Goal: Contribute content: Contribute content

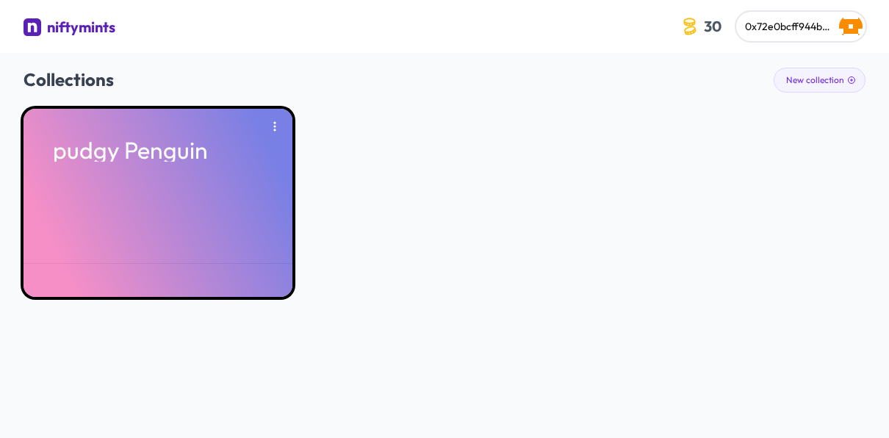
click at [254, 193] on div "pudgy Penguin" at bounding box center [158, 203] width 269 height 188
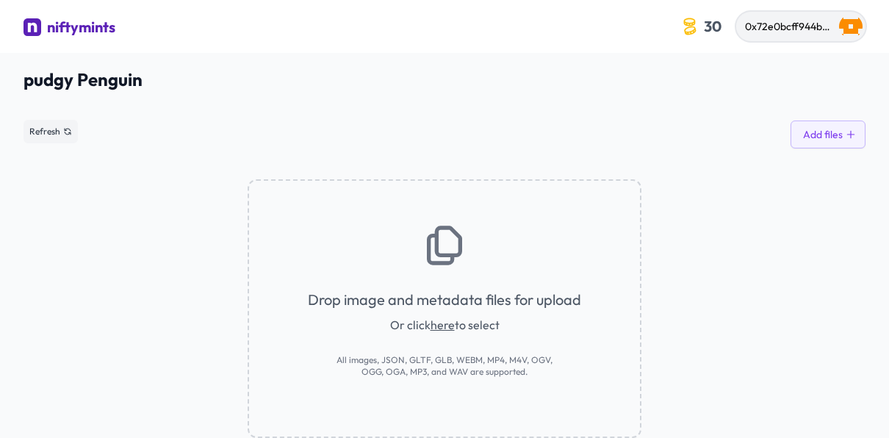
click at [850, 32] on img "button" at bounding box center [851, 27] width 24 height 24
click at [57, 136] on span "Refresh" at bounding box center [44, 132] width 31 height 12
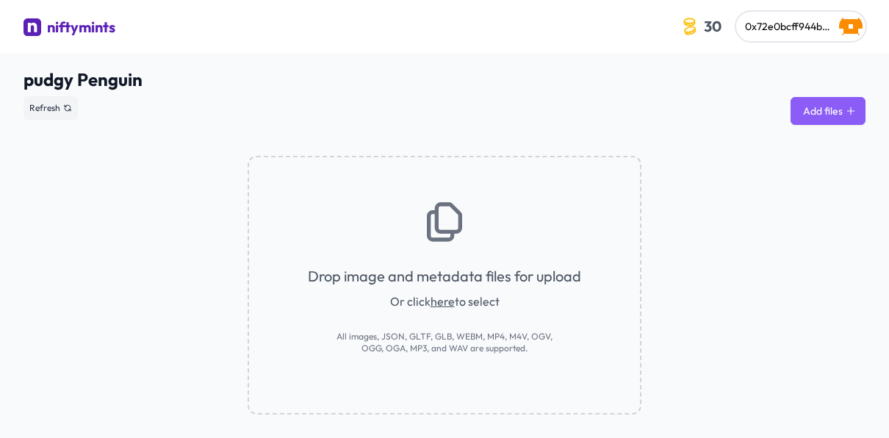
click at [830, 116] on button "Add files" at bounding box center [828, 111] width 75 height 28
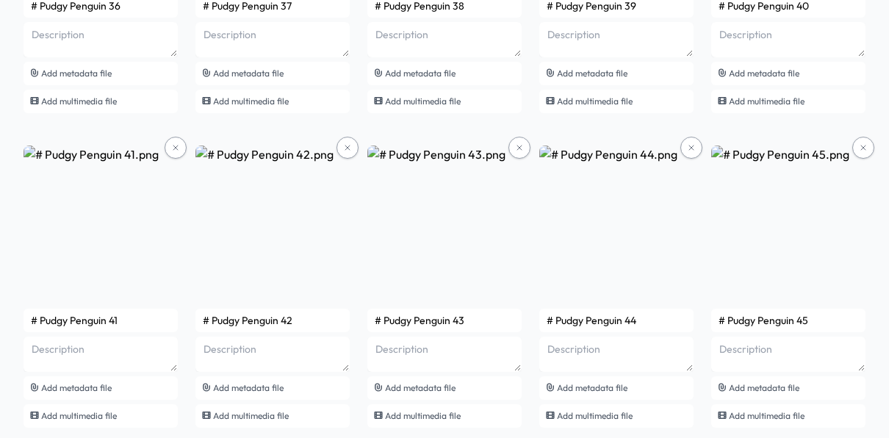
scroll to position [3559, 0]
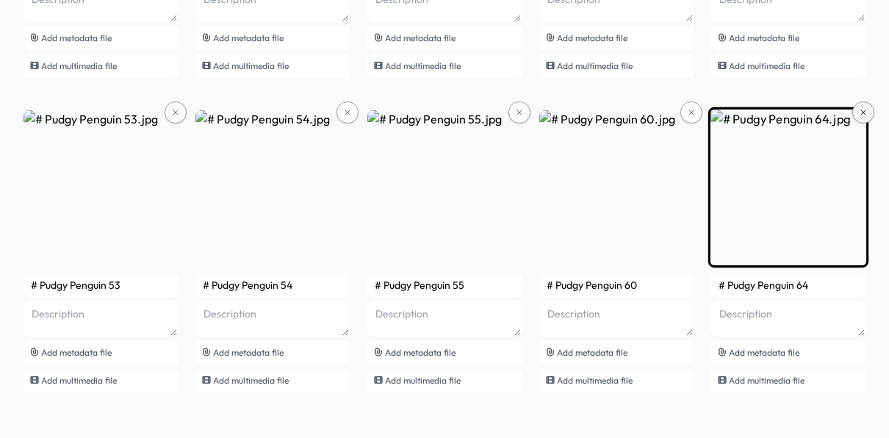
click at [865, 115] on button at bounding box center [864, 112] width 22 height 22
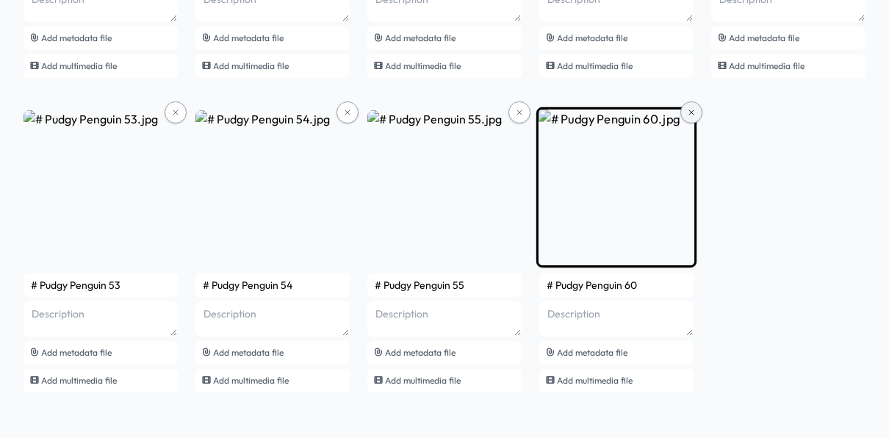
click at [688, 118] on button at bounding box center [692, 112] width 22 height 22
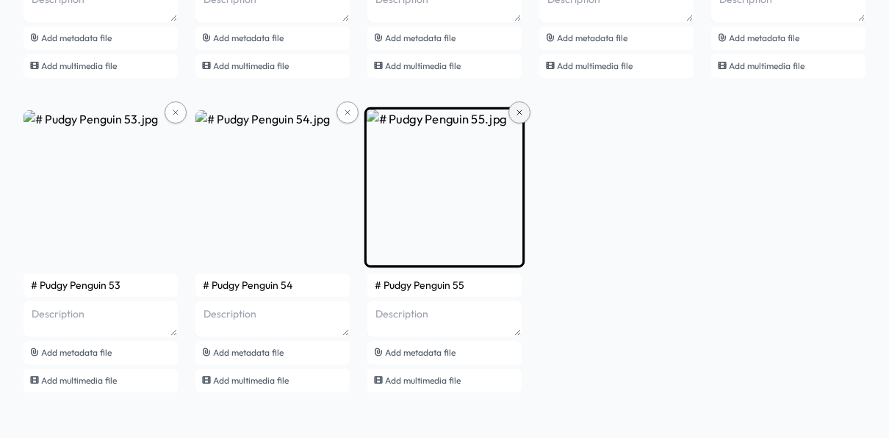
click at [519, 117] on button at bounding box center [520, 112] width 22 height 22
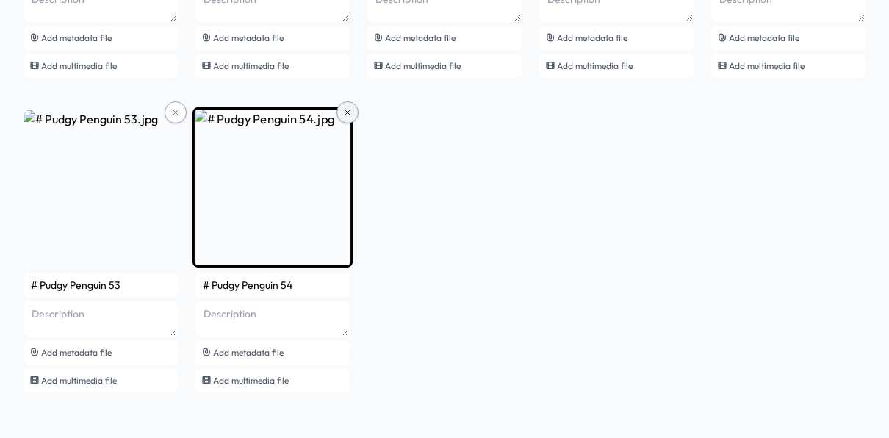
click at [348, 109] on icon at bounding box center [347, 112] width 9 height 9
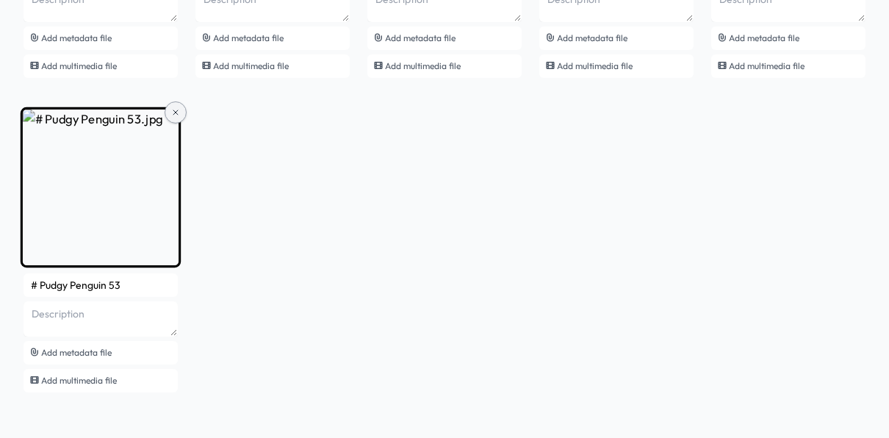
click at [179, 112] on icon at bounding box center [175, 112] width 9 height 9
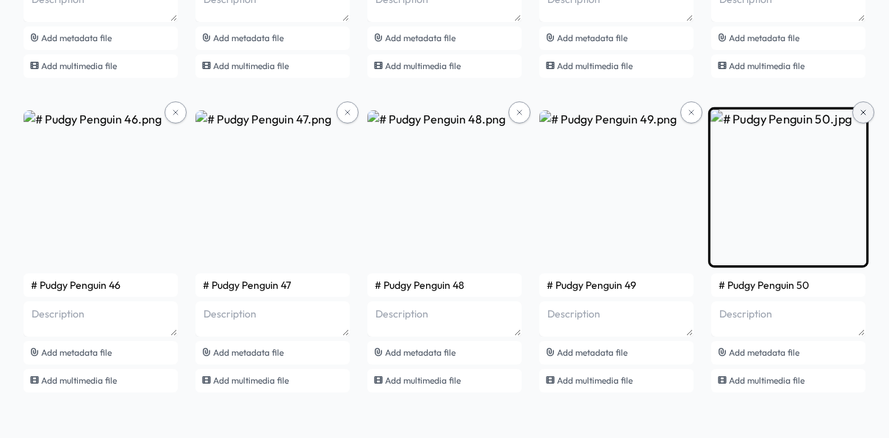
click at [862, 113] on icon at bounding box center [863, 112] width 9 height 9
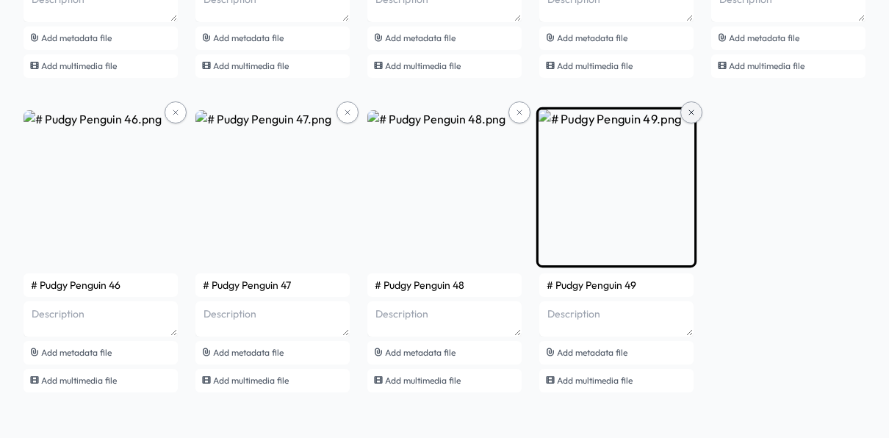
click at [692, 113] on icon at bounding box center [691, 112] width 9 height 9
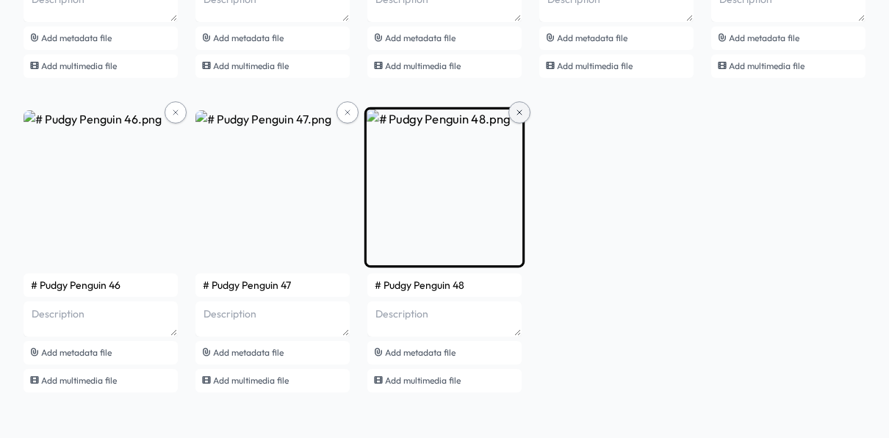
click at [518, 113] on icon at bounding box center [519, 112] width 9 height 9
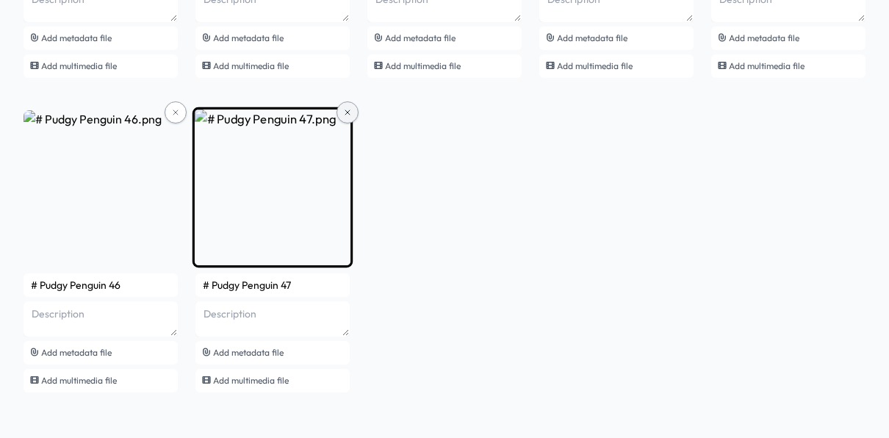
click at [349, 118] on button at bounding box center [348, 112] width 22 height 22
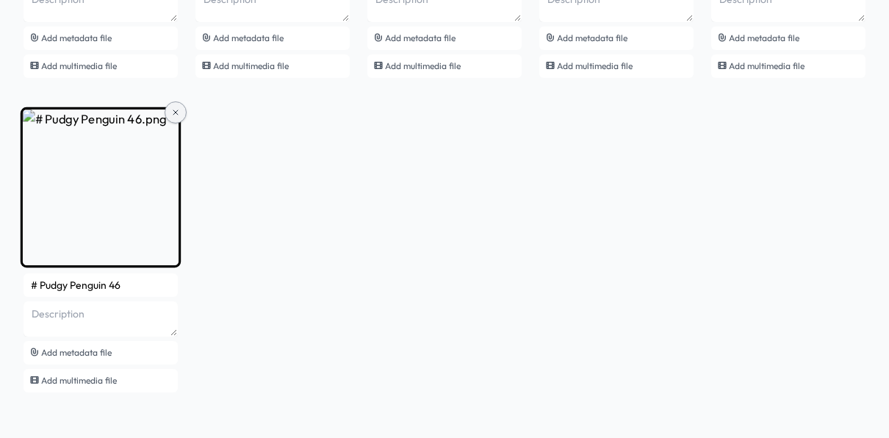
click at [171, 111] on icon at bounding box center [175, 112] width 9 height 9
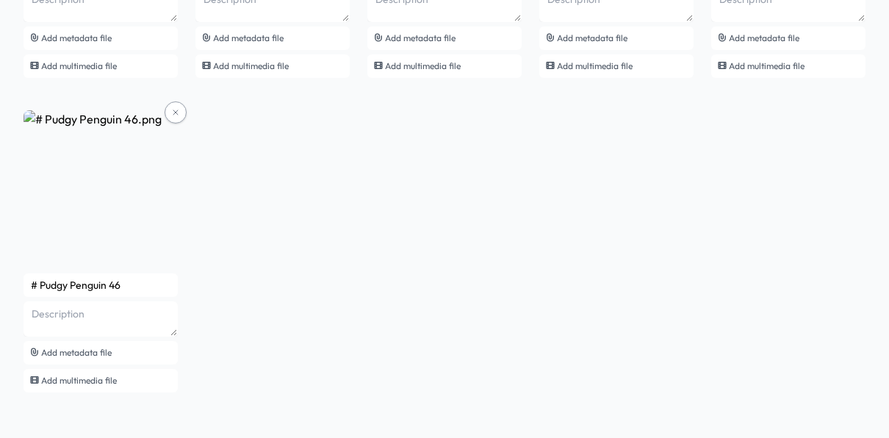
scroll to position [2930, 0]
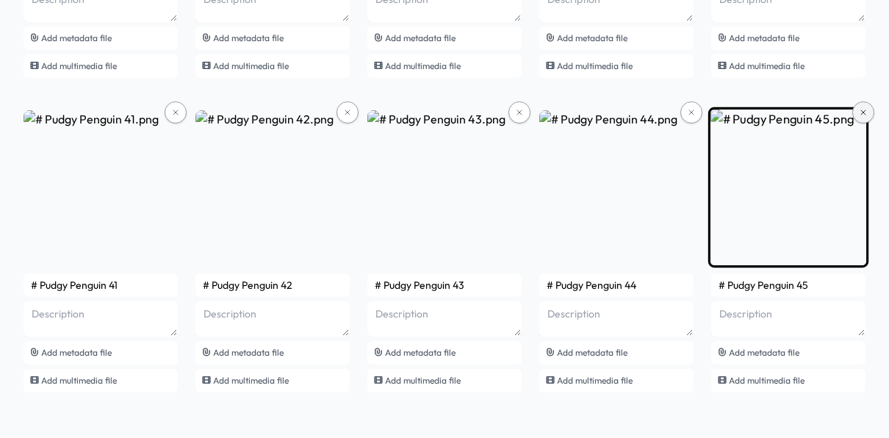
click at [866, 110] on icon at bounding box center [863, 112] width 9 height 9
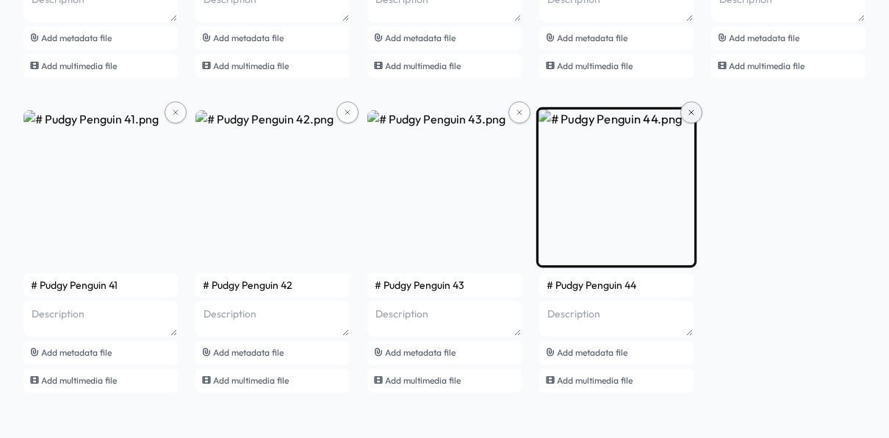
click at [693, 112] on icon at bounding box center [691, 112] width 4 height 4
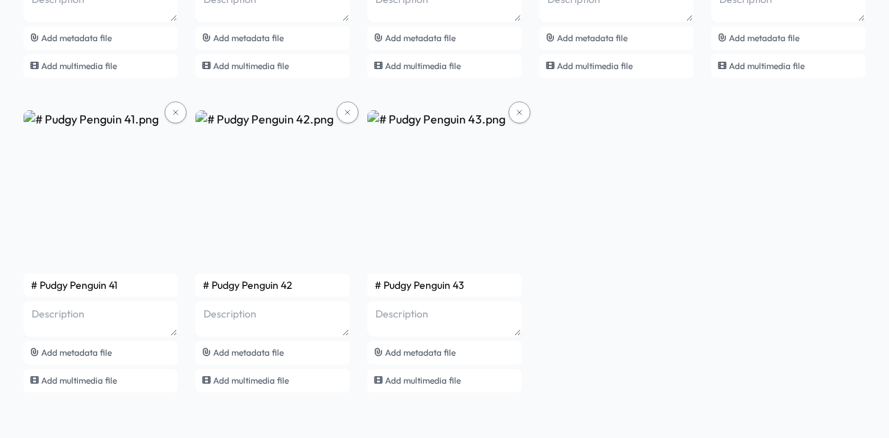
click at [519, 118] on button at bounding box center [520, 112] width 22 height 22
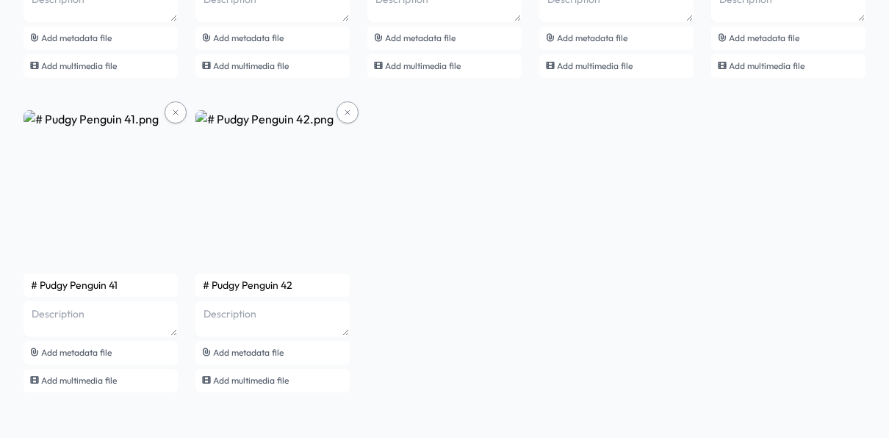
click at [346, 113] on icon at bounding box center [347, 112] width 9 height 9
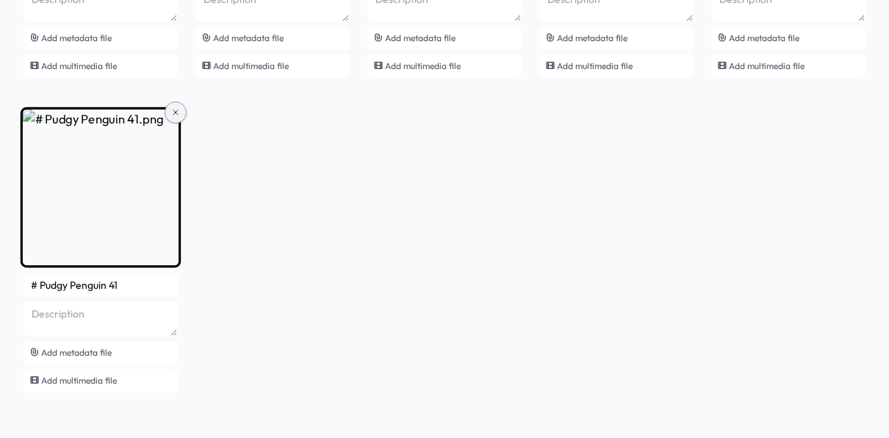
click at [179, 115] on button at bounding box center [176, 112] width 22 height 22
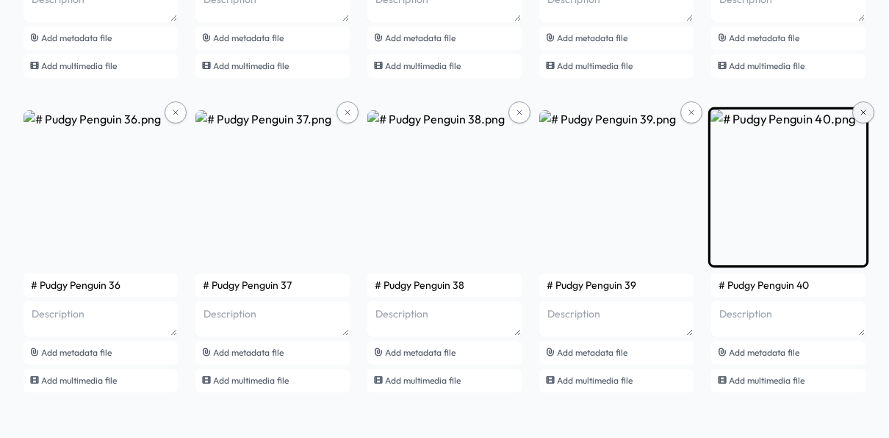
click at [859, 114] on icon at bounding box center [863, 112] width 9 height 9
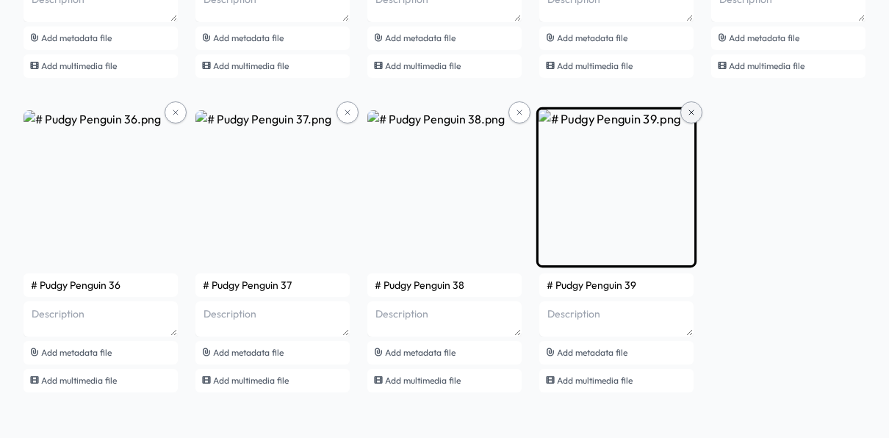
click at [695, 111] on icon at bounding box center [691, 112] width 9 height 9
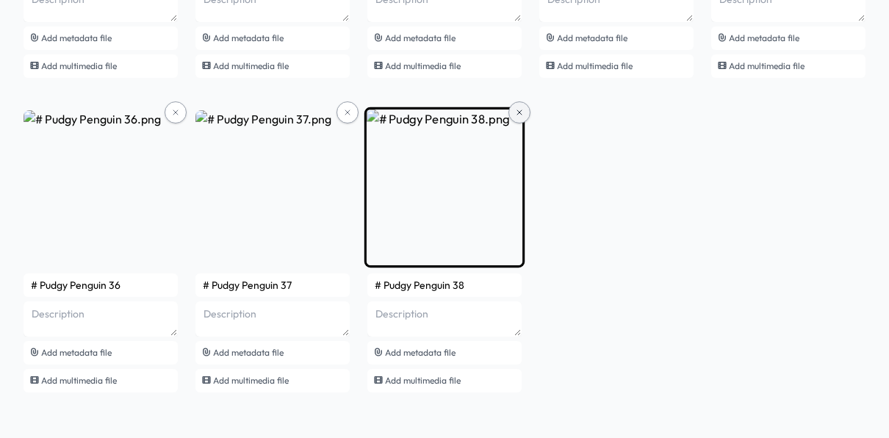
click at [524, 115] on button at bounding box center [520, 112] width 22 height 22
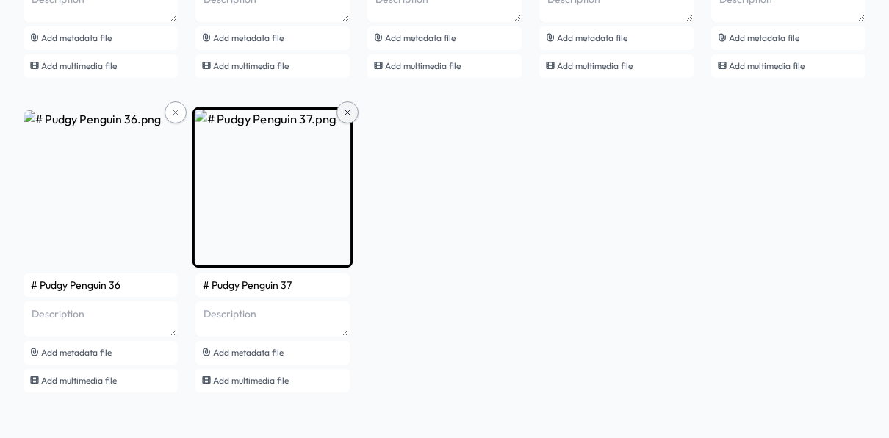
click at [345, 112] on icon at bounding box center [347, 112] width 9 height 9
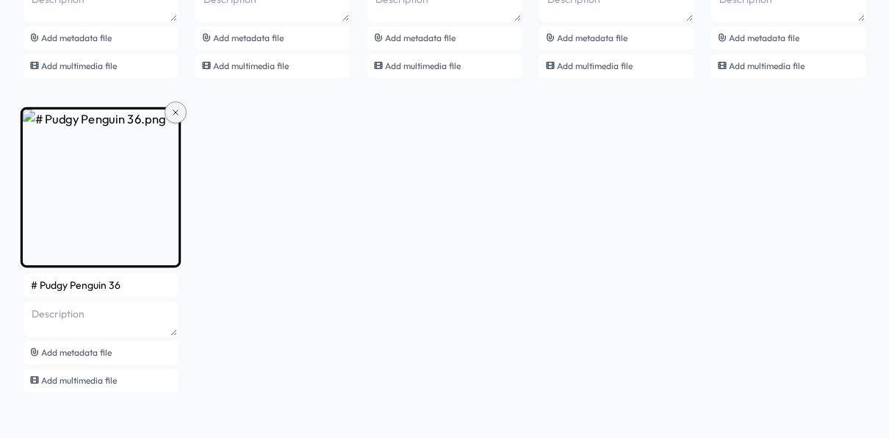
click at [174, 113] on icon at bounding box center [175, 112] width 9 height 9
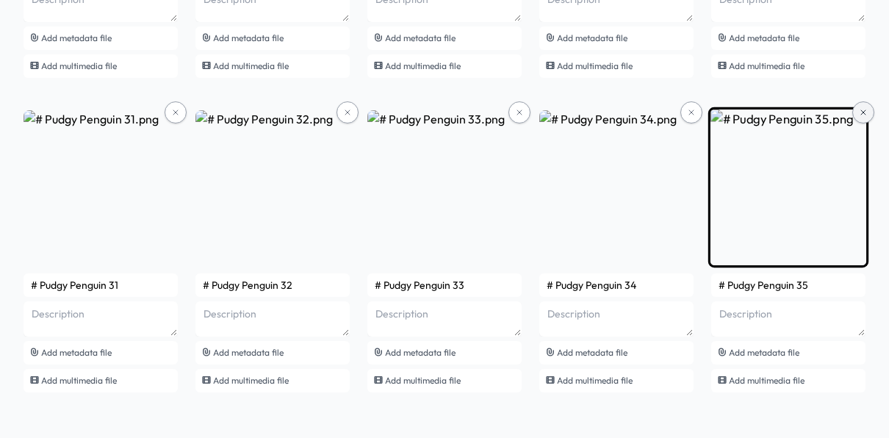
click at [861, 108] on icon at bounding box center [863, 112] width 9 height 9
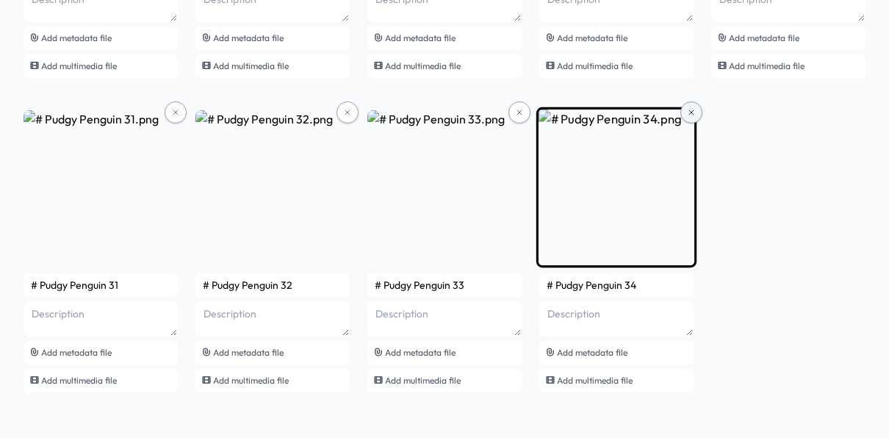
click at [695, 114] on icon at bounding box center [691, 112] width 9 height 9
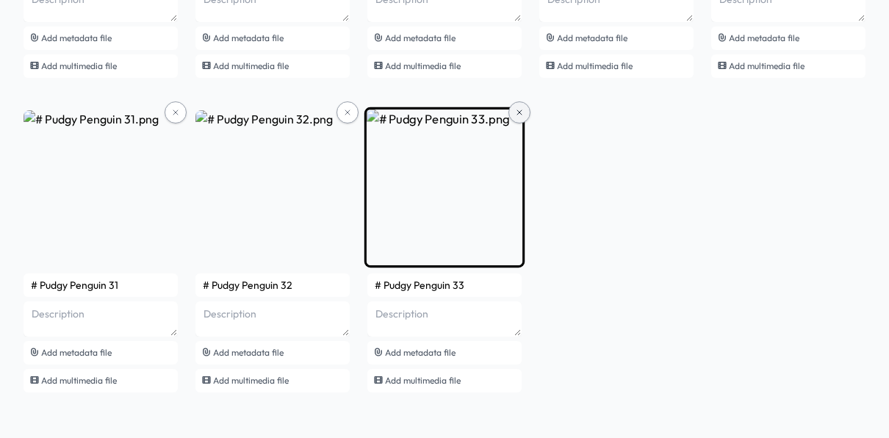
click at [521, 115] on button at bounding box center [520, 112] width 22 height 22
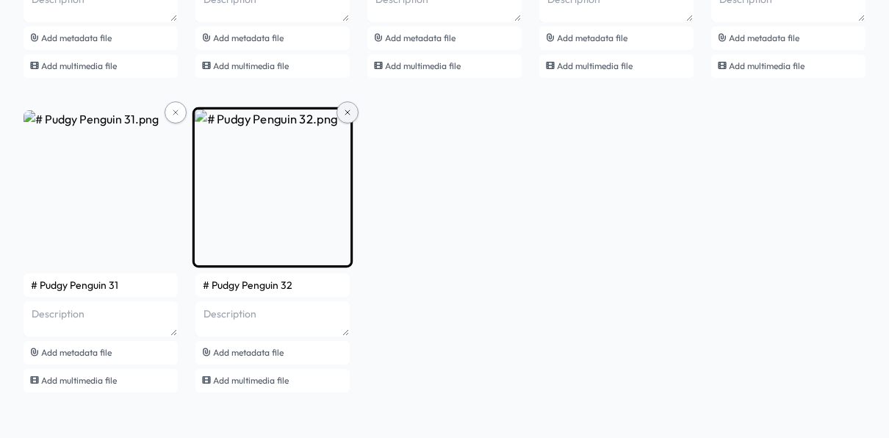
click at [345, 108] on icon at bounding box center [347, 112] width 9 height 9
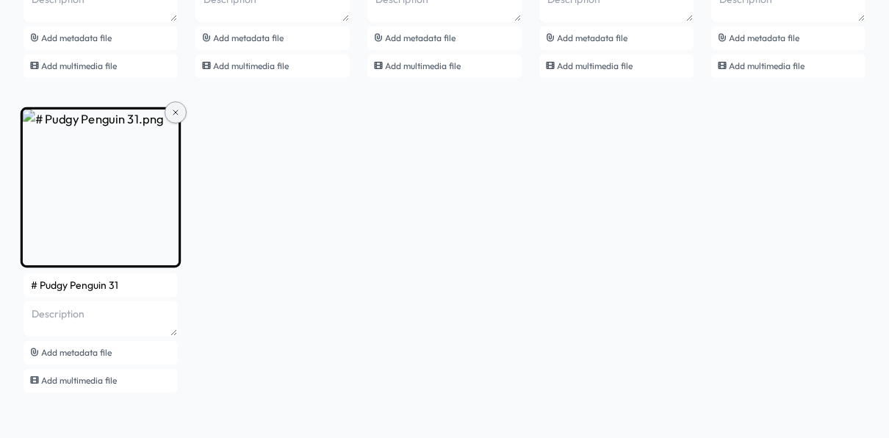
click at [182, 110] on button at bounding box center [176, 112] width 22 height 22
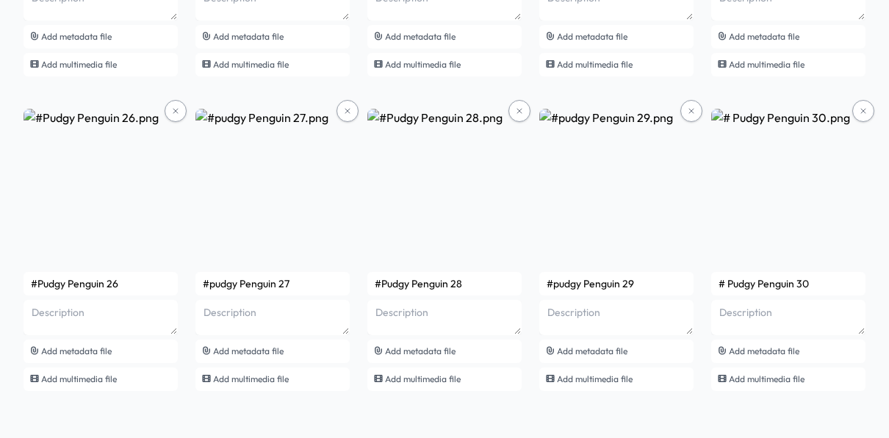
scroll to position [1986, 0]
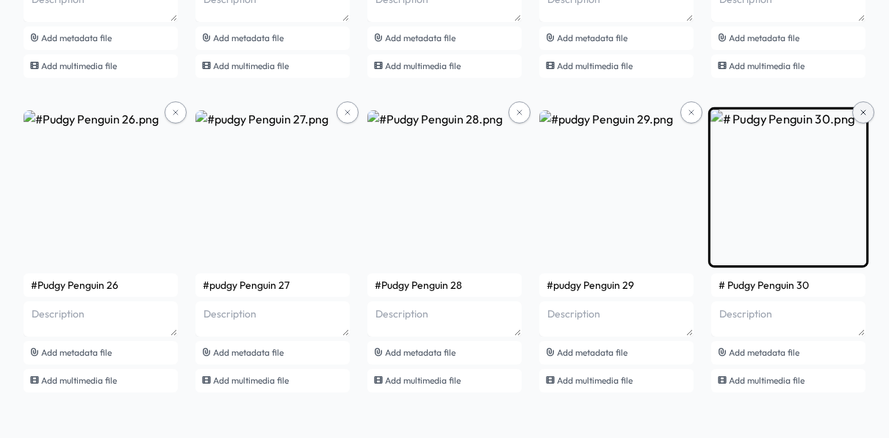
click at [865, 110] on icon at bounding box center [863, 112] width 9 height 9
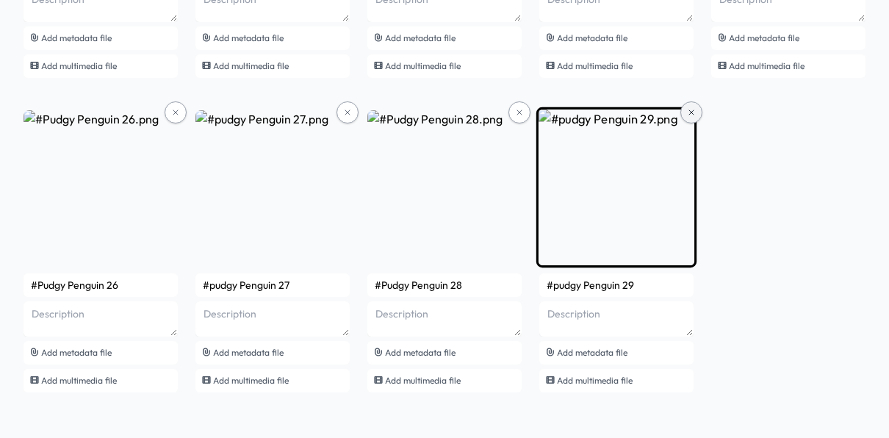
click at [690, 110] on icon at bounding box center [691, 112] width 9 height 9
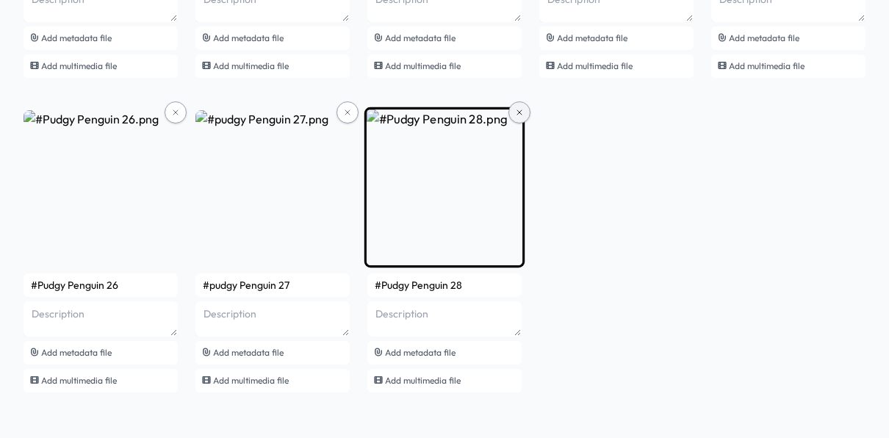
click at [523, 115] on button at bounding box center [520, 112] width 22 height 22
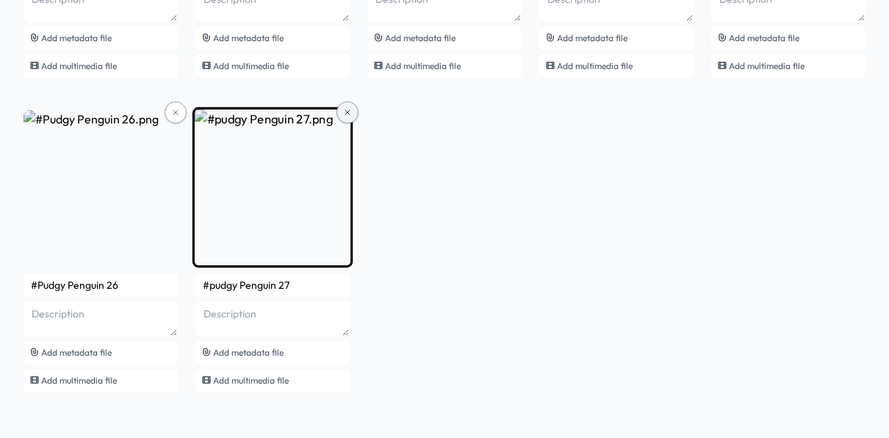
click at [354, 113] on button at bounding box center [348, 112] width 22 height 22
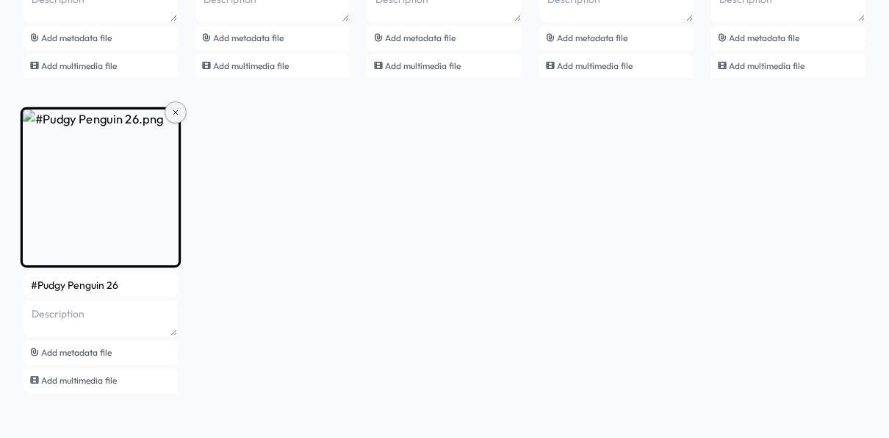
click at [174, 114] on icon at bounding box center [175, 112] width 9 height 9
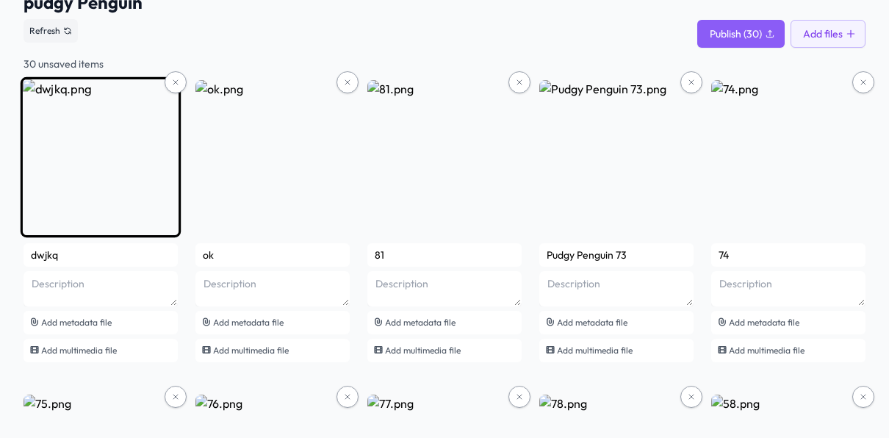
scroll to position [76, 0]
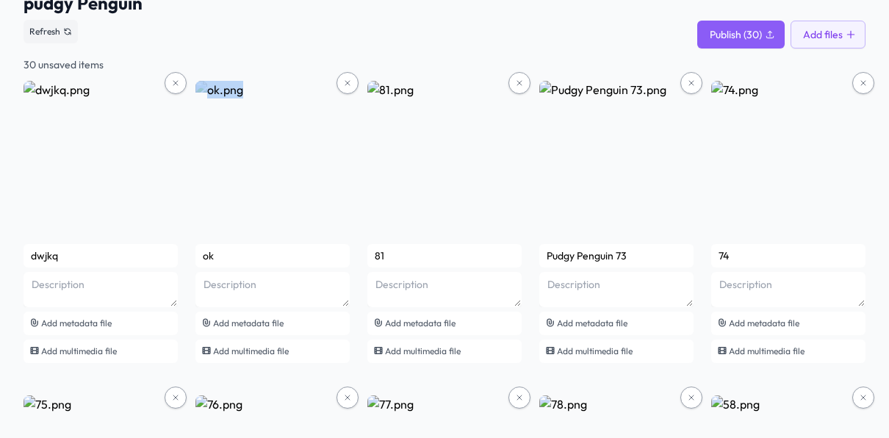
drag, startPoint x: 192, startPoint y: 229, endPoint x: 193, endPoint y: 251, distance: 22.1
drag, startPoint x: 193, startPoint y: 251, endPoint x: 182, endPoint y: 252, distance: 11.1
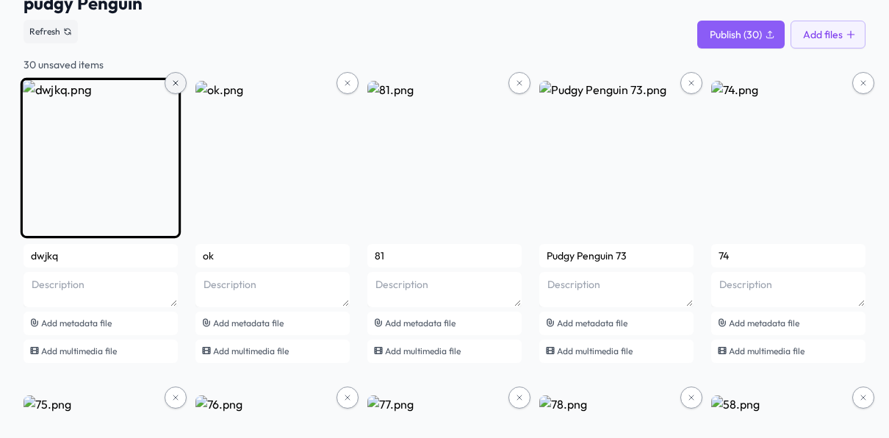
click at [176, 79] on icon at bounding box center [175, 83] width 9 height 9
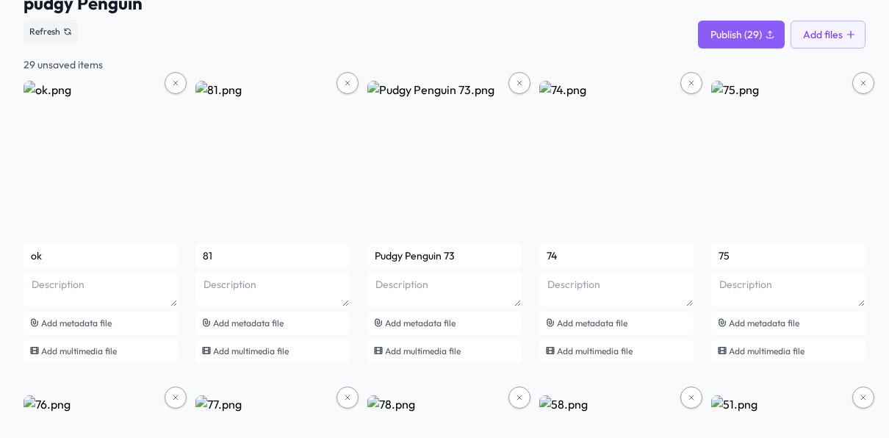
click at [176, 79] on icon at bounding box center [175, 83] width 9 height 9
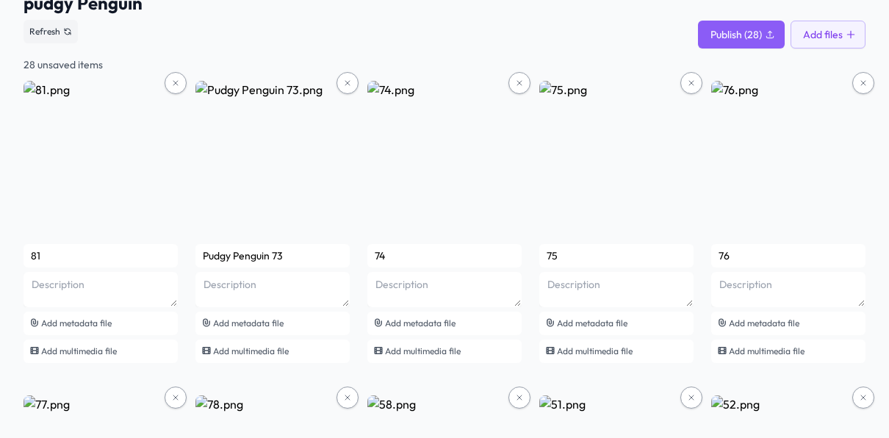
click at [176, 79] on icon at bounding box center [175, 83] width 9 height 9
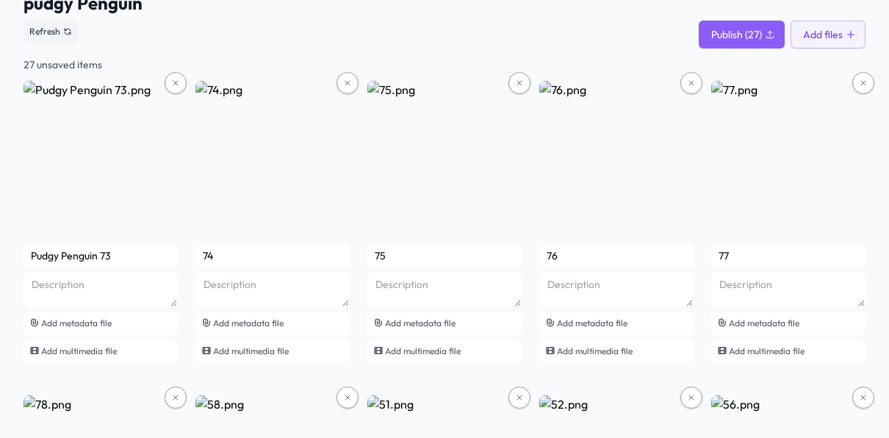
click at [176, 79] on icon at bounding box center [175, 83] width 9 height 9
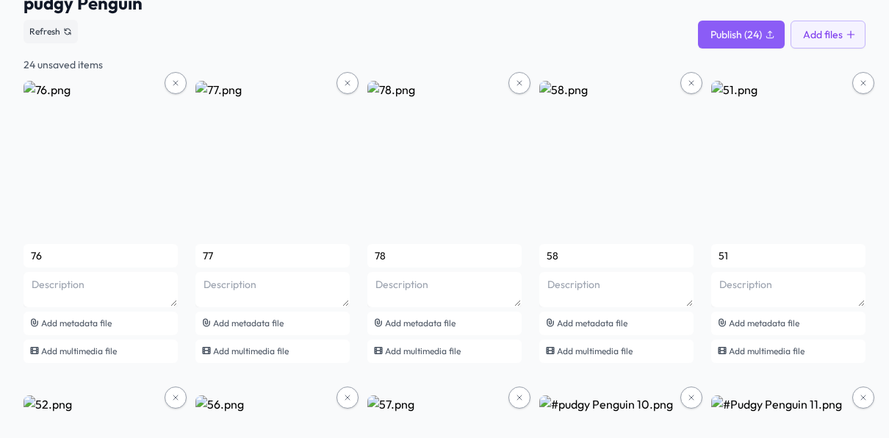
click at [176, 79] on icon at bounding box center [175, 83] width 9 height 9
click at [343, 79] on icon at bounding box center [347, 83] width 9 height 9
click at [176, 79] on icon at bounding box center [175, 83] width 9 height 9
click at [343, 79] on icon at bounding box center [347, 83] width 9 height 9
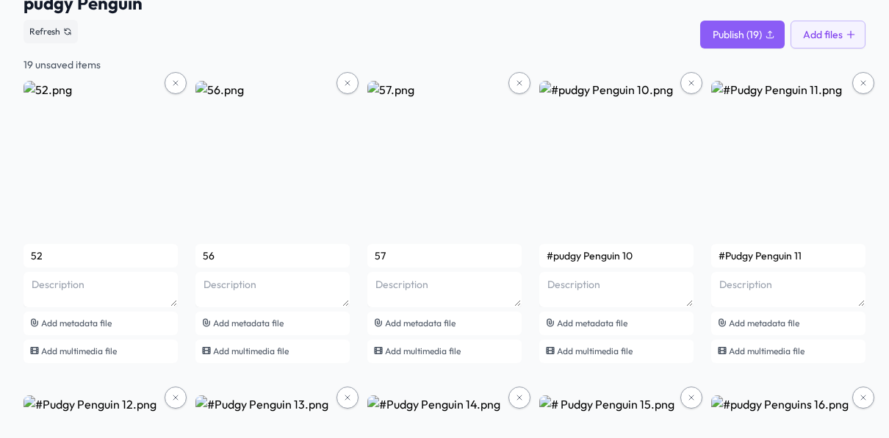
click at [176, 79] on icon at bounding box center [175, 83] width 9 height 9
click at [343, 79] on icon at bounding box center [347, 83] width 9 height 9
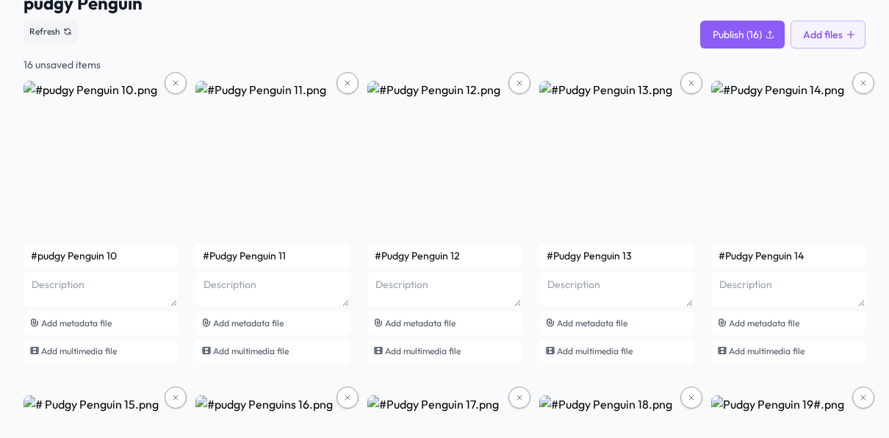
click at [176, 79] on icon at bounding box center [175, 83] width 9 height 9
click at [343, 79] on icon at bounding box center [347, 83] width 9 height 9
click at [176, 79] on icon at bounding box center [175, 83] width 9 height 9
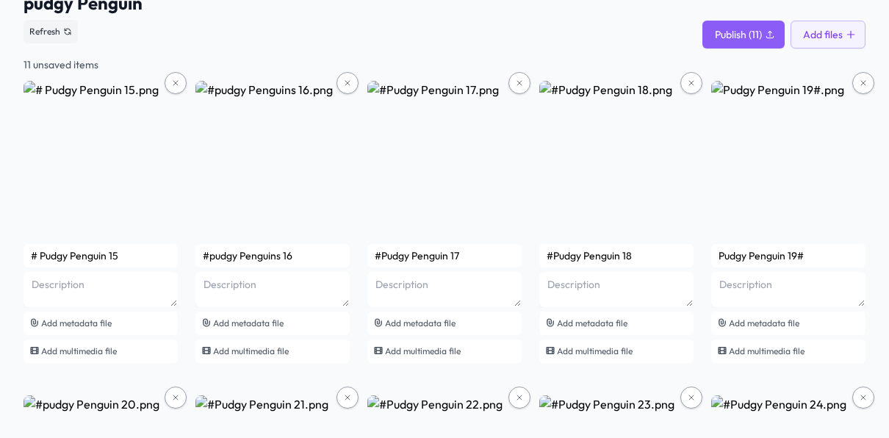
click at [176, 79] on icon at bounding box center [175, 83] width 9 height 9
click at [343, 79] on icon at bounding box center [347, 83] width 9 height 9
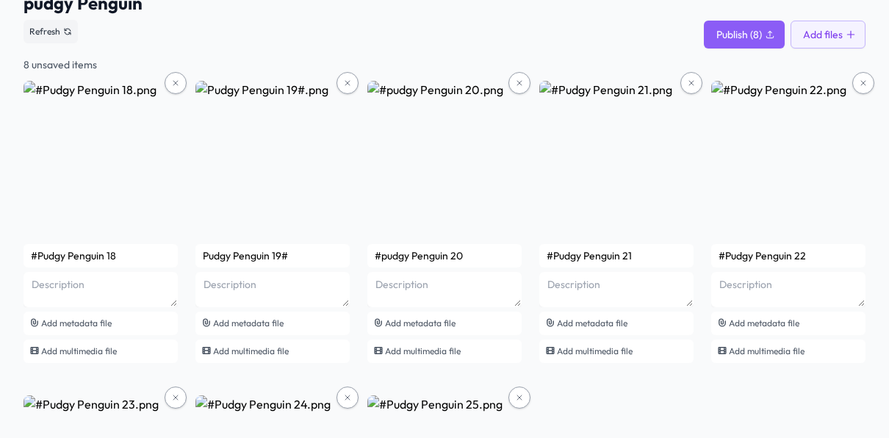
click at [176, 79] on icon at bounding box center [175, 83] width 9 height 9
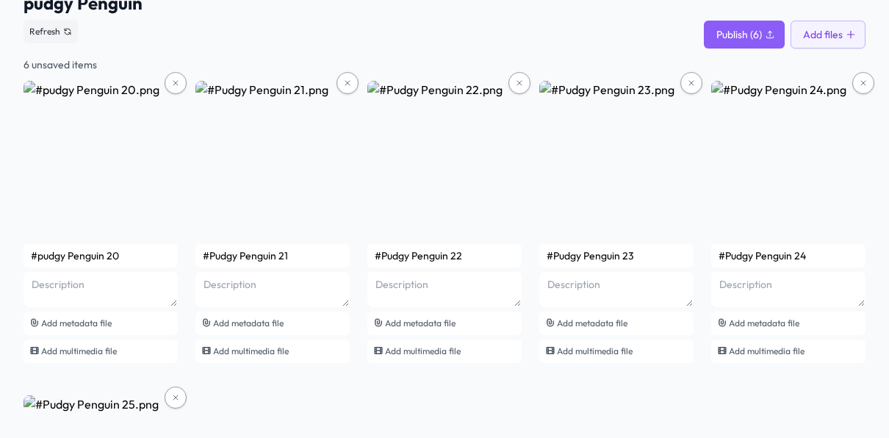
click at [176, 79] on icon at bounding box center [175, 83] width 9 height 9
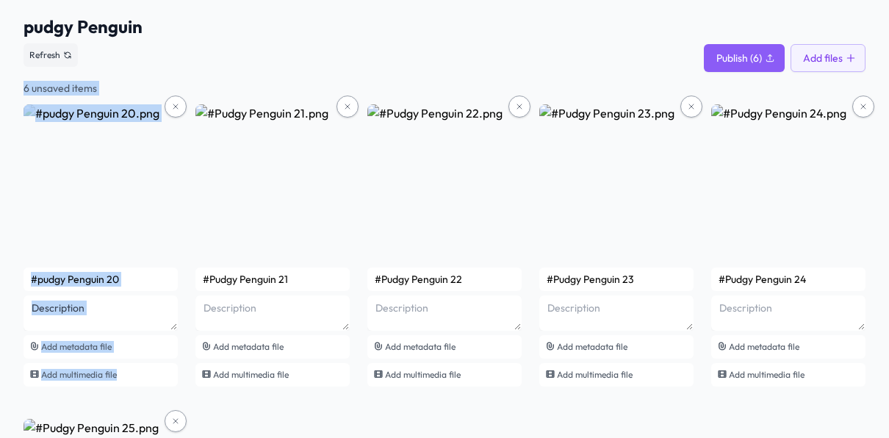
click at [176, 78] on div "pudgy Penguin See smart contract Refresh Publish (6) Add files 6 unsaved items …" at bounding box center [445, 359] width 842 height 689
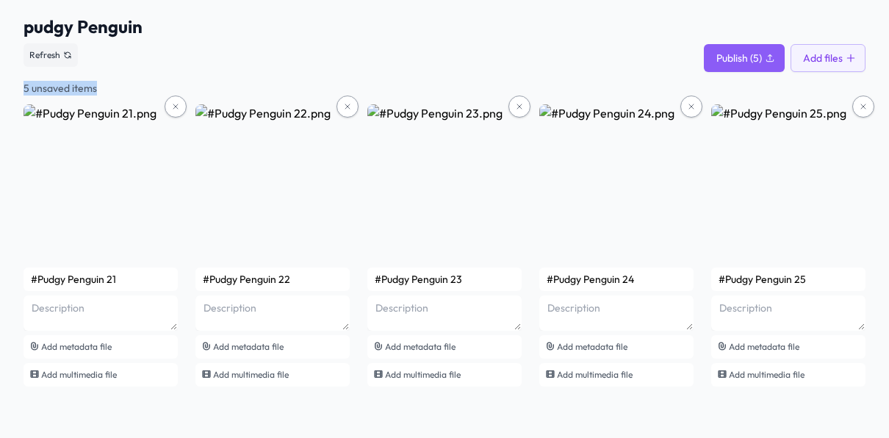
click at [176, 78] on div "pudgy Penguin See smart contract Refresh Publish (5) Add files 5 unsaved items …" at bounding box center [445, 202] width 842 height 375
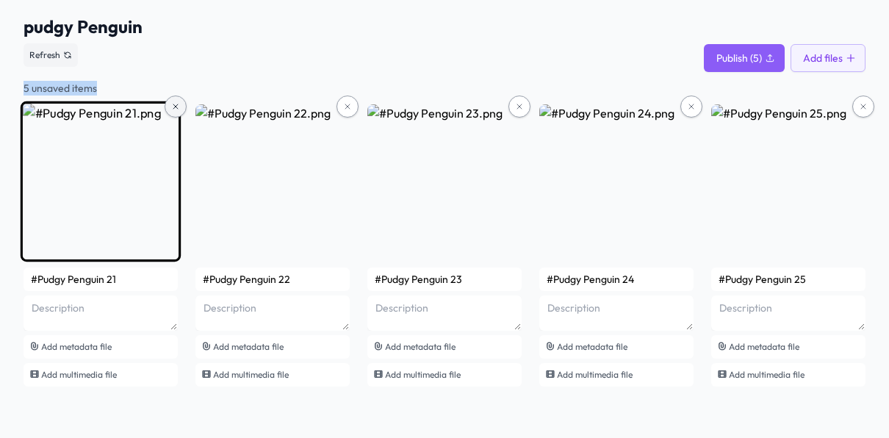
drag, startPoint x: 176, startPoint y: 78, endPoint x: 176, endPoint y: 101, distance: 23.5
click at [176, 101] on button at bounding box center [176, 107] width 22 height 22
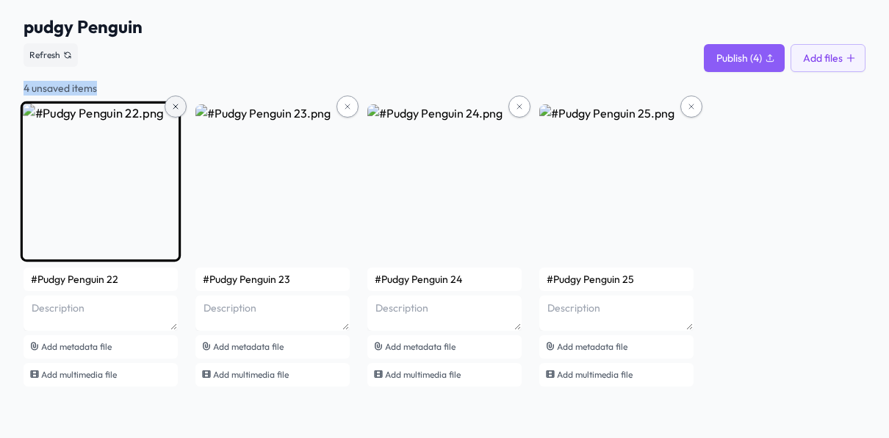
click at [176, 102] on icon at bounding box center [175, 106] width 9 height 9
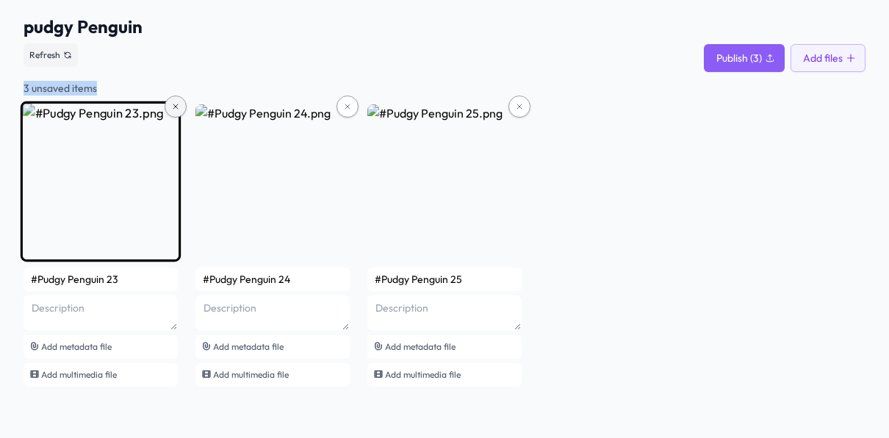
click at [176, 101] on button at bounding box center [176, 107] width 22 height 22
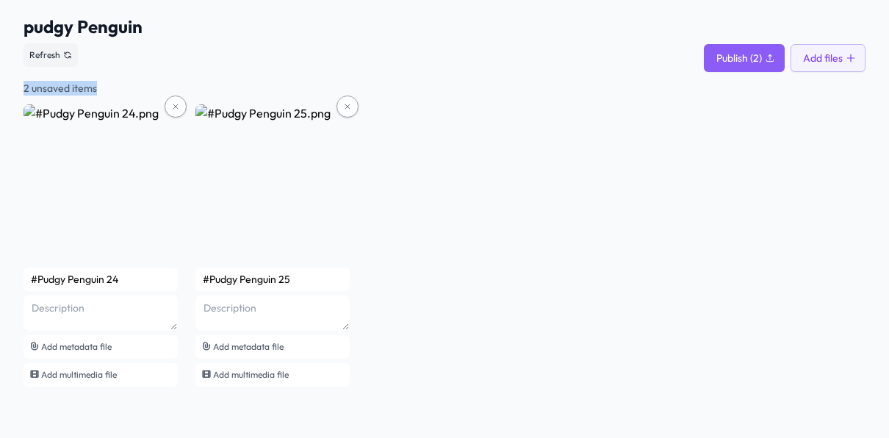
click at [176, 102] on icon at bounding box center [175, 106] width 9 height 9
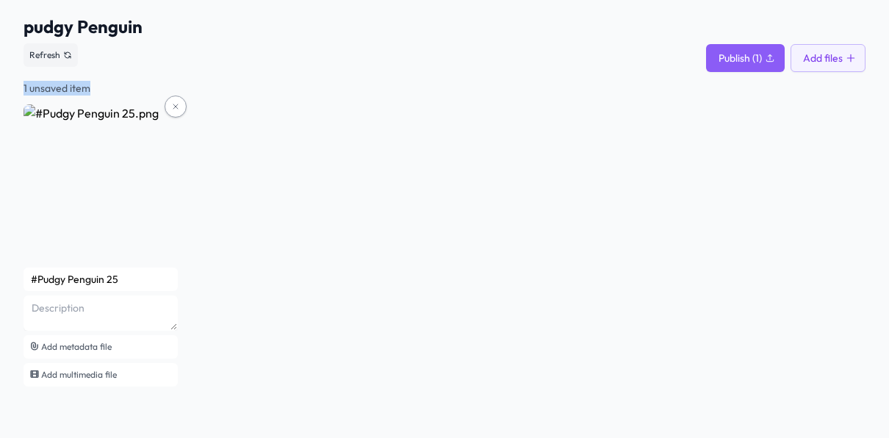
click at [176, 102] on icon at bounding box center [175, 106] width 9 height 9
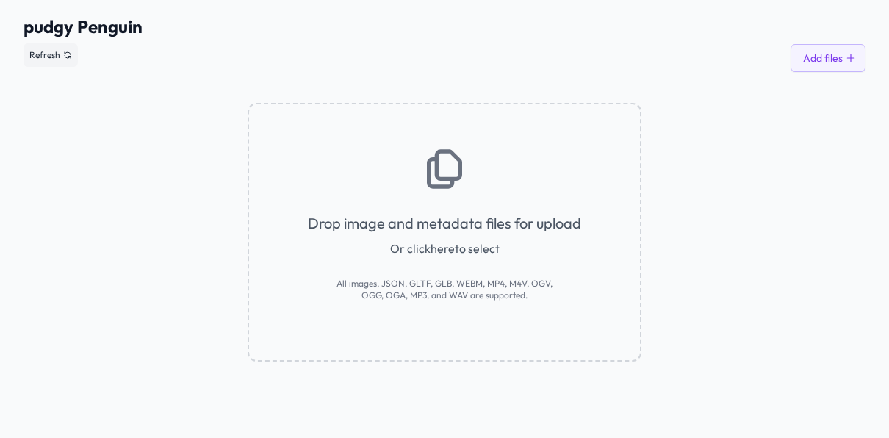
click at [467, 257] on div "Drop image and metadata files for upload Or click here to select All images, JS…" at bounding box center [445, 232] width 394 height 259
click at [451, 252] on link "here" at bounding box center [443, 248] width 24 height 15
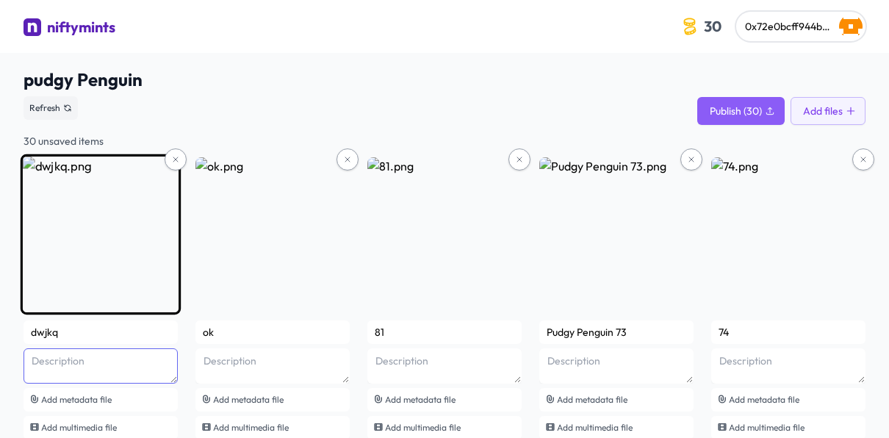
click at [126, 357] on textarea at bounding box center [101, 365] width 154 height 35
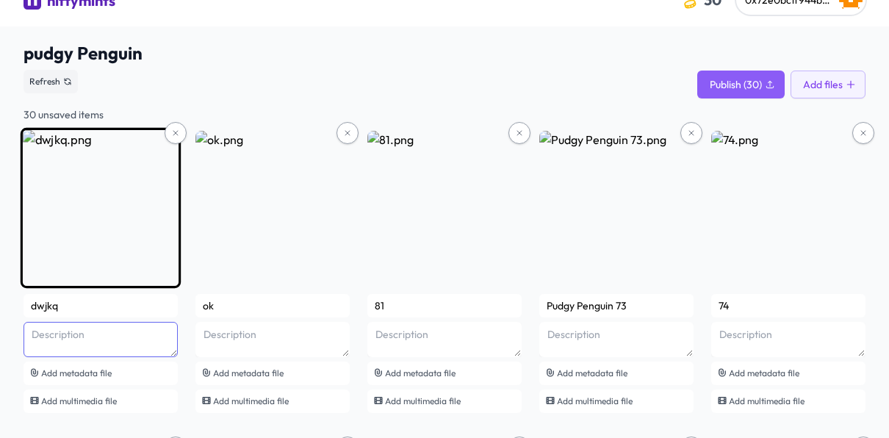
scroll to position [35, 0]
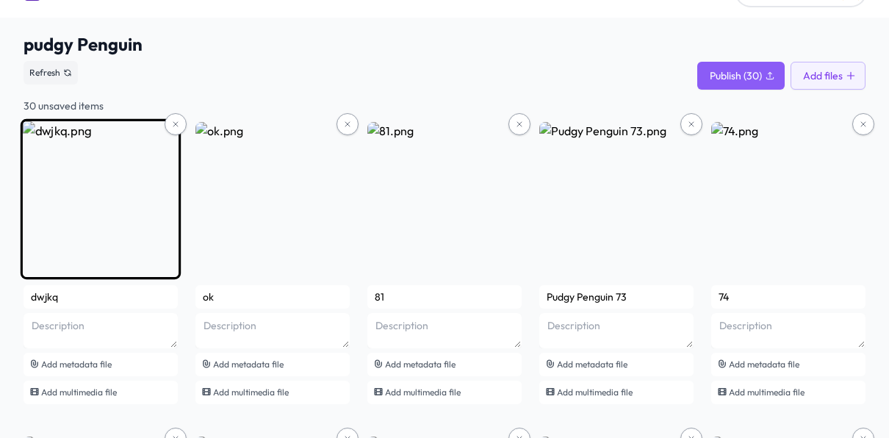
click at [90, 291] on input "dwjkq" at bounding box center [101, 297] width 154 height 24
drag, startPoint x: 90, startPoint y: 291, endPoint x: 74, endPoint y: 300, distance: 19.1
click at [74, 300] on input "dwjkq" at bounding box center [101, 297] width 154 height 24
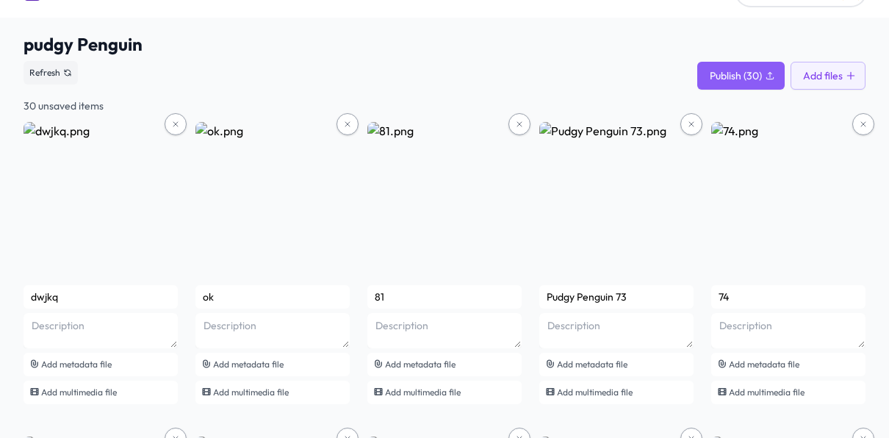
click at [290, 61] on div "Refresh Publish (30) Add files" at bounding box center [445, 73] width 842 height 34
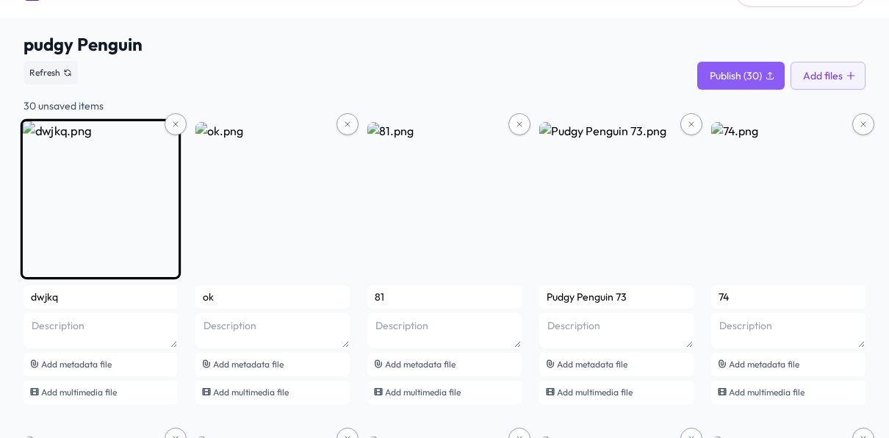
click at [139, 297] on input "dwjkq" at bounding box center [101, 297] width 154 height 24
drag, startPoint x: 135, startPoint y: 298, endPoint x: 24, endPoint y: 295, distance: 111.0
click at [24, 295] on input "dwjkq" at bounding box center [101, 297] width 154 height 24
drag, startPoint x: 115, startPoint y: 291, endPoint x: 95, endPoint y: 301, distance: 22.4
type input "d"
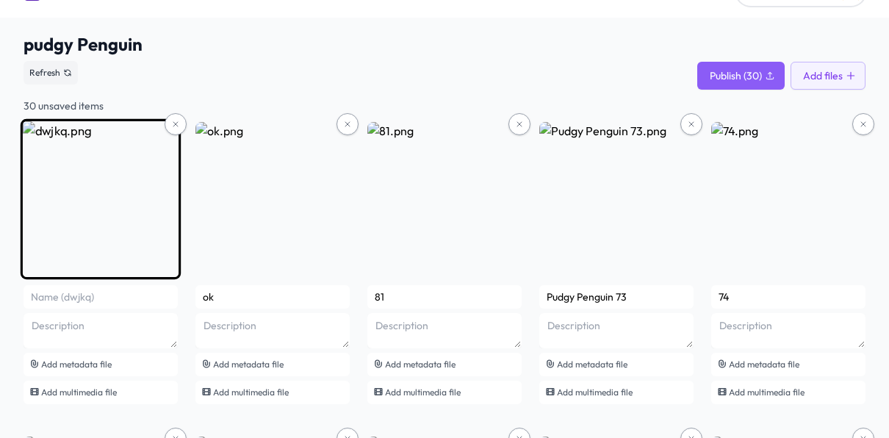
drag, startPoint x: 93, startPoint y: 301, endPoint x: 62, endPoint y: 298, distance: 31.0
click at [62, 298] on input "text" at bounding box center [101, 297] width 154 height 24
drag, startPoint x: 129, startPoint y: 302, endPoint x: 104, endPoint y: 304, distance: 25.1
click at [104, 304] on input "#Pudgy Penguin Dr" at bounding box center [101, 297] width 154 height 24
drag, startPoint x: 38, startPoint y: 297, endPoint x: 26, endPoint y: 300, distance: 12.8
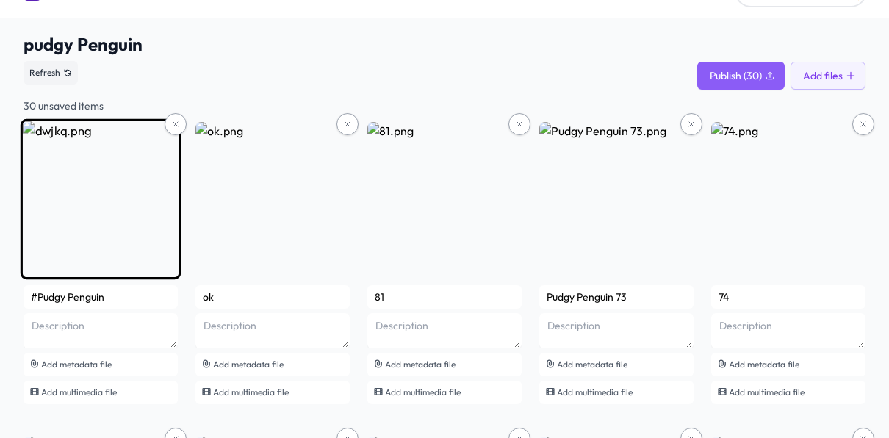
click at [26, 300] on input "#Pudgy Penguin" at bounding box center [101, 297] width 154 height 24
click at [114, 294] on input "Pudgy Penguin" at bounding box center [101, 297] width 154 height 24
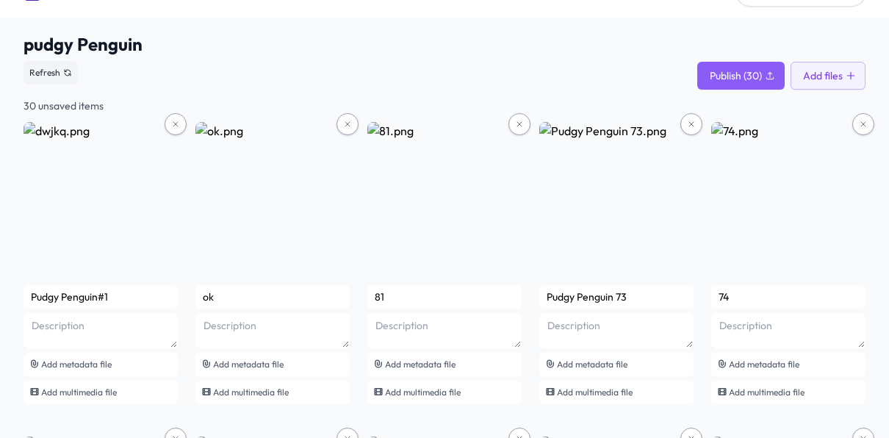
drag, startPoint x: 101, startPoint y: 301, endPoint x: -11, endPoint y: 303, distance: 112.5
click at [0, 303] on html "niftymints 30 0x72e0bcff944bb0bec0829bbb1ed14eb47c5e2fd1 pudgy Penguin See smar…" at bounding box center [444, 184] width 889 height 438
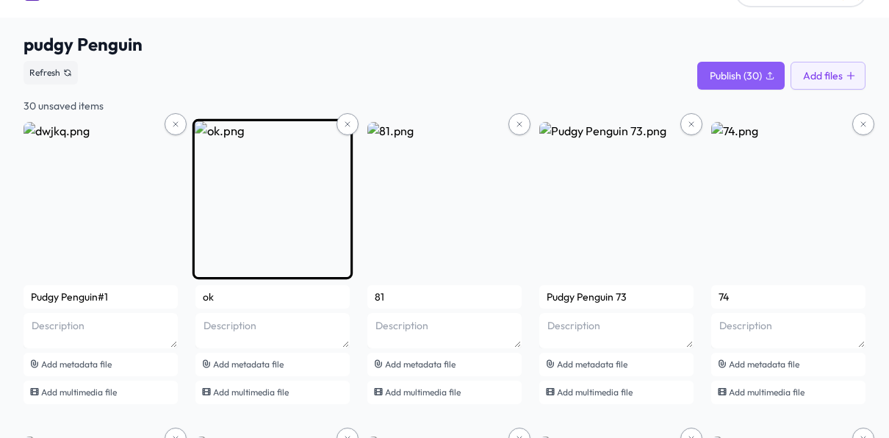
type input "Pudgy Penguin#1"
click at [261, 229] on img at bounding box center [273, 199] width 160 height 160
click at [237, 289] on input "ok" at bounding box center [273, 297] width 154 height 24
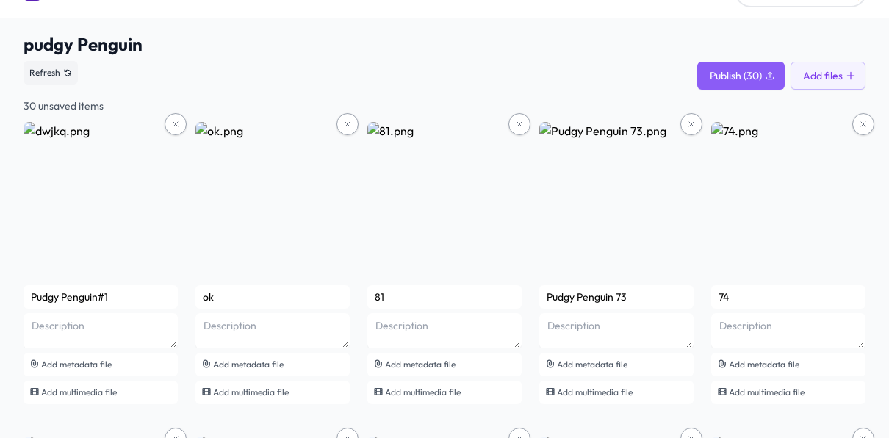
drag, startPoint x: 249, startPoint y: 293, endPoint x: 179, endPoint y: 300, distance: 70.9
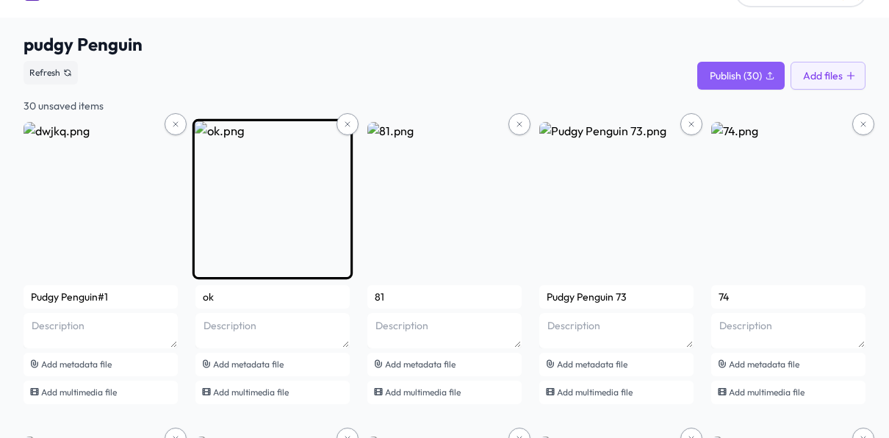
paste input "Pudgy Penguin#"
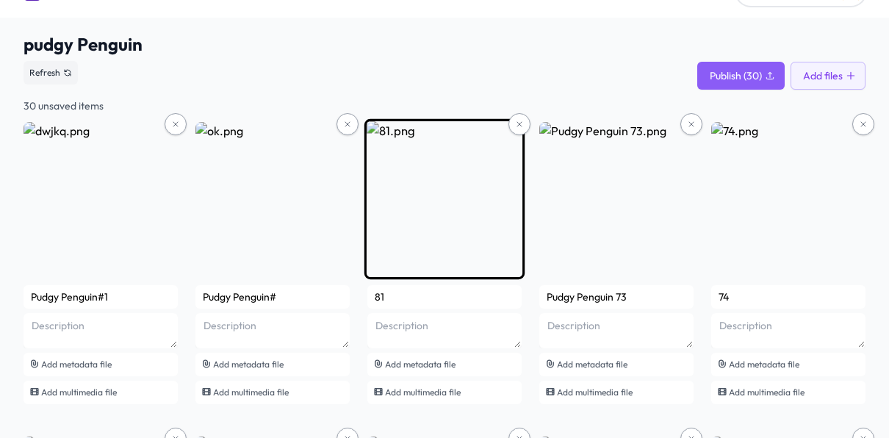
type input "Pudgy Penguin#"
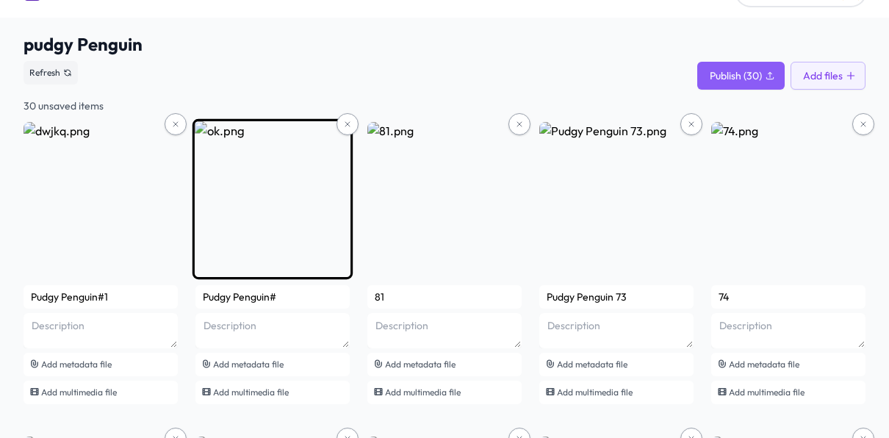
drag, startPoint x: 421, startPoint y: 291, endPoint x: 335, endPoint y: 294, distance: 86.0
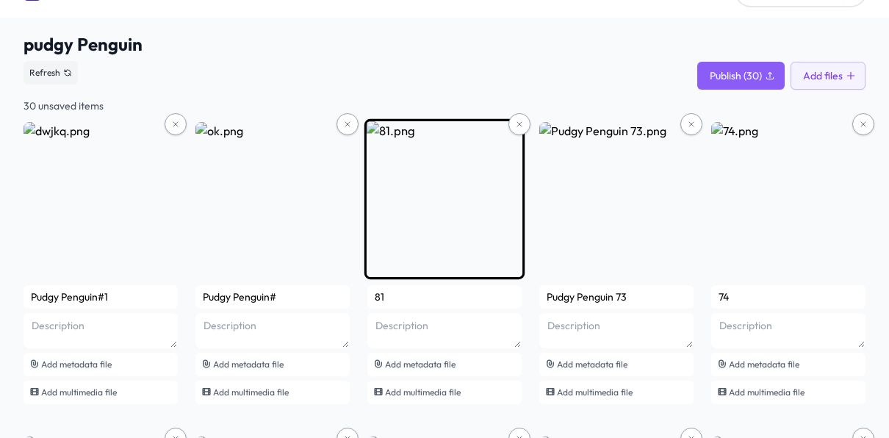
paste input "Pudgy Penguin#"
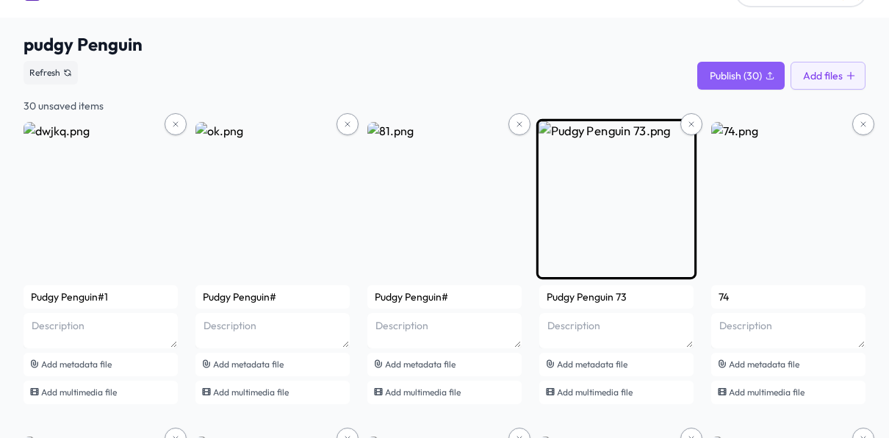
type input "Pudgy Penguin#"
click at [601, 296] on input "Pudgy Penguin 73" at bounding box center [617, 297] width 154 height 24
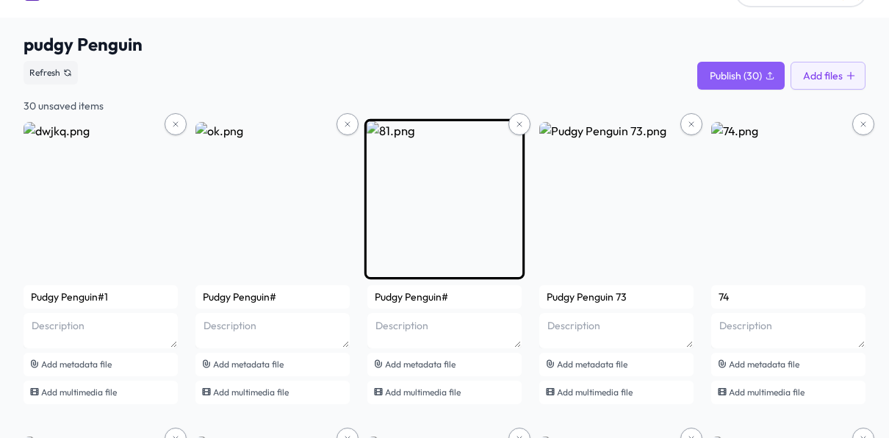
drag, startPoint x: 631, startPoint y: 295, endPoint x: 491, endPoint y: 311, distance: 141.2
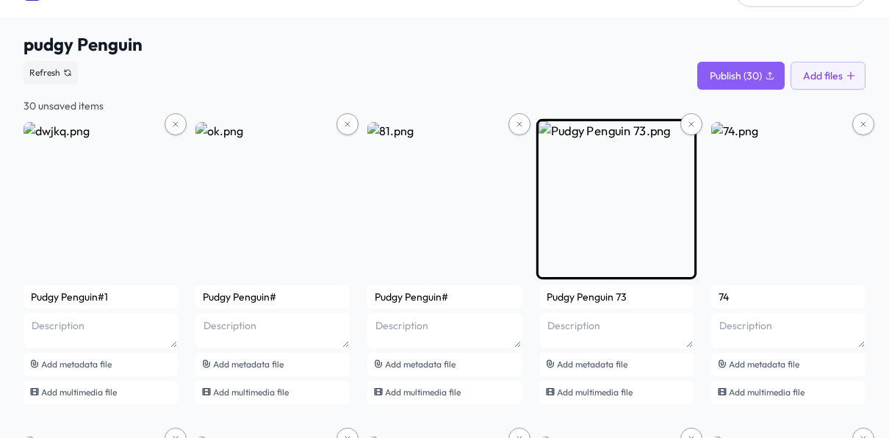
paste input "#"
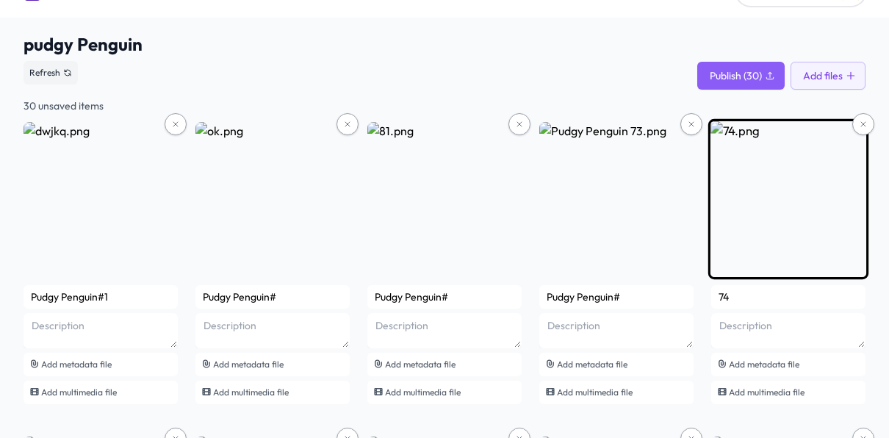
type input "Pudgy Penguin#"
click at [749, 298] on input "74" at bounding box center [789, 297] width 154 height 24
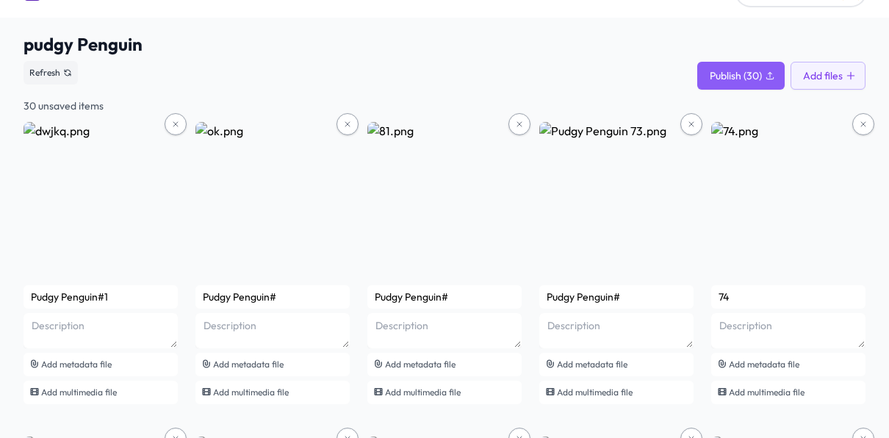
drag, startPoint x: 727, startPoint y: 296, endPoint x: 696, endPoint y: 295, distance: 30.9
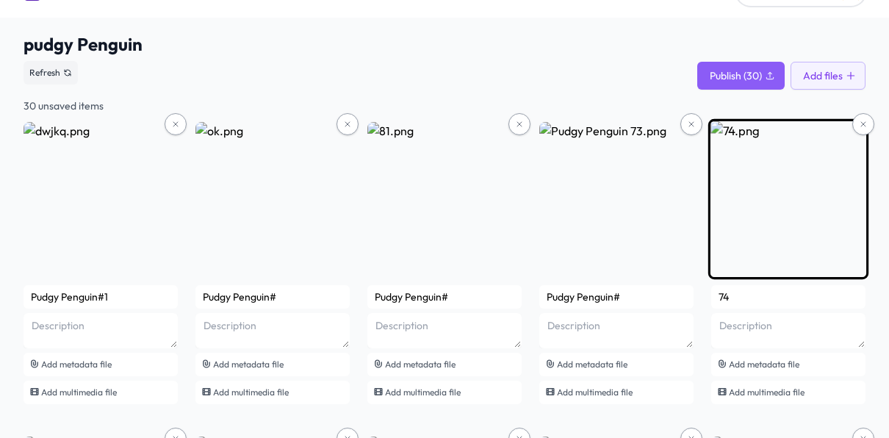
paste input "Pudgy Penguin#"
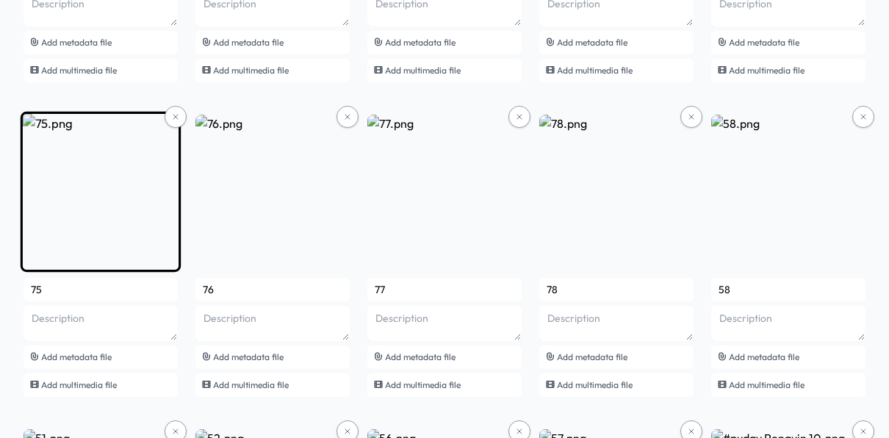
scroll to position [360, 0]
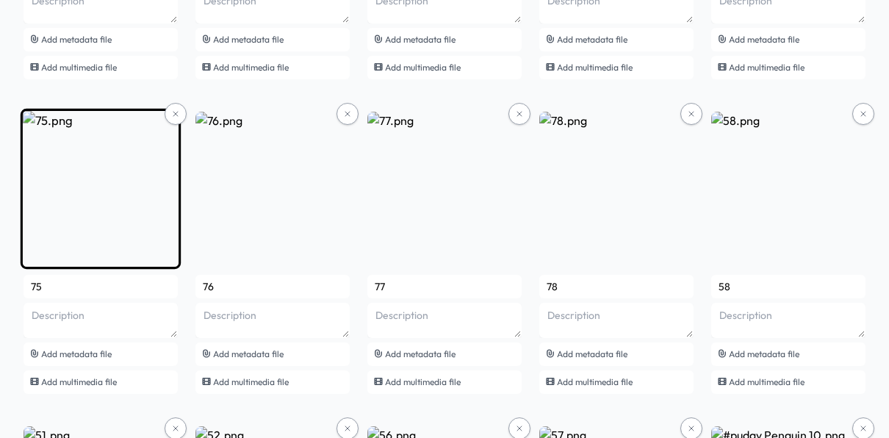
type input "Pudgy Penguin#"
click at [110, 290] on input "75" at bounding box center [101, 287] width 154 height 24
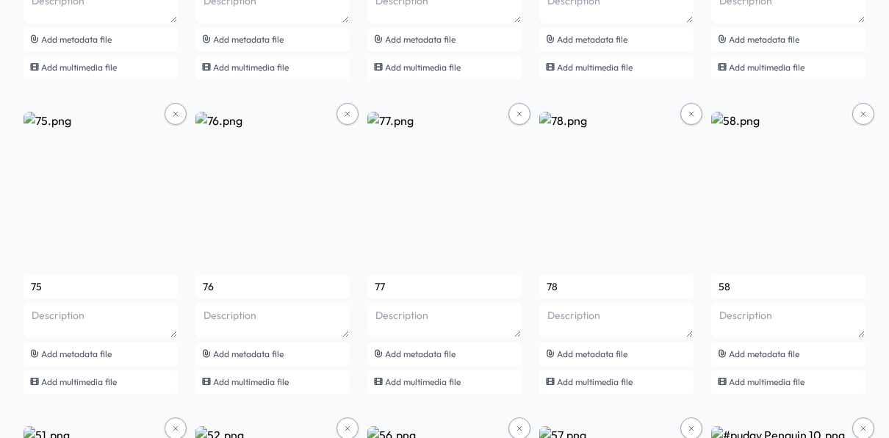
drag, startPoint x: 110, startPoint y: 290, endPoint x: 1, endPoint y: 294, distance: 108.8
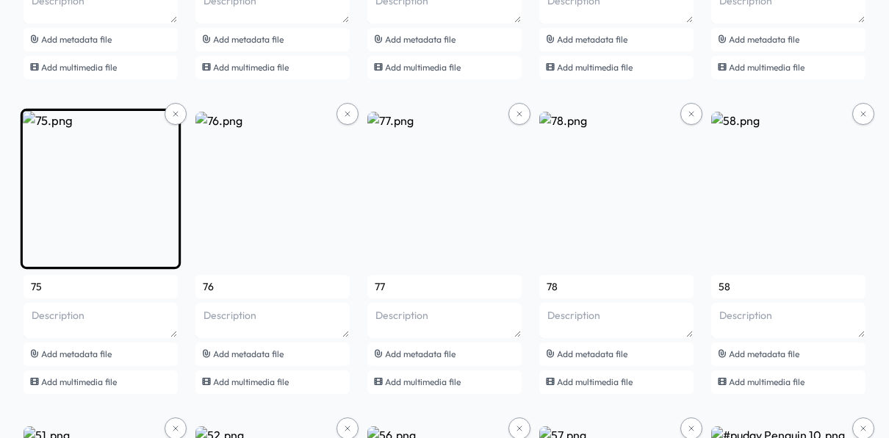
paste input "Pudgy Penguin#"
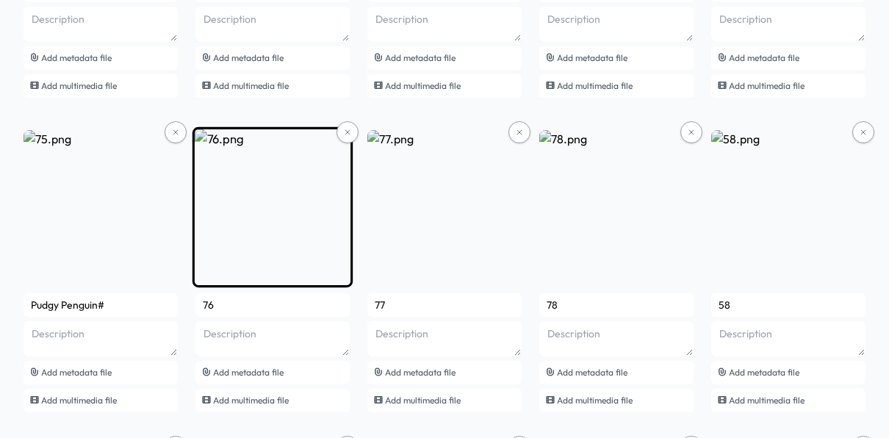
scroll to position [343, 0]
type input "Pudgy Penguin#"
drag, startPoint x: 248, startPoint y: 297, endPoint x: 198, endPoint y: 298, distance: 49.3
click at [198, 298] on input "76" at bounding box center [273, 305] width 154 height 24
paste input "Pudgy Penguin#"
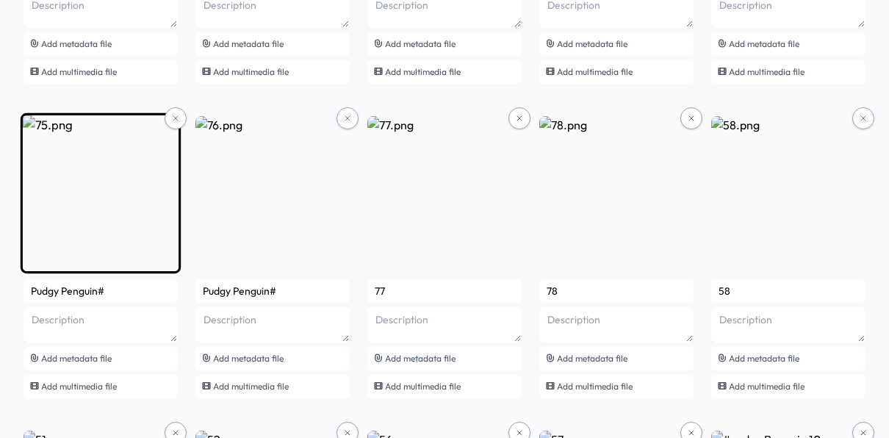
scroll to position [357, 0]
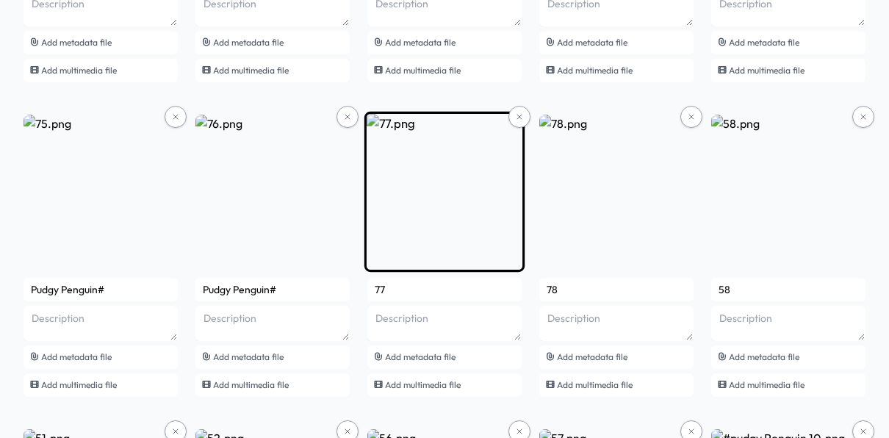
type input "Pudgy Penguin#"
click at [408, 282] on input "77" at bounding box center [445, 290] width 154 height 24
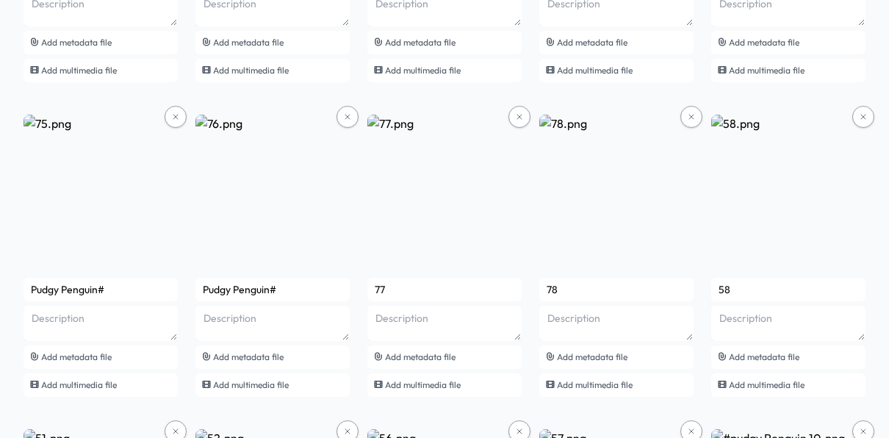
drag, startPoint x: 404, startPoint y: 283, endPoint x: 363, endPoint y: 288, distance: 41.5
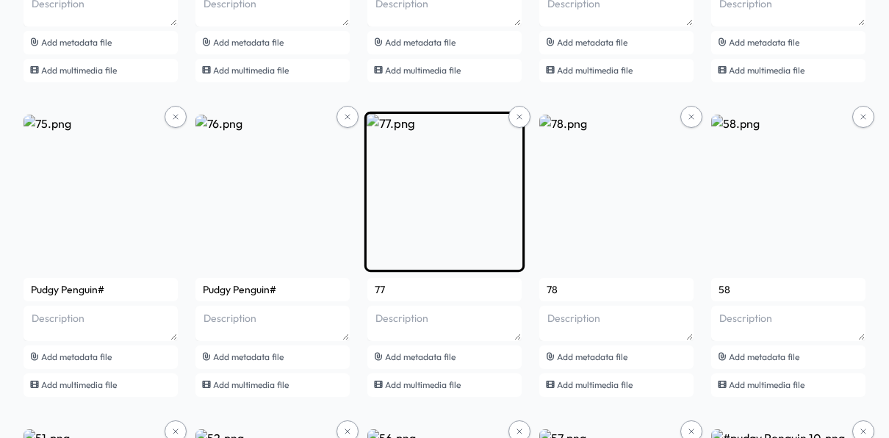
paste input "Pudgy Penguin#"
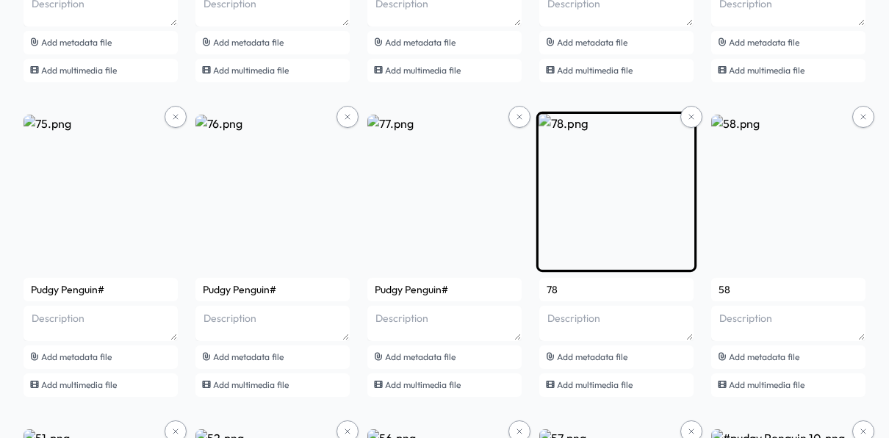
type input "Pudgy Penguin#"
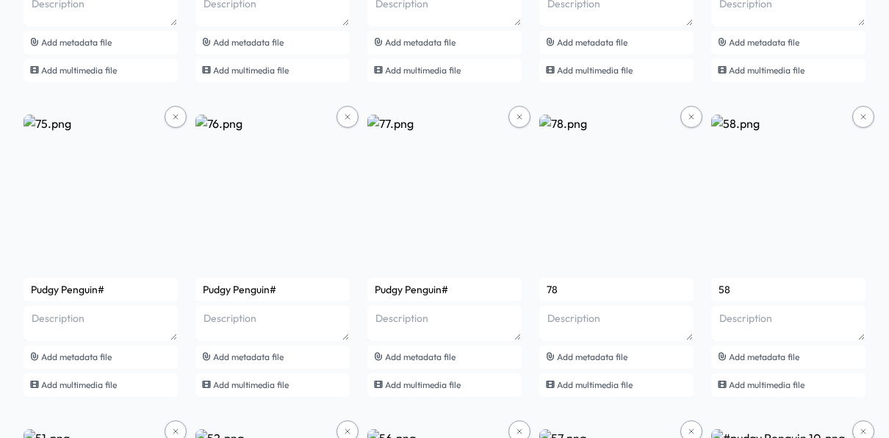
drag, startPoint x: 603, startPoint y: 295, endPoint x: 537, endPoint y: 295, distance: 66.2
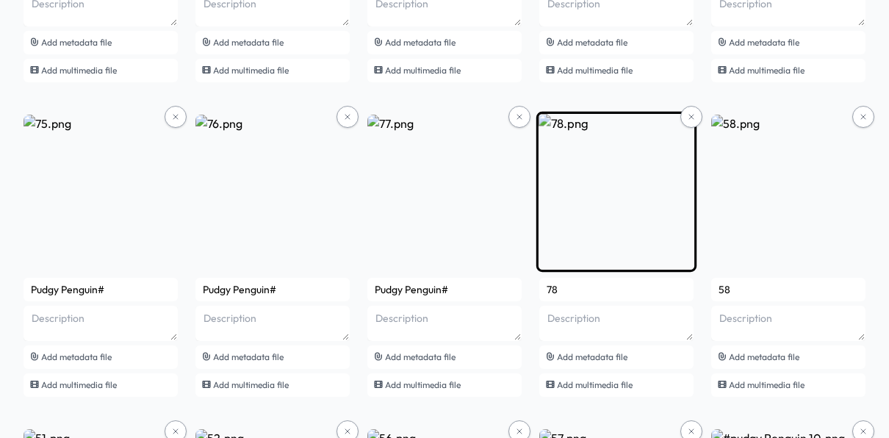
paste input "Pudgy Penguin#"
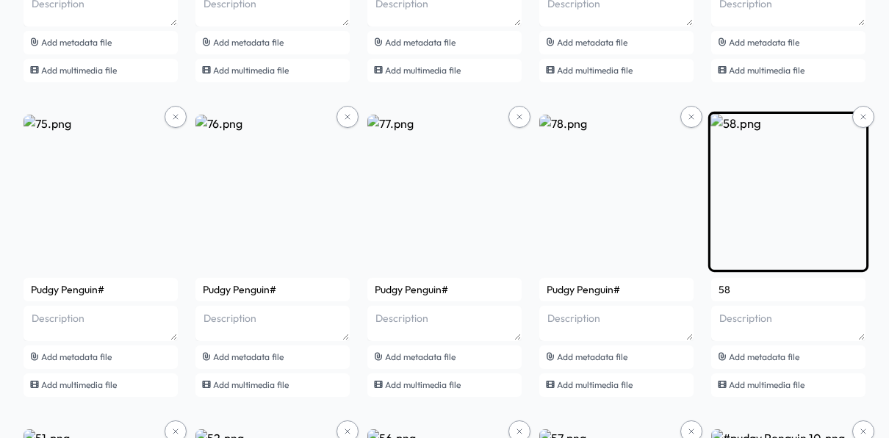
type input "Pudgy Penguin#"
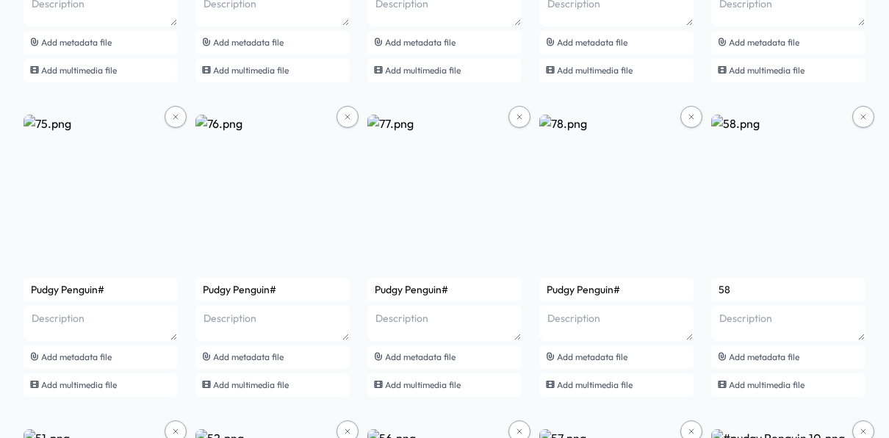
drag, startPoint x: 739, startPoint y: 293, endPoint x: 698, endPoint y: 289, distance: 41.4
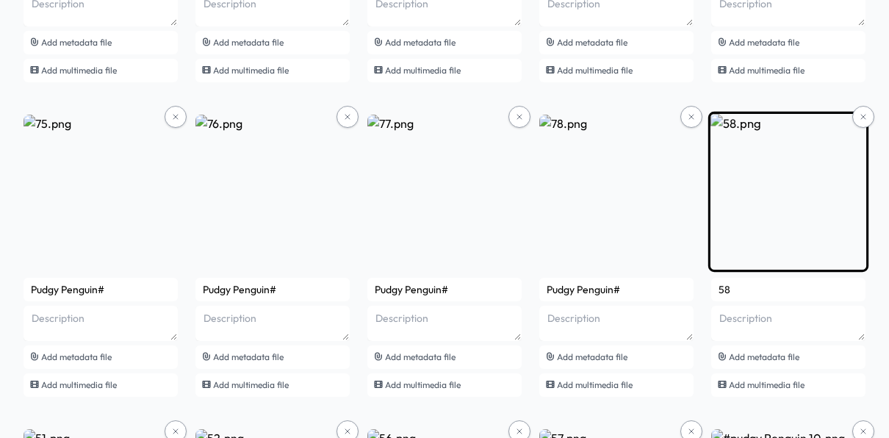
paste input "Pudgy Penguin#"
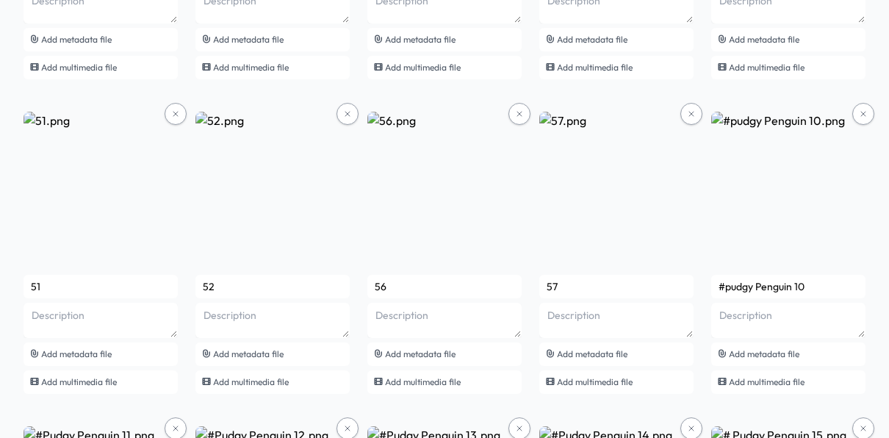
scroll to position [681, 0]
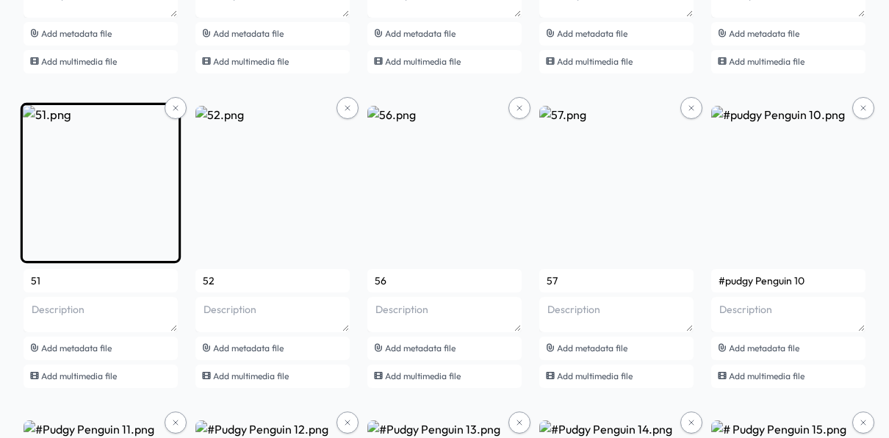
type input "Pudgy Penguin#"
drag, startPoint x: 78, startPoint y: 276, endPoint x: 30, endPoint y: 265, distance: 49.0
click at [30, 265] on div "51 Add metadata file Add multimedia file" at bounding box center [101, 248] width 154 height 285
drag, startPoint x: 58, startPoint y: 268, endPoint x: 37, endPoint y: 282, distance: 25.5
click at [37, 282] on input "51" at bounding box center [101, 281] width 154 height 24
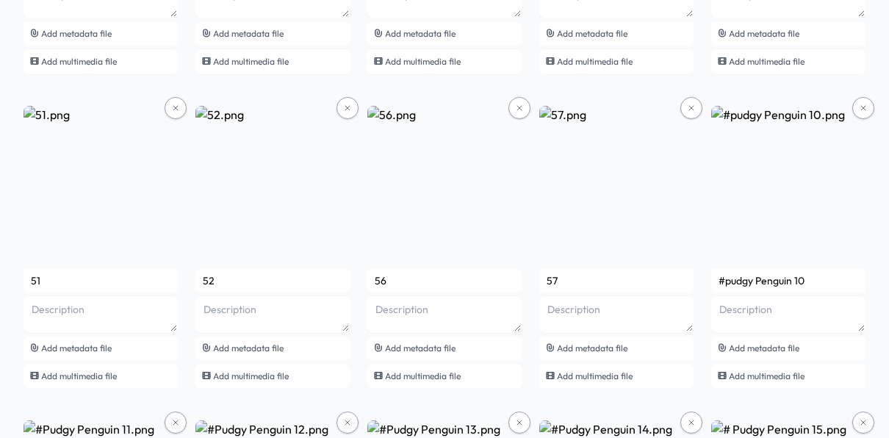
drag, startPoint x: 44, startPoint y: 280, endPoint x: 17, endPoint y: 276, distance: 27.6
click at [17, 276] on div "pudgy Penguin See smart contract Refresh Publish (30) Add files 30 unsaved item…" at bounding box center [444, 375] width 889 height 2007
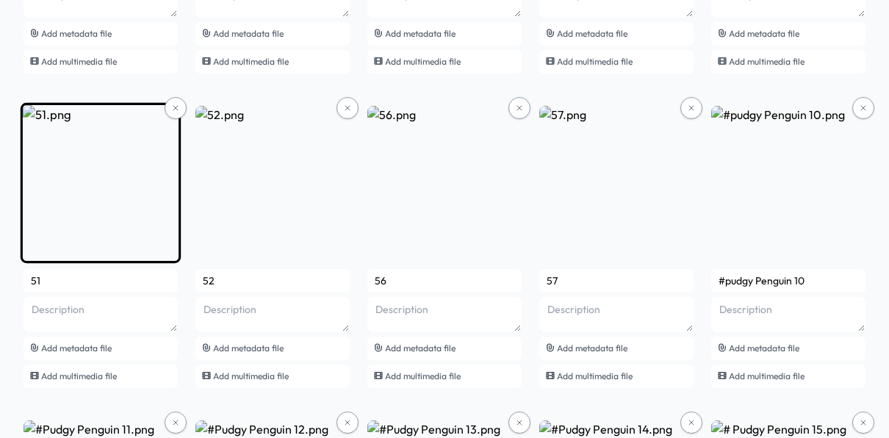
paste input "Pudgy Penguin#"
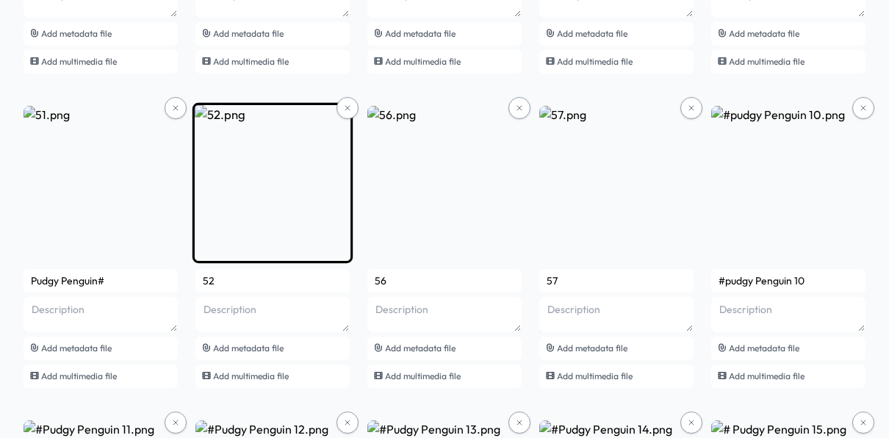
type input "Pudgy Penguin#"
click at [258, 284] on input "52" at bounding box center [273, 281] width 154 height 24
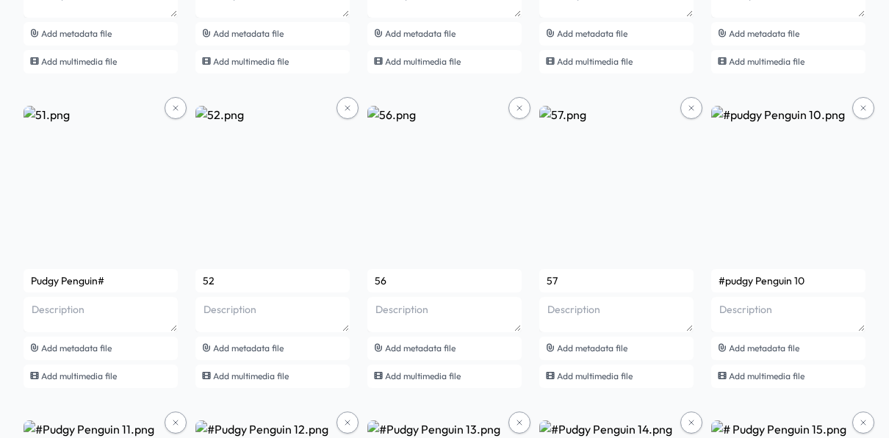
drag, startPoint x: 256, startPoint y: 282, endPoint x: 193, endPoint y: 281, distance: 62.5
click at [193, 281] on div "Pudgy Penguin#1 Add metadata file Add multimedia file Pudgy Penguin# Add metada…" at bounding box center [445, 406] width 842 height 1858
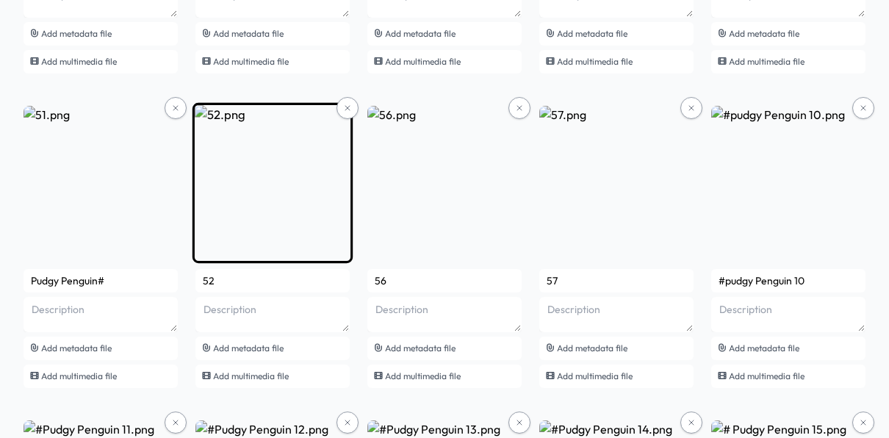
paste input "Pudgy Penguin#"
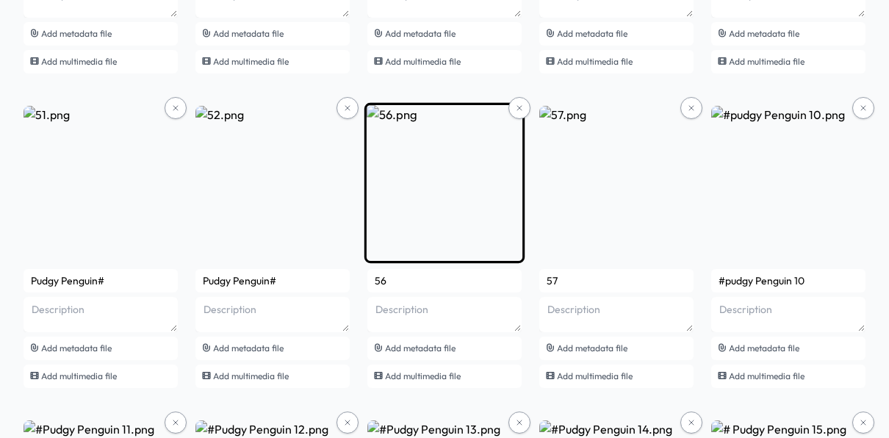
type input "Pudgy Penguin#"
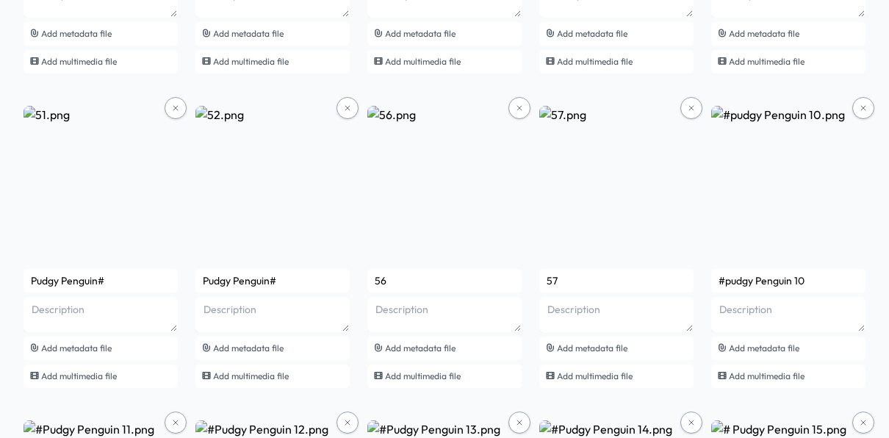
drag, startPoint x: 427, startPoint y: 279, endPoint x: 367, endPoint y: 284, distance: 60.4
click at [367, 284] on div "Pudgy Penguin#1 Add metadata file Add multimedia file Pudgy Penguin# Add metada…" at bounding box center [445, 406] width 842 height 1858
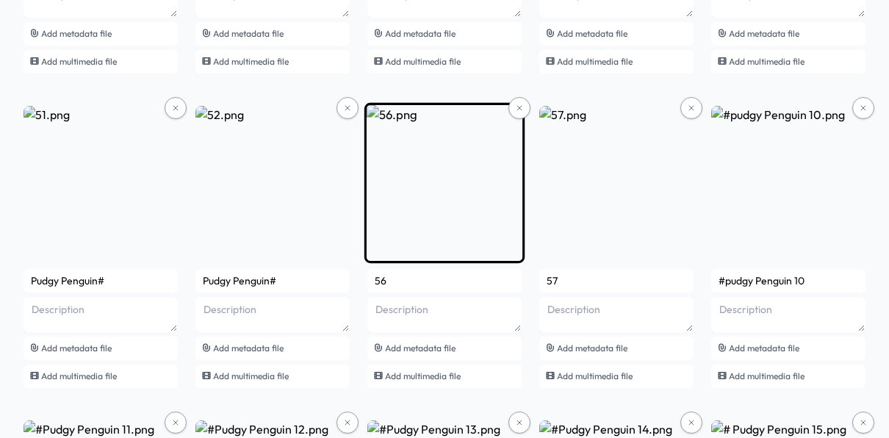
paste input "Pudgy Penguin#"
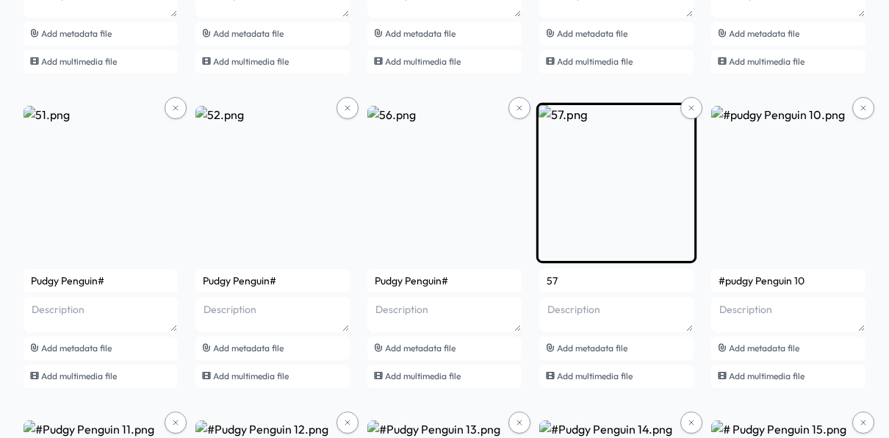
type input "Pudgy Penguin#"
click at [575, 227] on img at bounding box center [617, 183] width 160 height 160
click at [601, 282] on input "57" at bounding box center [617, 281] width 154 height 24
drag, startPoint x: 601, startPoint y: 282, endPoint x: 540, endPoint y: 281, distance: 60.3
click at [540, 281] on input "57" at bounding box center [617, 281] width 154 height 24
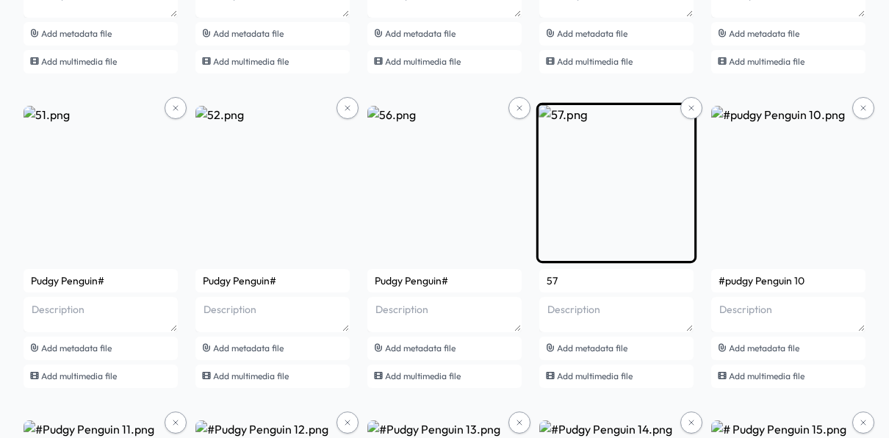
paste input "Pudgy Penguin#"
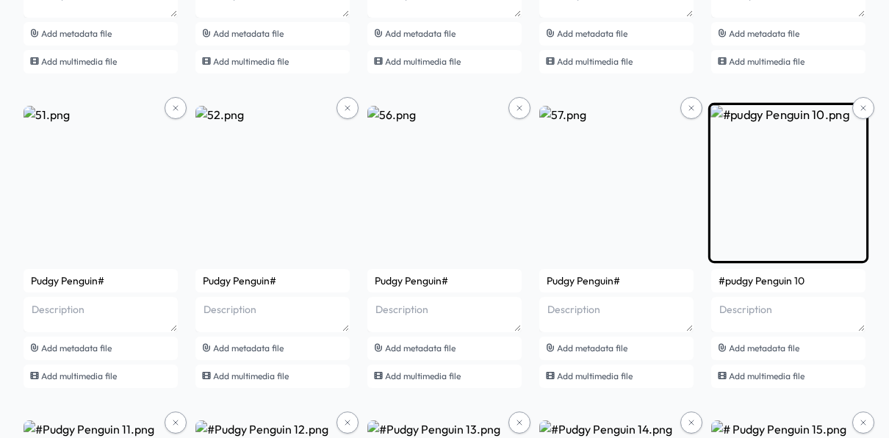
type input "Pudgy Penguin#"
click at [781, 275] on input "#pudgy Penguin 10" at bounding box center [789, 281] width 154 height 24
drag, startPoint x: 806, startPoint y: 278, endPoint x: 713, endPoint y: 287, distance: 93.8
click at [713, 287] on input "#pudgy Penguin 10" at bounding box center [789, 281] width 154 height 24
paste input "Pudgy Penguin#"
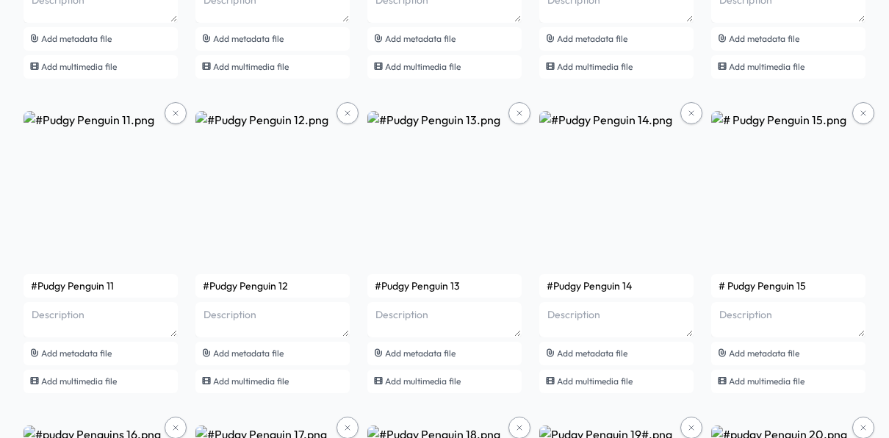
scroll to position [995, 0]
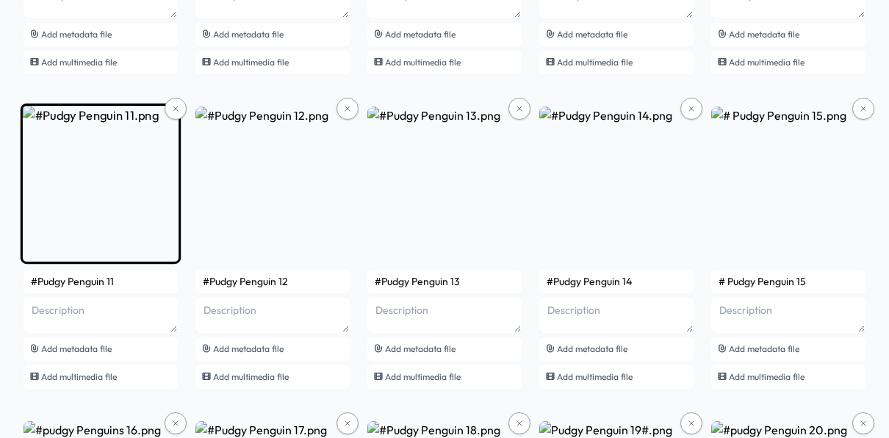
type input "Pudgy Penguin#"
click at [113, 179] on img at bounding box center [101, 184] width 160 height 160
drag, startPoint x: 120, startPoint y: 278, endPoint x: 26, endPoint y: 320, distance: 103.3
click at [26, 320] on div "#Pudgy Penguin 11 Add metadata file Add multimedia file" at bounding box center [101, 329] width 154 height 119
paste input "Pudgy Penguin#"
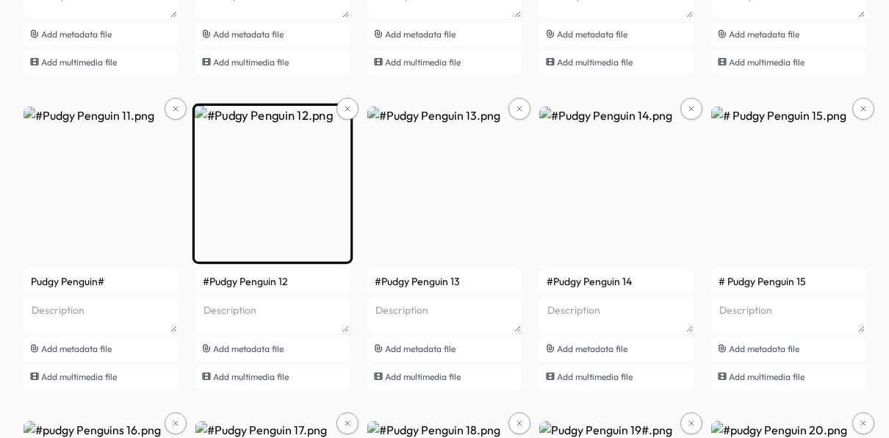
type input "Pudgy Penguin#"
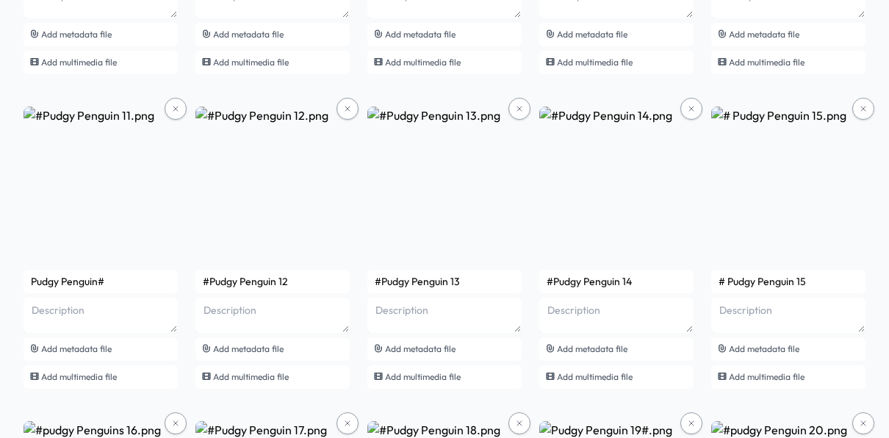
drag, startPoint x: 304, startPoint y: 284, endPoint x: 193, endPoint y: 279, distance: 110.3
click at [193, 279] on div "Pudgy Penguin#1 Add metadata file Add multimedia file Pudgy Penguin# Add metada…" at bounding box center [445, 92] width 842 height 1858
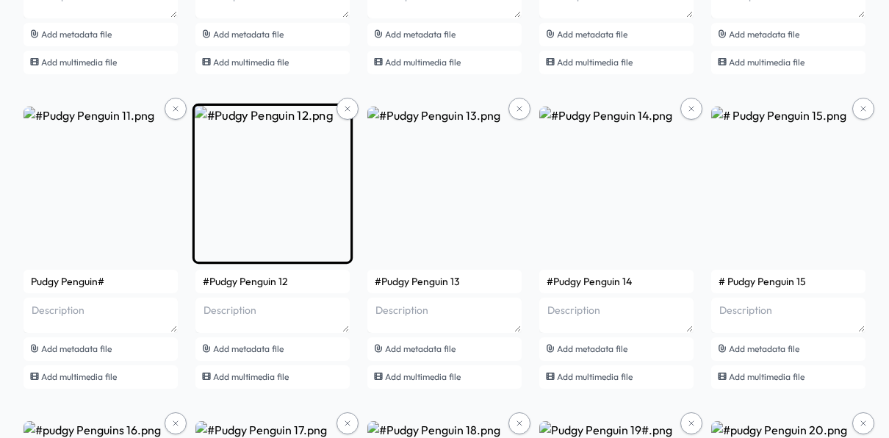
paste input "Pudgy Penguin#"
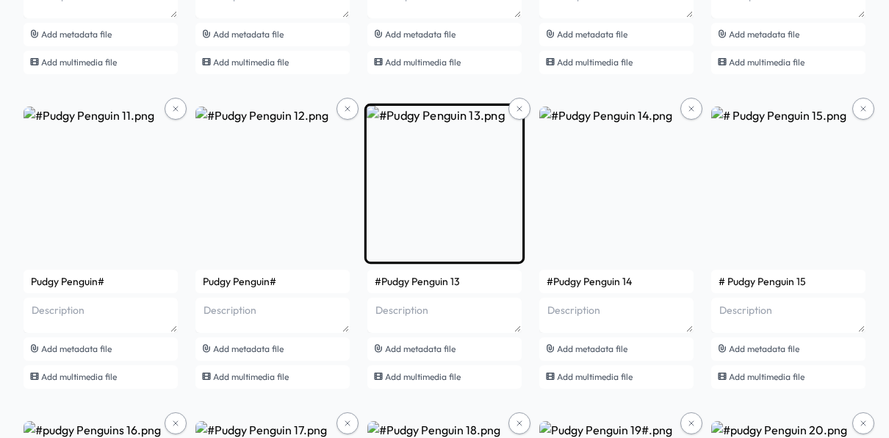
type input "Pudgy Penguin#"
drag, startPoint x: 466, startPoint y: 276, endPoint x: 377, endPoint y: 272, distance: 89.0
click at [377, 272] on input "#Pudgy Penguin 13" at bounding box center [445, 282] width 154 height 24
paste input "Pudgy Penguin#"
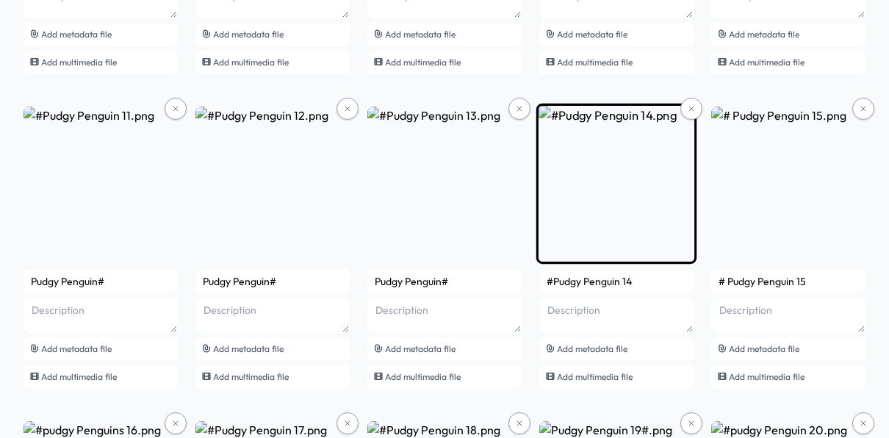
type input "Pudgy Penguin#"
drag, startPoint x: 647, startPoint y: 273, endPoint x: 540, endPoint y: 279, distance: 106.7
click at [540, 279] on input "#Pudgy Penguin 14" at bounding box center [617, 282] width 154 height 24
paste input "Pudgy Penguin#"
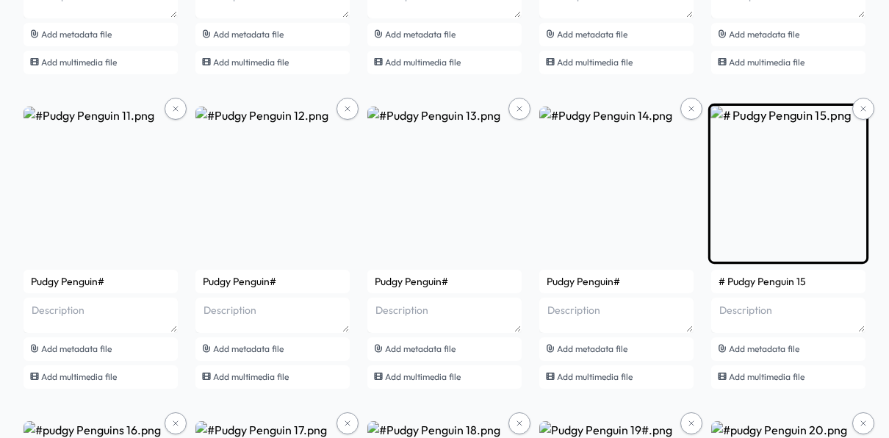
type input "Pudgy Penguin#"
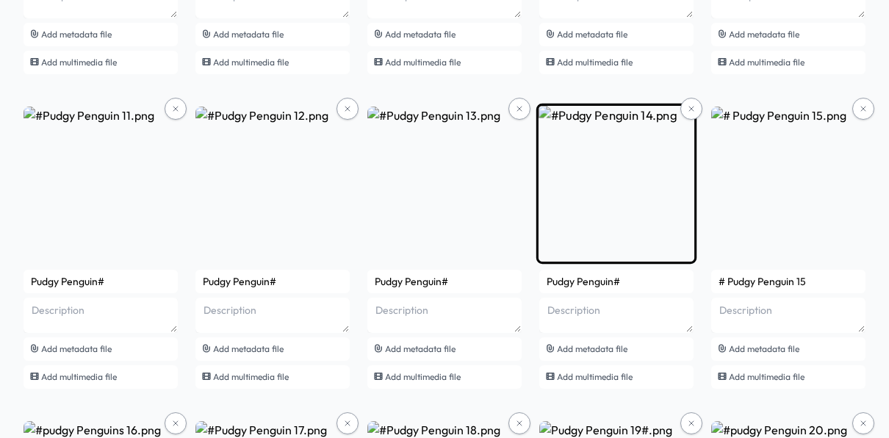
drag, startPoint x: 818, startPoint y: 277, endPoint x: 680, endPoint y: 290, distance: 138.8
click at [680, 290] on div "Pudgy Penguin#1 Add metadata file Add multimedia file Pudgy Penguin# Add metada…" at bounding box center [445, 92] width 842 height 1858
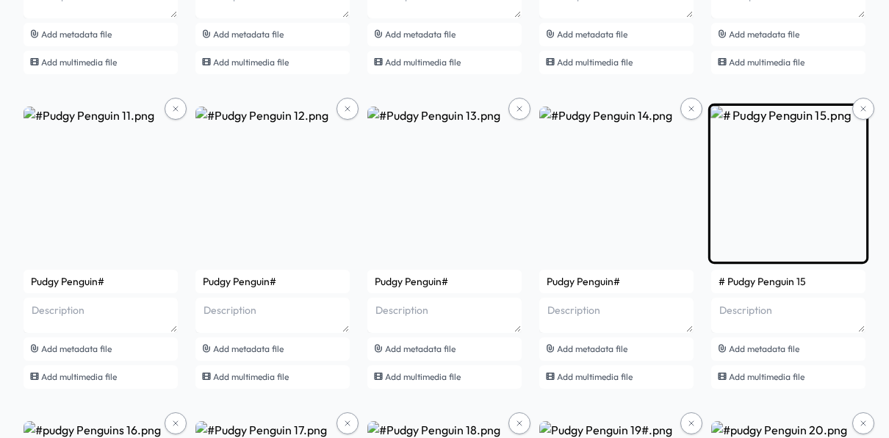
paste input "Pudgy Penguin#"
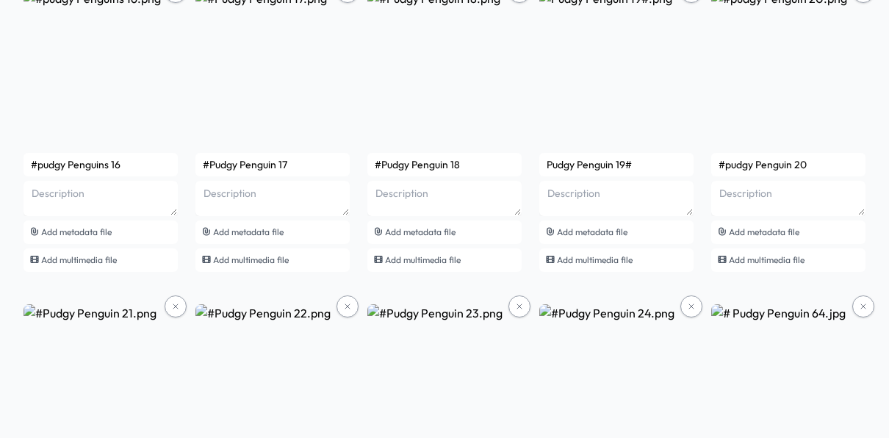
scroll to position [1425, 0]
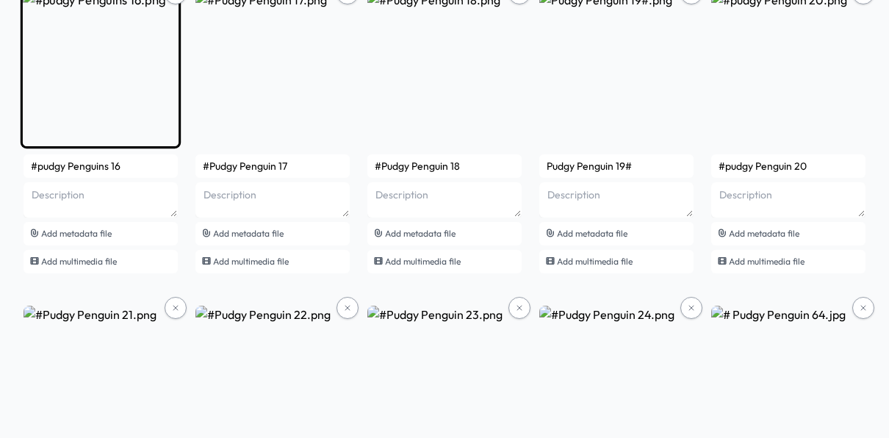
type input "Pudgy Penguin#"
drag, startPoint x: 126, startPoint y: 168, endPoint x: 29, endPoint y: 165, distance: 97.1
click at [29, 165] on input "#pudgy Penguins 16" at bounding box center [101, 166] width 154 height 24
paste input "Pudgy Penguin#"
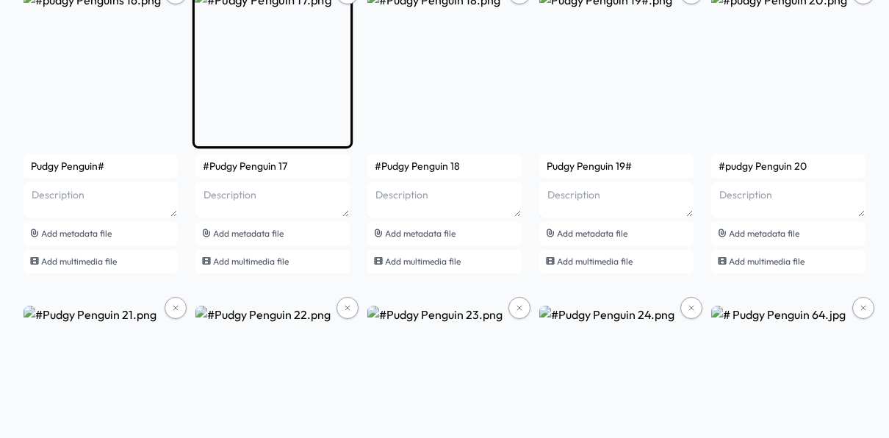
type input "Pudgy Penguin#"
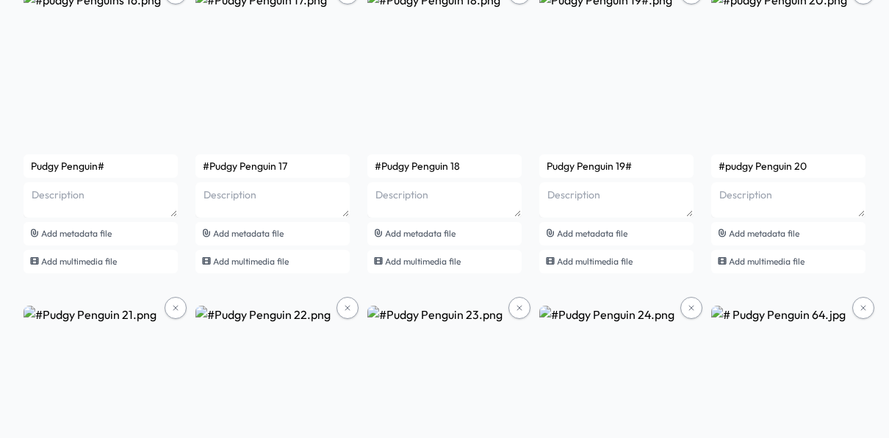
drag, startPoint x: 295, startPoint y: 169, endPoint x: 192, endPoint y: 175, distance: 103.8
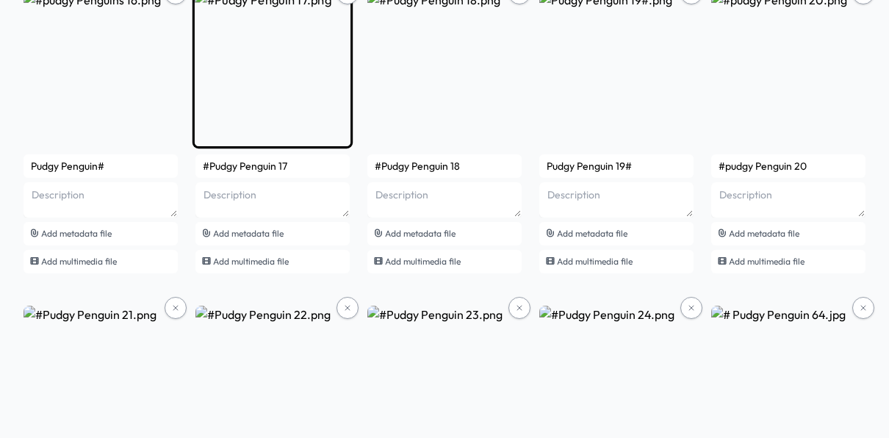
paste input "Pudgy Penguin#"
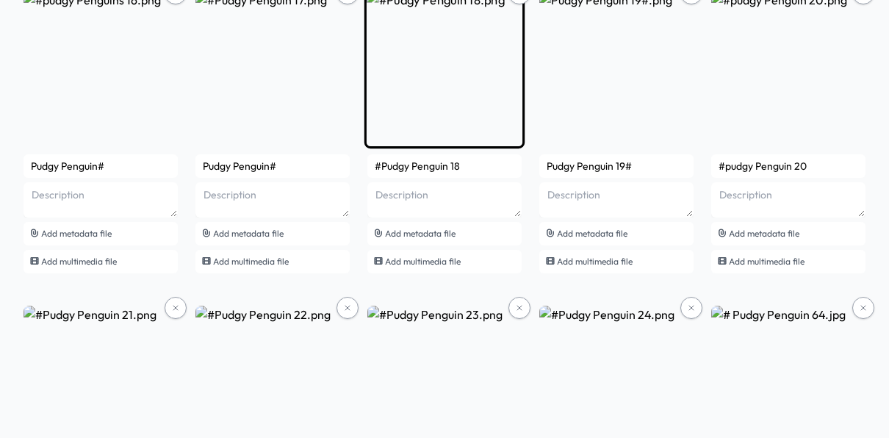
type input "Pudgy Penguin#"
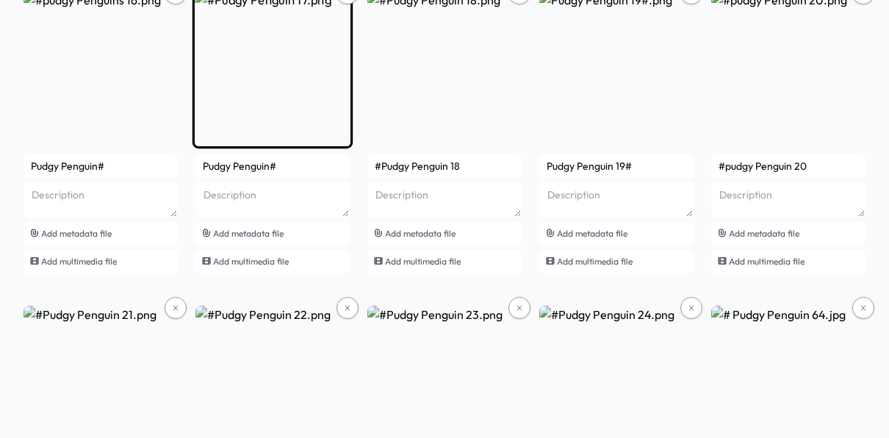
drag, startPoint x: 462, startPoint y: 168, endPoint x: 337, endPoint y: 176, distance: 124.5
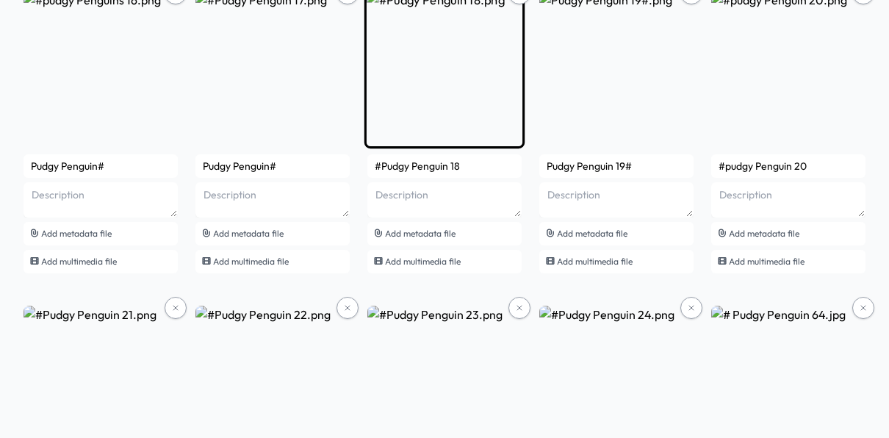
paste input "Pudgy Penguin#"
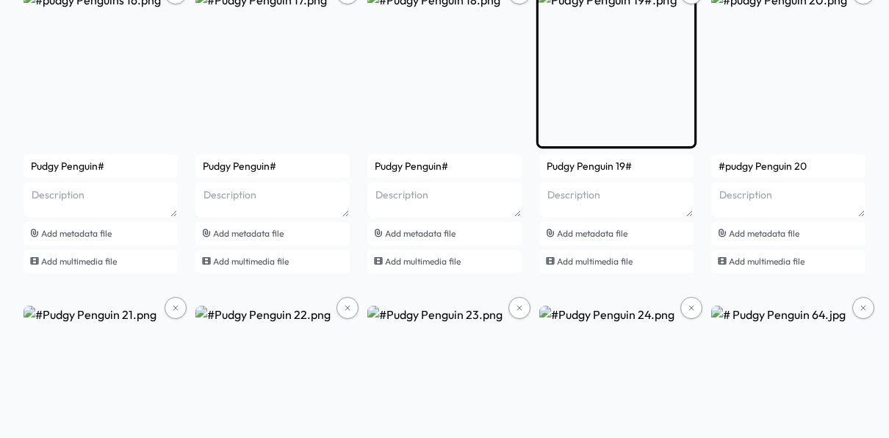
type input "Pudgy Penguin#"
drag, startPoint x: 648, startPoint y: 170, endPoint x: 541, endPoint y: 171, distance: 107.3
click at [541, 171] on input "Pudgy Penguin 19#" at bounding box center [617, 166] width 154 height 24
paste input "text"
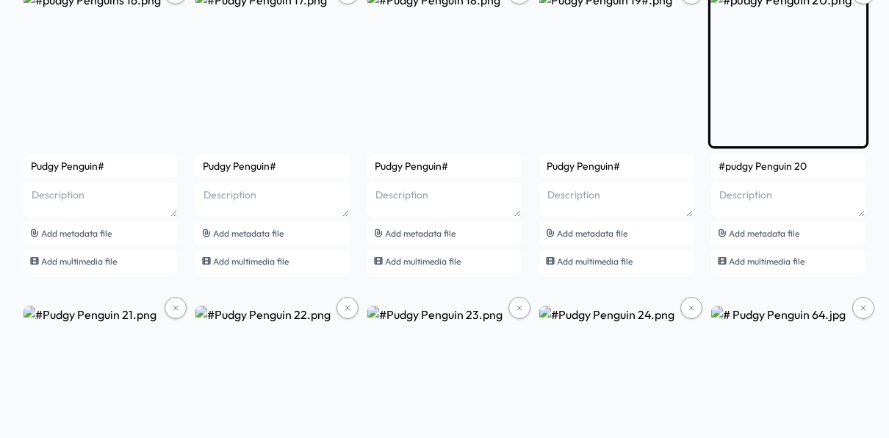
type input "Pudgy Penguin#"
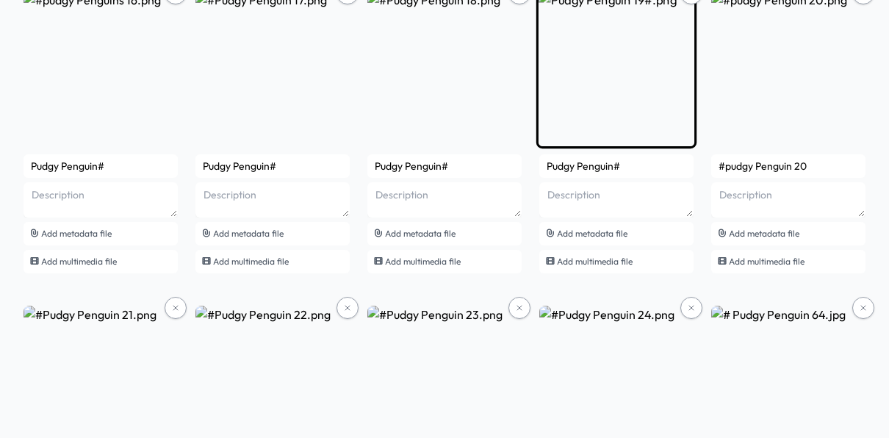
drag, startPoint x: 739, startPoint y: 173, endPoint x: 667, endPoint y: 188, distance: 73.5
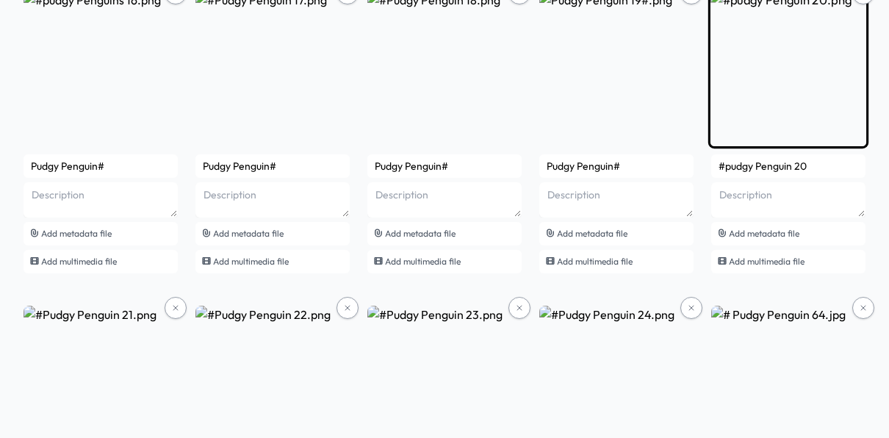
paste input "Pudgy Penguin#"
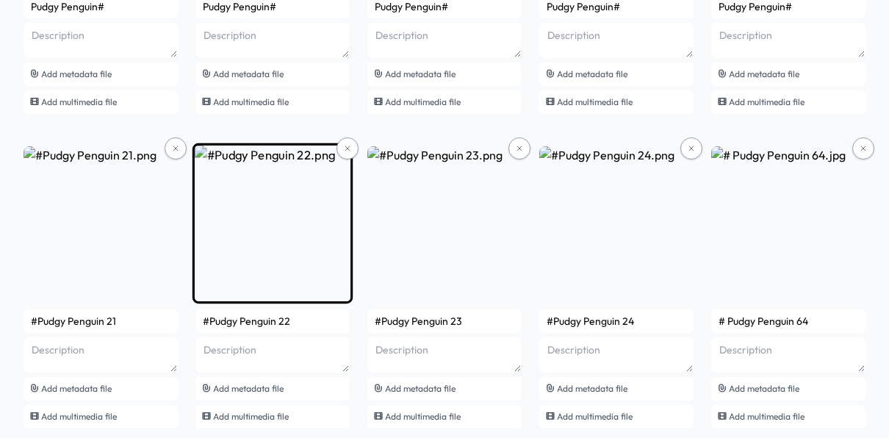
scroll to position [1594, 0]
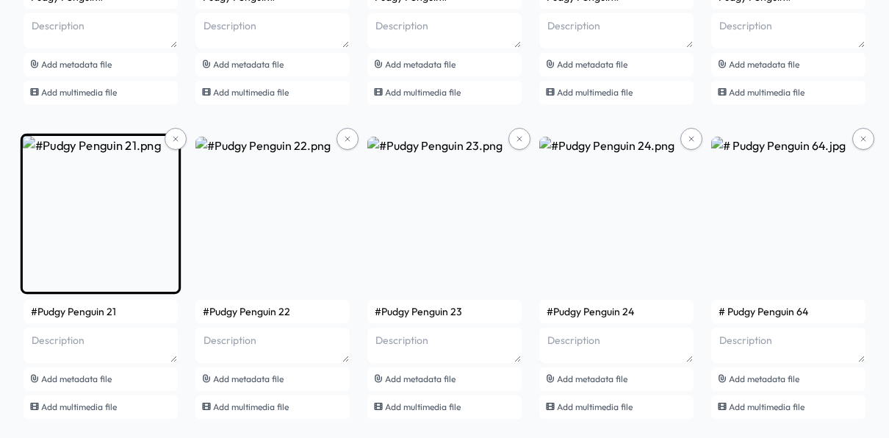
type input "Pudgy Penguin#"
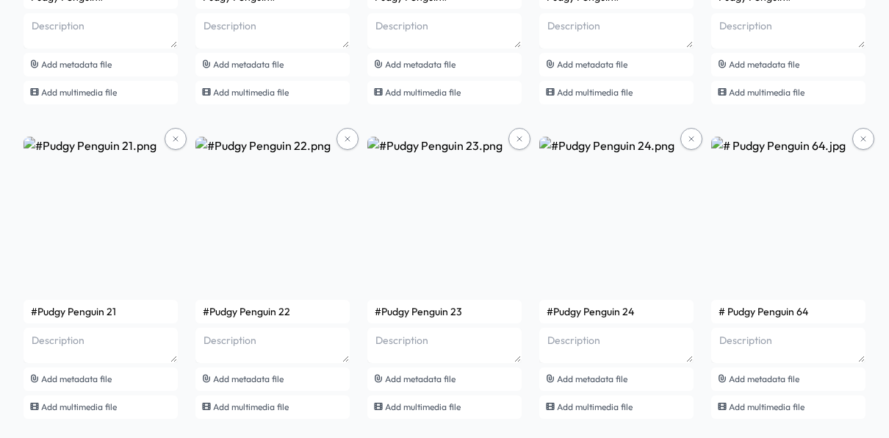
drag, startPoint x: 142, startPoint y: 317, endPoint x: 12, endPoint y: 312, distance: 129.4
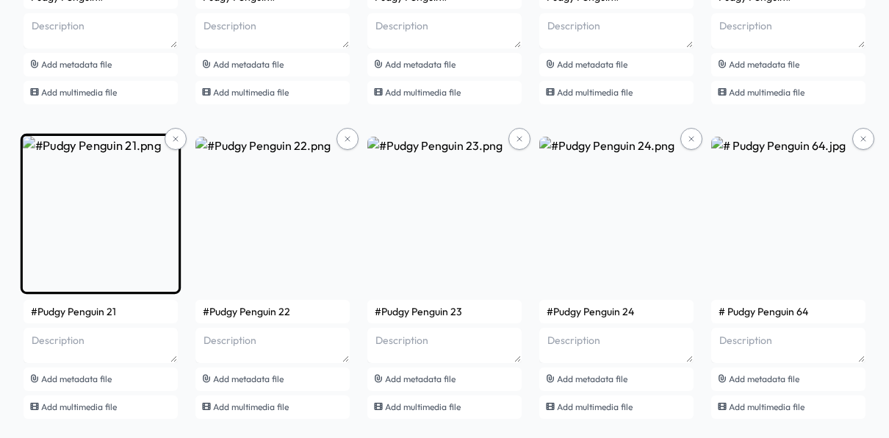
paste input "Pudgy Penguin#"
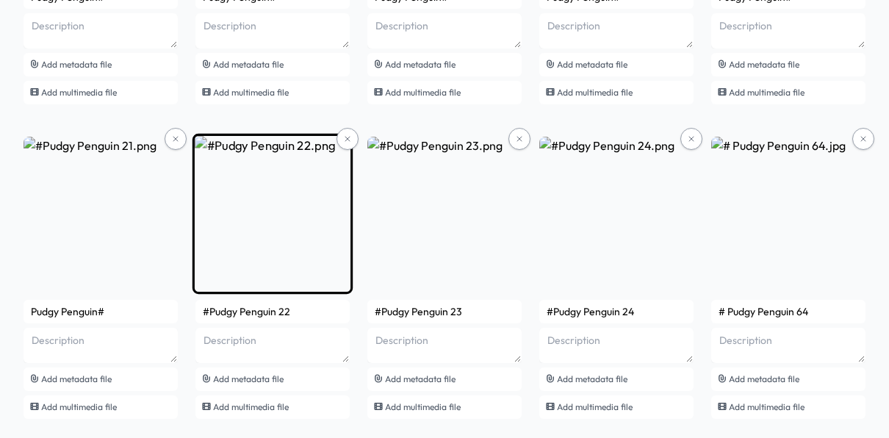
type input "Pudgy Penguin#"
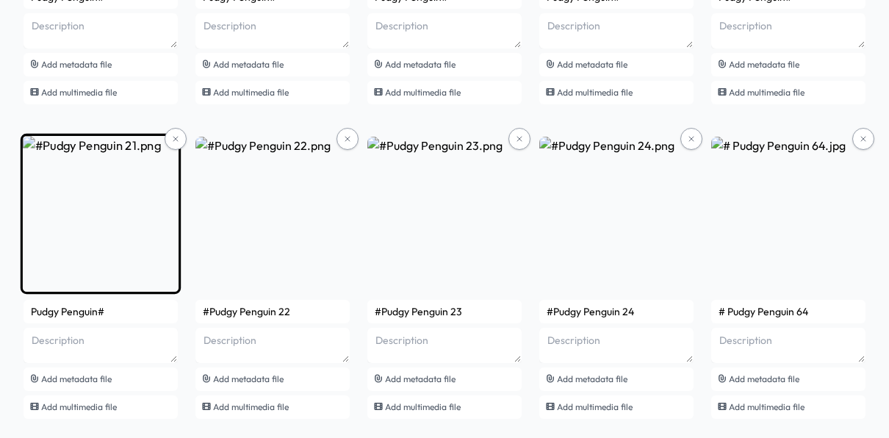
drag, startPoint x: 266, startPoint y: 315, endPoint x: 174, endPoint y: 313, distance: 91.9
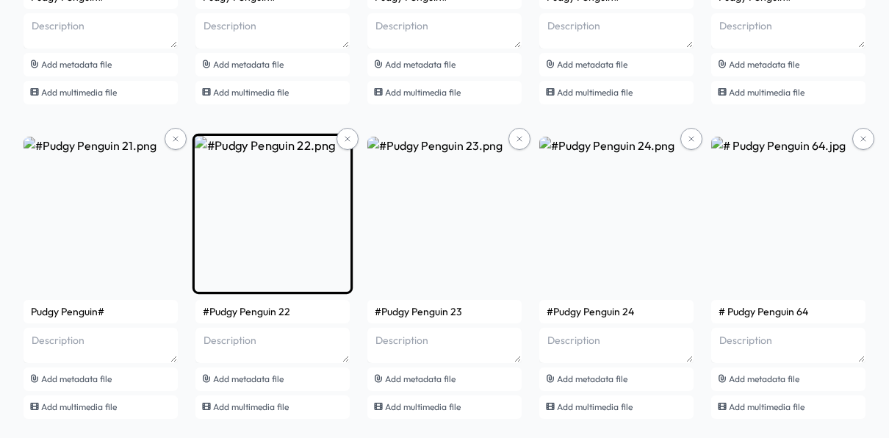
paste input "Pudgy Penguin#"
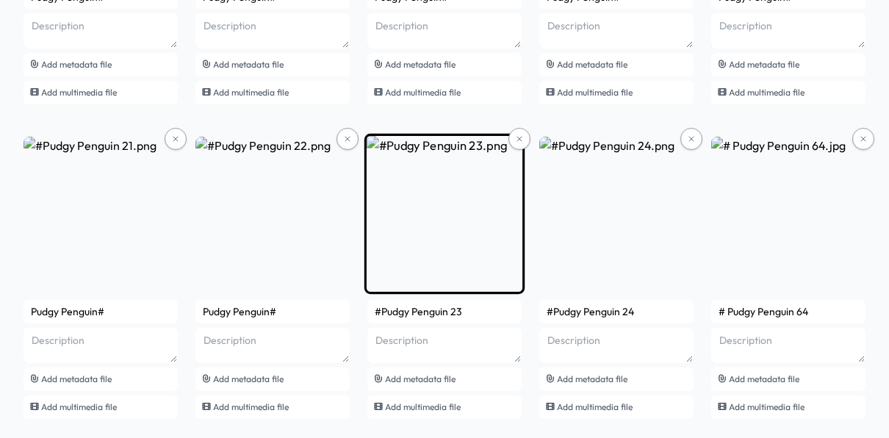
type input "Pudgy Penguin#"
drag, startPoint x: 473, startPoint y: 318, endPoint x: 386, endPoint y: 313, distance: 86.8
click at [386, 313] on input "#Pudgy Penguin 23" at bounding box center [445, 312] width 154 height 24
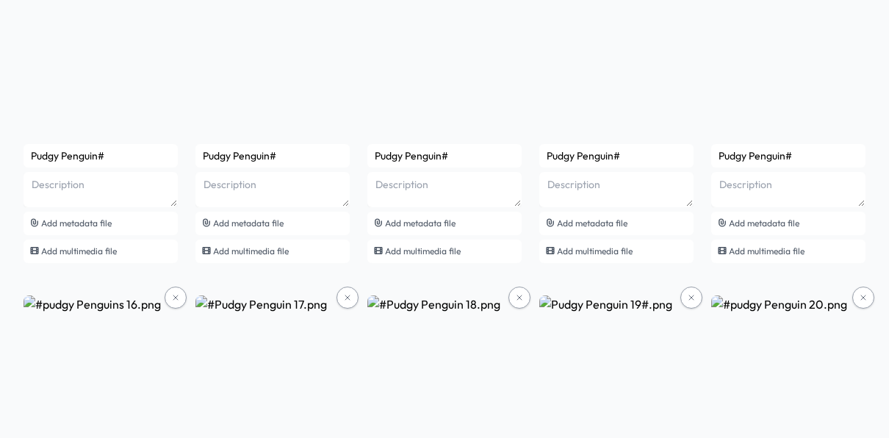
scroll to position [1621, 0]
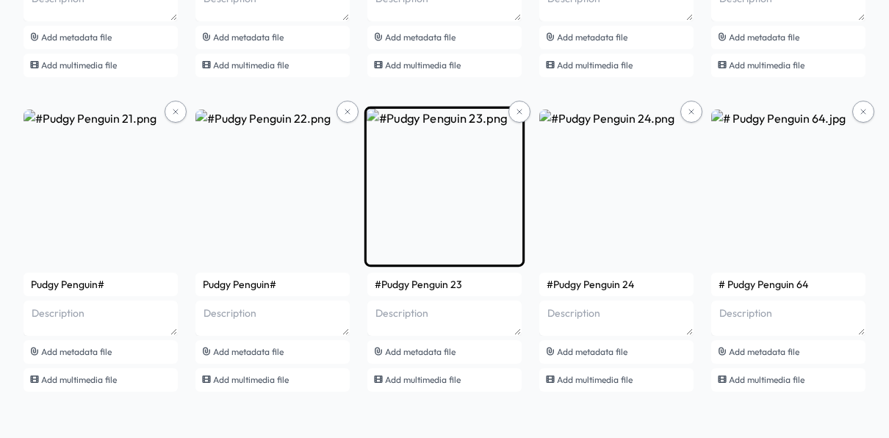
click at [471, 288] on input "#Pudgy Penguin 23" at bounding box center [445, 285] width 154 height 24
drag, startPoint x: 467, startPoint y: 288, endPoint x: 373, endPoint y: 291, distance: 94.9
click at [373, 291] on input "#Pudgy Penguin 23" at bounding box center [445, 285] width 154 height 24
paste input "Pudgy Penguin#"
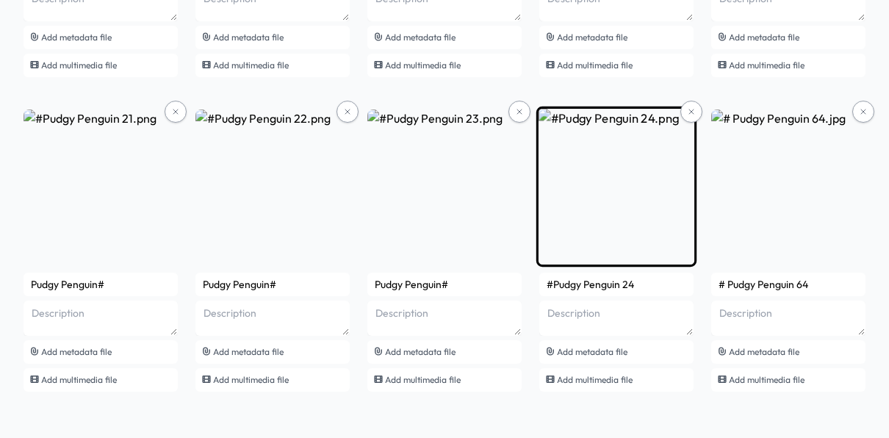
type input "Pudgy Penguin#"
click at [636, 285] on input "#Pudgy Penguin 24" at bounding box center [617, 285] width 154 height 24
drag, startPoint x: 636, startPoint y: 285, endPoint x: 548, endPoint y: 282, distance: 88.3
click at [548, 282] on input "#Pudgy Penguin 24" at bounding box center [617, 285] width 154 height 24
paste input "Pudgy Penguin#"
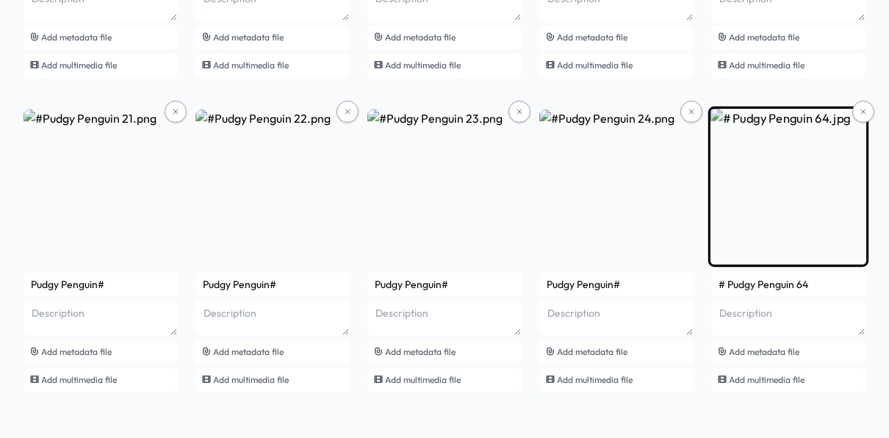
type input "Pudgy Penguin#"
drag, startPoint x: 813, startPoint y: 288, endPoint x: 717, endPoint y: 288, distance: 95.6
paste input "Pudgy Penguin#"
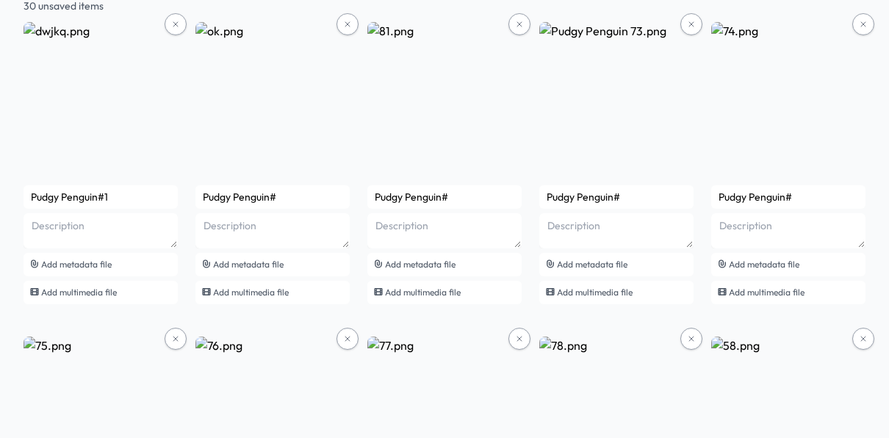
scroll to position [0, 0]
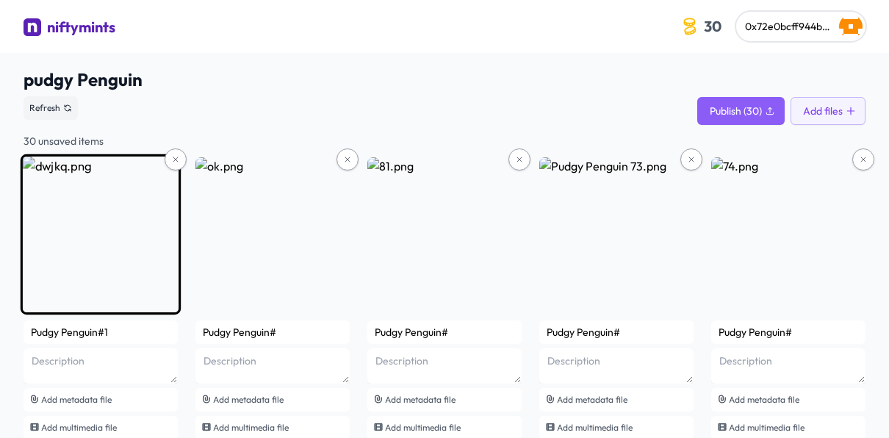
type input "Pudgy Penguin#"
click at [115, 332] on input "Pudgy Penguin#1" at bounding box center [101, 332] width 154 height 24
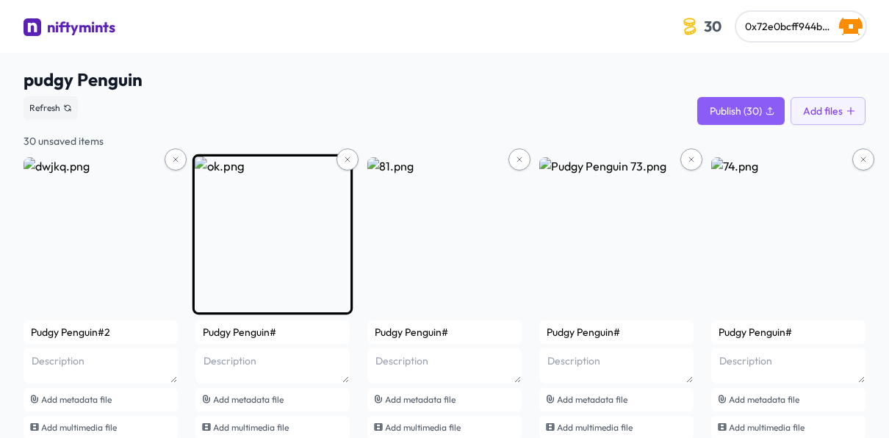
type input "Pudgy Penguin#2"
click at [295, 334] on input "Pudgy Penguin#" at bounding box center [273, 332] width 154 height 24
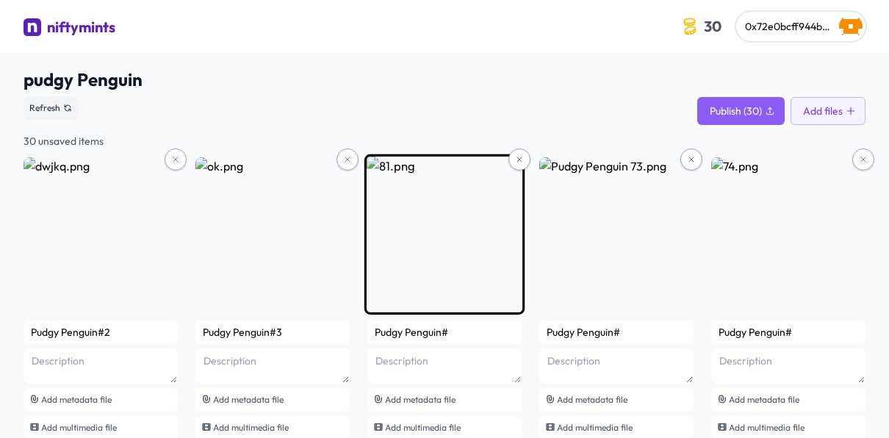
type input "Pudgy Penguin#3"
click at [450, 334] on input "Pudgy Penguin#" at bounding box center [445, 332] width 154 height 24
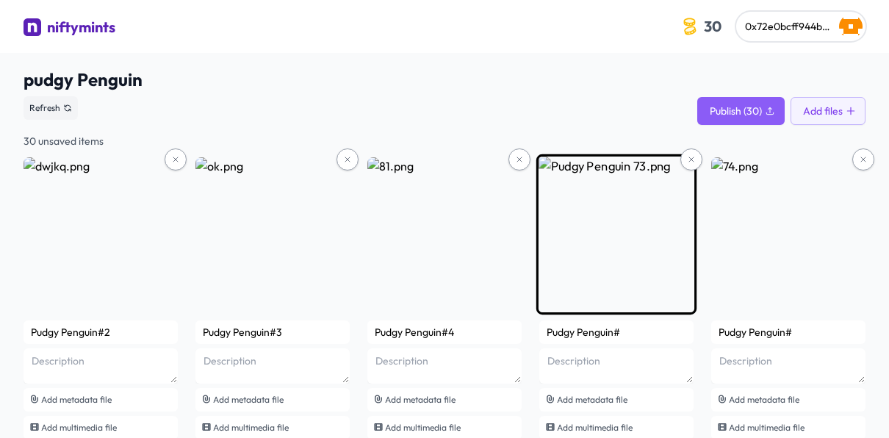
type input "Pudgy Penguin#4"
click at [630, 332] on input "Pudgy Penguin#" at bounding box center [617, 332] width 154 height 24
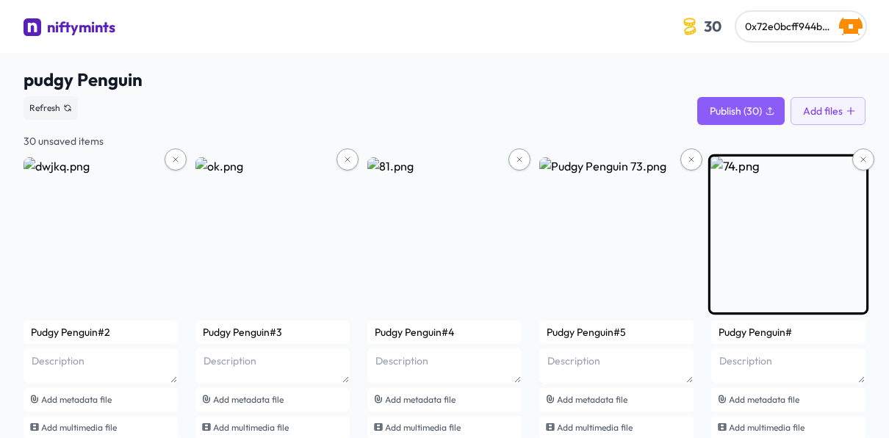
type input "Pudgy Penguin#5"
click at [795, 330] on input "Pudgy Penguin#" at bounding box center [789, 332] width 154 height 24
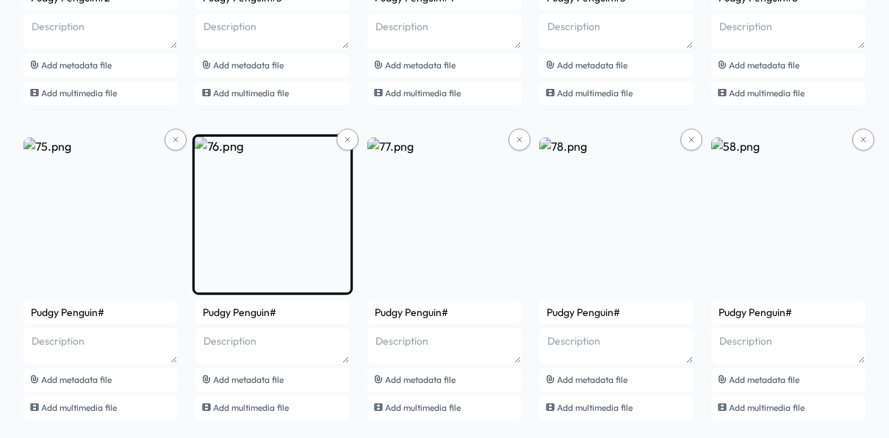
scroll to position [337, 0]
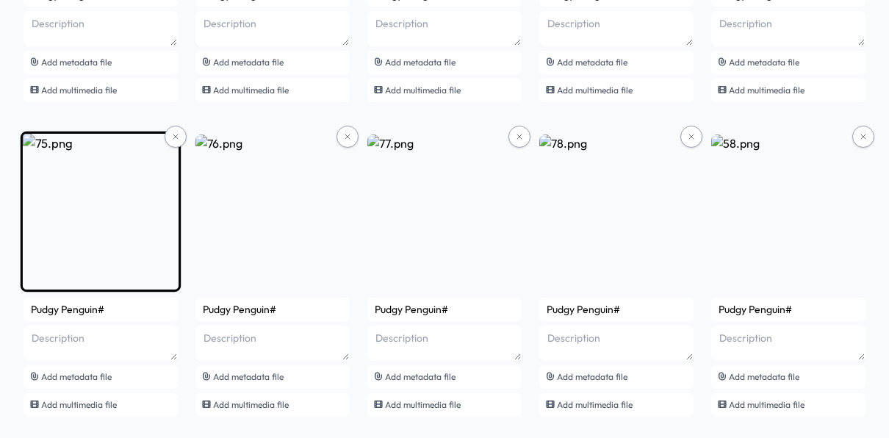
type input "Pudgy Penguin#6"
click at [140, 304] on input "Pudgy Penguin#" at bounding box center [101, 310] width 154 height 24
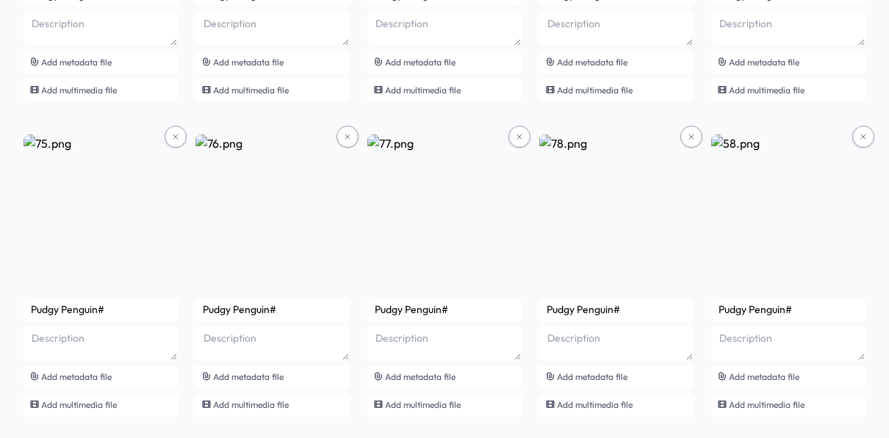
type input "Pudgy Penguin#7"
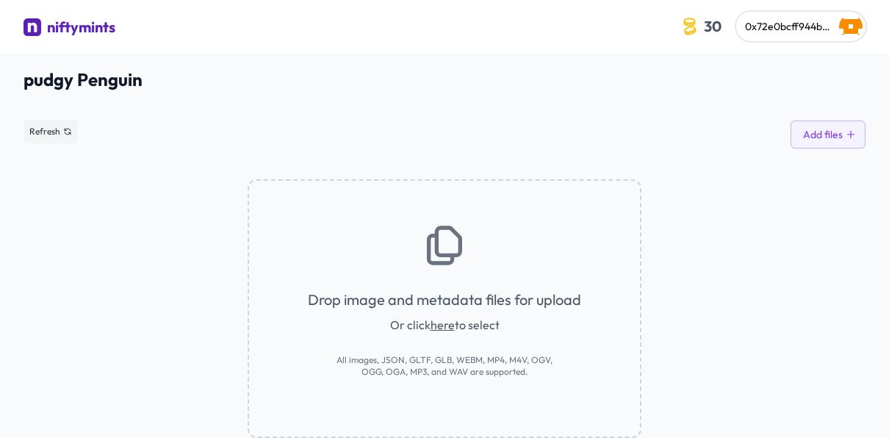
scroll to position [53, 0]
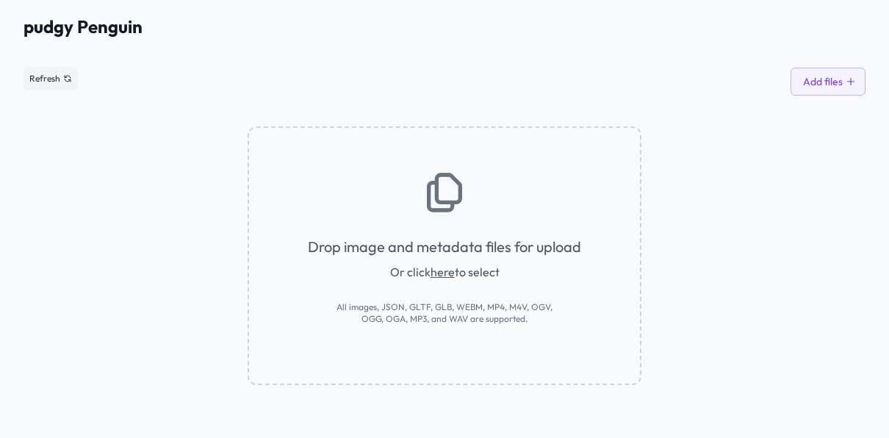
click at [442, 273] on link "here" at bounding box center [443, 272] width 24 height 15
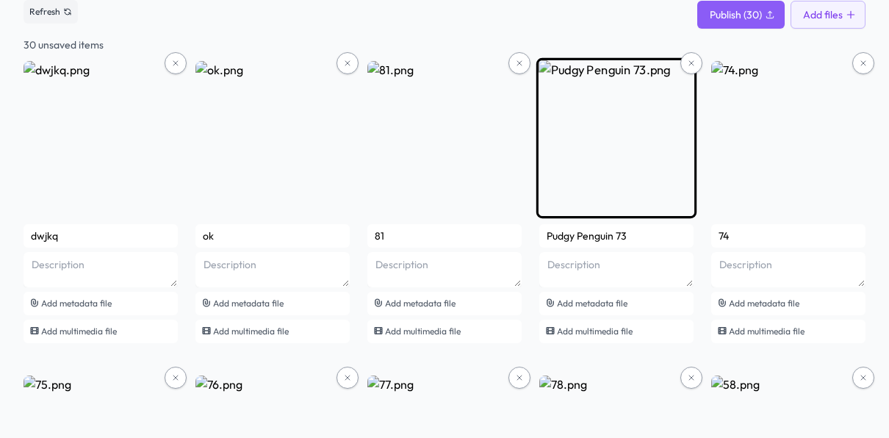
scroll to position [114, 0]
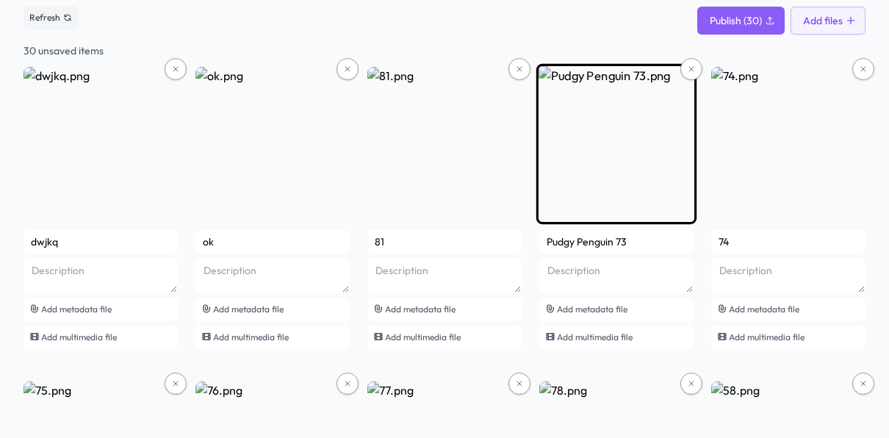
drag, startPoint x: 616, startPoint y: 238, endPoint x: 630, endPoint y: 234, distance: 14.6
click at [630, 234] on input "Pudgy Penguin 73" at bounding box center [617, 242] width 154 height 24
type input "Pudgy Penguin"
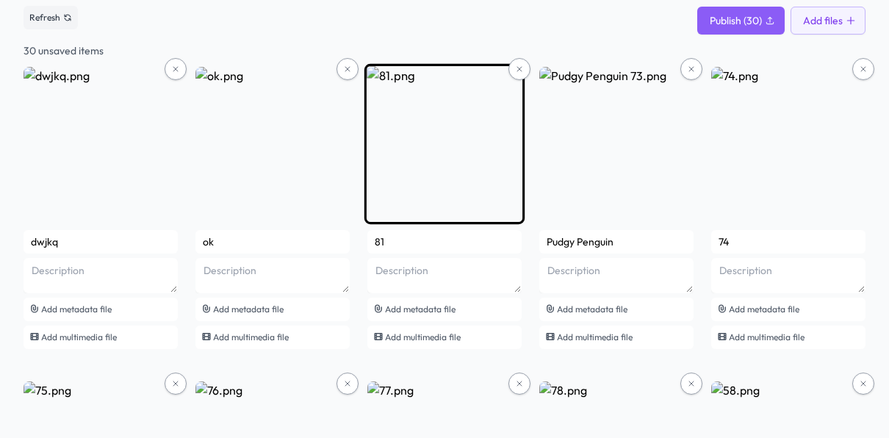
drag, startPoint x: 659, startPoint y: 243, endPoint x: 518, endPoint y: 250, distance: 140.6
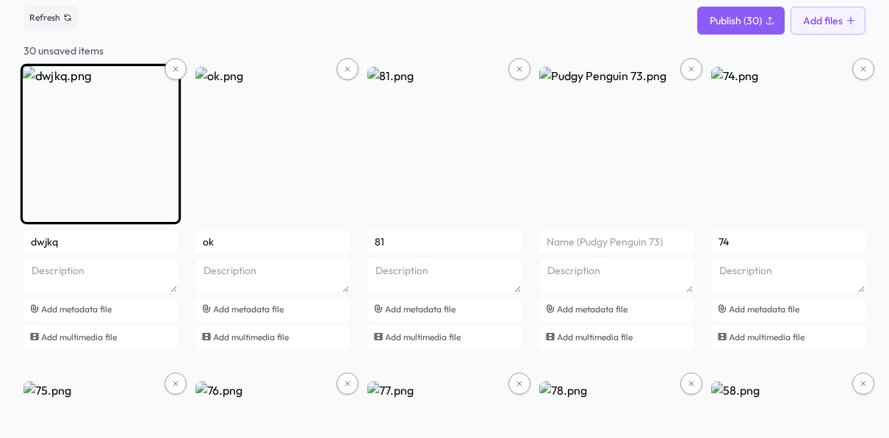
click at [146, 243] on input "dwjkq" at bounding box center [101, 242] width 154 height 24
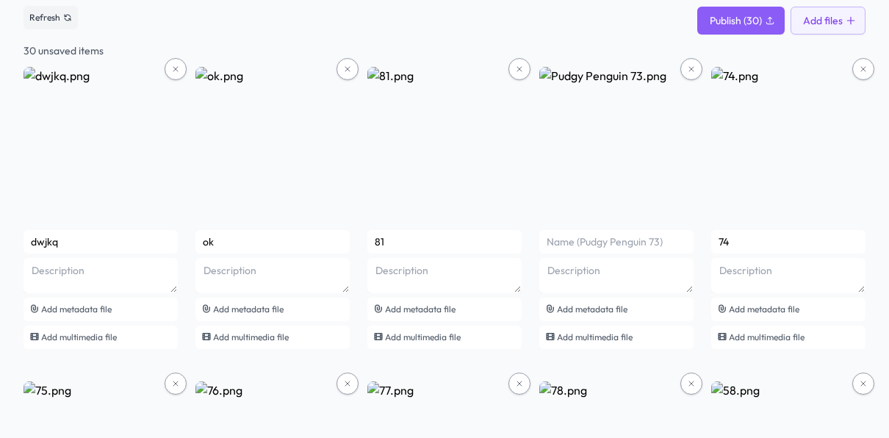
drag, startPoint x: 143, startPoint y: 243, endPoint x: 4, endPoint y: 243, distance: 138.9
type input "3"
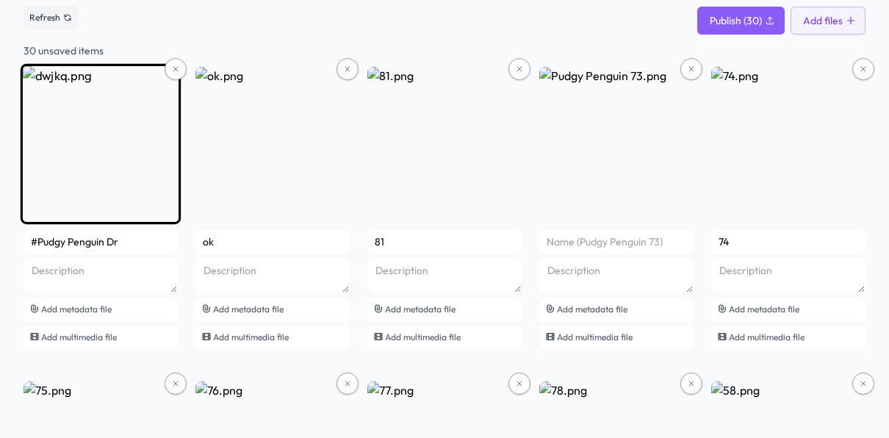
drag, startPoint x: 106, startPoint y: 247, endPoint x: 124, endPoint y: 246, distance: 18.4
click at [124, 246] on input "#Pudgy Penguin Dr" at bounding box center [101, 242] width 154 height 24
click at [93, 241] on input "#Pudgy Penguin" at bounding box center [101, 242] width 154 height 24
drag, startPoint x: 108, startPoint y: 243, endPoint x: 37, endPoint y: 252, distance: 71.2
click at [37, 252] on input "#Pudgy Penguin" at bounding box center [101, 242] width 154 height 24
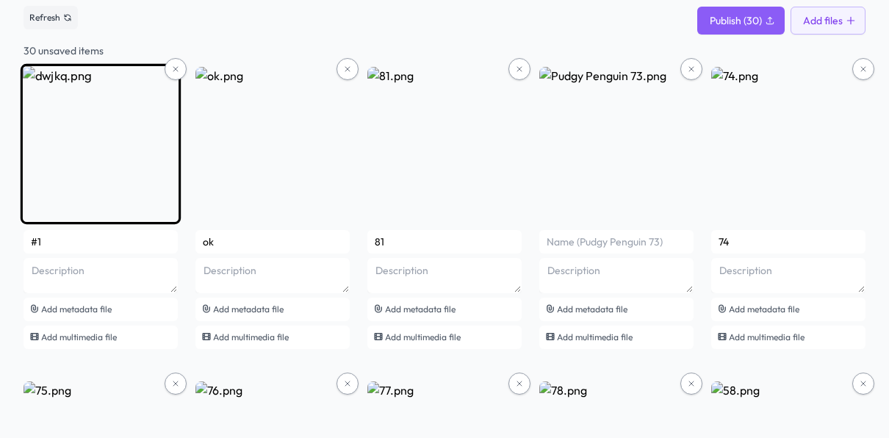
click at [37, 243] on input "#1" at bounding box center [101, 242] width 154 height 24
click at [51, 238] on input "#1" at bounding box center [101, 242] width 154 height 24
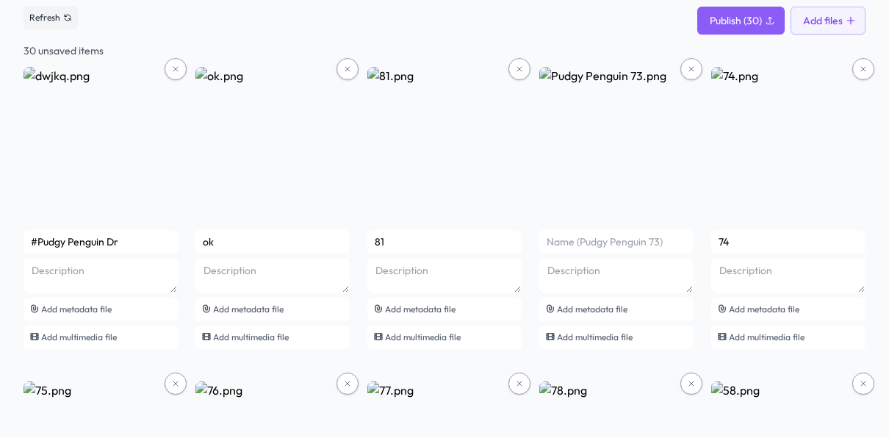
drag, startPoint x: 36, startPoint y: 241, endPoint x: 12, endPoint y: 243, distance: 24.3
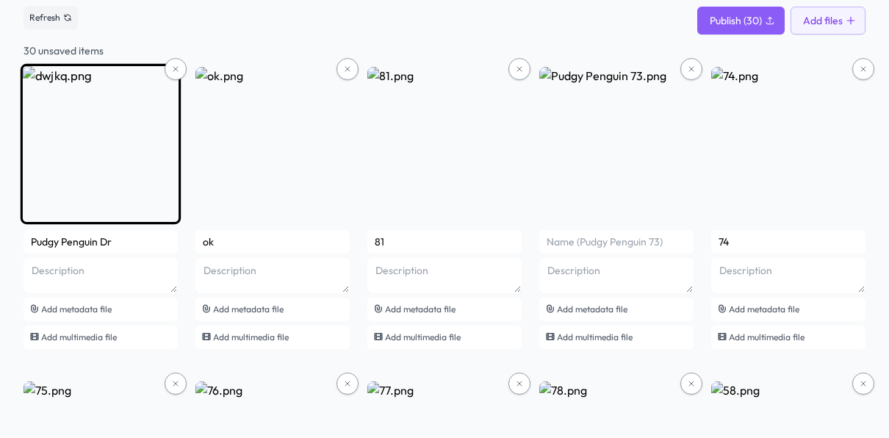
drag, startPoint x: 96, startPoint y: 240, endPoint x: 133, endPoint y: 241, distance: 36.8
click at [133, 241] on input "Pudgy Penguin Dr" at bounding box center [101, 242] width 154 height 24
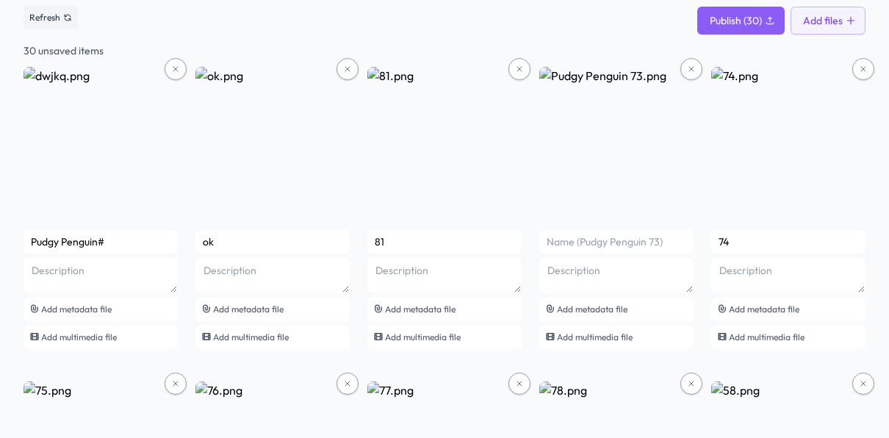
drag, startPoint x: 83, startPoint y: 247, endPoint x: 15, endPoint y: 260, distance: 69.6
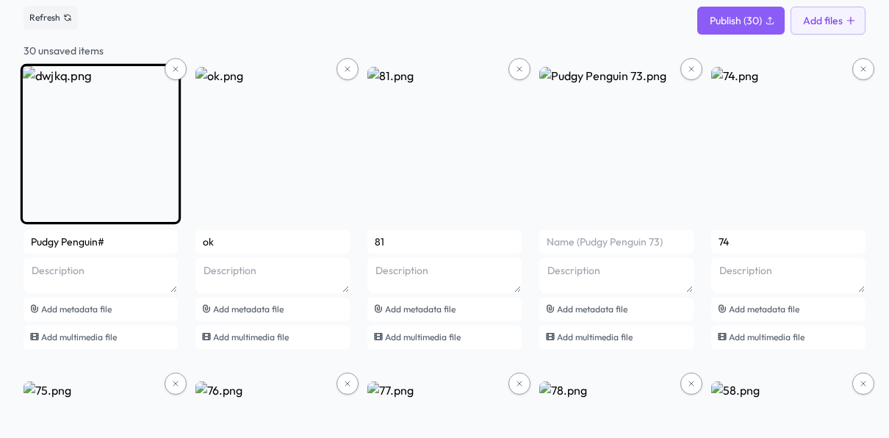
click at [125, 246] on input "Pudgy Penguin#" at bounding box center [101, 242] width 154 height 24
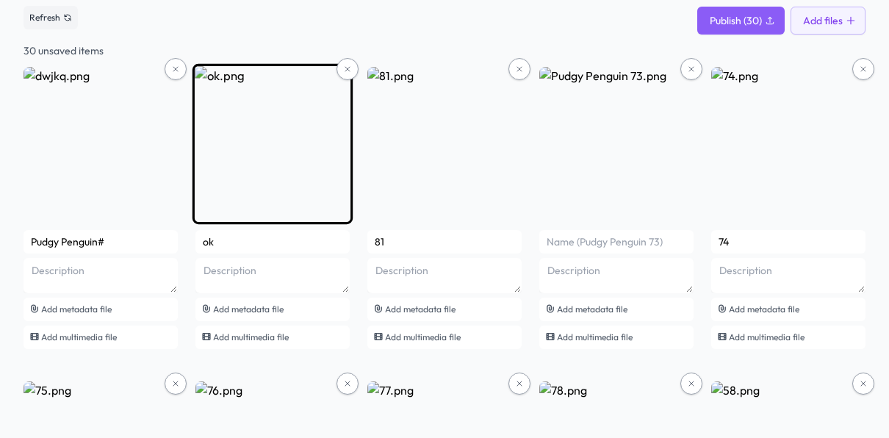
type input "Pudgy Penguin#"
click at [257, 246] on input "ok" at bounding box center [273, 242] width 154 height 24
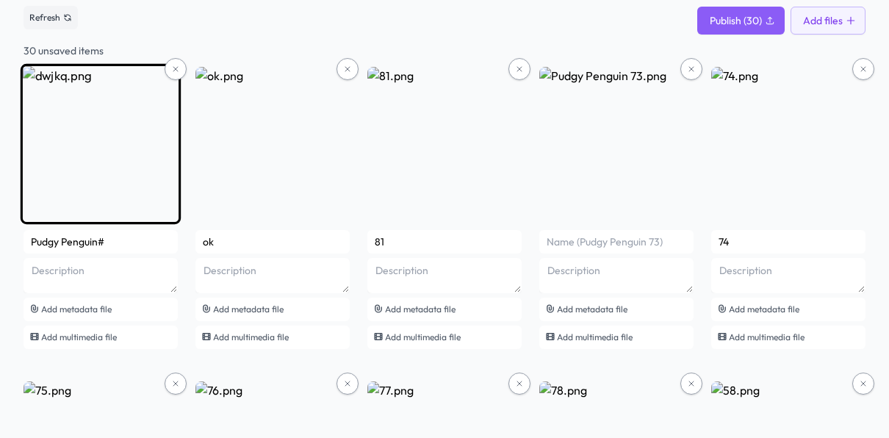
drag, startPoint x: 237, startPoint y: 243, endPoint x: 160, endPoint y: 245, distance: 77.2
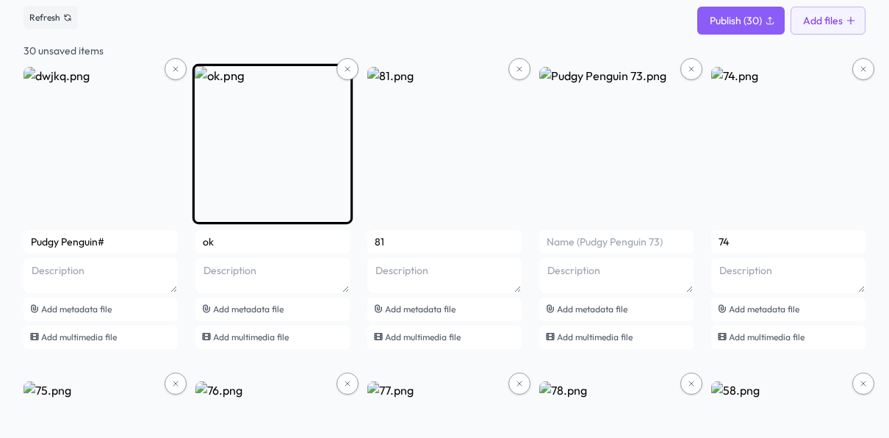
paste input "Pudgy Penguin#"
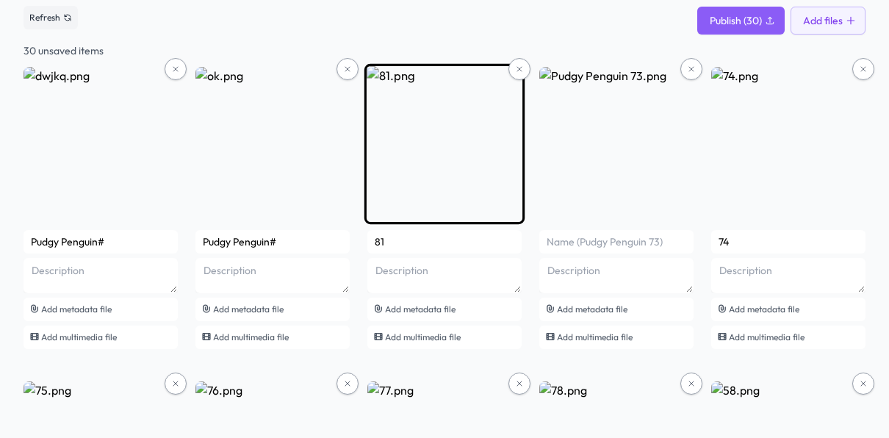
type input "Pudgy Penguin#"
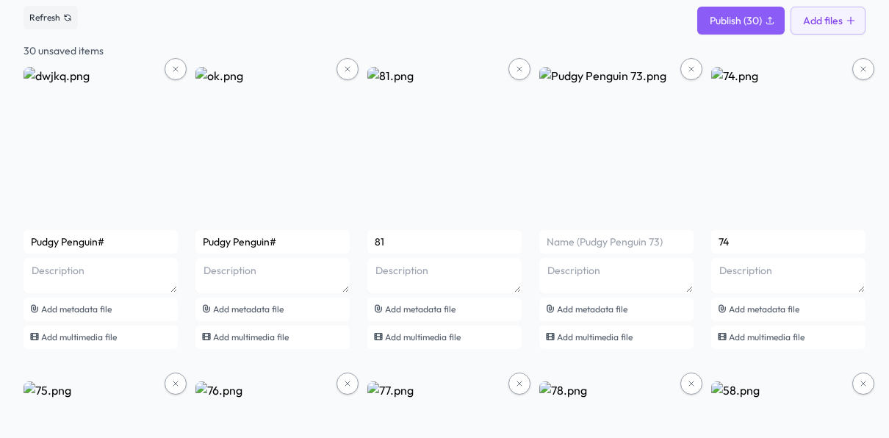
drag, startPoint x: 393, startPoint y: 240, endPoint x: 352, endPoint y: 237, distance: 41.3
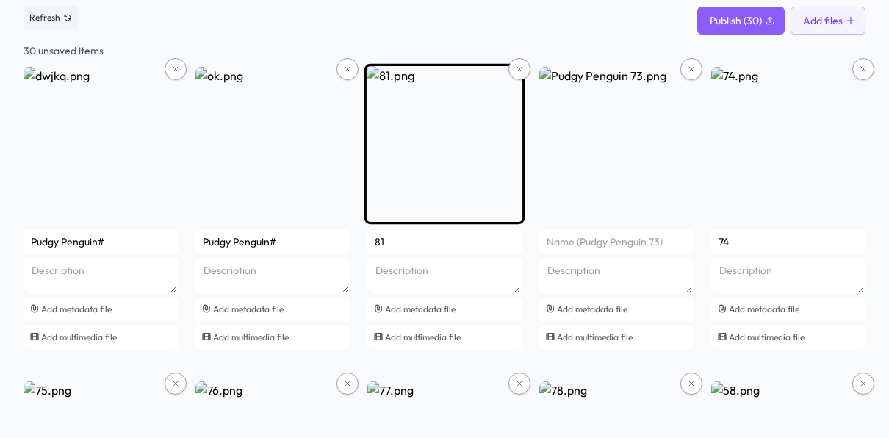
paste input "Pudgy Penguin#"
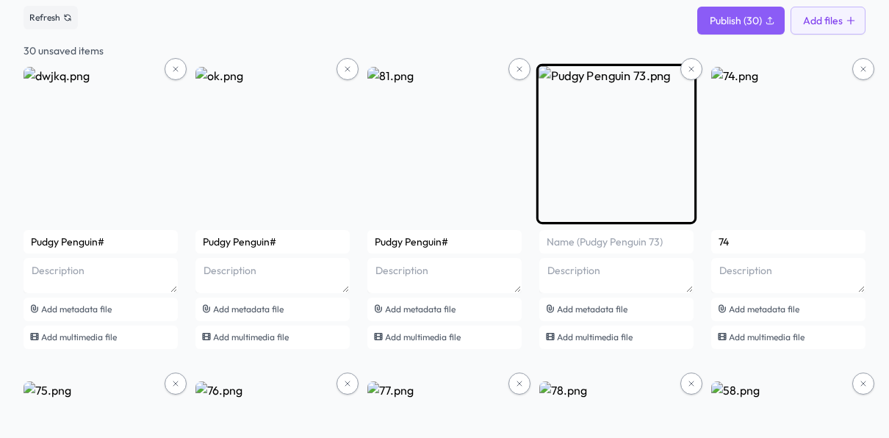
type input "Pudgy Penguin#"
click at [590, 244] on input "text" at bounding box center [617, 242] width 154 height 24
paste input "Pudgy Penguin#"
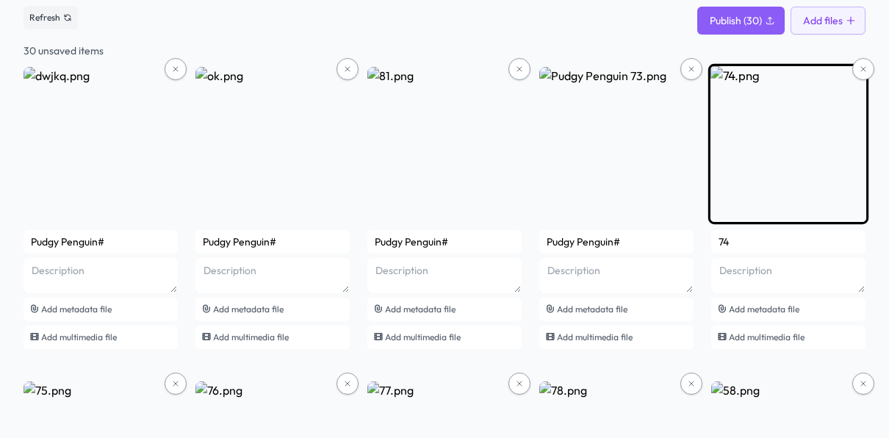
type input "Pudgy Penguin#"
click at [739, 237] on input "74" at bounding box center [789, 242] width 154 height 24
drag, startPoint x: 739, startPoint y: 237, endPoint x: 714, endPoint y: 246, distance: 27.2
click at [714, 246] on input "74" at bounding box center [789, 242] width 154 height 24
paste input "Pudgy Penguin#"
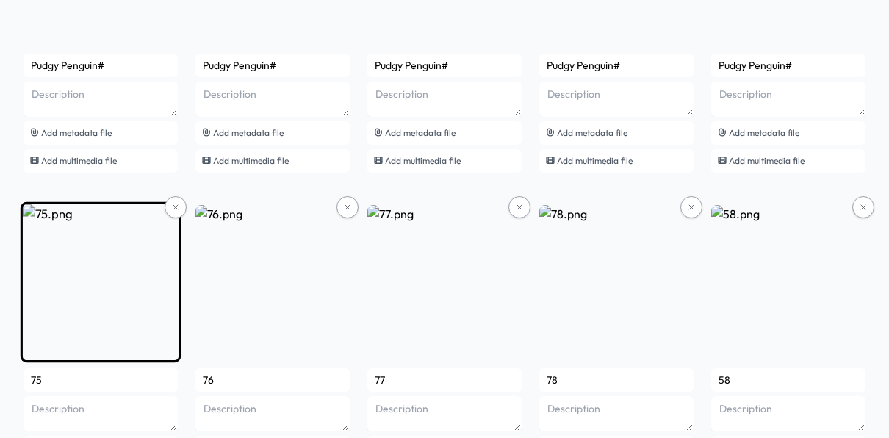
scroll to position [406, 0]
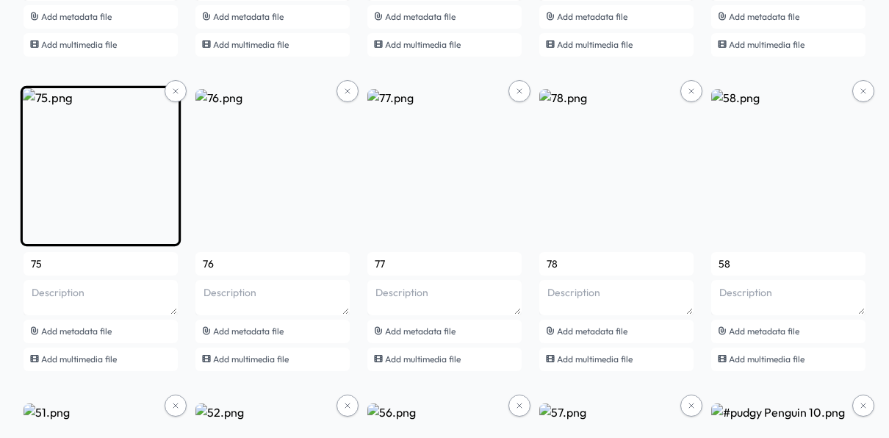
type input "Pudgy Penguin#"
click at [76, 269] on input "75" at bounding box center [101, 264] width 154 height 24
drag, startPoint x: 76, startPoint y: 269, endPoint x: 36, endPoint y: 267, distance: 39.8
click at [36, 267] on input "75" at bounding box center [101, 264] width 154 height 24
paste input "Pudgy Penguin#"
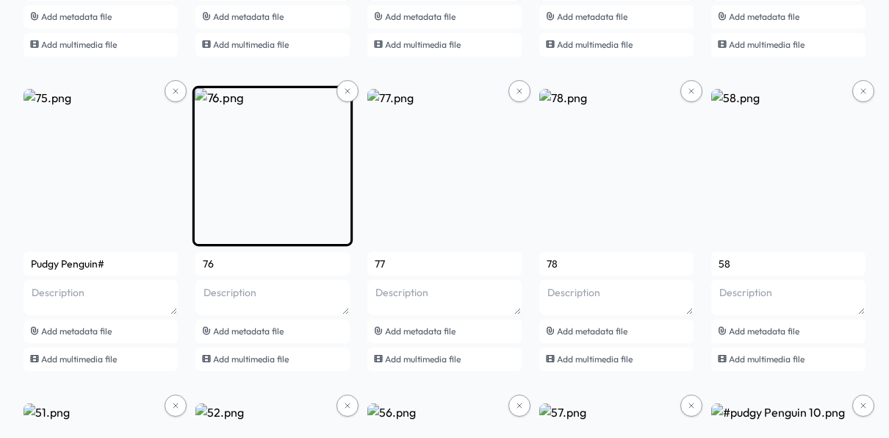
type input "Pudgy Penguin#"
drag, startPoint x: 234, startPoint y: 267, endPoint x: 201, endPoint y: 265, distance: 33.9
click at [201, 265] on input "76" at bounding box center [273, 264] width 154 height 24
paste input "Pudgy Penguin#"
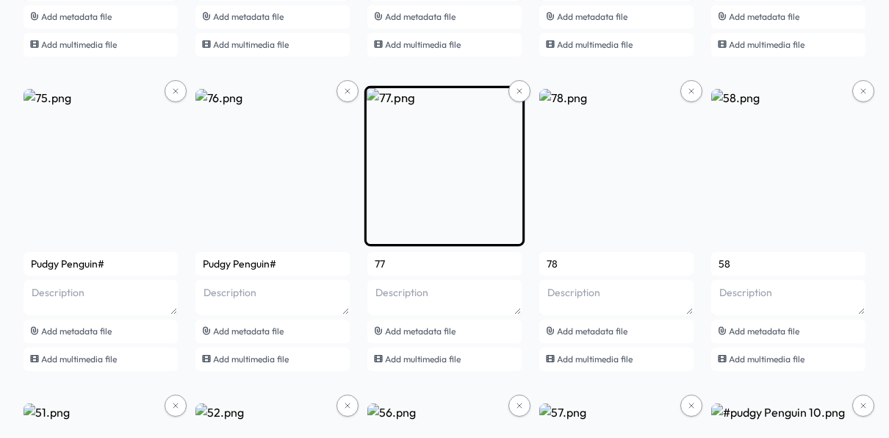
type input "Pudgy Penguin#"
drag, startPoint x: 420, startPoint y: 261, endPoint x: 368, endPoint y: 262, distance: 52.2
click at [368, 262] on input "77" at bounding box center [445, 264] width 154 height 24
paste input "Pudgy Penguin#"
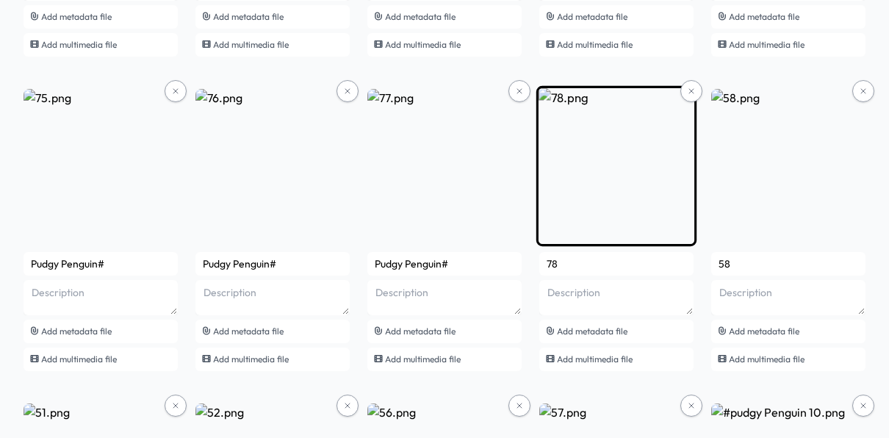
type input "Pudgy Penguin#"
drag, startPoint x: 577, startPoint y: 256, endPoint x: 540, endPoint y: 262, distance: 37.2
click at [540, 262] on input "78" at bounding box center [617, 264] width 154 height 24
paste input "Pudgy Penguin#"
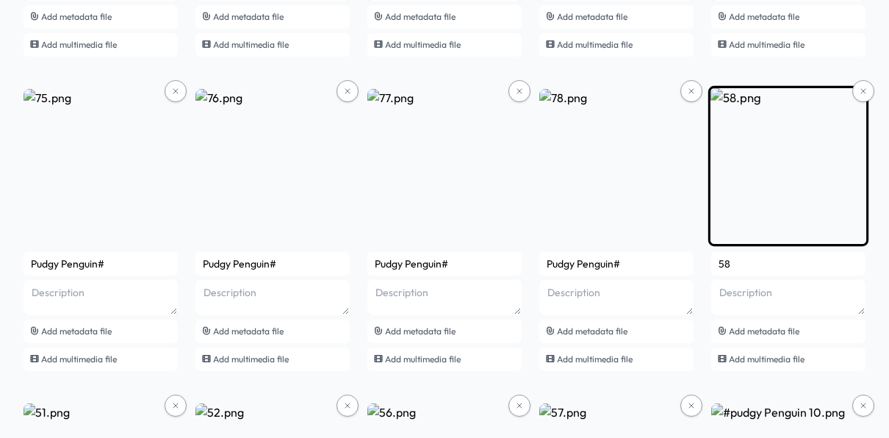
type input "Pudgy Penguin#"
drag, startPoint x: 744, startPoint y: 257, endPoint x: 718, endPoint y: 257, distance: 25.7
click at [718, 257] on input "58" at bounding box center [789, 264] width 154 height 24
paste input "Pudgy Penguin#"
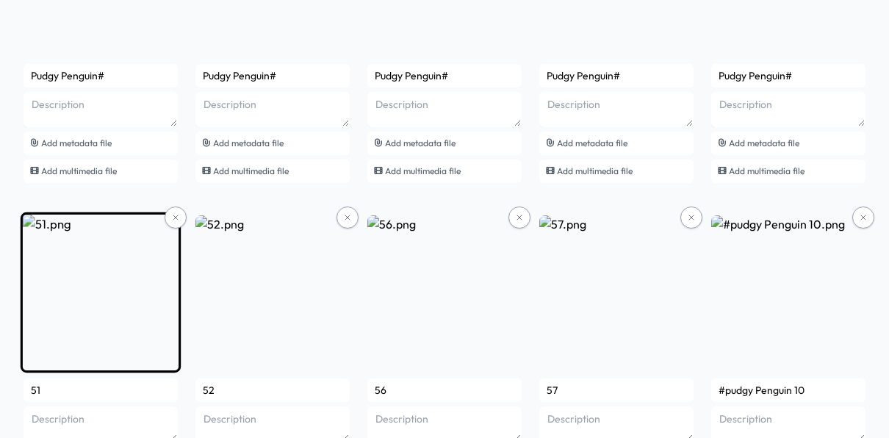
type input "Pudgy Penguin#"
click at [149, 316] on img at bounding box center [101, 292] width 160 height 160
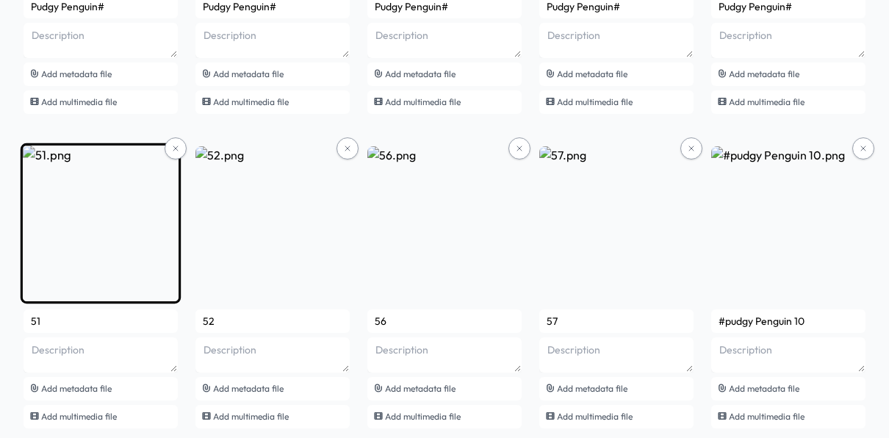
scroll to position [666, 0]
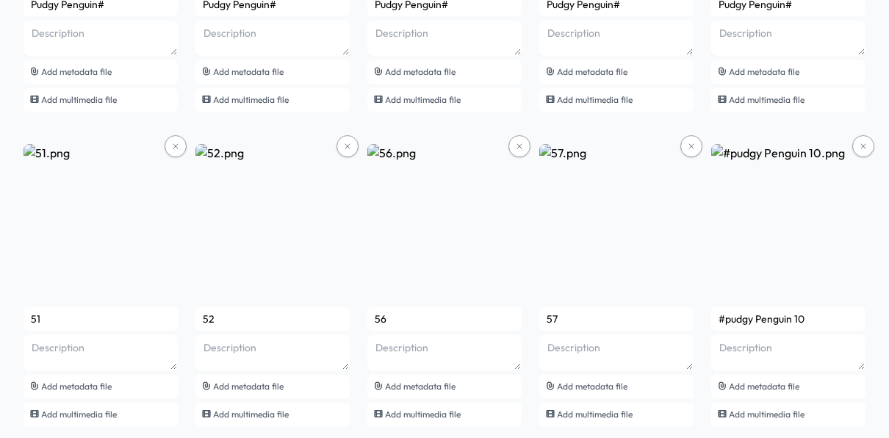
drag, startPoint x: 143, startPoint y: 318, endPoint x: -26, endPoint y: 318, distance: 168.3
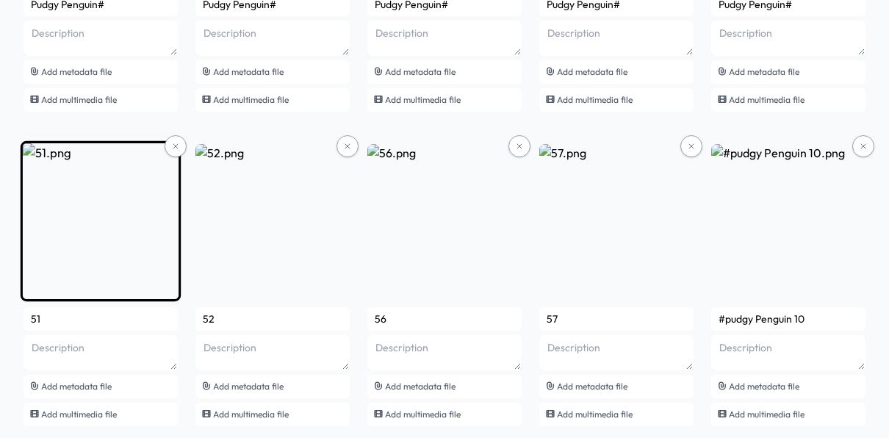
paste input "Pudgy Penguin#"
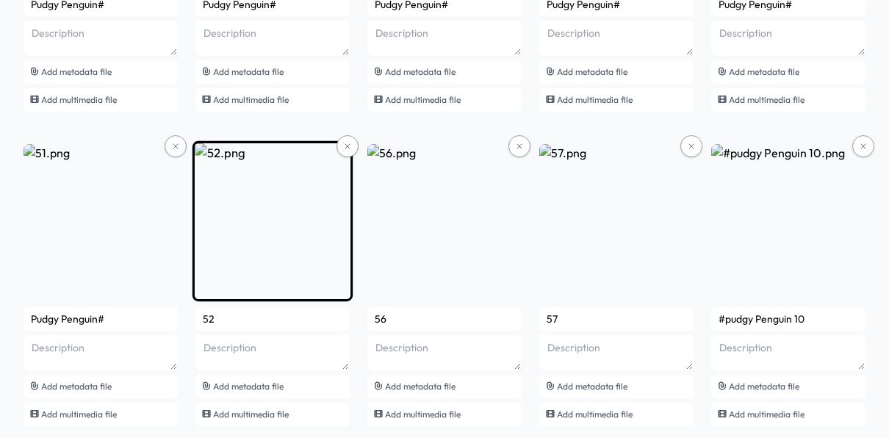
type input "Pudgy Penguin#"
drag, startPoint x: 236, startPoint y: 314, endPoint x: 200, endPoint y: 314, distance: 36.0
click at [200, 314] on input "52" at bounding box center [273, 319] width 154 height 24
paste input "Pudgy Penguin#"
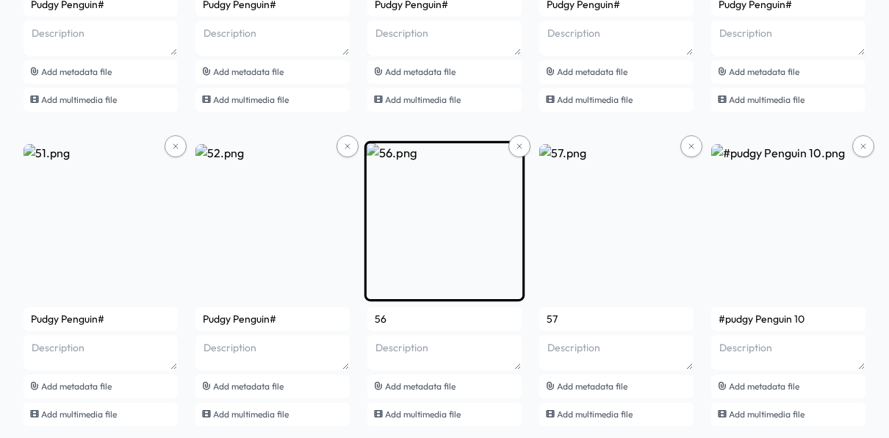
type input "Pudgy Penguin#"
drag, startPoint x: 401, startPoint y: 318, endPoint x: 373, endPoint y: 318, distance: 28.7
click at [373, 318] on input "56" at bounding box center [445, 319] width 154 height 24
paste input "Pudgy Penguin#"
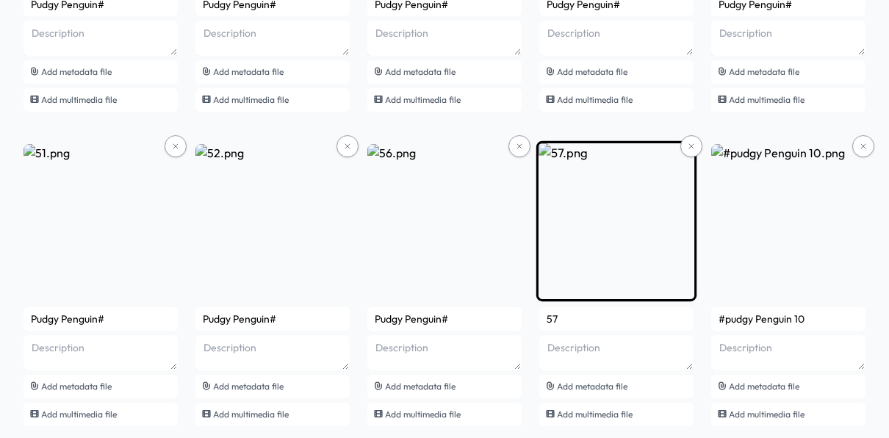
type input "Pudgy Penguin#"
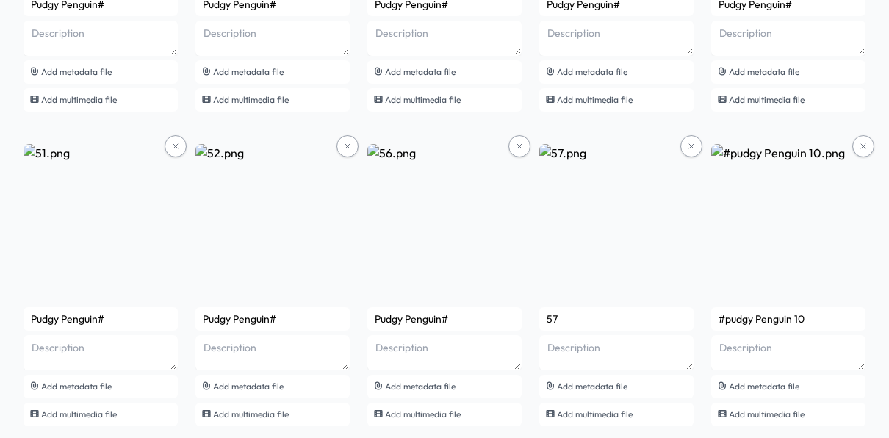
drag, startPoint x: 574, startPoint y: 320, endPoint x: 527, endPoint y: 326, distance: 47.4
click at [527, 326] on div "Pudgy Penguin# Add metadata file Add multimedia file Pudgy Penguin# Add metadat…" at bounding box center [445, 444] width 842 height 1858
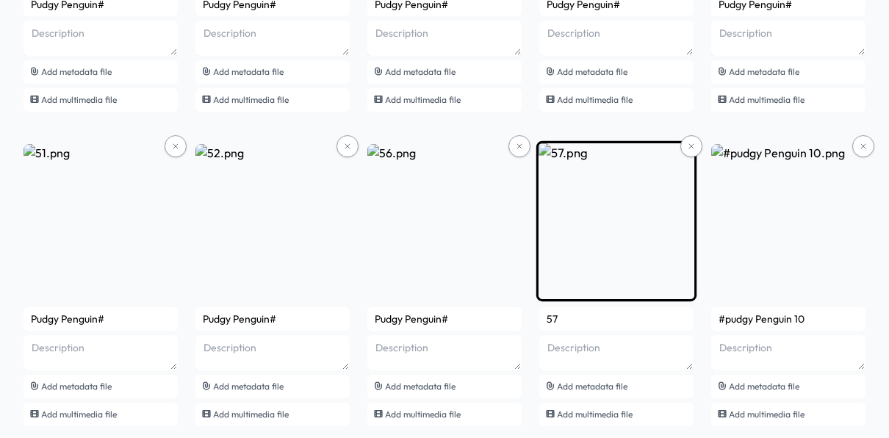
paste input "Pudgy Penguin#"
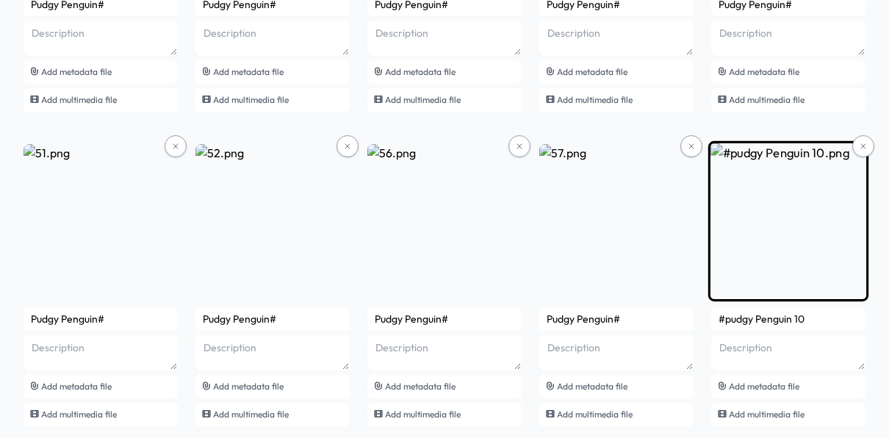
type input "Pudgy Penguin#"
click at [786, 322] on input "#pudgy Penguin 10" at bounding box center [789, 319] width 154 height 24
drag, startPoint x: 805, startPoint y: 318, endPoint x: 716, endPoint y: 323, distance: 89.1
click at [716, 323] on input "#pudgy Penguin 10" at bounding box center [789, 319] width 154 height 24
paste input "Pudgy Penguin#"
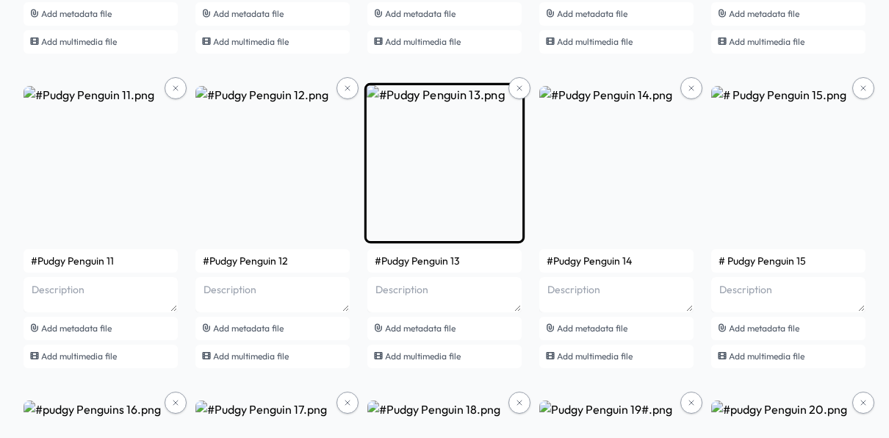
scroll to position [1039, 0]
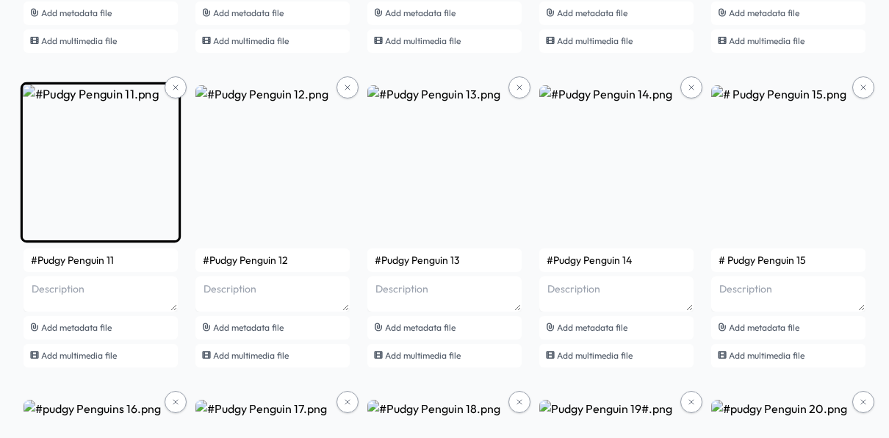
type input "Pudgy Penguin#"
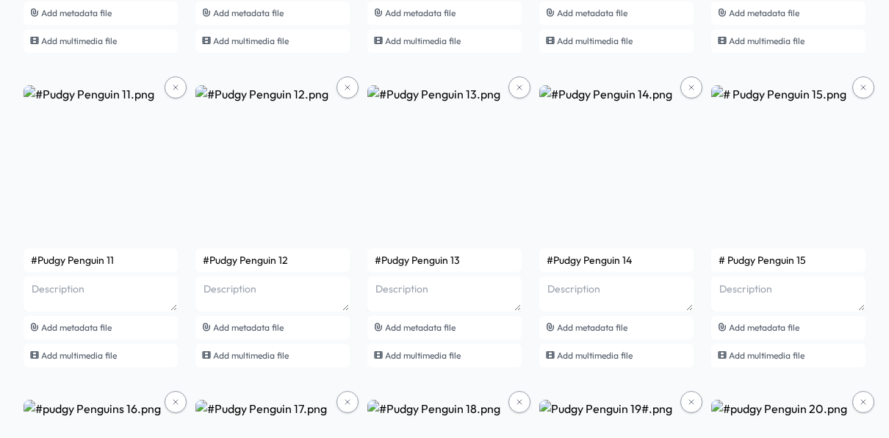
drag, startPoint x: 120, startPoint y: 260, endPoint x: -20, endPoint y: 263, distance: 139.7
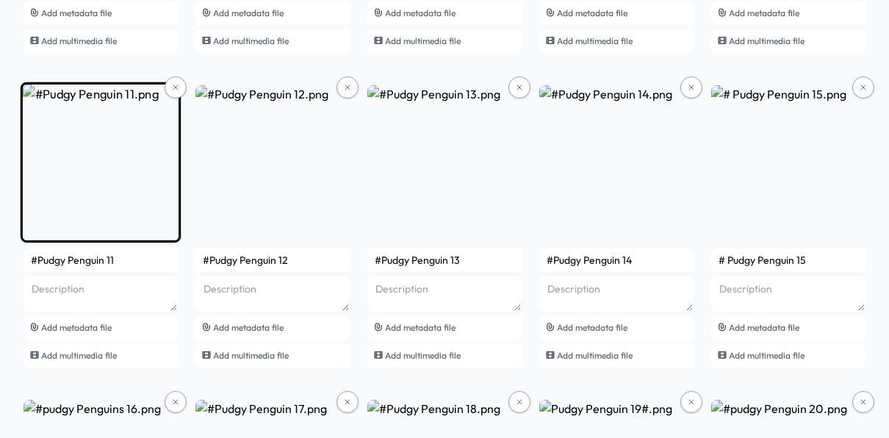
paste input "Pudgy Penguin#"
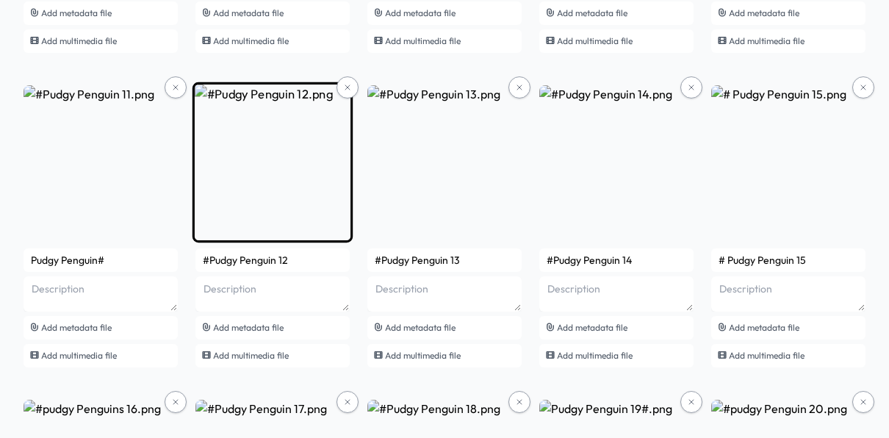
type input "Pudgy Penguin#"
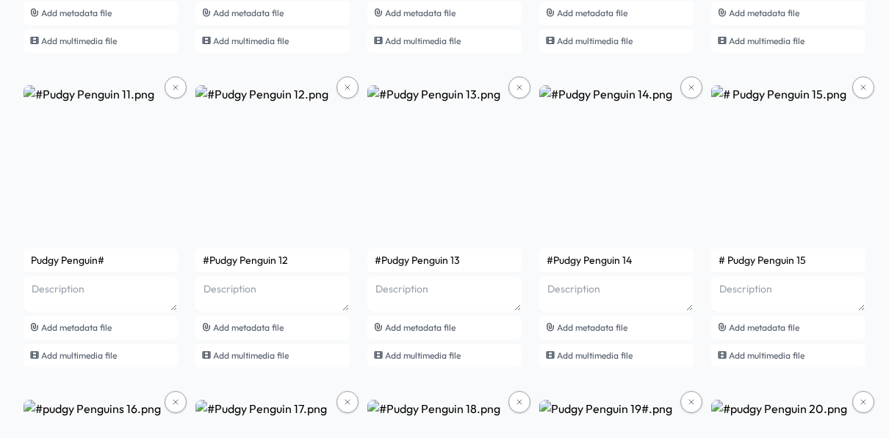
drag, startPoint x: 287, startPoint y: 265, endPoint x: 195, endPoint y: 276, distance: 92.5
click at [195, 276] on div "Pudgy Penguin# Add metadata file Add multimedia file Pudgy Penguin# Add metadat…" at bounding box center [445, 70] width 842 height 1858
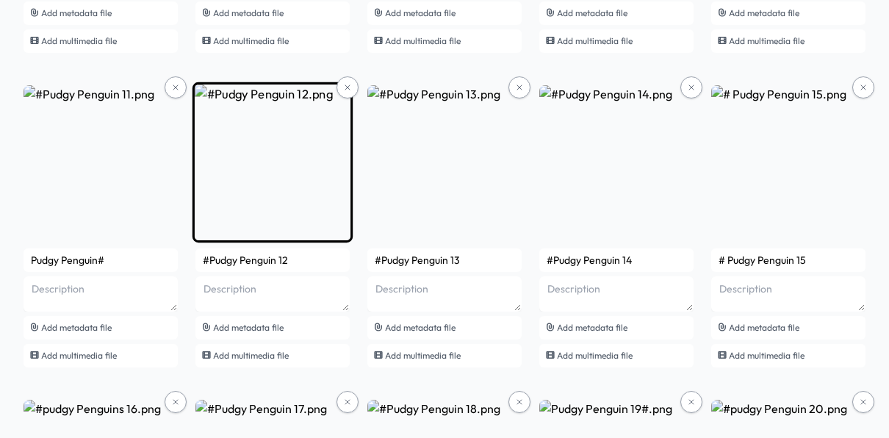
paste input "Pudgy Penguin#"
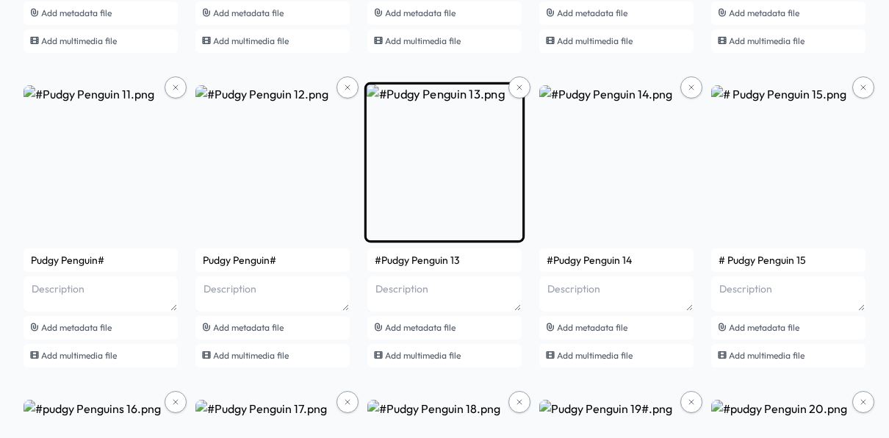
type input "Pudgy Penguin#"
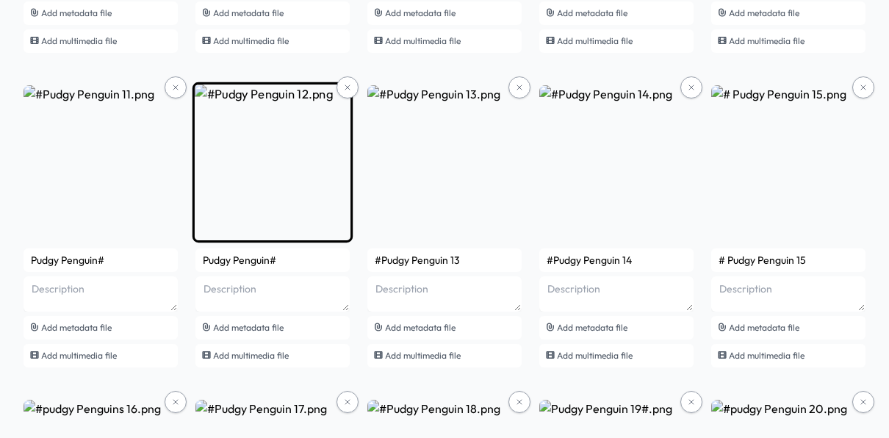
drag, startPoint x: 487, startPoint y: 261, endPoint x: 337, endPoint y: 270, distance: 151.0
click at [337, 270] on div "Pudgy Penguin# Add metadata file Add multimedia file Pudgy Penguin# Add metadat…" at bounding box center [445, 70] width 842 height 1858
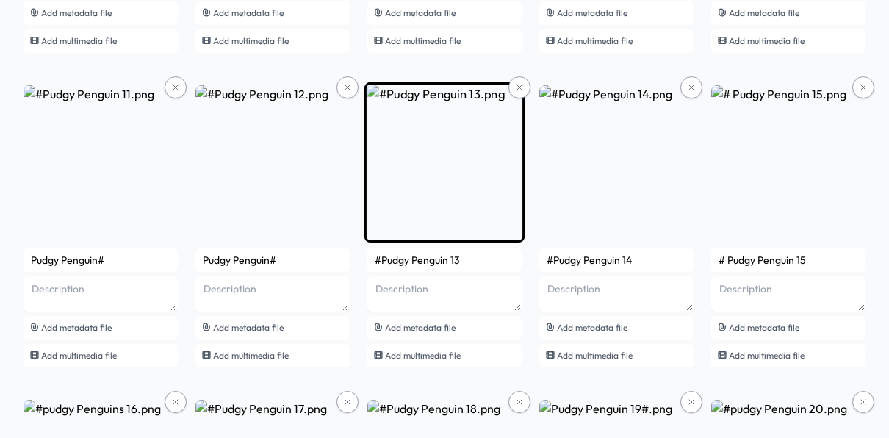
paste input "Pudgy Penguin#"
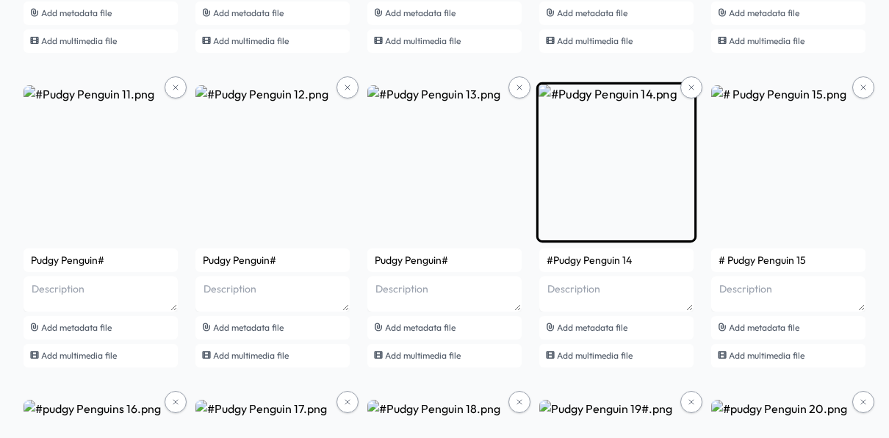
type input "Pudgy Penguin#"
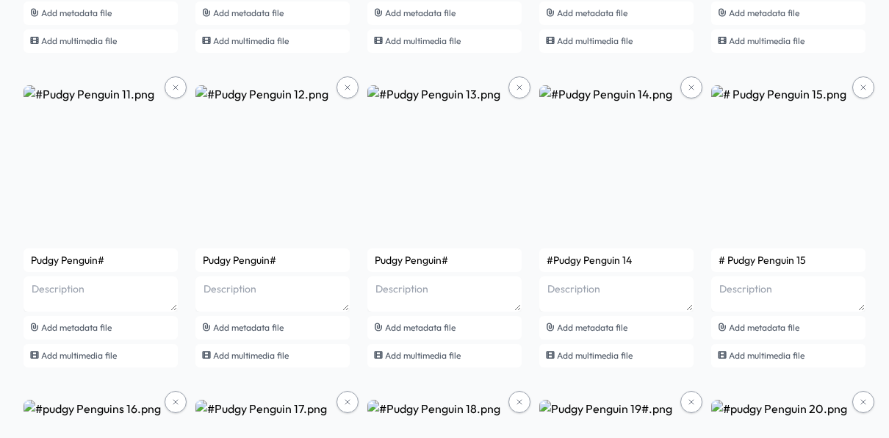
drag, startPoint x: 639, startPoint y: 259, endPoint x: 527, endPoint y: 266, distance: 111.9
click at [527, 266] on div "Pudgy Penguin# Add metadata file Add multimedia file Pudgy Penguin# Add metadat…" at bounding box center [445, 70] width 842 height 1858
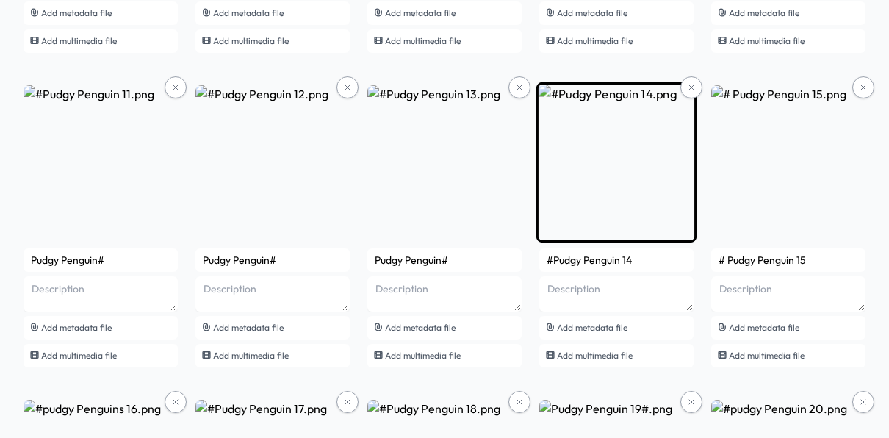
paste input "Pudgy Penguin#"
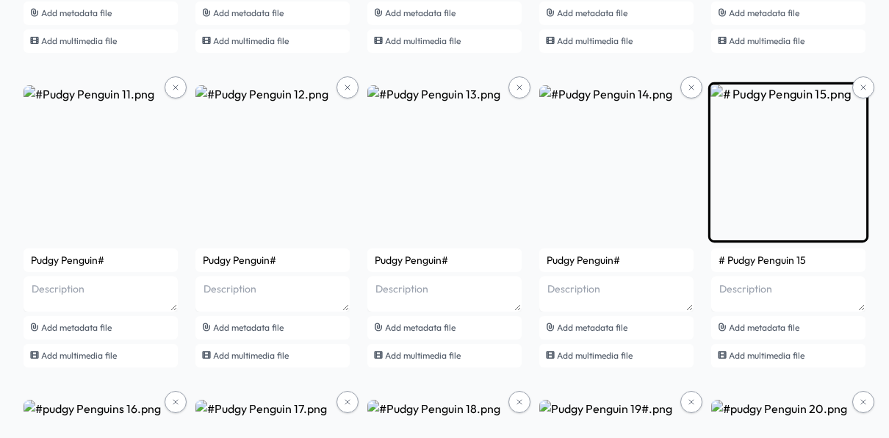
type input "Pudgy Penguin#"
drag, startPoint x: 806, startPoint y: 259, endPoint x: 714, endPoint y: 270, distance: 93.2
click at [714, 270] on input "# Pudgy Penguin 15" at bounding box center [789, 260] width 154 height 24
paste input "Pudgy Penguin#"
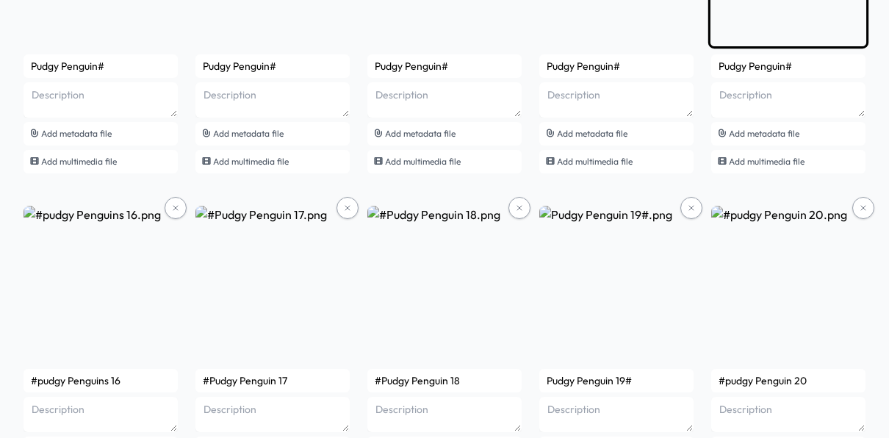
scroll to position [1235, 0]
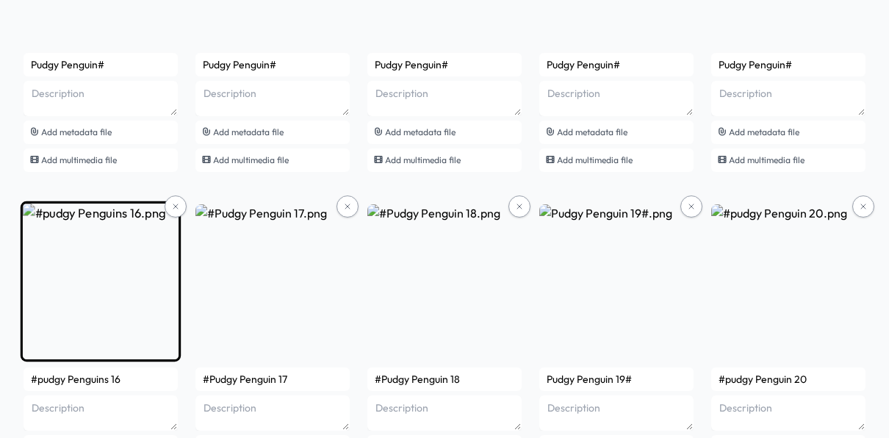
type input "Pudgy Penguin#"
click at [140, 254] on img at bounding box center [101, 281] width 160 height 160
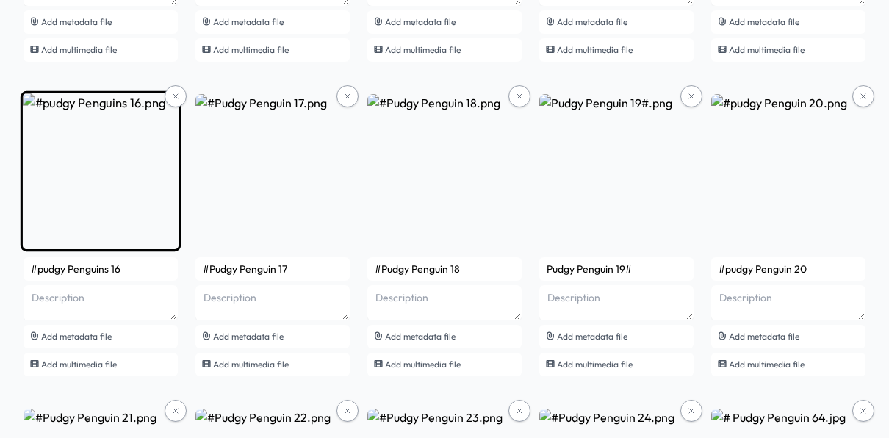
scroll to position [1346, 0]
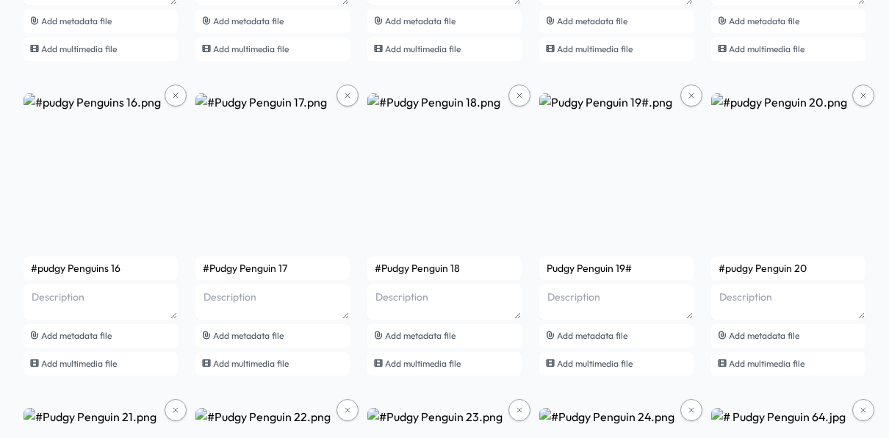
drag, startPoint x: 132, startPoint y: 268, endPoint x: 7, endPoint y: 270, distance: 125.0
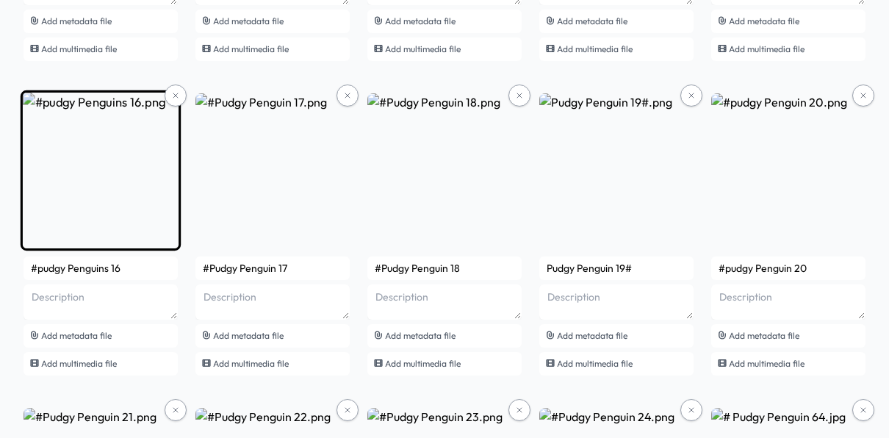
paste input "Pudgy Penguin#"
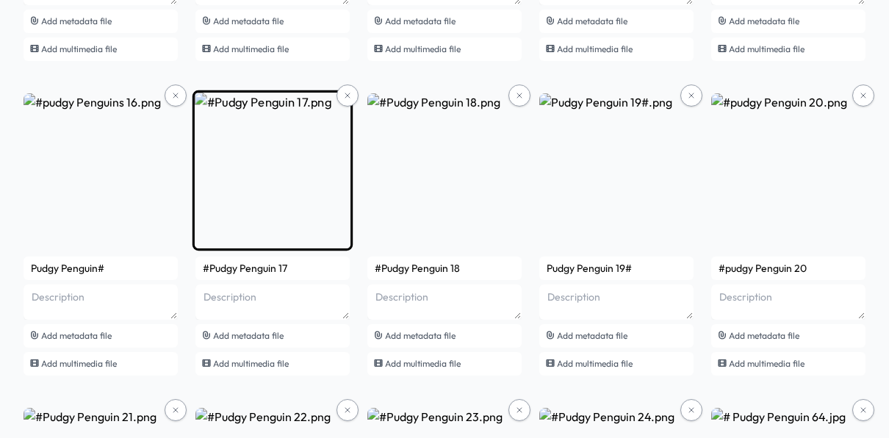
type input "Pudgy Penguin#"
drag, startPoint x: 296, startPoint y: 267, endPoint x: 196, endPoint y: 267, distance: 100.7
click at [196, 267] on input "#Pudgy Penguin 17" at bounding box center [273, 269] width 154 height 24
paste input "Pudgy Penguin#"
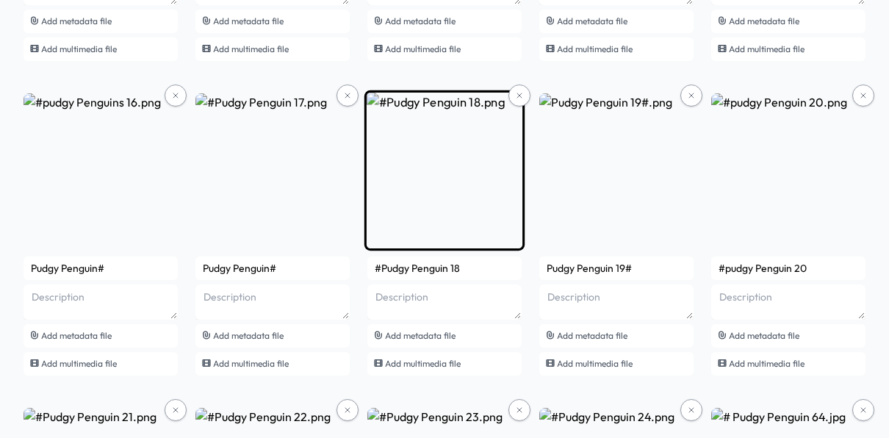
type input "Pudgy Penguin#"
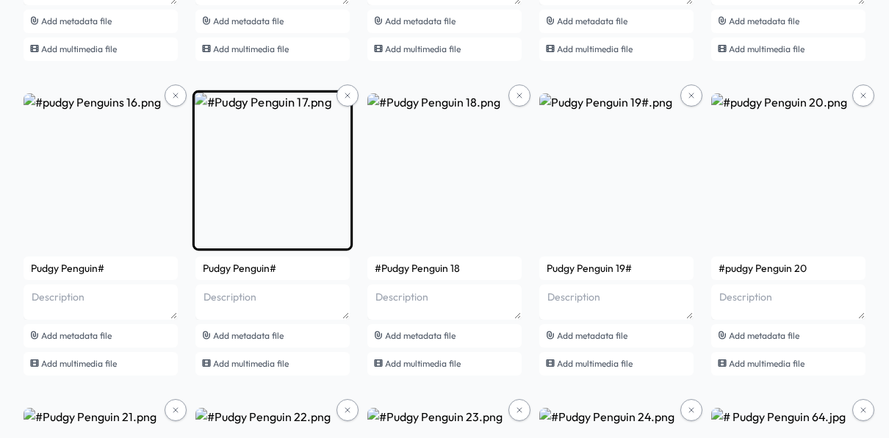
drag, startPoint x: 461, startPoint y: 268, endPoint x: 342, endPoint y: 282, distance: 119.9
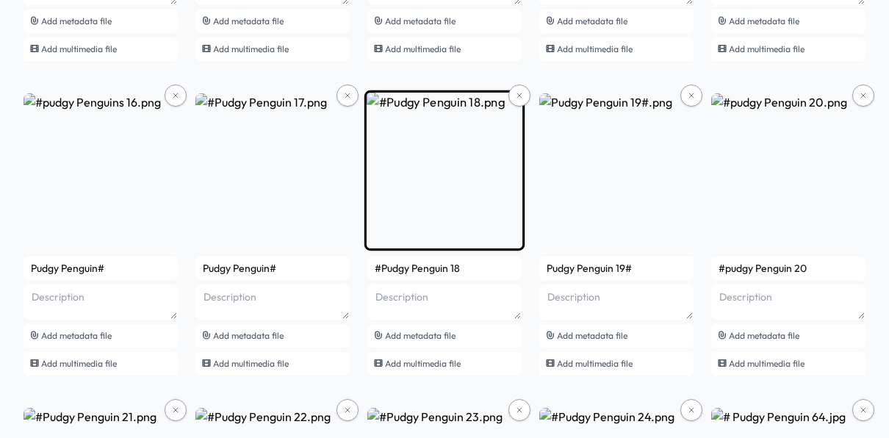
paste input "Pudgy Penguin#"
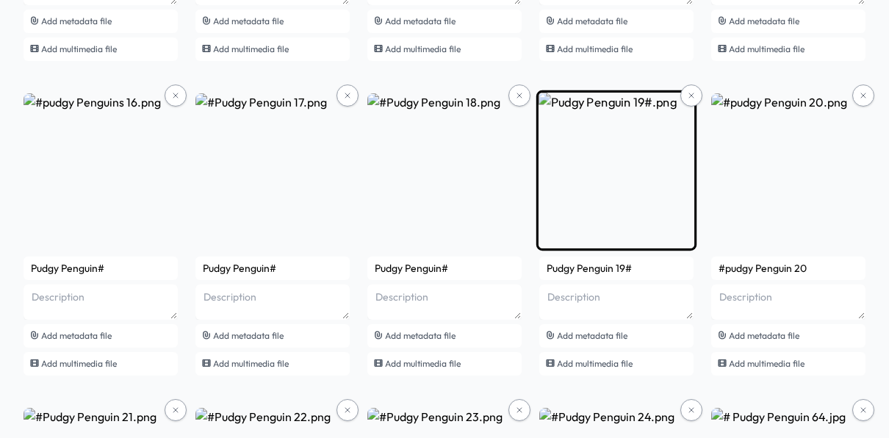
type input "Pudgy Penguin#"
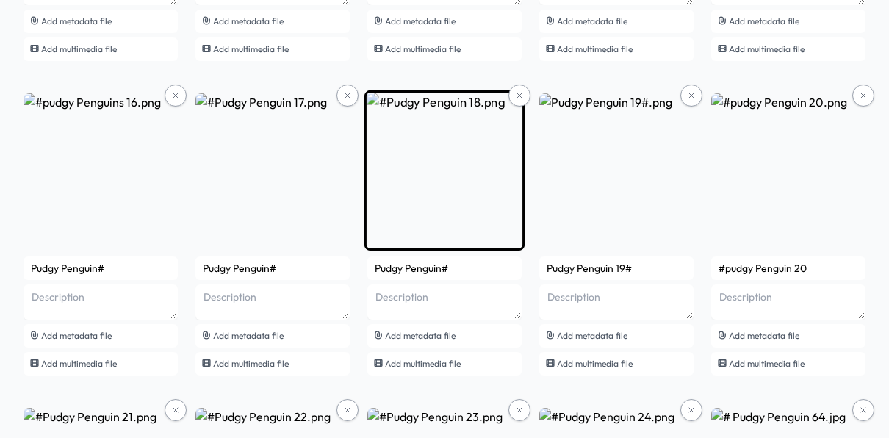
drag, startPoint x: 643, startPoint y: 266, endPoint x: 504, endPoint y: 290, distance: 140.9
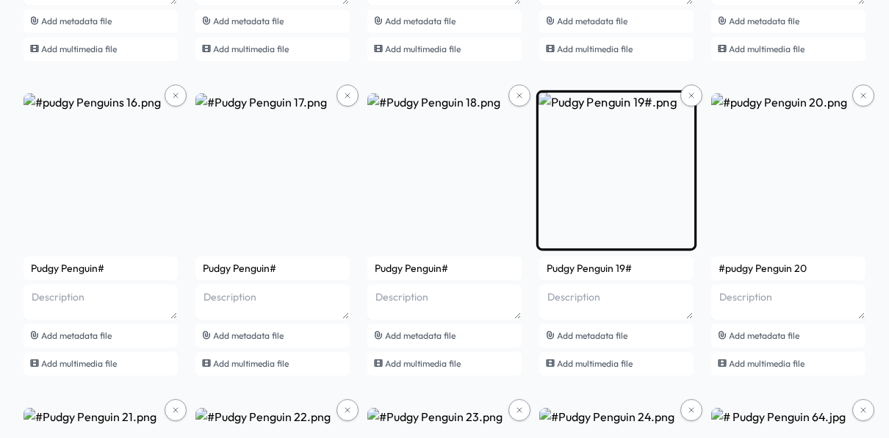
paste input "text"
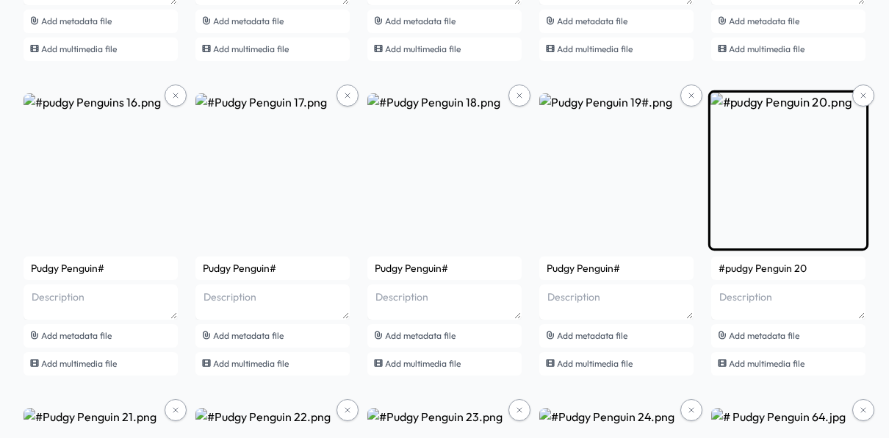
type input "Pudgy Penguin#"
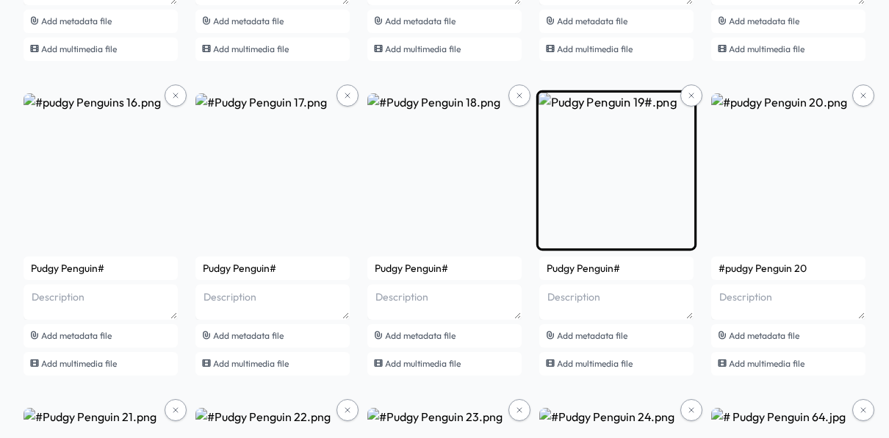
drag, startPoint x: 808, startPoint y: 268, endPoint x: 689, endPoint y: 276, distance: 119.4
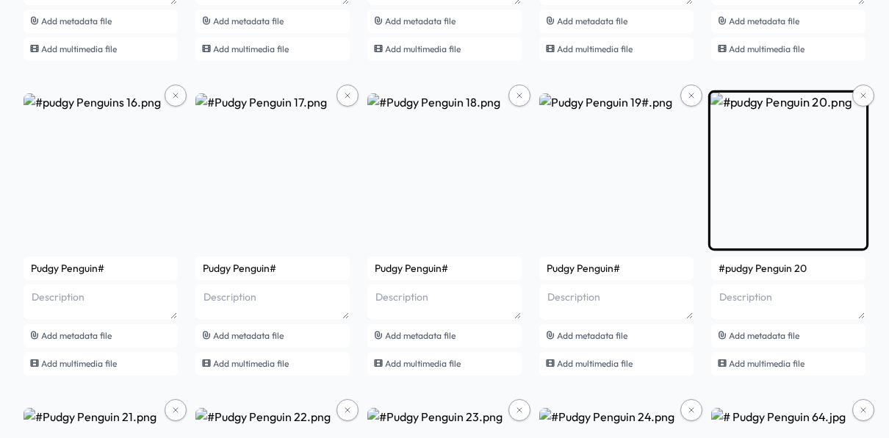
paste input "Pudgy Penguin#"
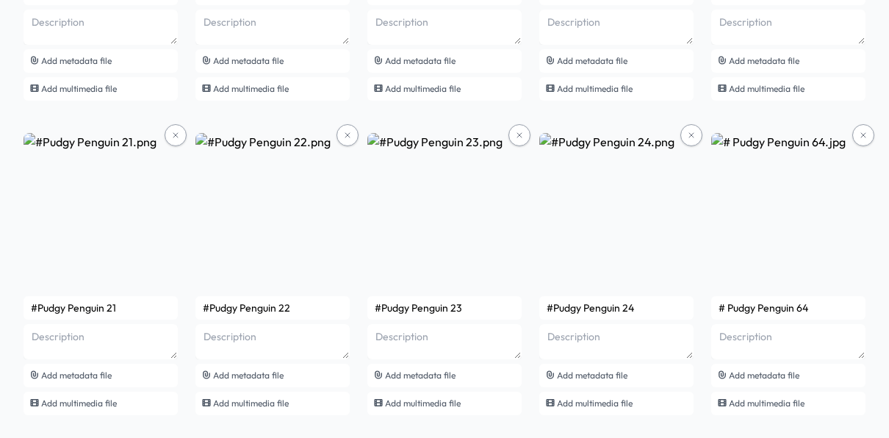
scroll to position [1644, 0]
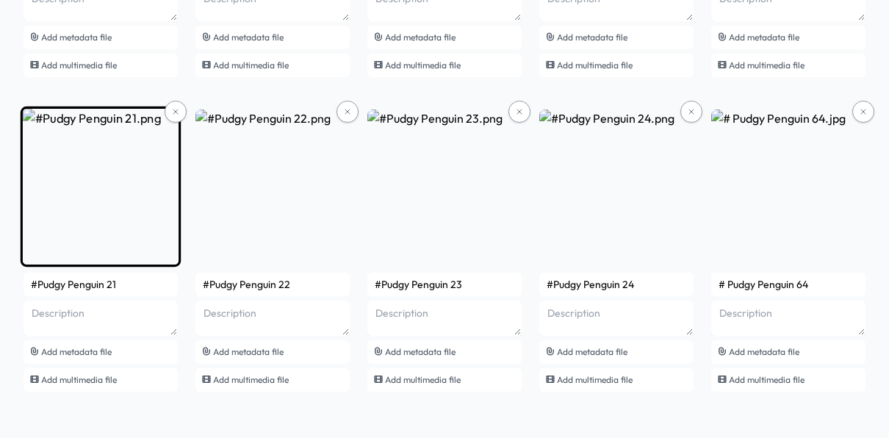
type input "Pudgy Penguin#"
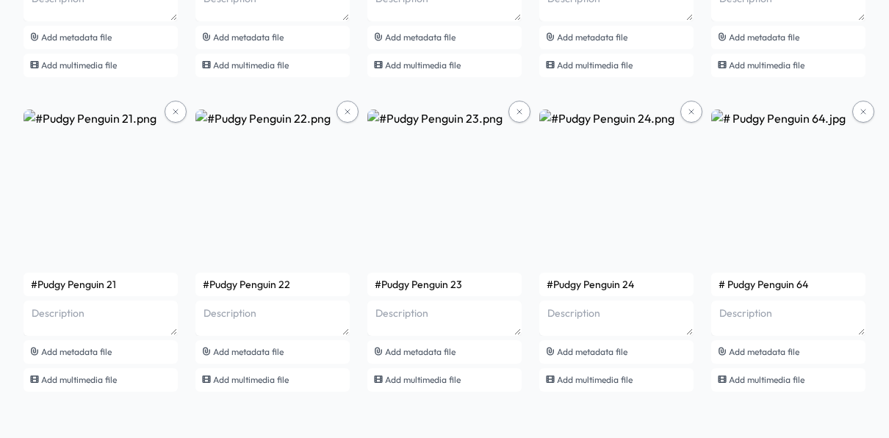
drag, startPoint x: 130, startPoint y: 291, endPoint x: 6, endPoint y: 291, distance: 124.2
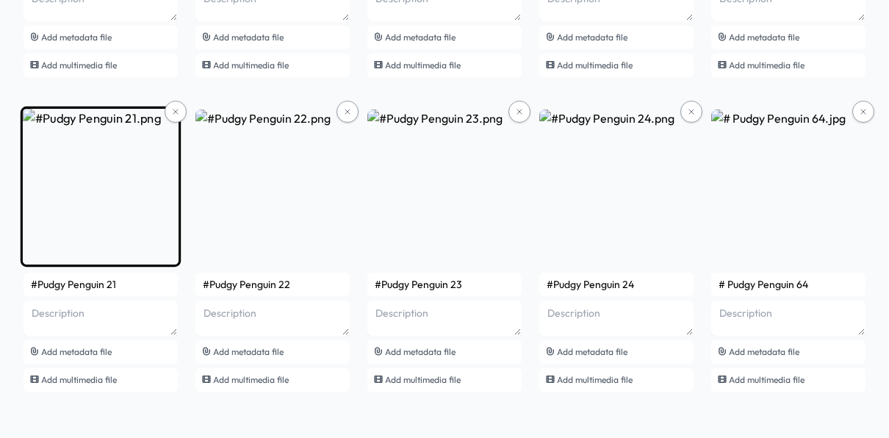
paste input "Pudgy Penguin#"
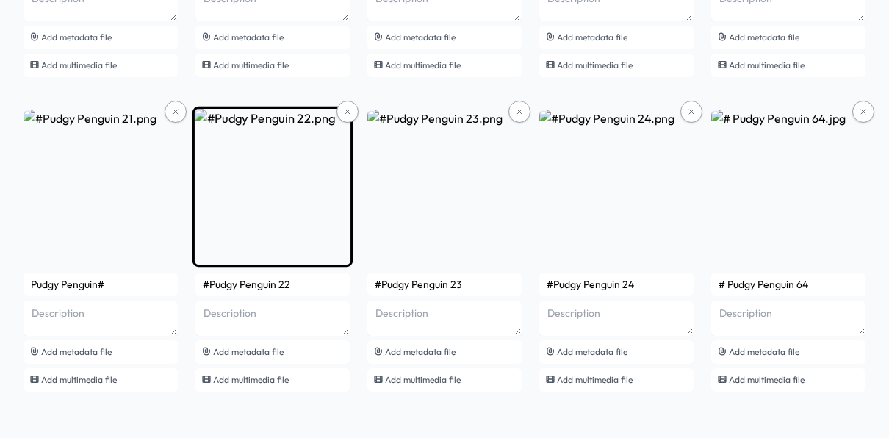
type input "Pudgy Penguin#"
drag, startPoint x: 293, startPoint y: 279, endPoint x: 201, endPoint y: 282, distance: 92.0
click at [201, 282] on input "#Pudgy Penguin 22" at bounding box center [273, 285] width 154 height 24
paste input "Pudgy Penguin#"
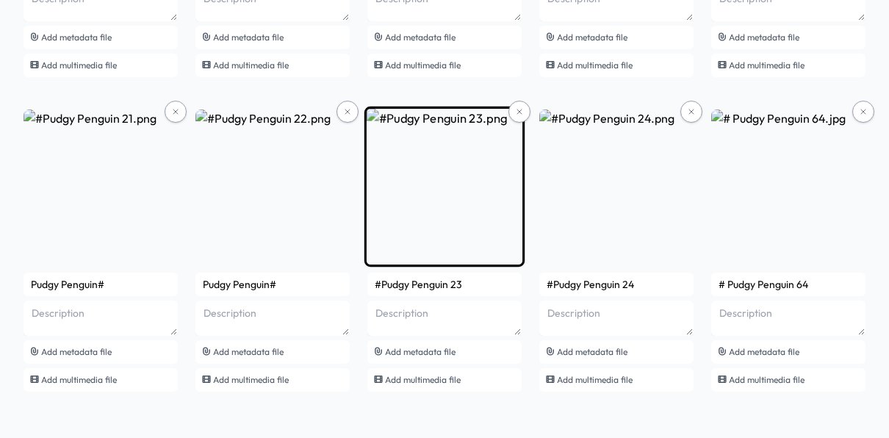
type input "Pudgy Penguin#"
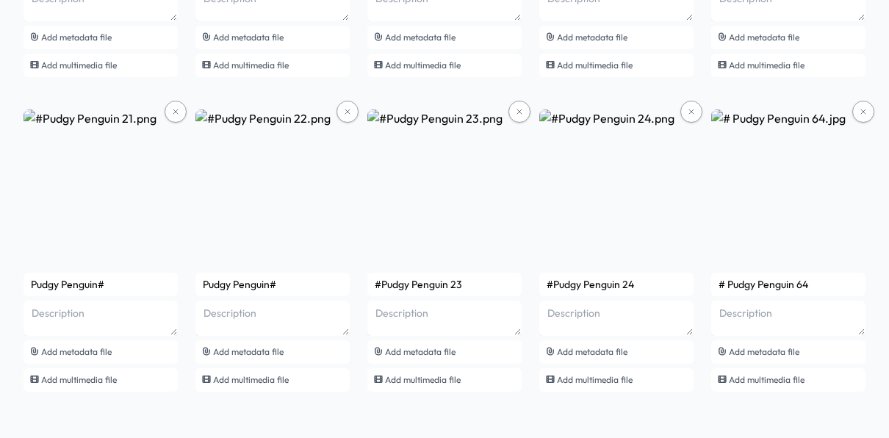
drag, startPoint x: 465, startPoint y: 283, endPoint x: 350, endPoint y: 291, distance: 115.7
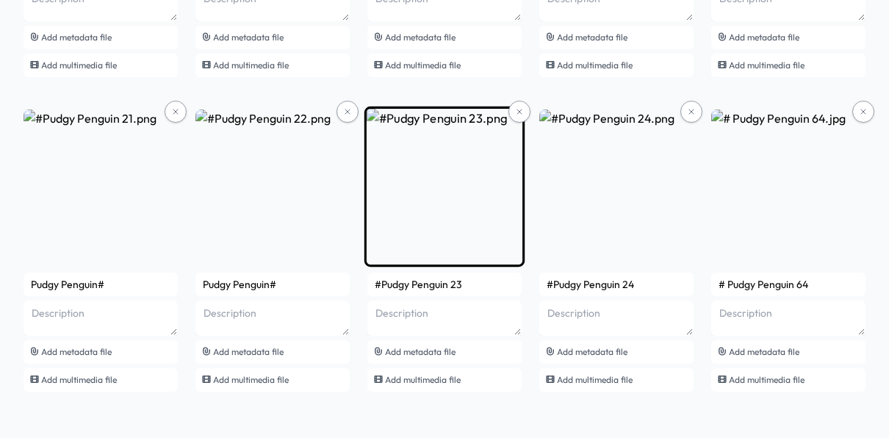
paste input "Pudgy Penguin#"
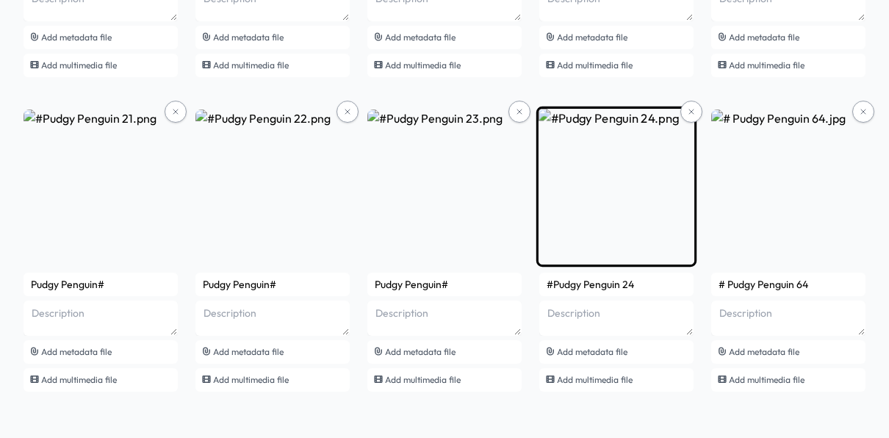
type input "Pudgy Penguin#"
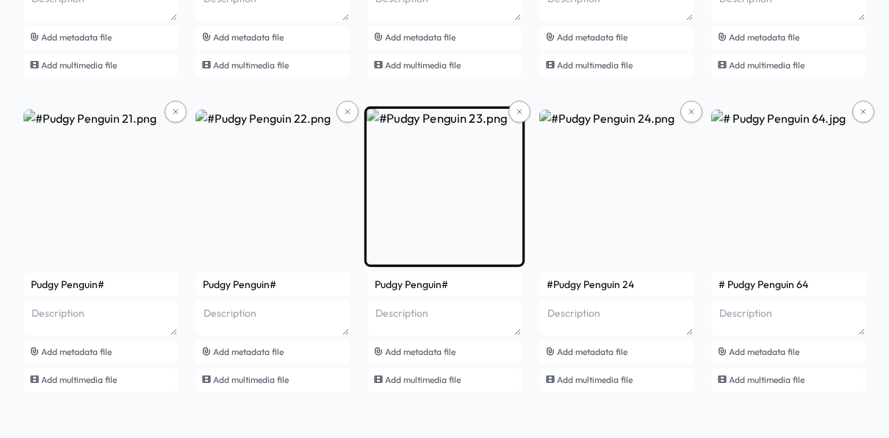
drag, startPoint x: 634, startPoint y: 282, endPoint x: 517, endPoint y: 290, distance: 117.8
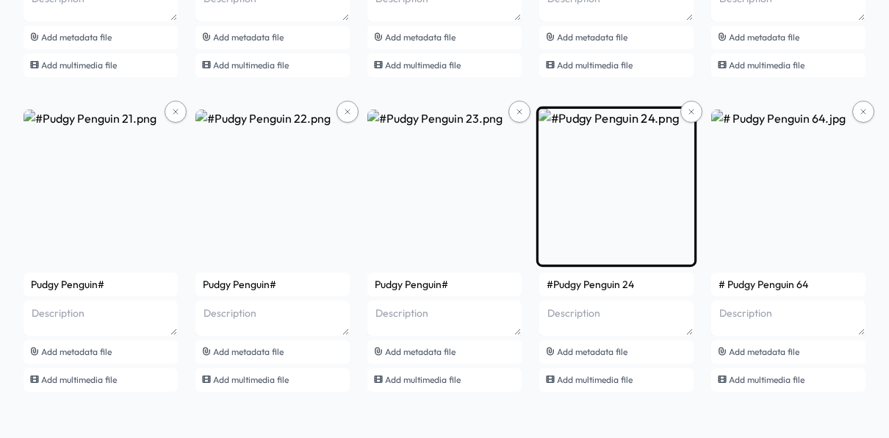
paste input "Pudgy Penguin#"
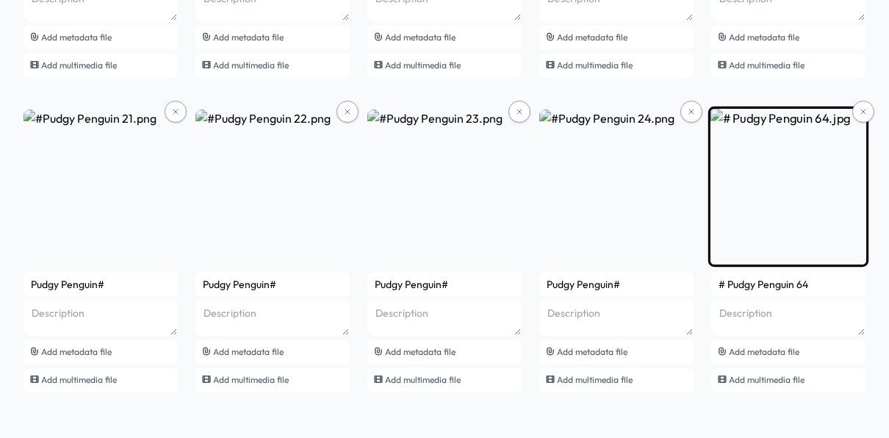
type input "Pudgy Penguin#"
drag, startPoint x: 820, startPoint y: 288, endPoint x: 717, endPoint y: 297, distance: 103.3
click at [717, 297] on div "# Pudgy Penguin 64 Add metadata file Add multimedia file" at bounding box center [789, 332] width 154 height 119
paste input "Pudgy Penguin#"
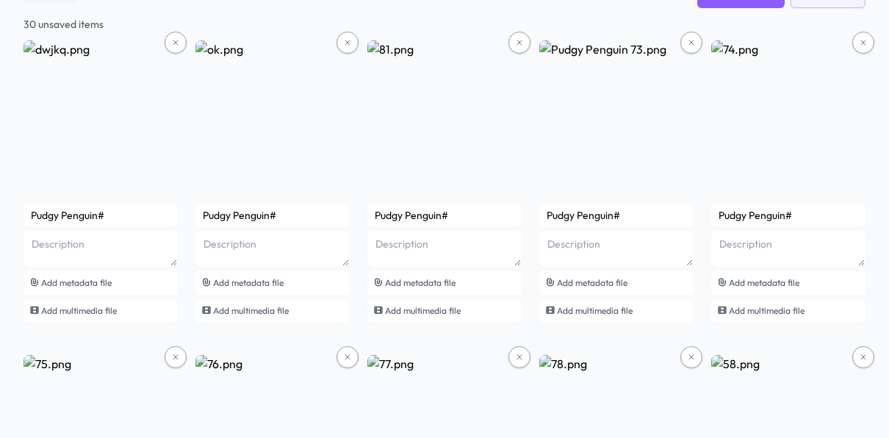
scroll to position [0, 0]
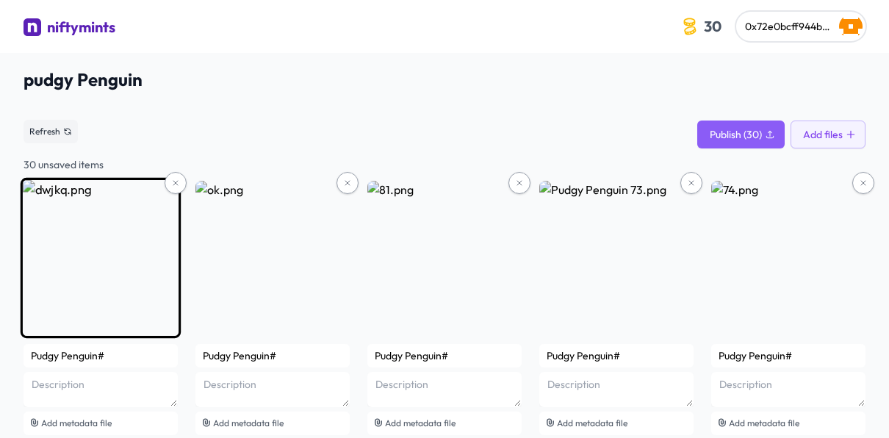
type input "Pudgy Penguin#"
click at [155, 357] on input "Pudgy Penguin#" at bounding box center [101, 356] width 154 height 24
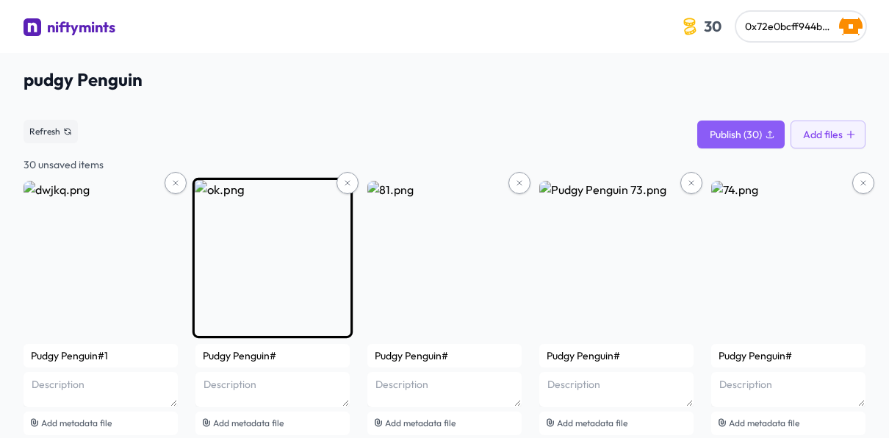
type input "Pudgy Penguin#1"
click at [308, 360] on input "Pudgy Penguin#" at bounding box center [273, 356] width 154 height 24
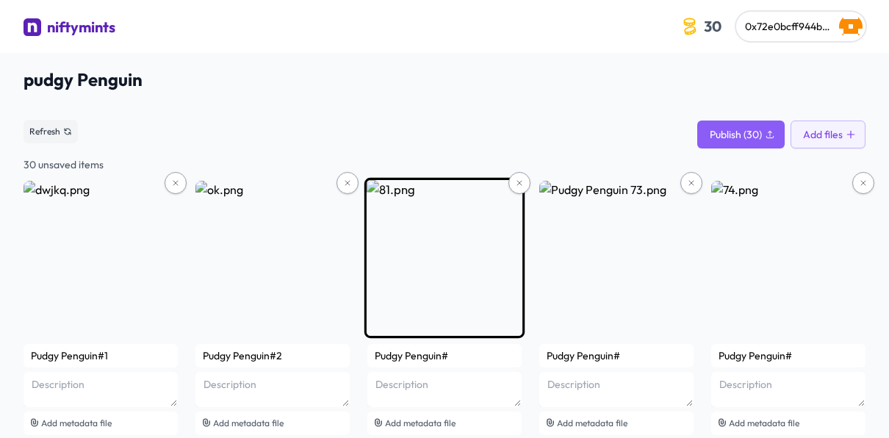
type input "Pudgy Penguin#2"
click at [459, 362] on input "Pudgy Penguin#" at bounding box center [445, 356] width 154 height 24
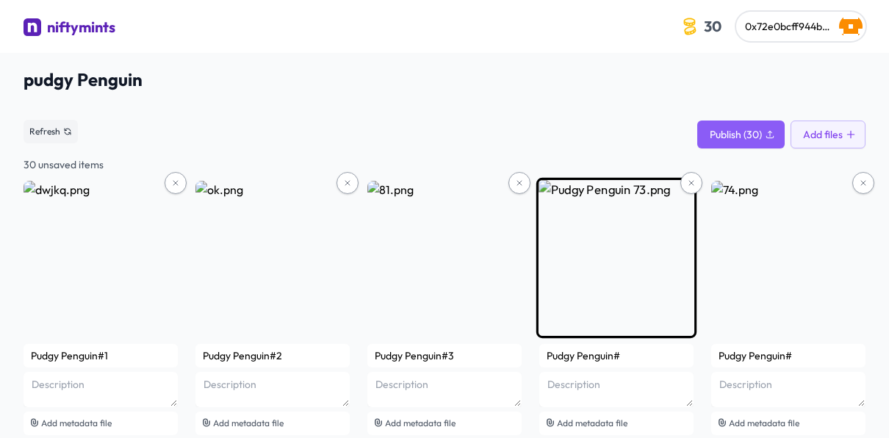
type input "Pudgy Penguin#3"
click at [641, 360] on input "Pudgy Penguin#" at bounding box center [617, 356] width 154 height 24
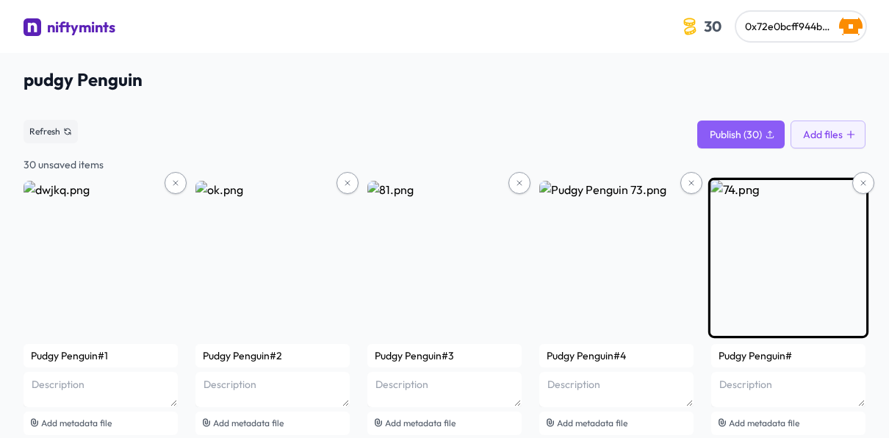
type input "Pudgy Penguin#4"
click at [803, 356] on input "Pudgy Penguin#" at bounding box center [789, 356] width 154 height 24
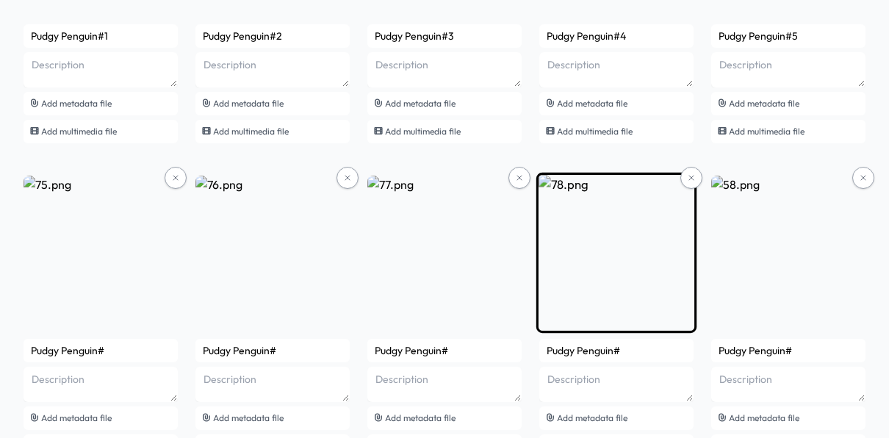
scroll to position [323, 0]
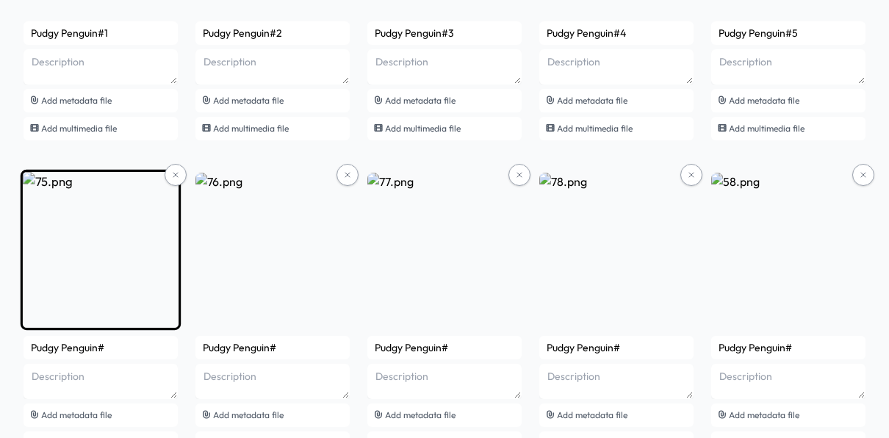
type input "Pudgy Penguin#5"
click at [132, 350] on input "Pudgy Penguin#" at bounding box center [101, 348] width 154 height 24
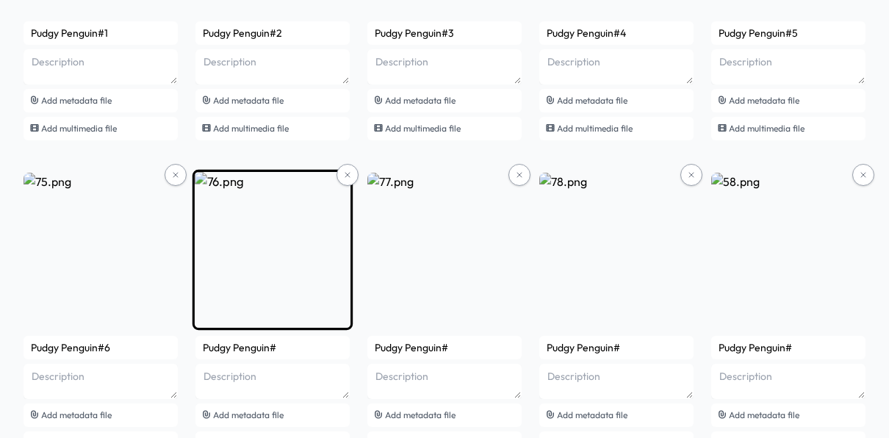
type input "Pudgy Penguin#6"
click at [279, 350] on input "Pudgy Penguin#" at bounding box center [273, 348] width 154 height 24
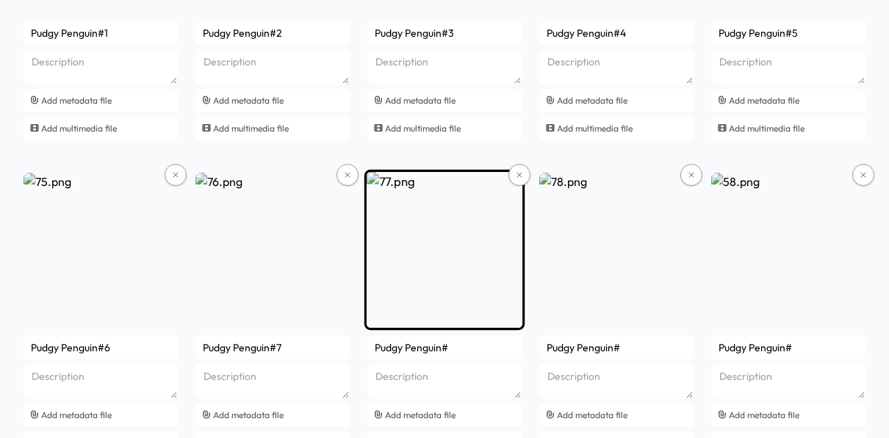
type input "Pudgy Penguin#7"
click at [457, 348] on input "Pudgy Penguin#" at bounding box center [445, 348] width 154 height 24
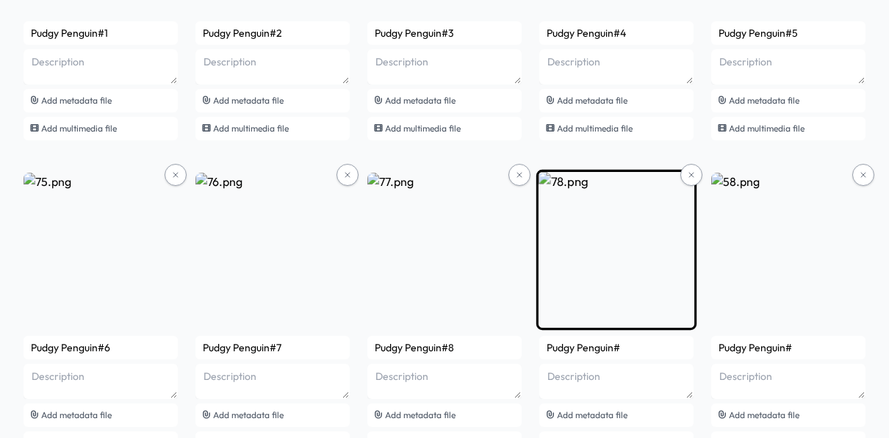
type input "Pudgy Penguin#8"
click at [637, 351] on input "Pudgy Penguin#" at bounding box center [617, 348] width 154 height 24
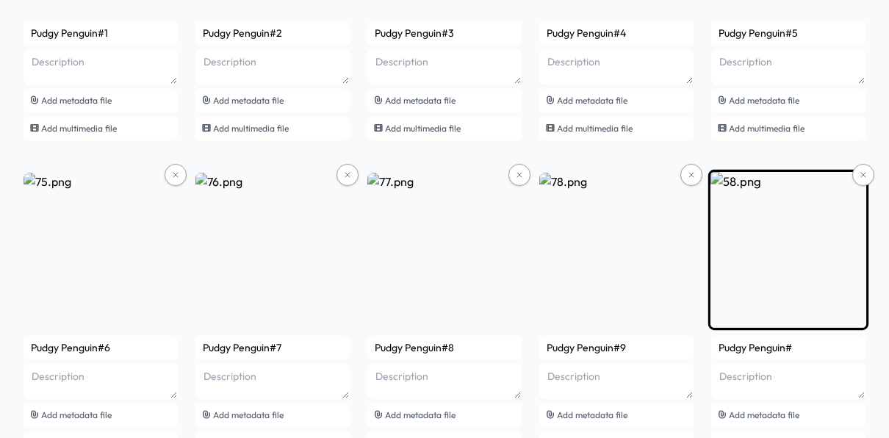
type input "Pudgy Penguin#9"
click at [810, 350] on input "Pudgy Penguin#" at bounding box center [789, 348] width 154 height 24
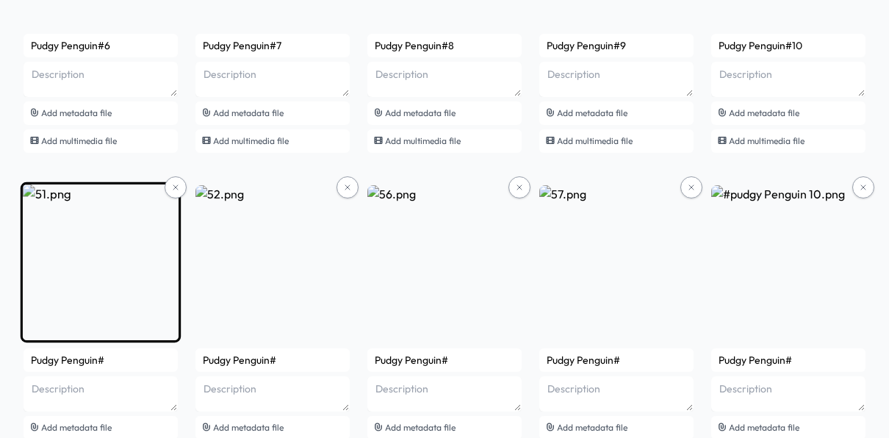
scroll to position [712, 0]
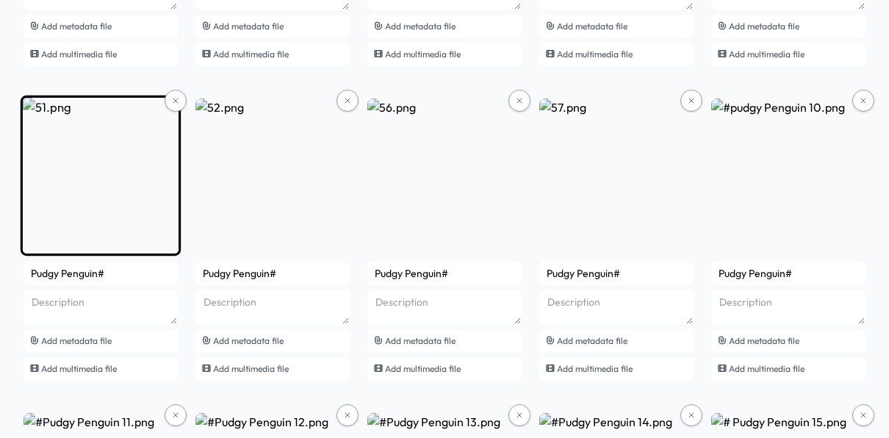
type input "Pudgy Penguin#10"
click at [117, 275] on input "Pudgy Penguin#" at bounding box center [101, 274] width 154 height 24
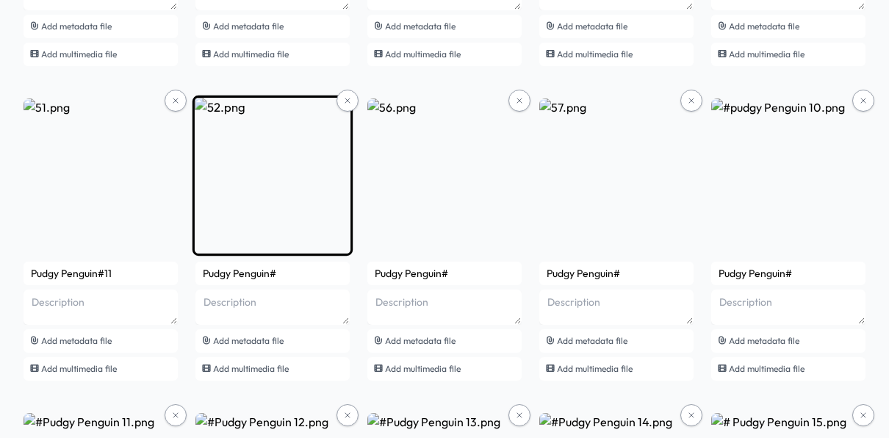
type input "Pudgy Penguin#11"
click at [286, 276] on input "Pudgy Penguin#" at bounding box center [273, 274] width 154 height 24
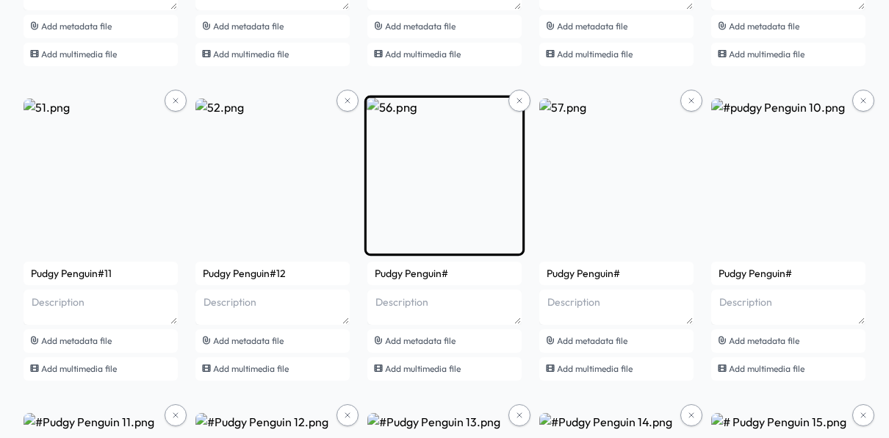
type input "Pudgy Penguin#12"
click at [465, 279] on input "Pudgy Penguin#" at bounding box center [445, 274] width 154 height 24
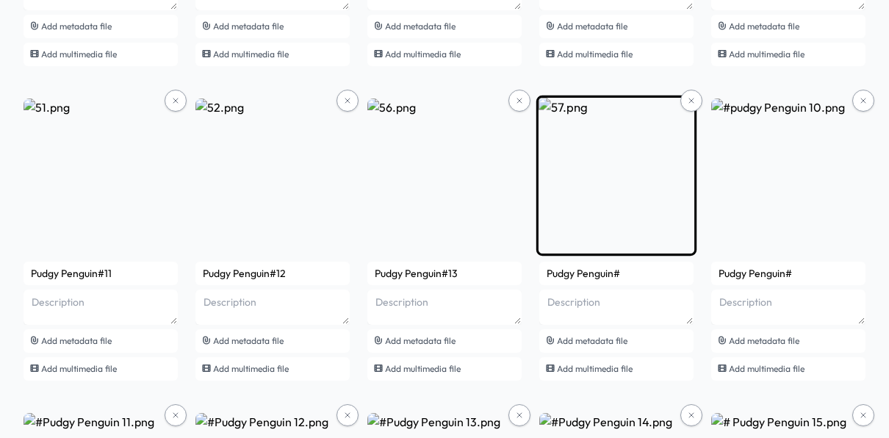
type input "Pudgy Penguin#13"
click at [637, 280] on input "Pudgy Penguin#" at bounding box center [617, 274] width 154 height 24
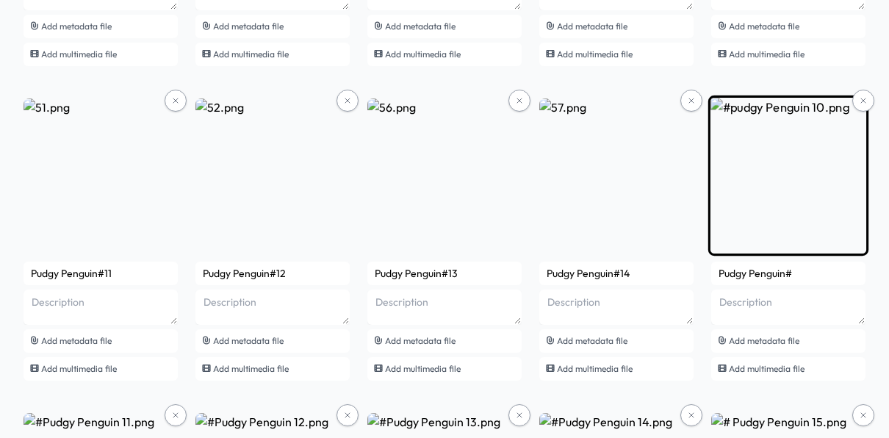
type input "Pudgy Penguin#14"
click at [821, 279] on input "Pudgy Penguin#" at bounding box center [789, 274] width 154 height 24
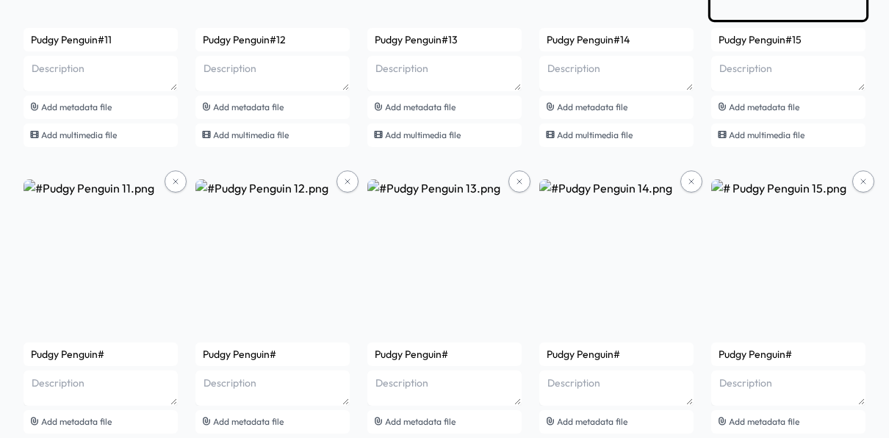
scroll to position [948, 0]
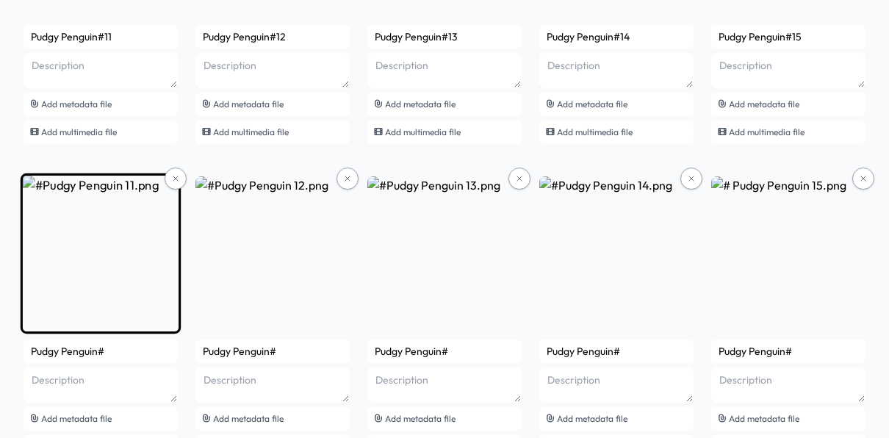
type input "Pudgy Penguin#15"
click at [156, 362] on input "Pudgy Penguin#" at bounding box center [101, 352] width 154 height 24
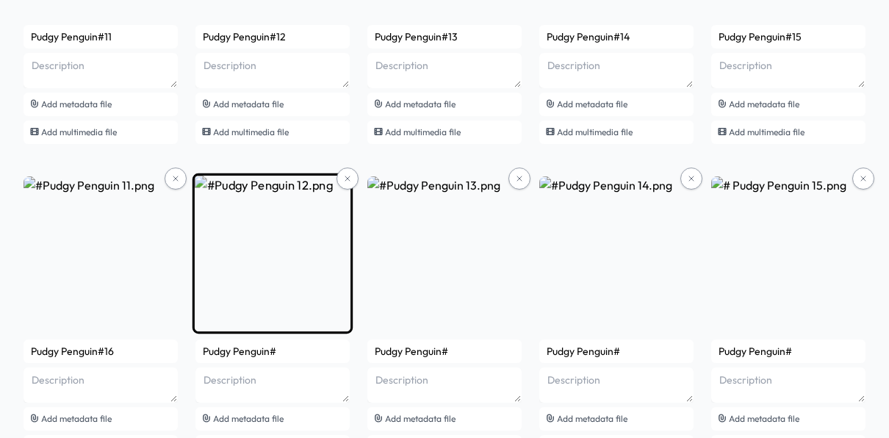
type input "Pudgy Penguin#16"
click at [290, 350] on input "Pudgy Penguin#" at bounding box center [273, 352] width 154 height 24
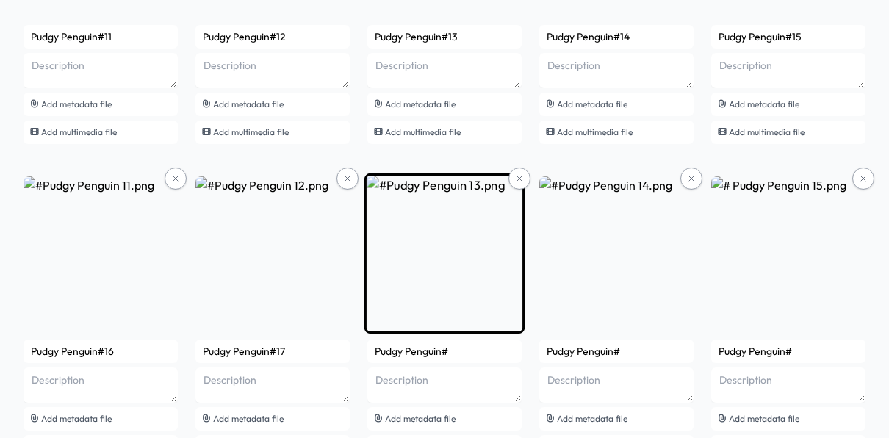
type input "Pudgy Penguin#17"
click at [473, 351] on input "Pudgy Penguin#" at bounding box center [445, 352] width 154 height 24
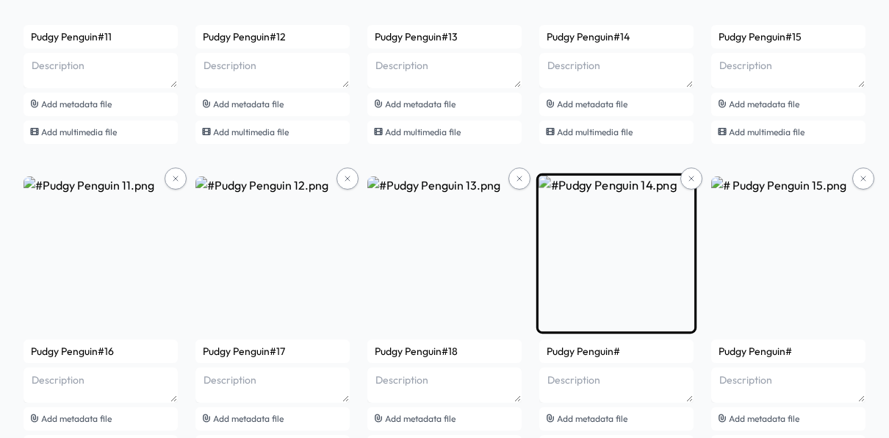
type input "Pudgy Penguin#18"
click at [627, 354] on input "Pudgy Penguin#" at bounding box center [617, 352] width 154 height 24
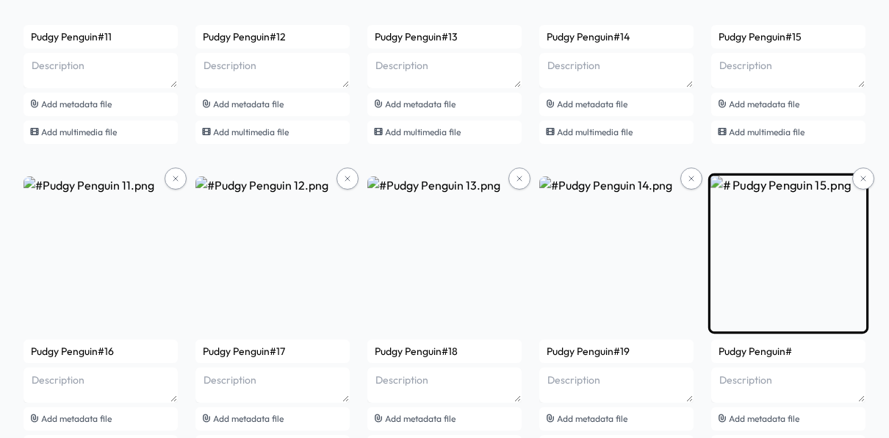
type input "Pudgy Penguin#19"
click at [802, 353] on input "Pudgy Penguin#" at bounding box center [789, 352] width 154 height 24
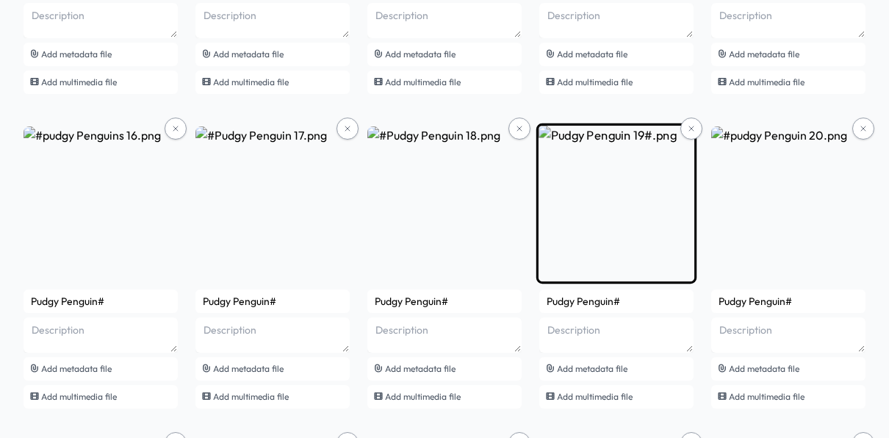
scroll to position [1314, 0]
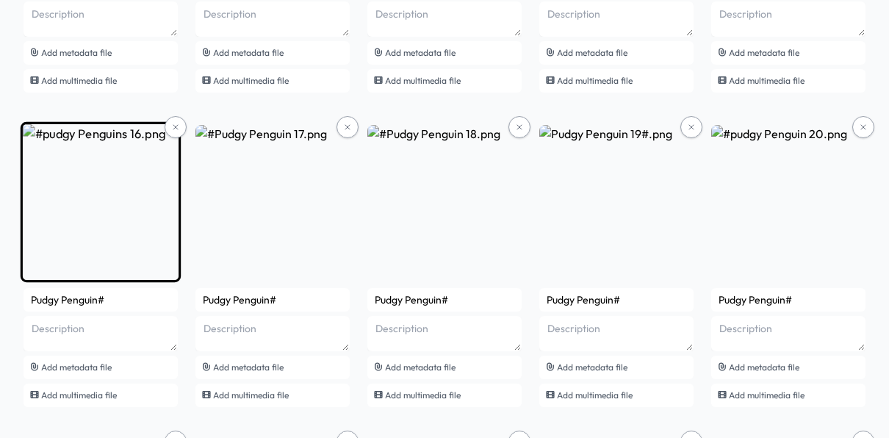
type input "Pudgy Penguin#20"
click at [129, 304] on input "Pudgy Penguin#" at bounding box center [101, 300] width 154 height 24
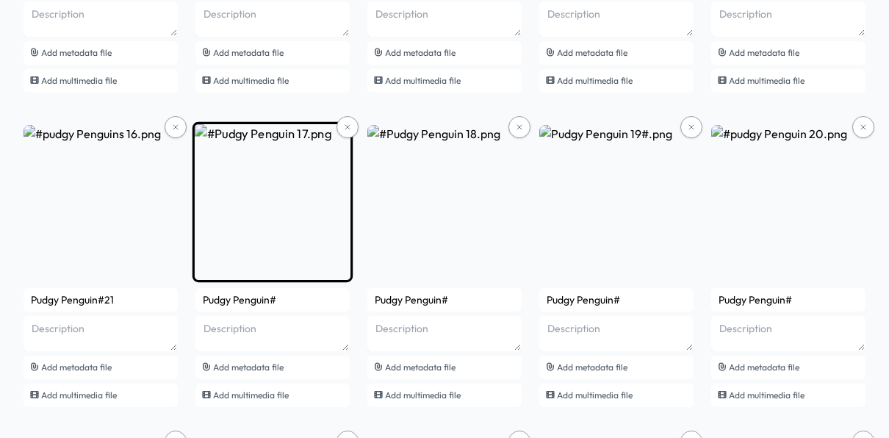
type input "Pudgy Penguin#21"
click at [304, 298] on input "Pudgy Penguin#" at bounding box center [273, 300] width 154 height 24
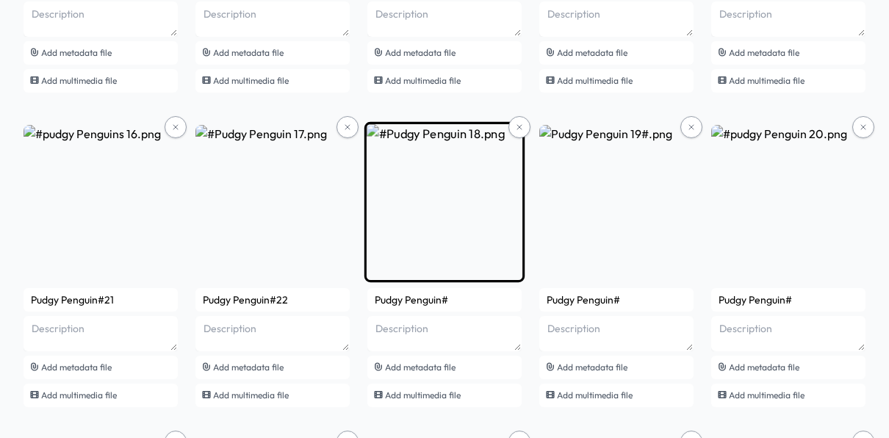
type input "Pudgy Penguin#22"
click at [464, 301] on input "Pudgy Penguin#" at bounding box center [445, 300] width 154 height 24
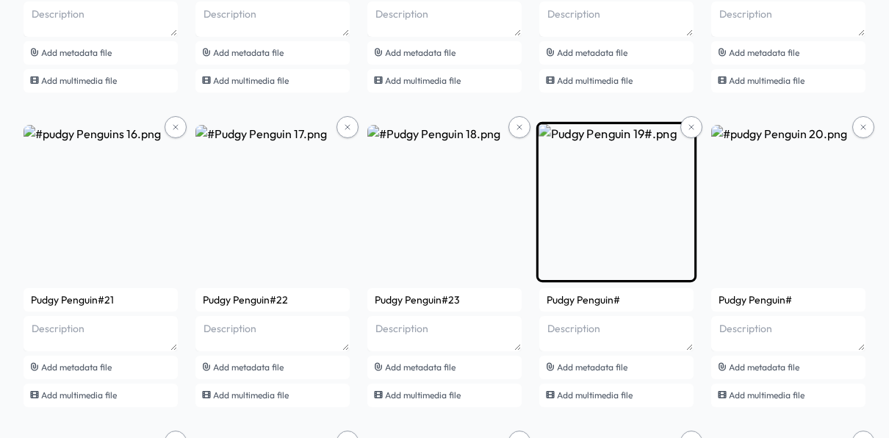
type input "Pudgy Penguin#23"
click at [643, 301] on input "Pudgy Penguin#" at bounding box center [617, 300] width 154 height 24
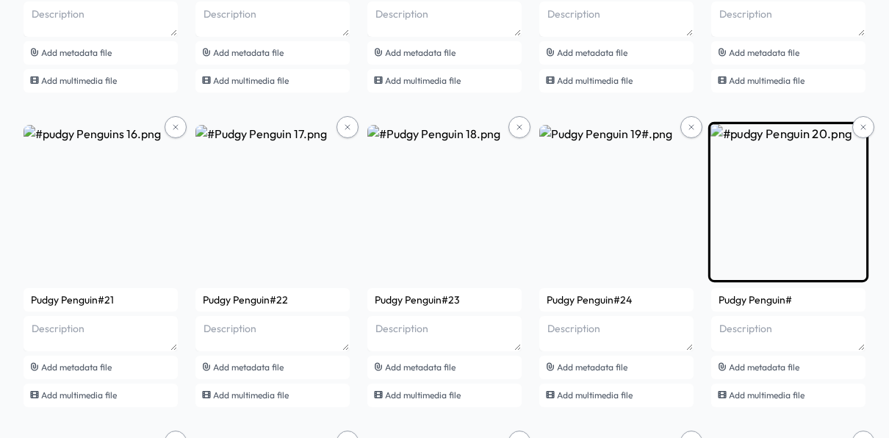
type input "Pudgy Penguin#24"
click at [795, 304] on input "Pudgy Penguin#" at bounding box center [789, 300] width 154 height 24
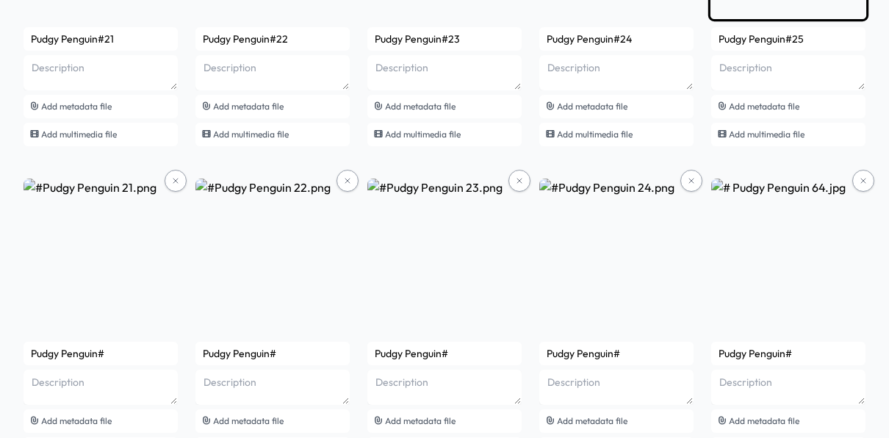
scroll to position [1644, 0]
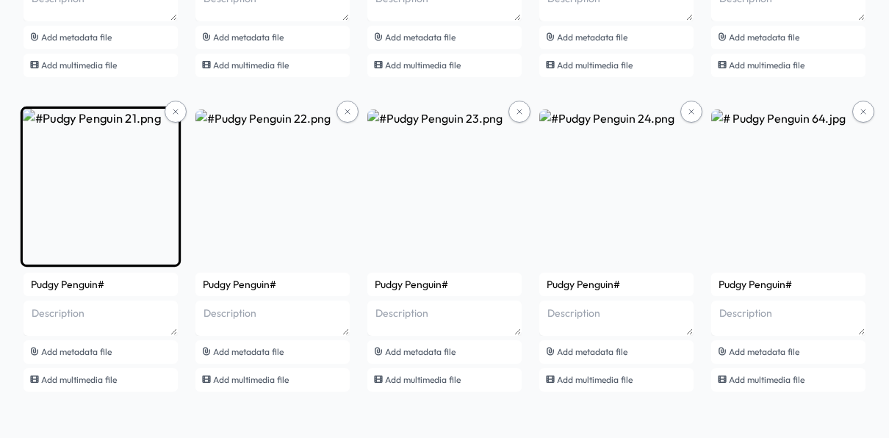
type input "Pudgy Penguin#25"
click at [174, 290] on input "Pudgy Penguin#" at bounding box center [101, 285] width 154 height 24
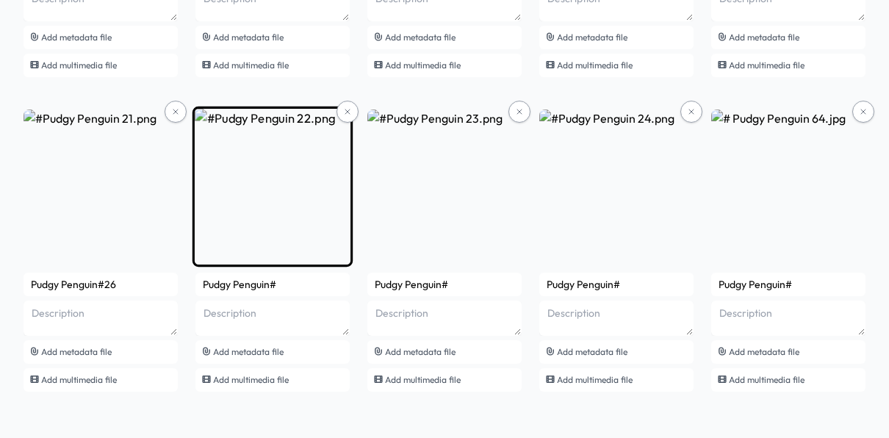
type input "Pudgy Penguin#26"
click at [293, 290] on input "Pudgy Penguin#" at bounding box center [273, 285] width 154 height 24
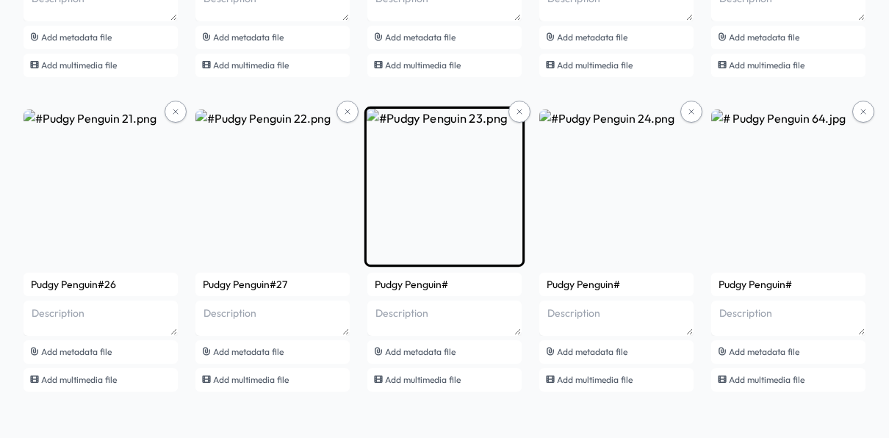
type input "Pudgy Penguin#27"
click at [465, 276] on input "Pudgy Penguin#" at bounding box center [445, 285] width 154 height 24
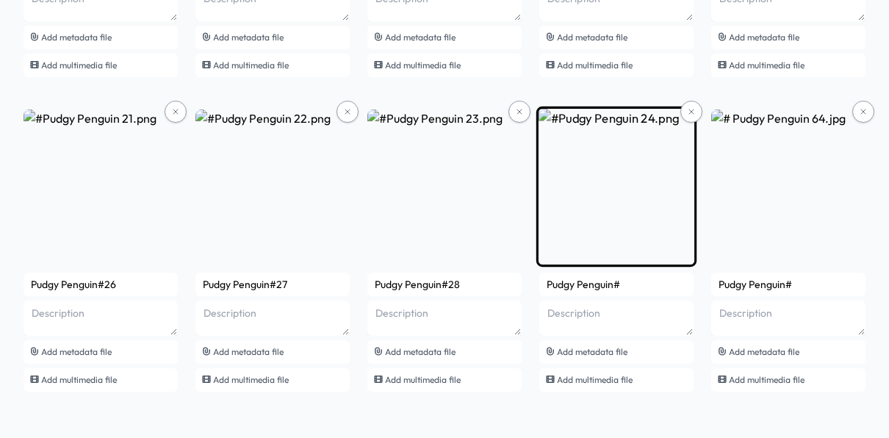
type input "Pudgy Penguin#28"
click at [637, 282] on input "Pudgy Penguin#" at bounding box center [617, 285] width 154 height 24
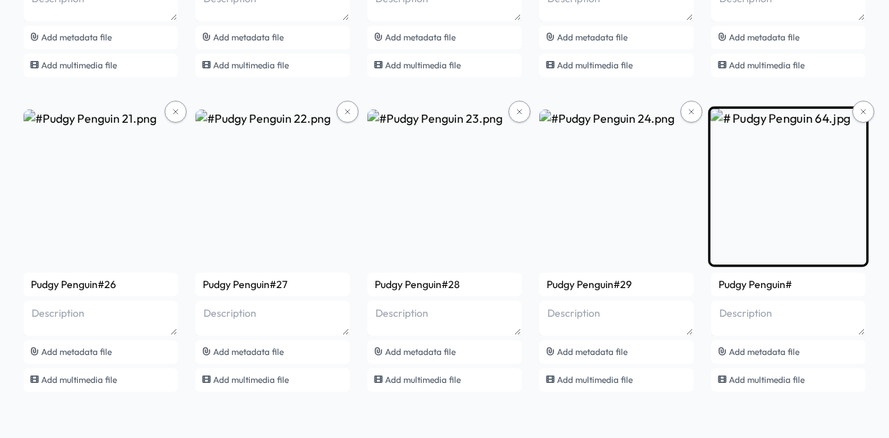
type input "Pudgy Penguin#29"
click at [803, 282] on input "Pudgy Penguin#" at bounding box center [789, 285] width 154 height 24
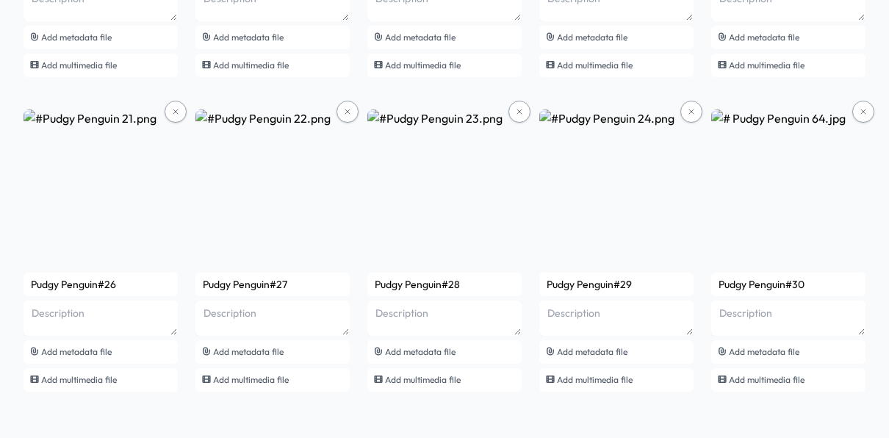
type input "Pudgy Penguin#30"
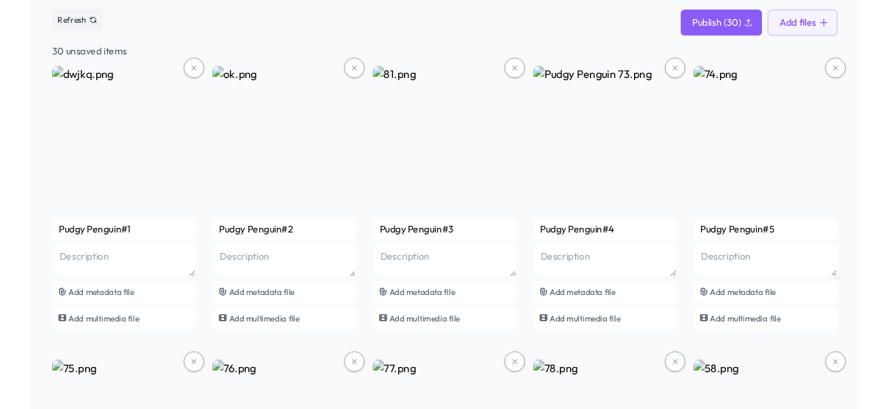
scroll to position [87, 0]
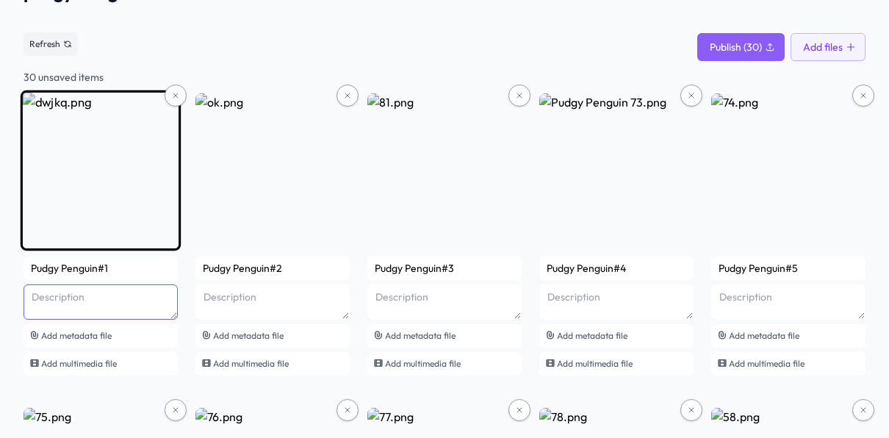
click at [87, 300] on textarea at bounding box center [101, 301] width 154 height 35
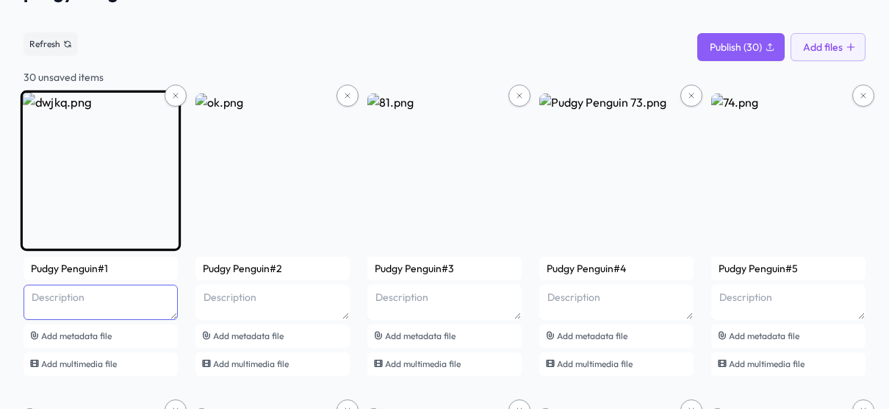
click at [126, 295] on textarea at bounding box center [101, 301] width 154 height 35
click at [96, 309] on textarea at bounding box center [101, 301] width 154 height 35
type textarea "T"
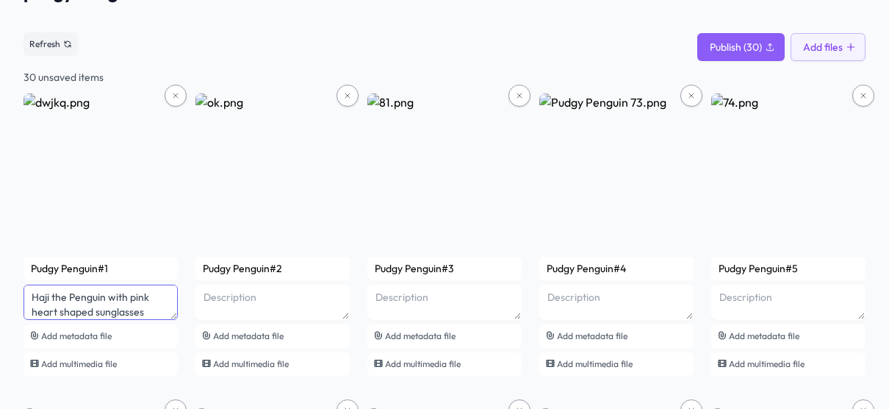
scroll to position [1, 0]
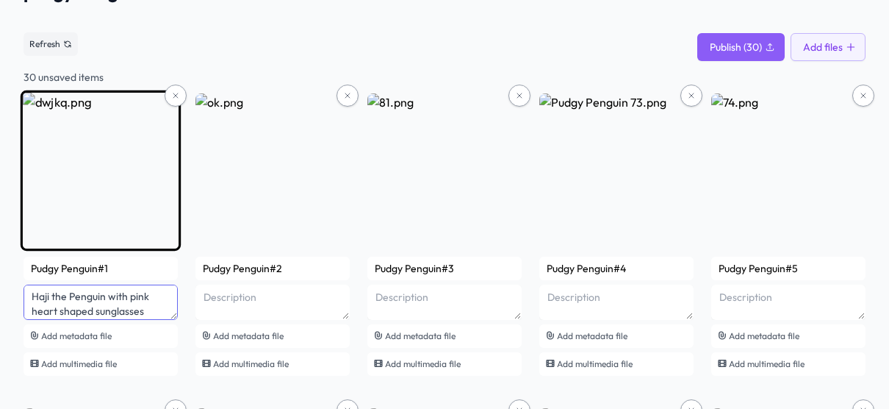
click at [92, 310] on textarea "Haji the Penguin with pink heart shaped sunglasses orange beak orange legs purp…" at bounding box center [101, 301] width 154 height 35
click at [60, 308] on textarea "Haji the Penguin with pink heart shaped sunglasses orange beak orange legs purp…" at bounding box center [101, 301] width 154 height 35
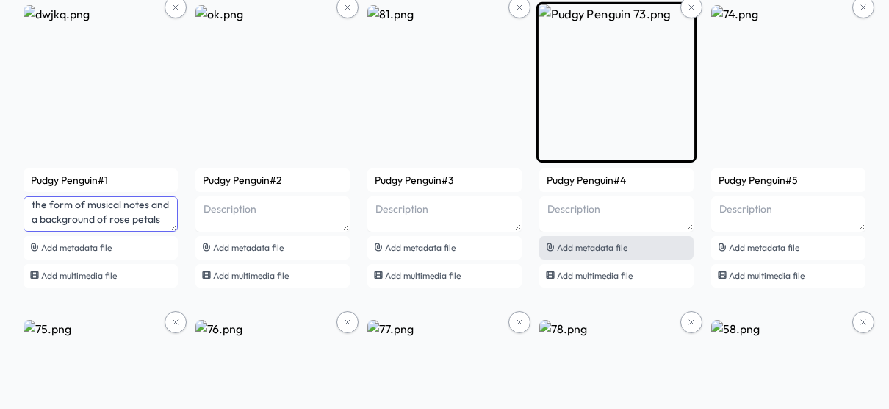
scroll to position [187, 0]
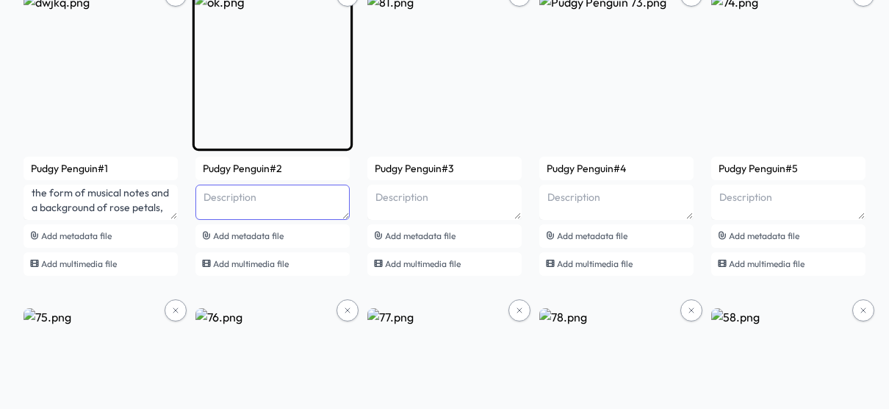
click at [249, 208] on textarea at bounding box center [273, 201] width 154 height 35
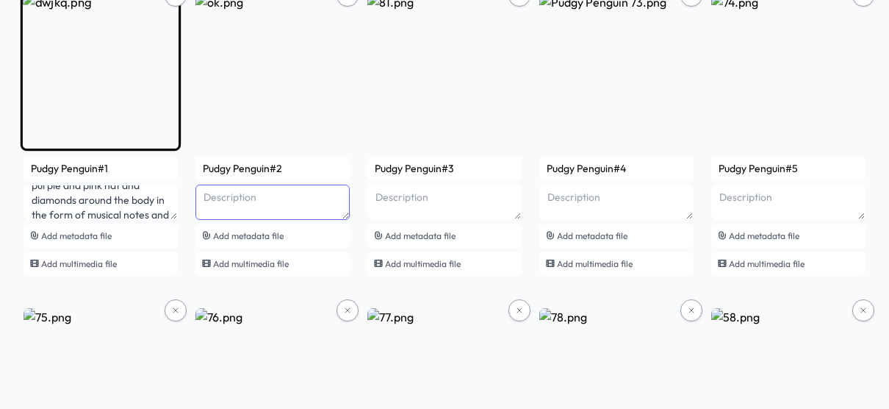
scroll to position [54, 0]
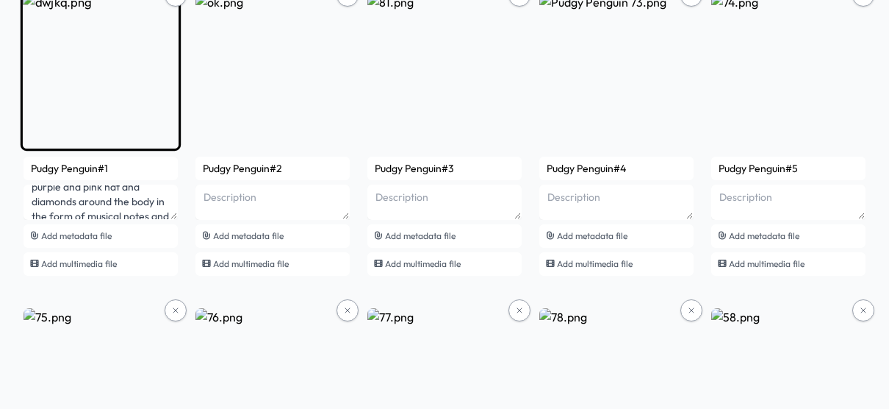
scroll to position [0, 0]
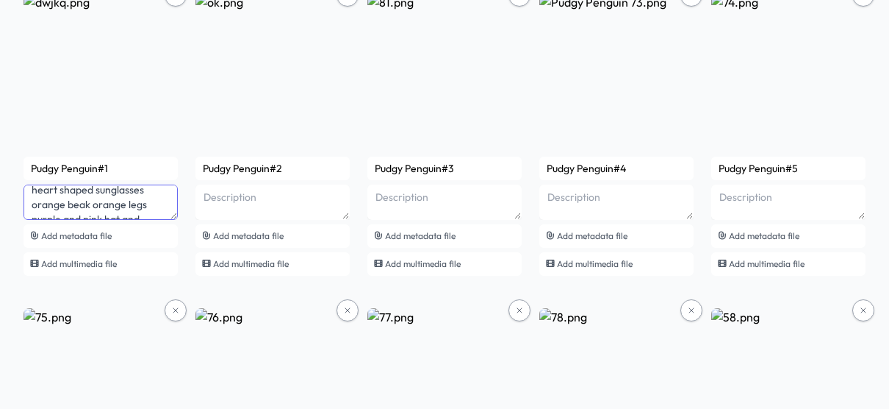
drag, startPoint x: 64, startPoint y: 193, endPoint x: -29, endPoint y: 212, distance: 95.1
click at [0, 212] on html "niftymints 30 0x72e0bcff944bb0bec0829bbb1ed14eb47c5e2fd1 pudgy Penguin See smar…" at bounding box center [444, 17] width 889 height 409
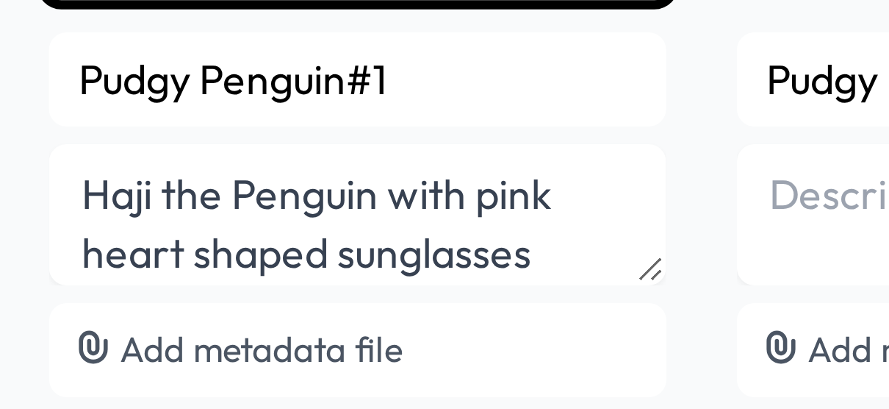
scroll to position [187, 0]
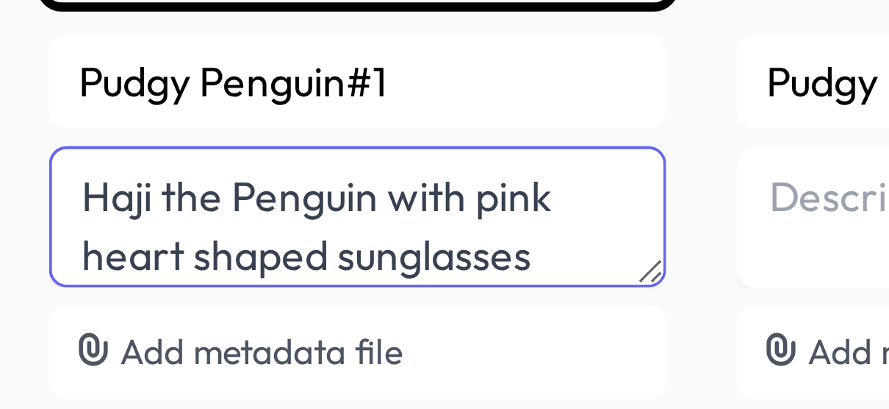
drag, startPoint x: 65, startPoint y: 195, endPoint x: 32, endPoint y: 193, distance: 33.2
click at [32, 193] on textarea "Haji the Penguin with pink heart shaped sunglasses orange beak orange legs purp…" at bounding box center [101, 201] width 154 height 35
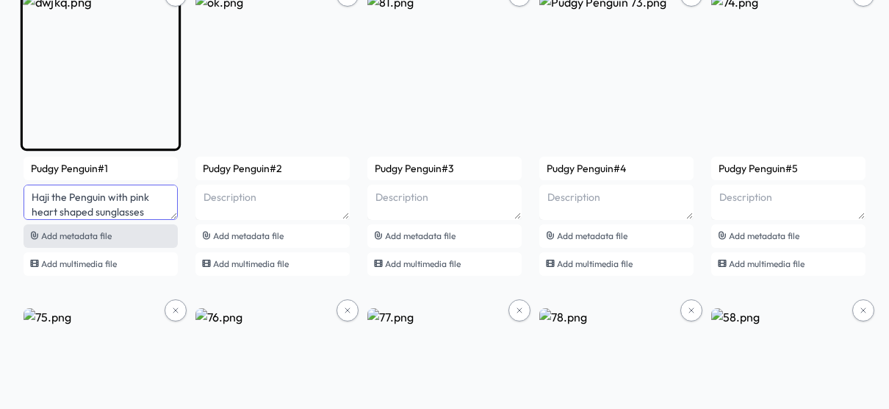
scroll to position [92, 0]
drag, startPoint x: 150, startPoint y: 196, endPoint x: 33, endPoint y: 228, distance: 121.3
click at [33, 228] on div "Pudgy Penguin#1 Haji the Penguin with pink heart shaped sunglasses orange beak …" at bounding box center [101, 216] width 154 height 119
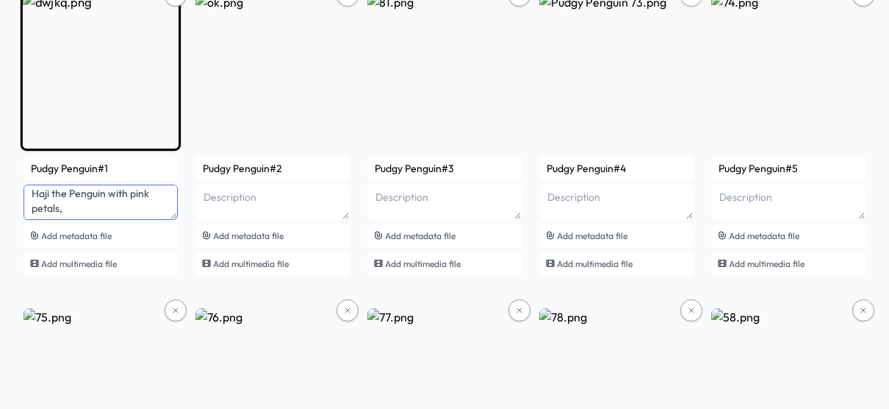
scroll to position [0, 0]
drag, startPoint x: 152, startPoint y: 193, endPoint x: 26, endPoint y: 175, distance: 127.7
click at [26, 175] on div "Pudgy Penguin#1 Haji the Penguin with pink petals, Add metadata file Add multim…" at bounding box center [101, 216] width 154 height 119
type textarea "petals,"
drag, startPoint x: 79, startPoint y: 202, endPoint x: 26, endPoint y: 204, distance: 53.7
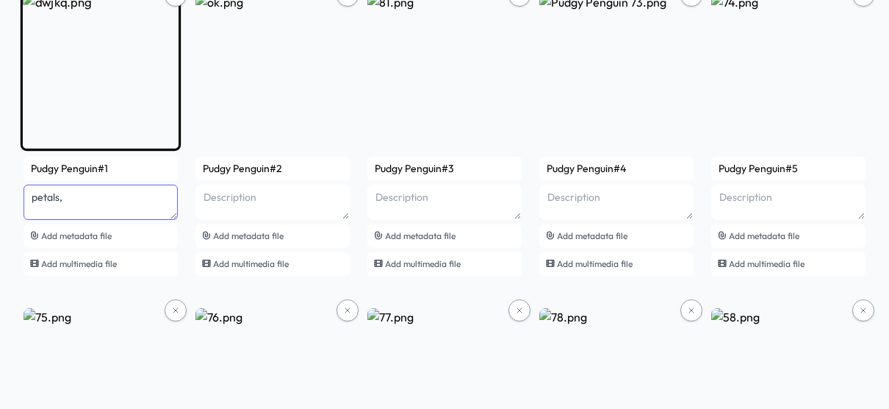
click at [26, 204] on textarea "petals," at bounding box center [101, 201] width 154 height 35
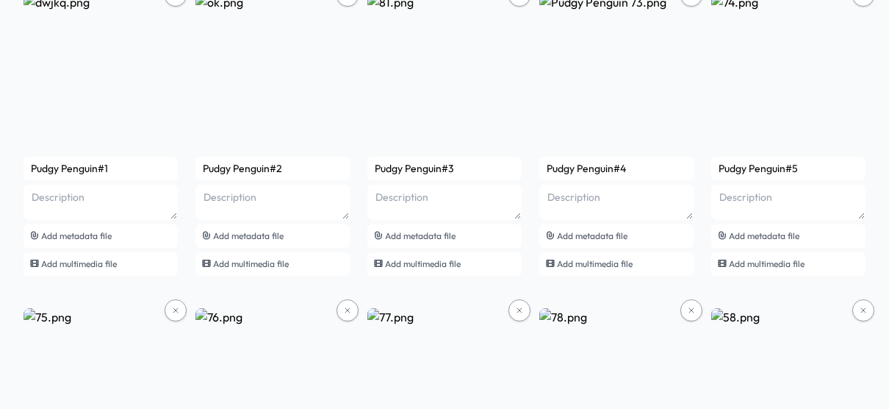
click at [0, 201] on html "niftymints 30 0x72e0bcff944bb0bec0829bbb1ed14eb47c5e2fd1 pudgy Penguin See smar…" at bounding box center [444, 17] width 889 height 409
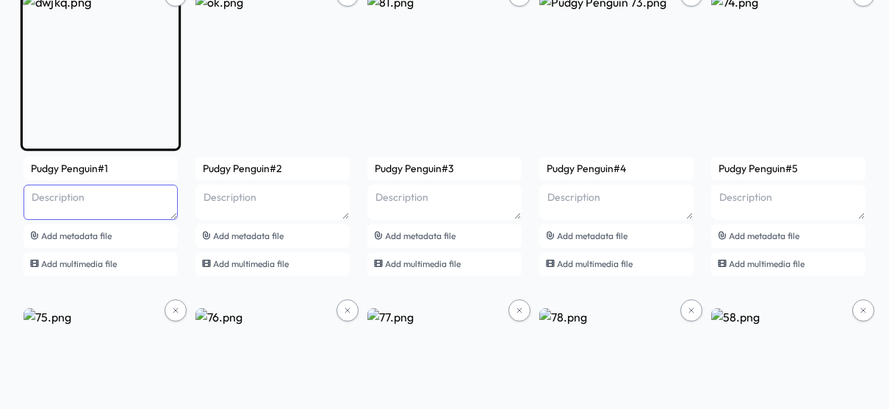
click at [163, 204] on textarea at bounding box center [101, 201] width 154 height 35
paste textarea "Pudgy Penguin with pink heart shaped sunglasses orange beak orange legs purple …"
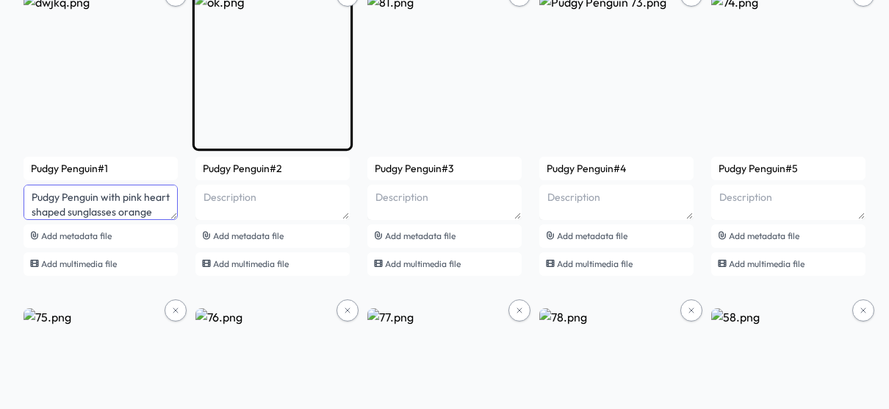
scroll to position [87, 0]
type textarea "Pudgy Penguin with pink heart shaped sunglasses orange beak orange legs purple …"
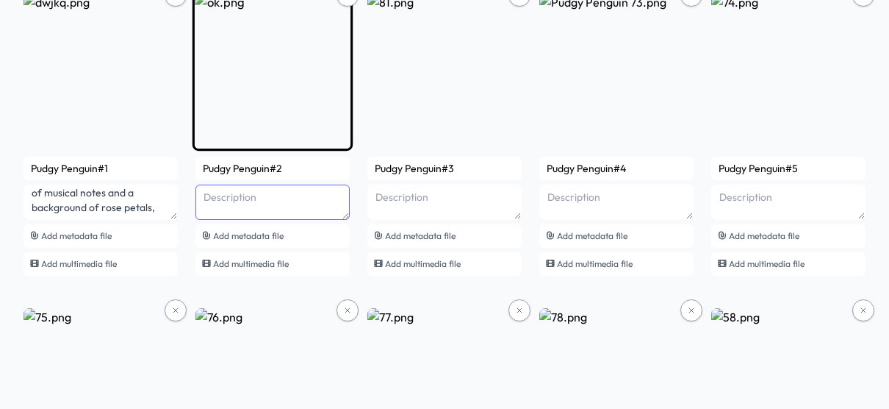
click at [254, 194] on textarea at bounding box center [273, 201] width 154 height 35
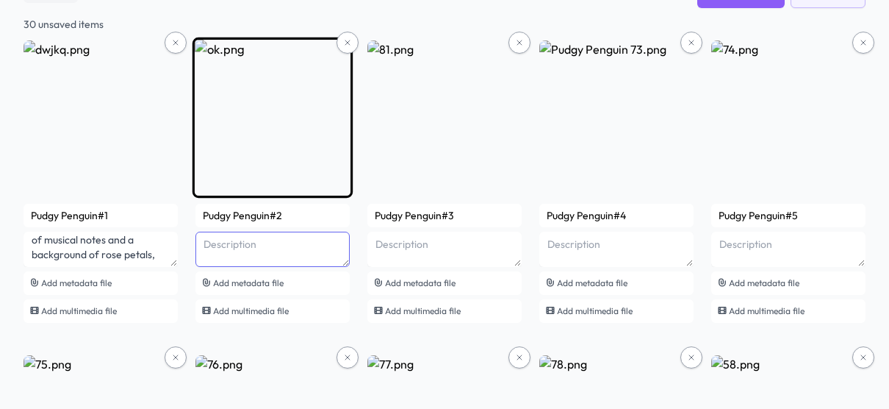
paste textarea "Pudgy Penguin with yellow hat and laughing emoji and red rose necklace and righ…"
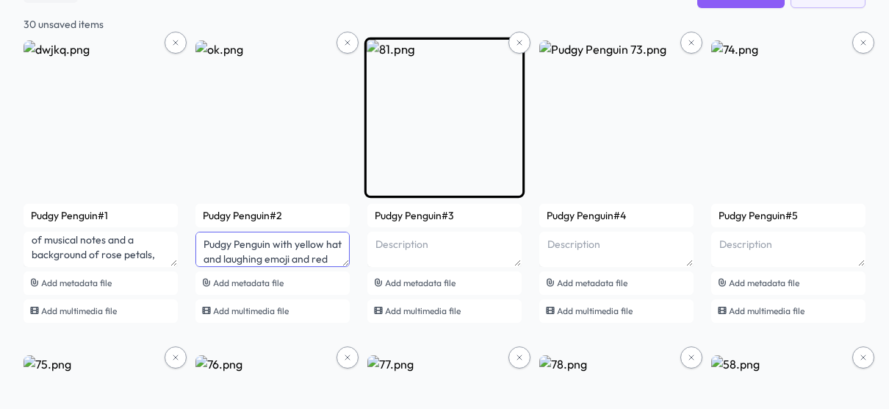
scroll to position [57, 0]
click at [440, 234] on textarea at bounding box center [445, 249] width 154 height 35
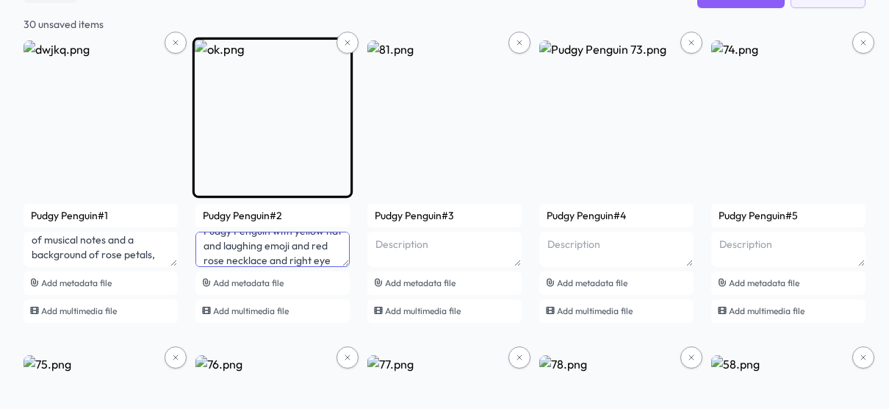
scroll to position [0, 0]
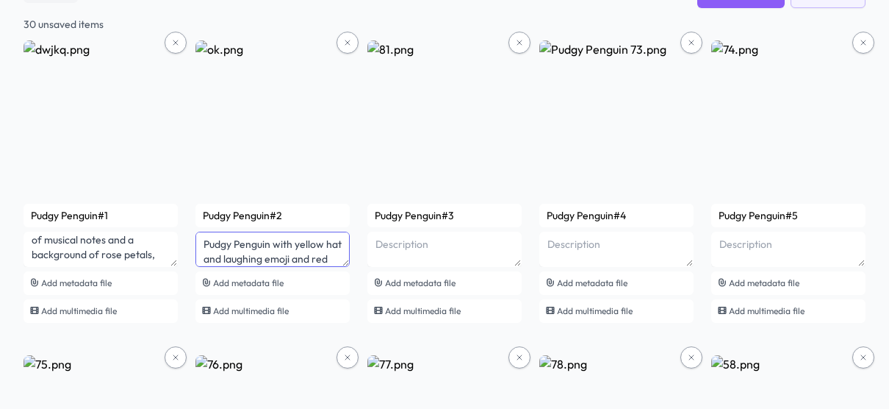
drag, startPoint x: 312, startPoint y: 243, endPoint x: 184, endPoint y: 228, distance: 128.7
type textarea "diamond background,"
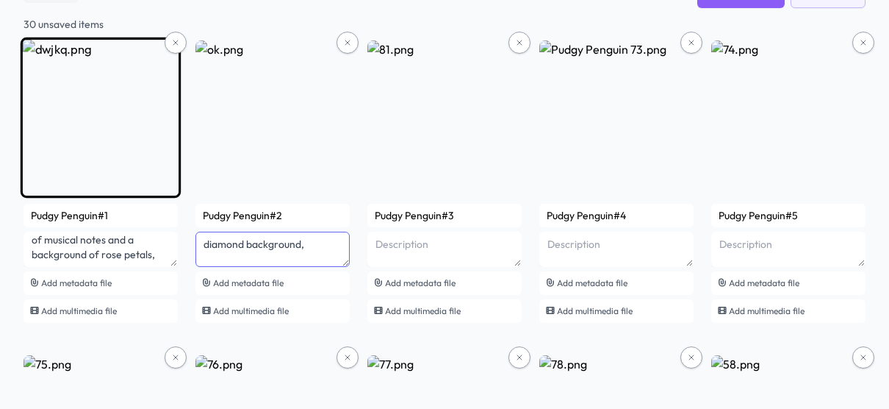
drag, startPoint x: 320, startPoint y: 234, endPoint x: 165, endPoint y: 237, distance: 155.1
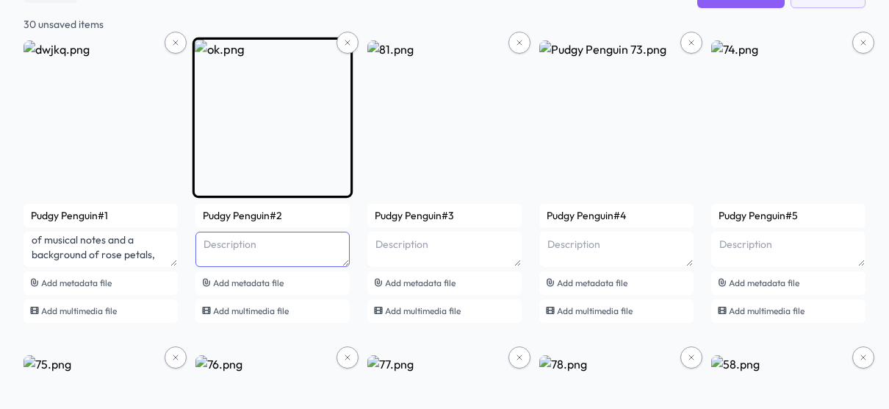
paste textarea "pudgy Penguin with a yellow hat and a laughing emoji and a red rose necklace an…"
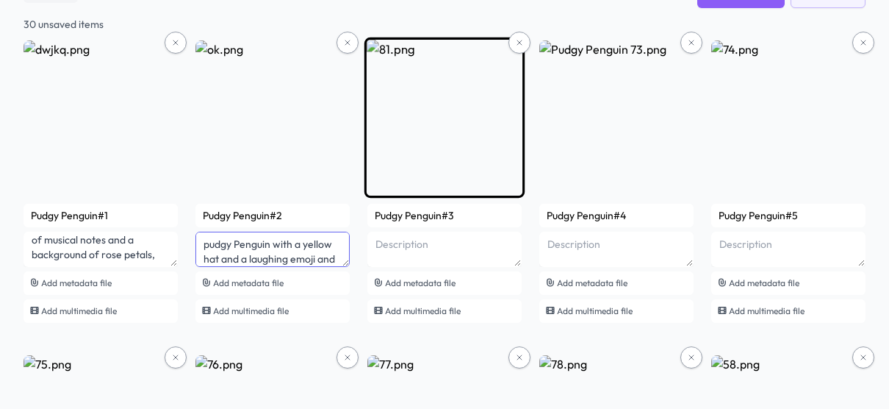
scroll to position [72, 0]
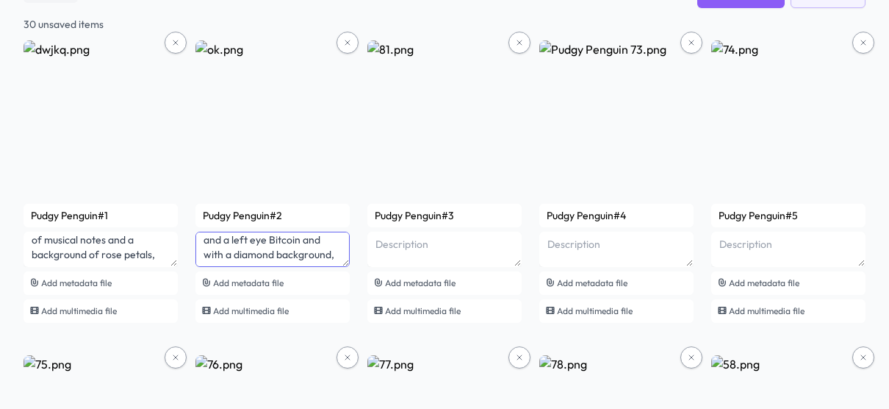
type textarea "pudgy Penguin with a yellow hat and a laughing emoji and a red rose necklace an…"
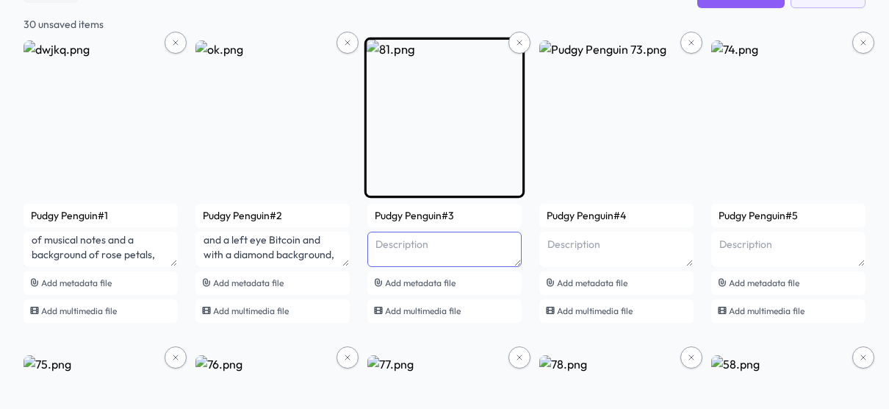
click at [439, 246] on textarea at bounding box center [445, 249] width 154 height 35
paste textarea "pudgy Penguin with a diamond colored left eye and a pink and red heart colored …"
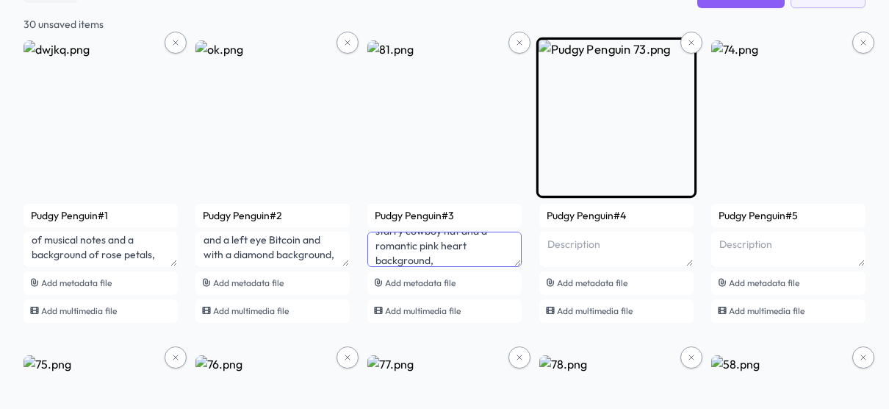
type textarea "pudgy Penguin with a diamond colored left eye and a pink and red heart colored …"
click at [616, 262] on textarea at bounding box center [617, 249] width 154 height 35
paste textarea "pudgy Penguin with prominent orange and black eyes an orange beak orange legs a…"
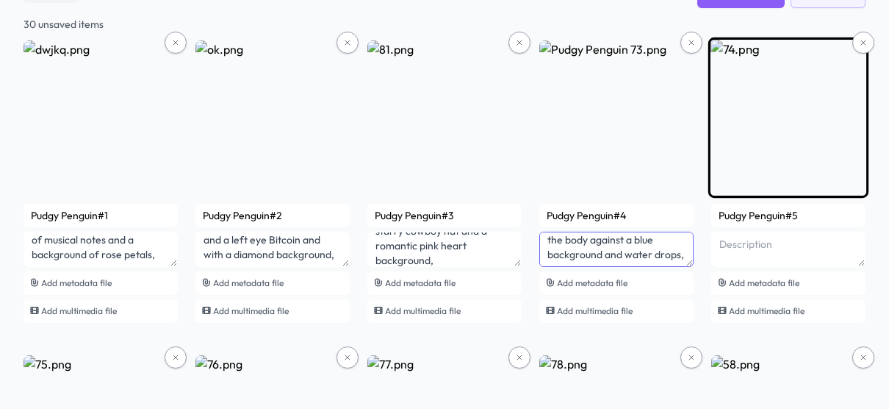
type textarea "pudgy Penguin with prominent orange and black eyes an orange beak orange legs a…"
click at [789, 251] on textarea at bounding box center [789, 249] width 154 height 35
paste textarea "pudgy Penguin with orange eyes and a purple leather wizard hat the globe is on …"
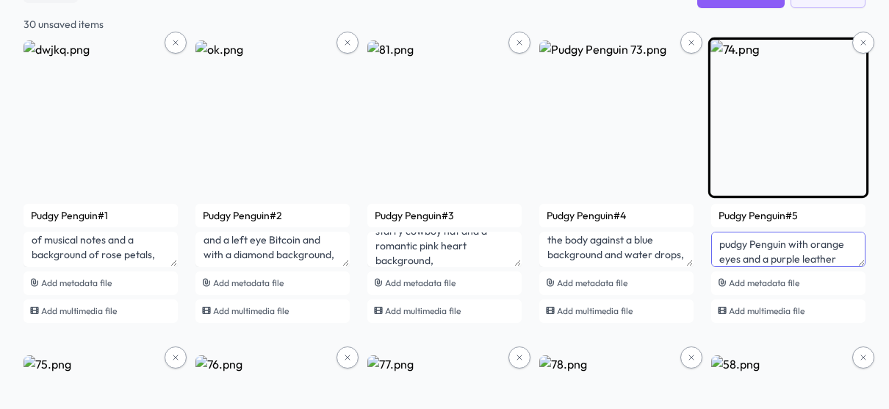
scroll to position [72, 0]
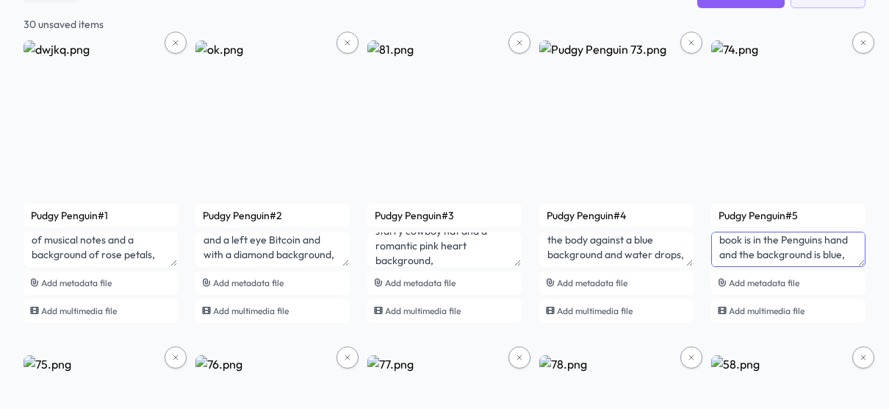
type textarea "pudgy Penguin with orange eyes and a purple leather wizard hat the globe is on …"
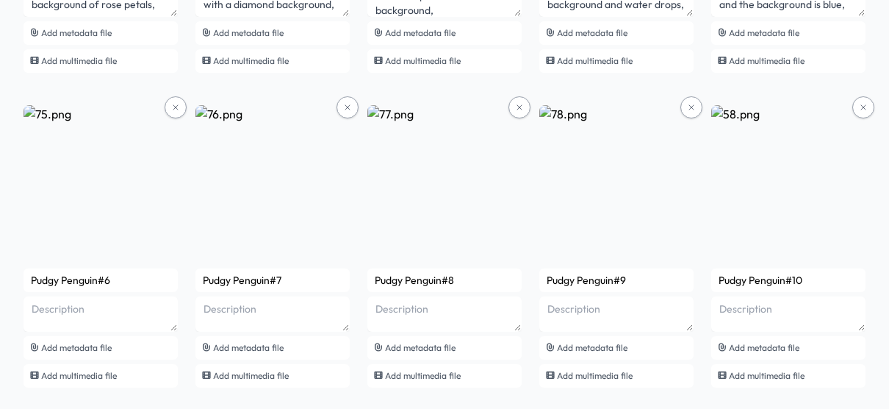
scroll to position [391, 0]
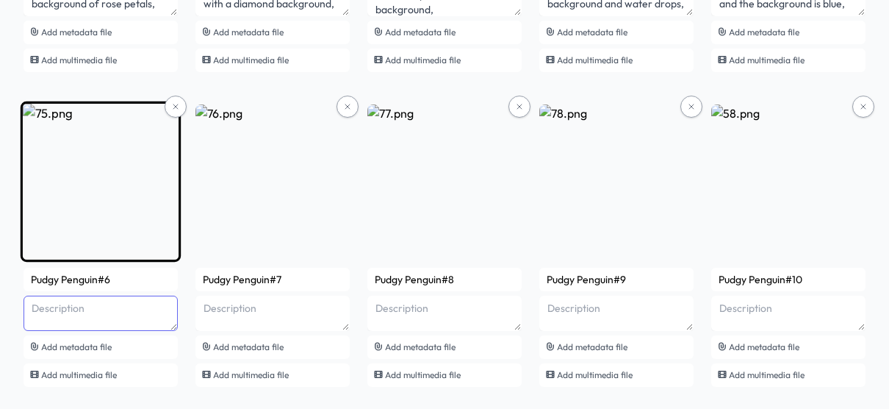
click at [139, 310] on textarea at bounding box center [101, 312] width 154 height 35
paste textarea "pudgy Penguin with an orange beak and an orange and brown witch hat and pink ch…"
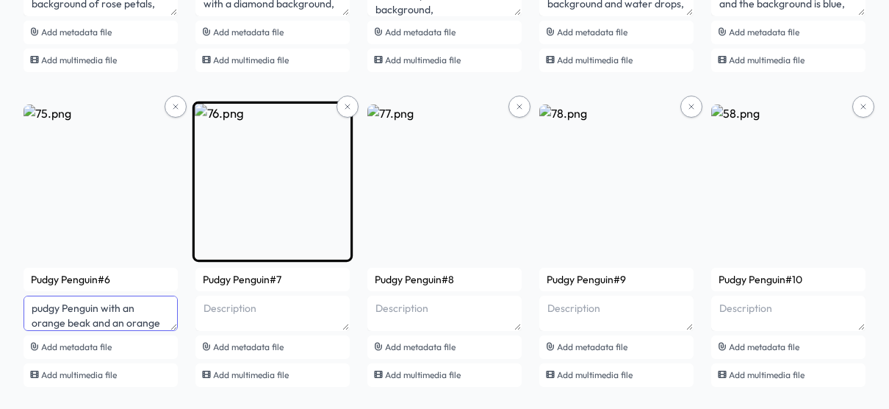
scroll to position [101, 0]
type textarea "pudgy Penguin with an orange beak and an orange and brown witch hat and pink ch…"
click at [273, 318] on textarea at bounding box center [273, 312] width 154 height 35
paste textarea "pudgy Penguin with a red wizard hat and a bow tie on the hat in orange and blac…"
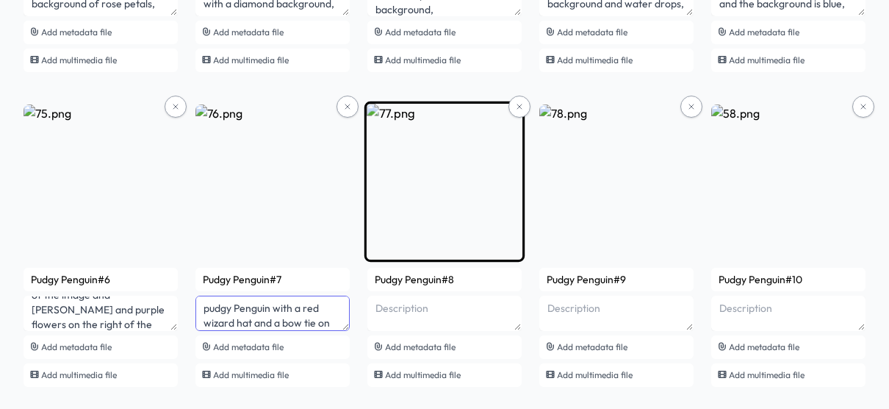
scroll to position [116, 0]
type textarea "pudgy Penguin with a red wizard hat and a bow tie on the hat in orange and blac…"
click at [427, 308] on textarea at bounding box center [445, 312] width 154 height 35
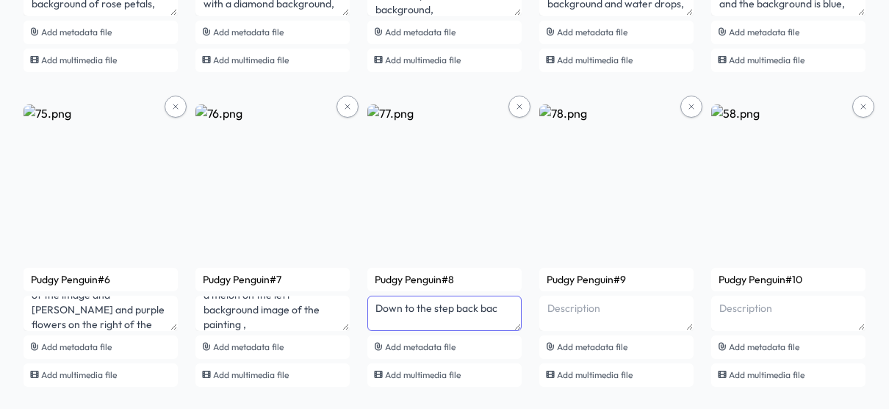
scroll to position [0, 0]
type textarea "D"
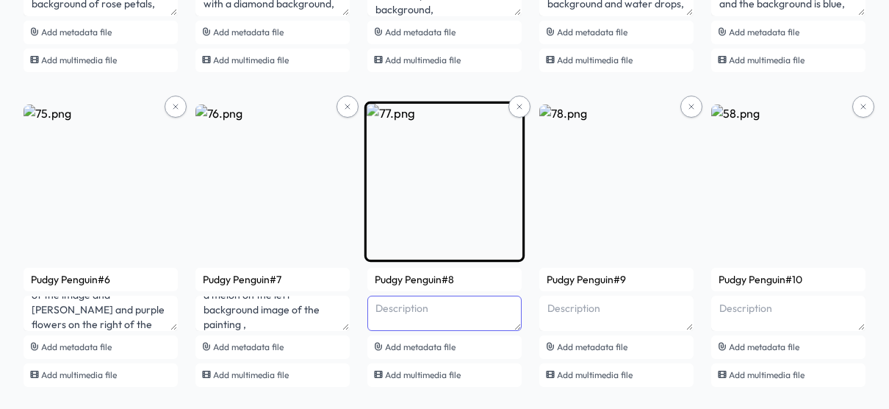
paste textarea "pudgy Penguin with an orange witch's hat and a feather on the hat and a pair of…"
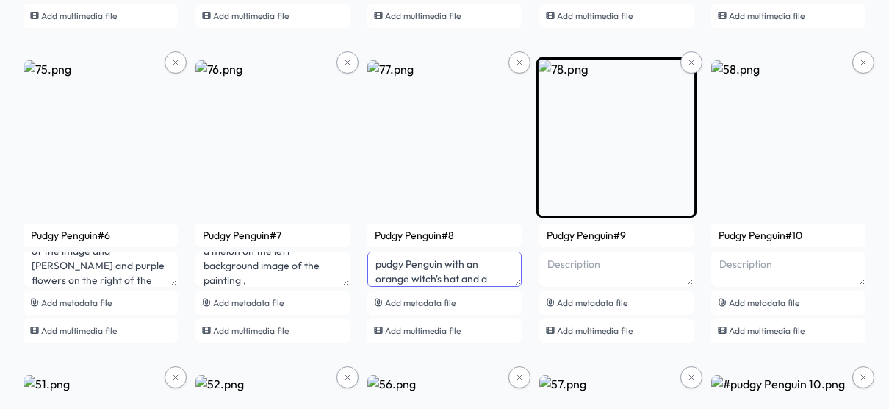
type textarea "pudgy Penguin with an orange witch's hat and a feather on the hat and a pair of…"
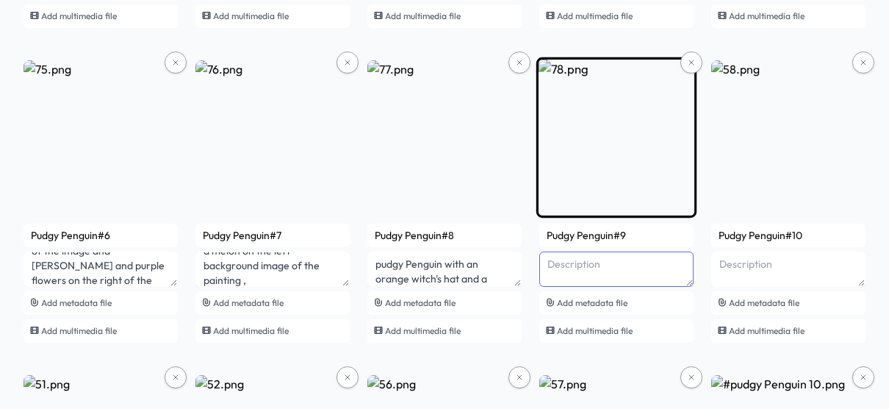
click at [575, 268] on textarea at bounding box center [617, 268] width 154 height 35
type textarea "M"
paste textarea "With orange smoky glasses and the shape of a sunflower and eggplant on the left…"
click at [548, 262] on textarea "With orange smoky glasses and the shape of a sunflower and eggplant on the left…" at bounding box center [617, 268] width 154 height 35
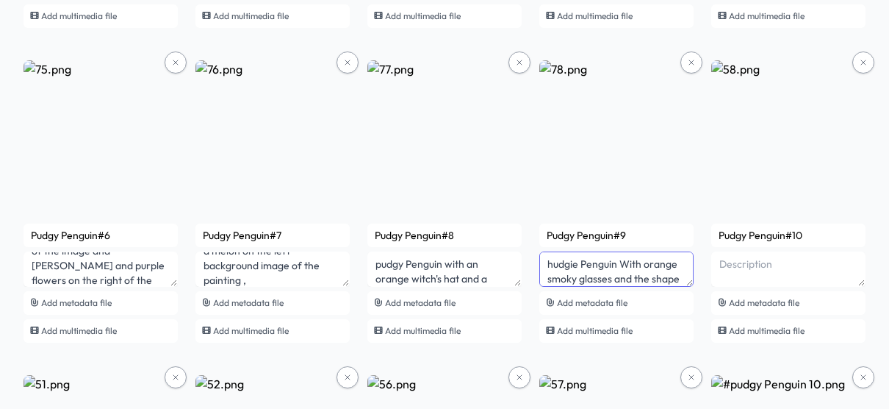
drag, startPoint x: 577, startPoint y: 257, endPoint x: 528, endPoint y: 254, distance: 49.3
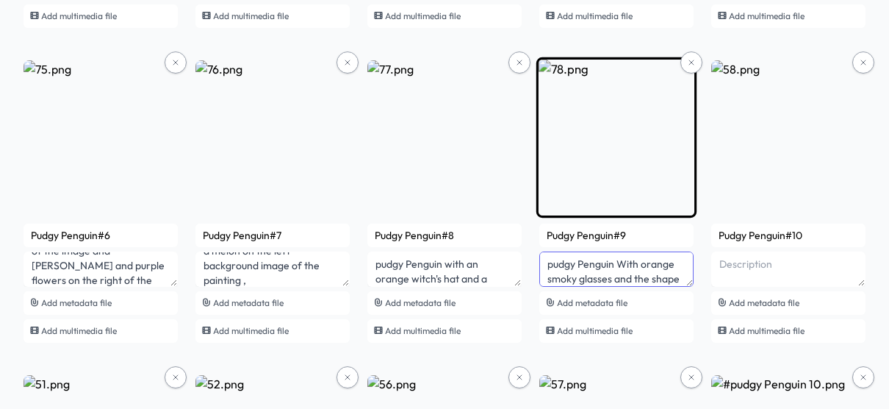
scroll to position [92, 0]
click at [642, 273] on textarea "pudgy Penguin With orange smoky glasses and the shape of a sunflower and eggpla…" at bounding box center [617, 268] width 154 height 35
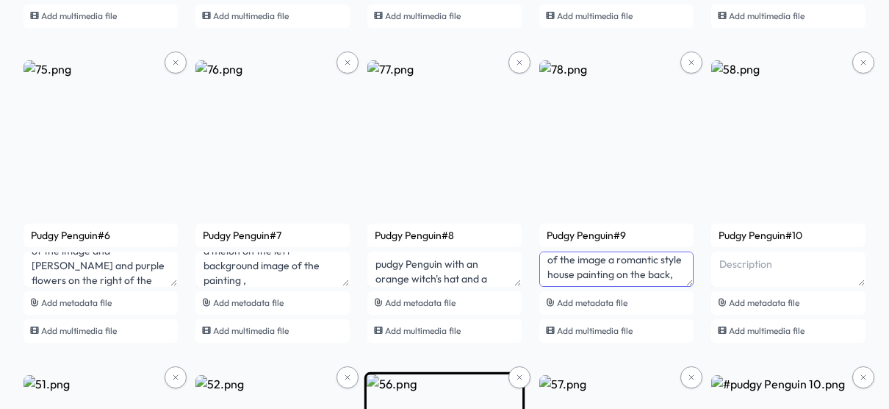
type textarea "pudgy Penguin With orange smoky glasses and the shape of a sunflower and eggpla…"
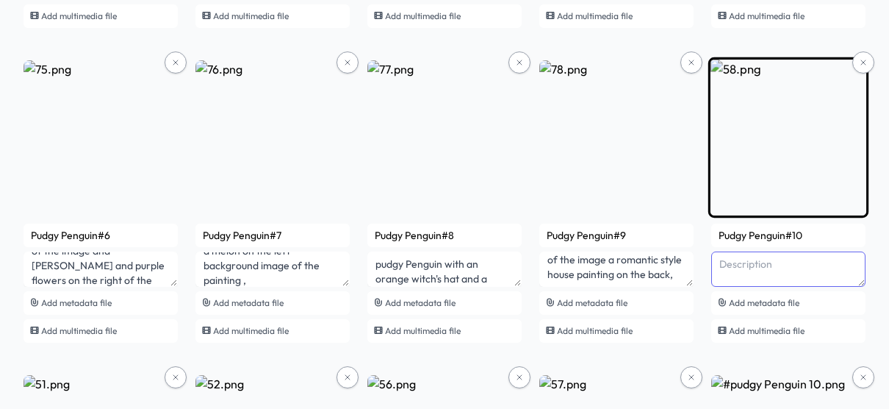
paste textarea "Pudgy Penguin with smoky glasses and a pink uniform and juice in her left hand …"
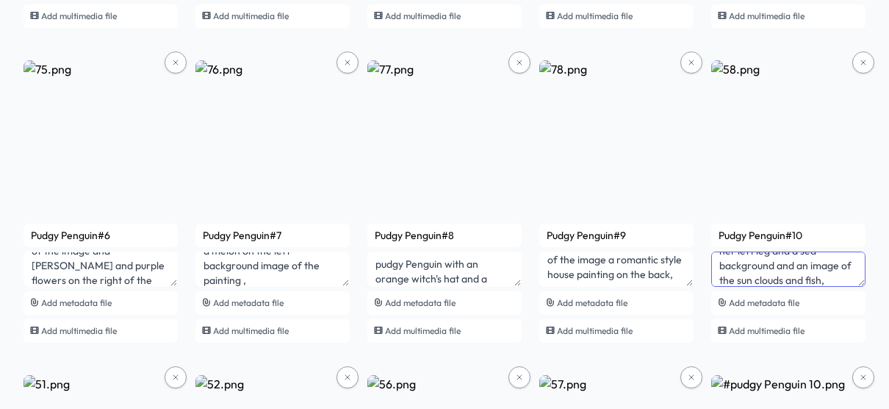
type textarea "Pudgy Penguin with smoky glasses and a pink uniform and juice in her left hand …"
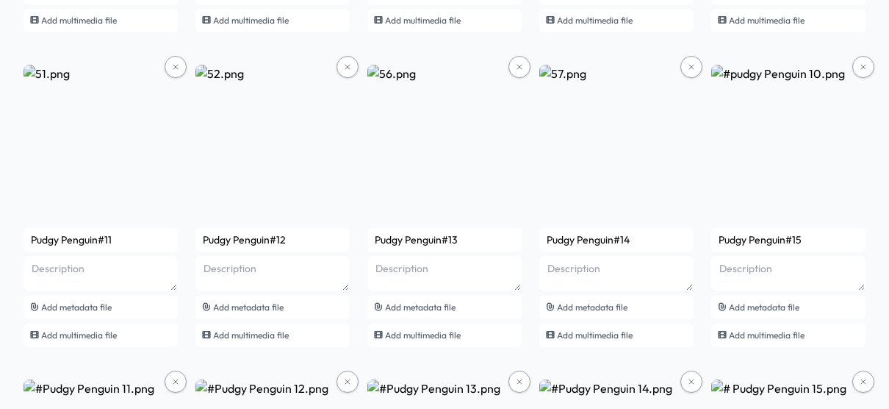
scroll to position [740, 0]
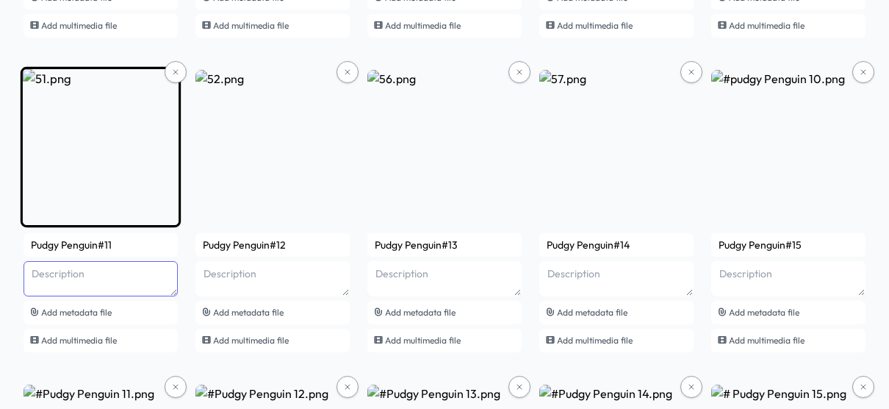
paste textarea "pudgy Penguin with a sandwich in his left hand and a pink pepper in his left ha…"
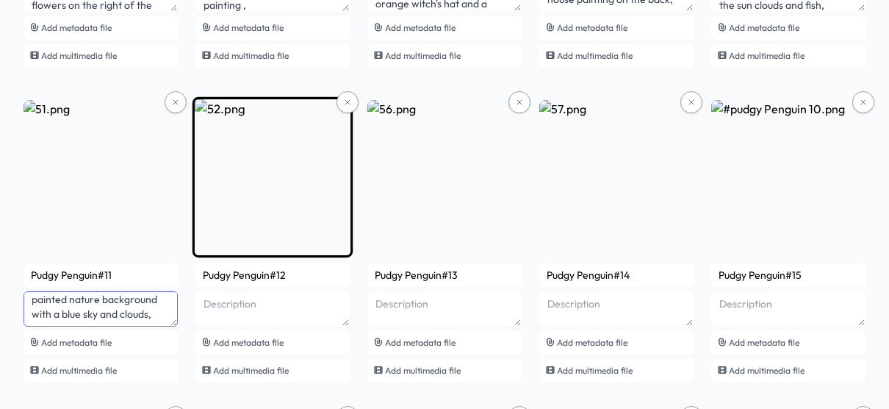
scroll to position [711, 0]
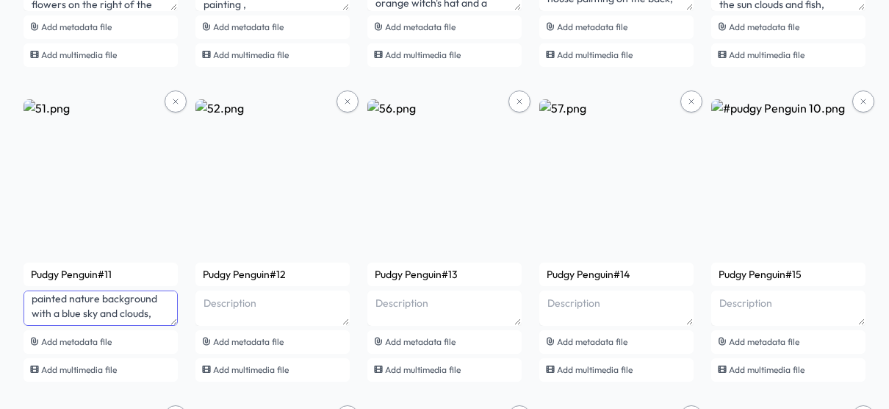
type textarea "pudgy Penguin with a sandwich in his left hand and a pink pepper in his left ha…"
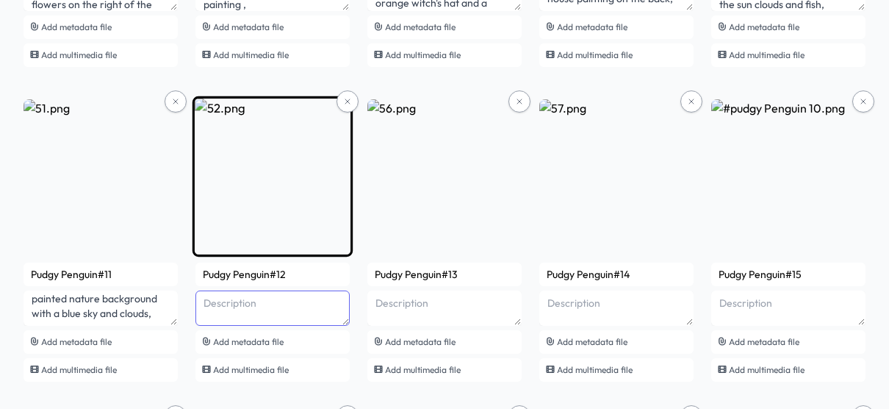
click at [242, 309] on textarea at bounding box center [273, 307] width 154 height 35
paste textarea "Pudgy Penguin with a sandwich in his right hand and a picture of a strawberry o…"
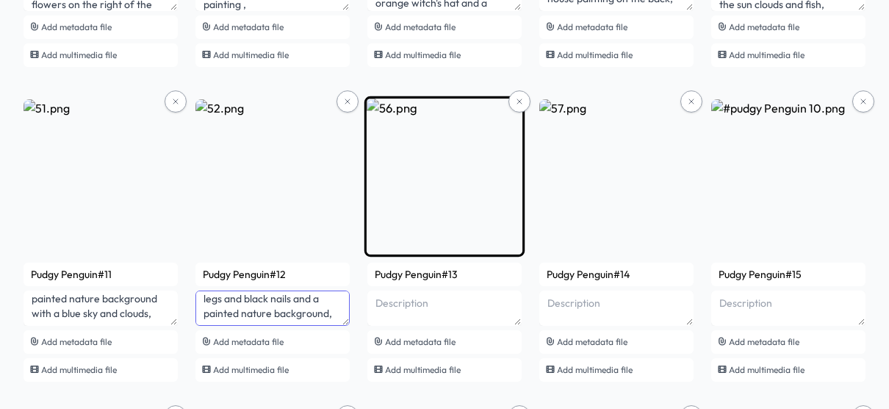
type textarea "Pudgy Penguin with a sandwich in his right hand and a picture of a strawberry o…"
click at [386, 315] on textarea at bounding box center [445, 307] width 154 height 35
paste textarea "Pudgy Penguin with juice in his left hand and riding on his shirt passes by a y…"
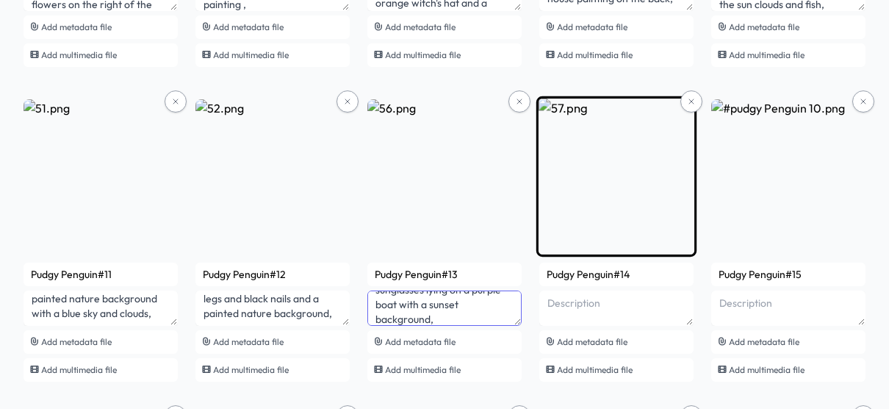
type textarea "Pudgy Penguin with juice in his left hand and riding on his shirt passes by a y…"
click at [592, 304] on textarea at bounding box center [617, 307] width 154 height 35
paste textarea "pudgy Penguin with juice in his right hand and Kiwi on the juice sunglasses and…"
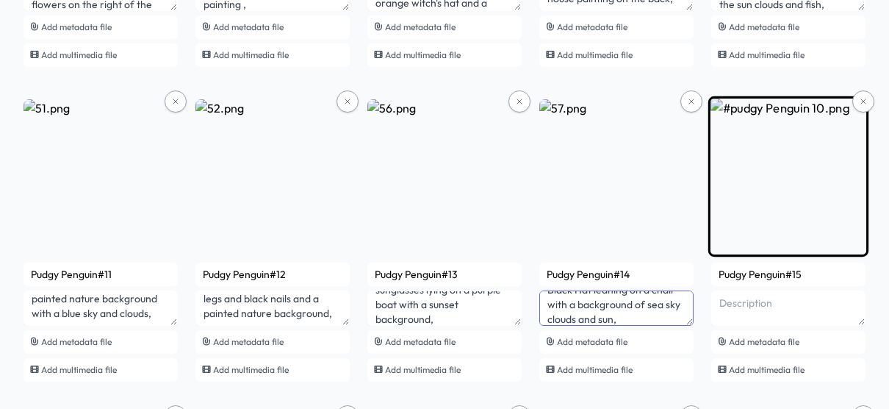
type textarea "pudgy Penguin with juice in his right hand and Kiwi on the juice sunglasses and…"
click at [790, 315] on textarea at bounding box center [789, 307] width 154 height 35
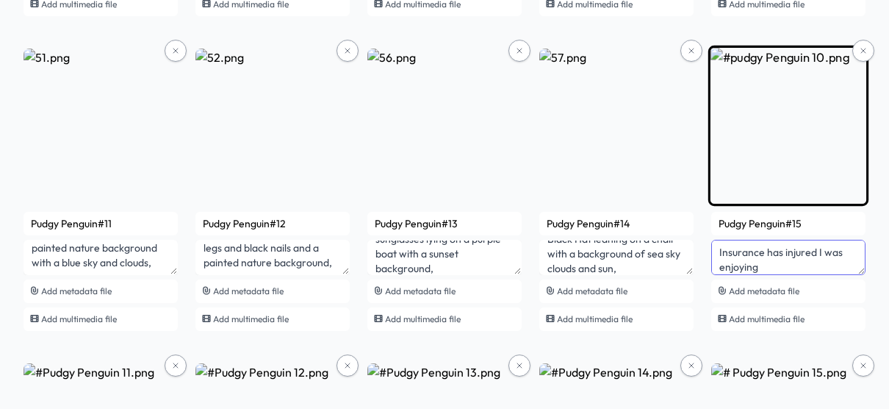
scroll to position [759, 0]
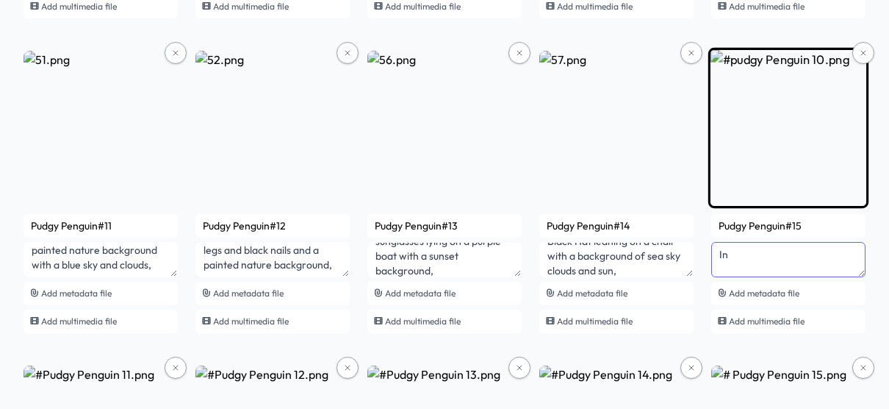
type textarea "I"
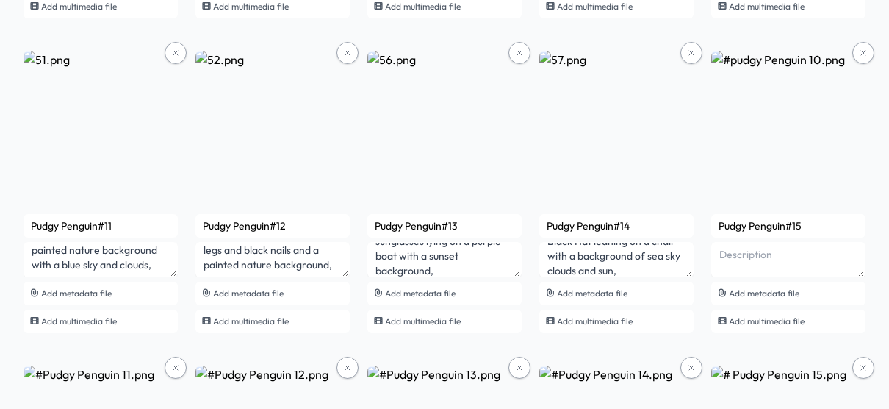
click at [877, 223] on div "pudgy Penguin See smart contract Refresh Publish (30) Add files 30 unsaved item…" at bounding box center [444, 309] width 889 height 2030
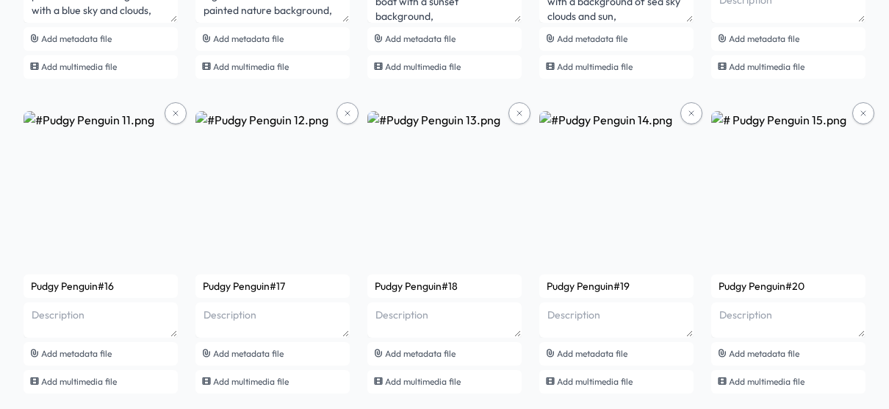
scroll to position [1020, 0]
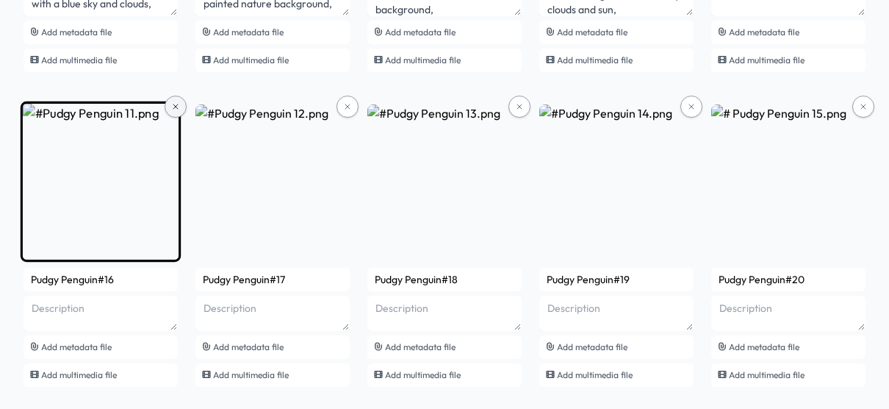
click at [171, 104] on button at bounding box center [176, 107] width 22 height 22
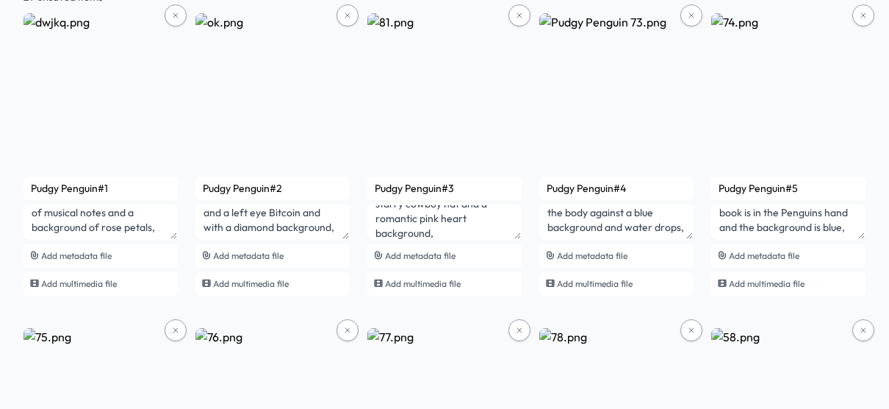
scroll to position [0, 0]
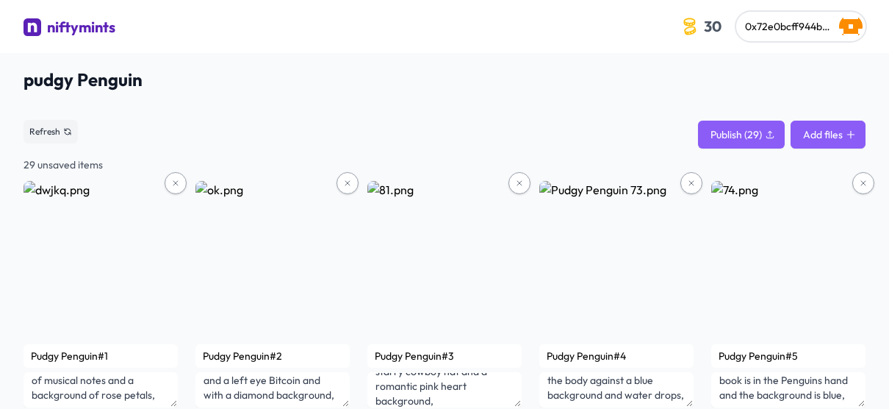
click at [845, 124] on button "Add files" at bounding box center [828, 135] width 75 height 28
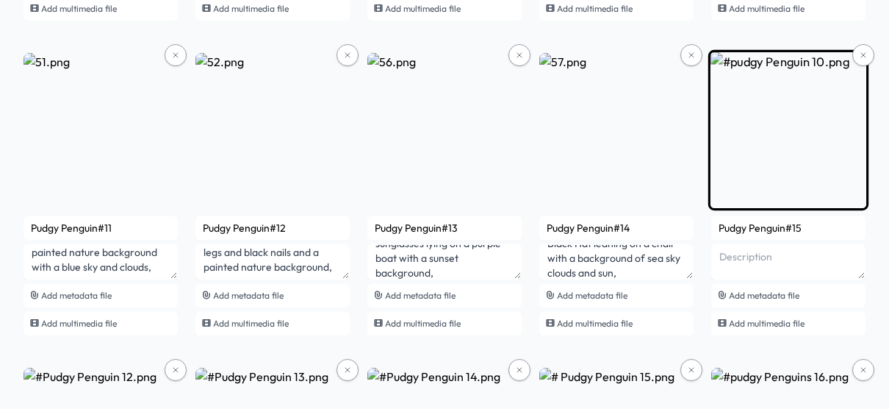
scroll to position [768, 0]
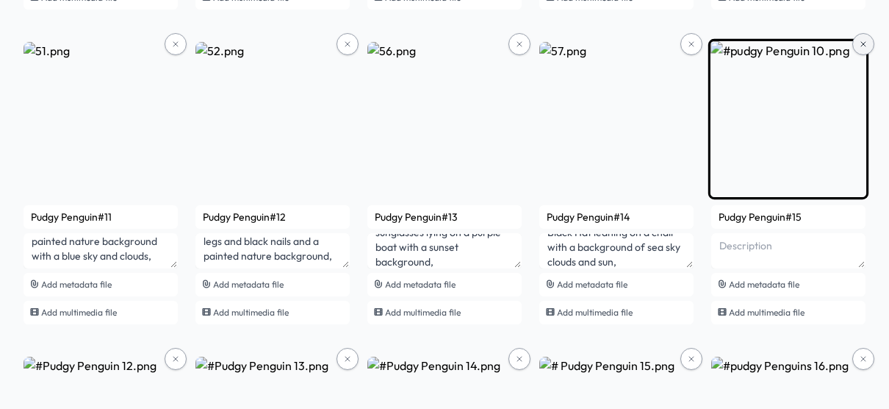
click at [861, 46] on icon at bounding box center [863, 44] width 9 height 9
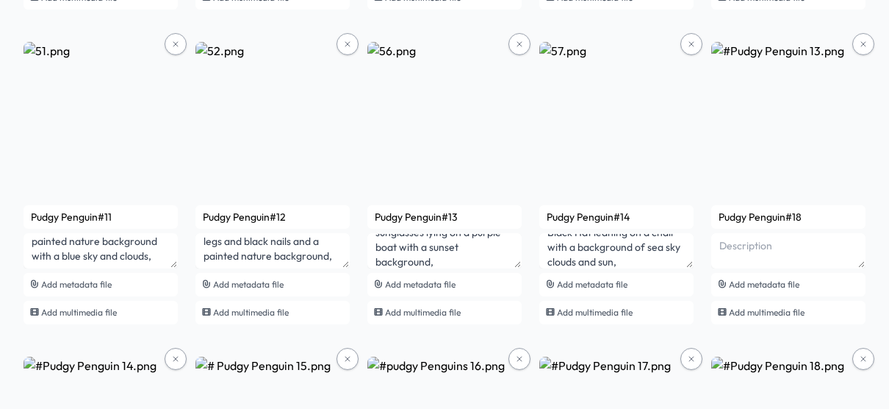
click at [861, 46] on icon at bounding box center [863, 44] width 9 height 9
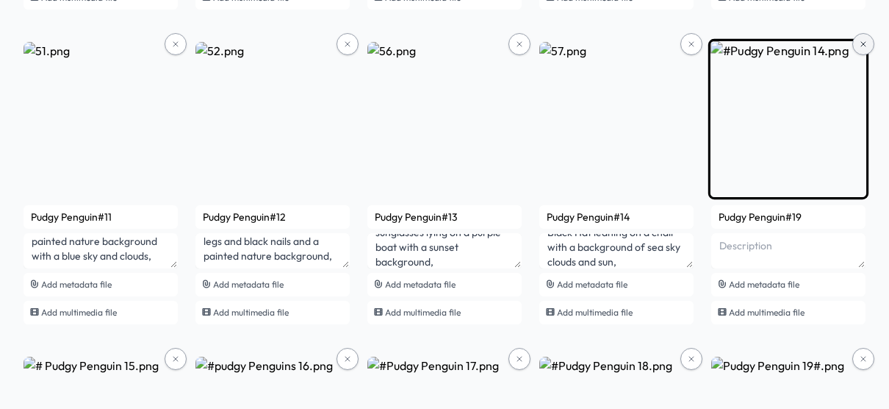
click at [861, 49] on button at bounding box center [864, 44] width 22 height 22
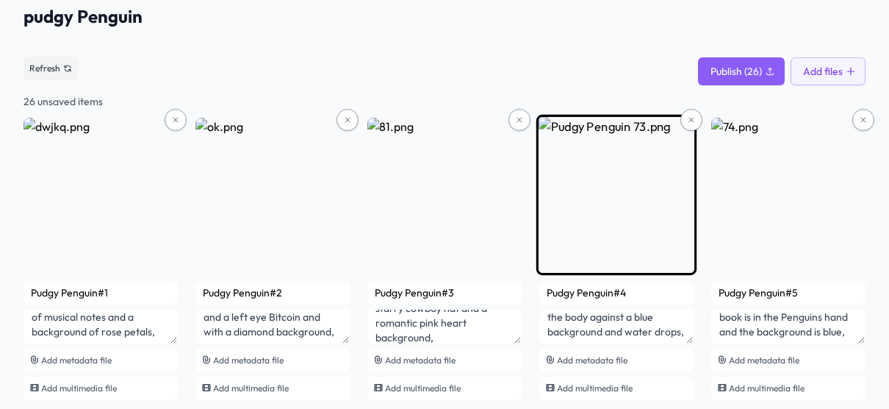
scroll to position [72, 0]
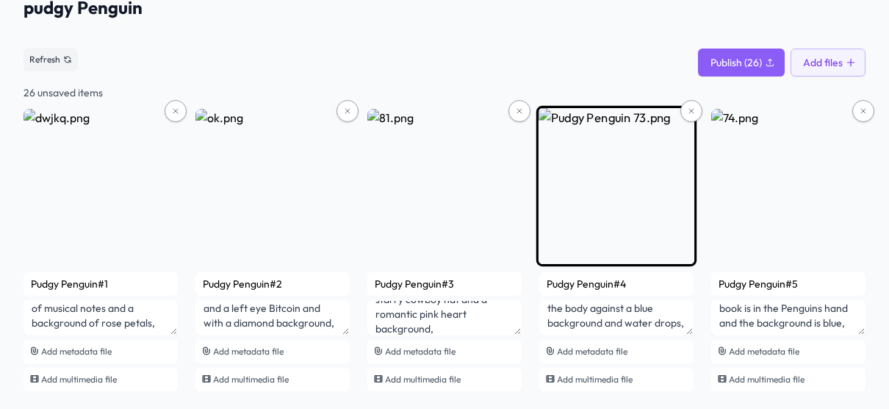
drag, startPoint x: 619, startPoint y: 282, endPoint x: 545, endPoint y: 282, distance: 74.2
click at [545, 282] on input "Pudgy Penguin#4" at bounding box center [617, 284] width 154 height 24
click at [670, 285] on input "Pudgy Penguin#4" at bounding box center [617, 284] width 154 height 24
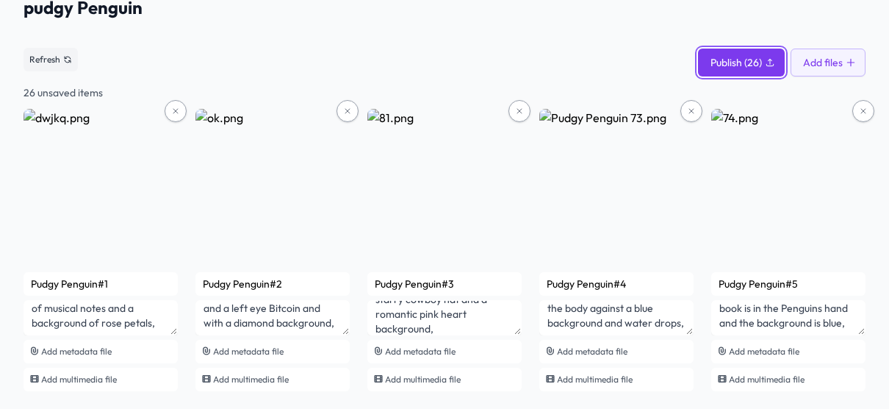
click at [736, 59] on span "Publish (26)" at bounding box center [736, 62] width 51 height 15
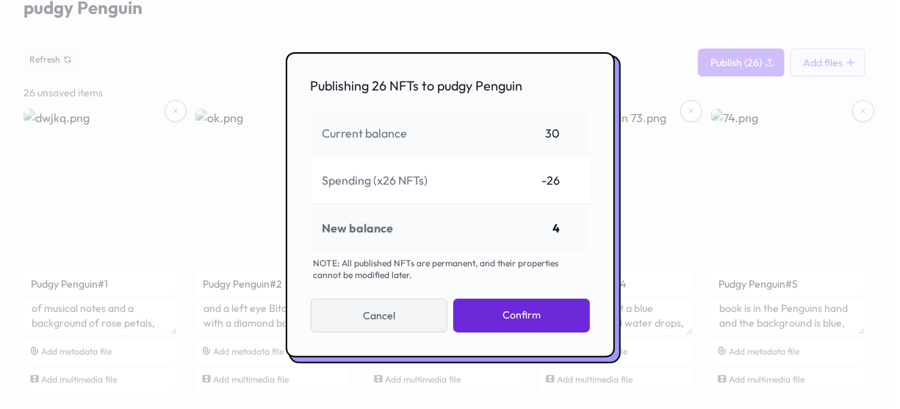
click at [401, 309] on button "Cancel" at bounding box center [379, 315] width 137 height 34
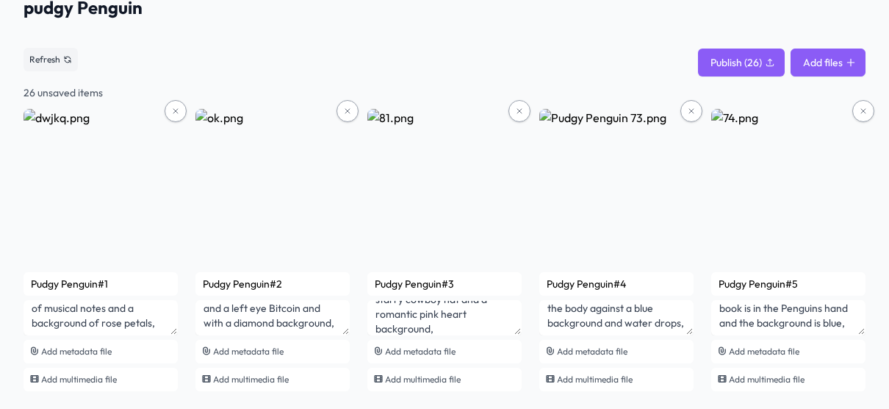
click at [797, 60] on button "Add files" at bounding box center [828, 63] width 75 height 28
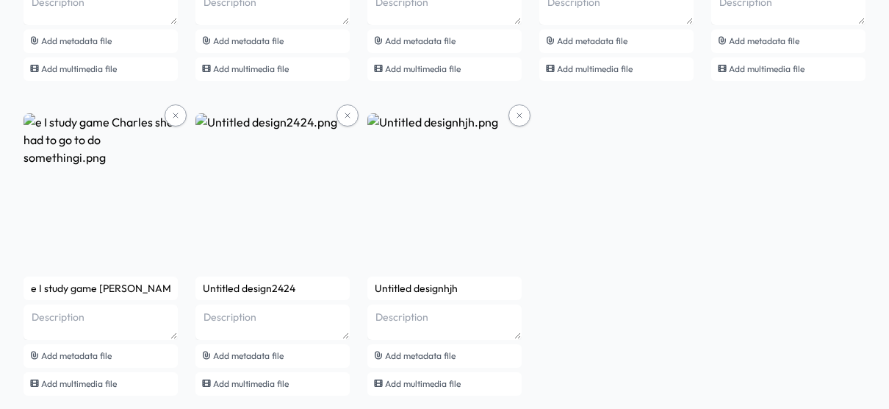
scroll to position [1663, 0]
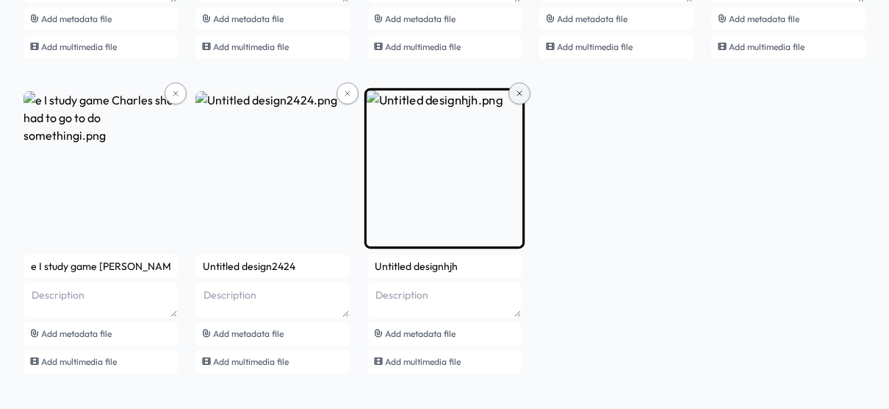
click at [517, 86] on button at bounding box center [520, 93] width 22 height 22
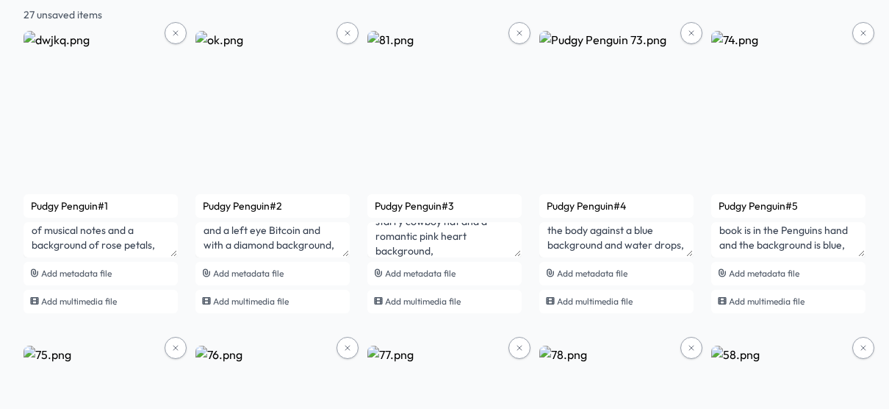
scroll to position [0, 0]
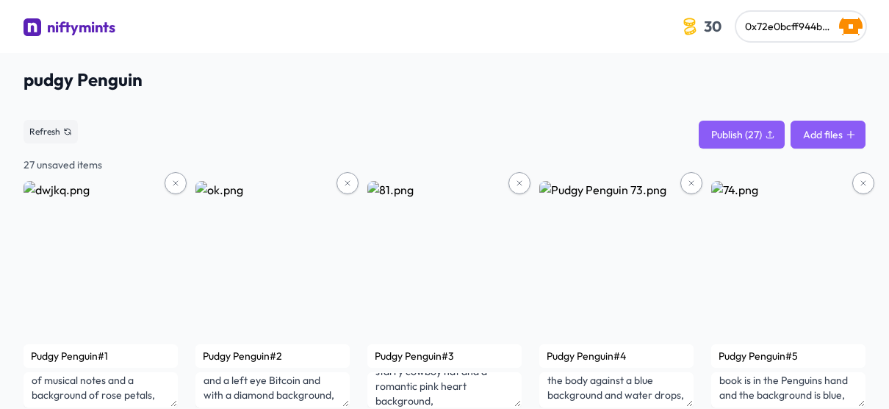
click at [816, 125] on button "Add files" at bounding box center [828, 135] width 75 height 28
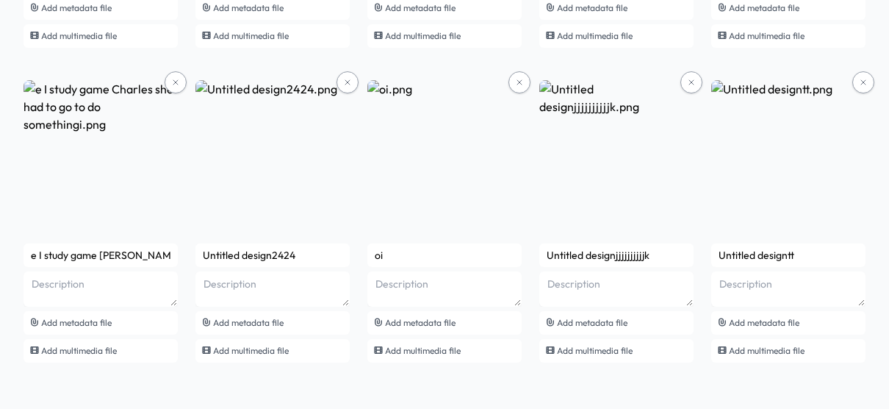
drag, startPoint x: 173, startPoint y: 251, endPoint x: 10, endPoint y: 248, distance: 163.2
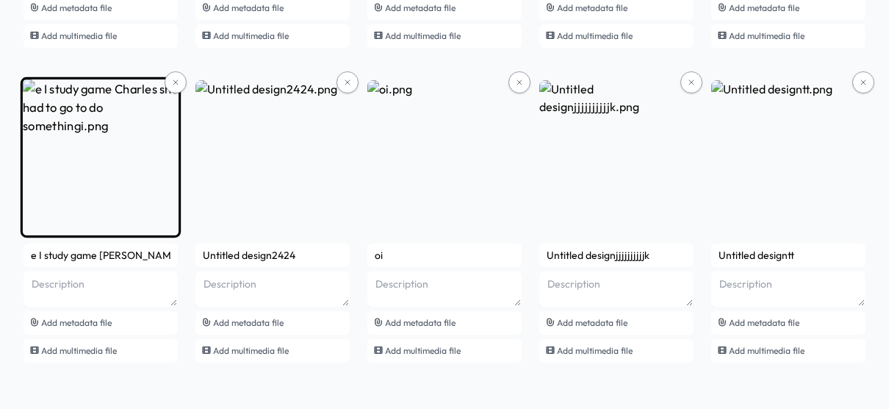
type input "to go to do somethingi"
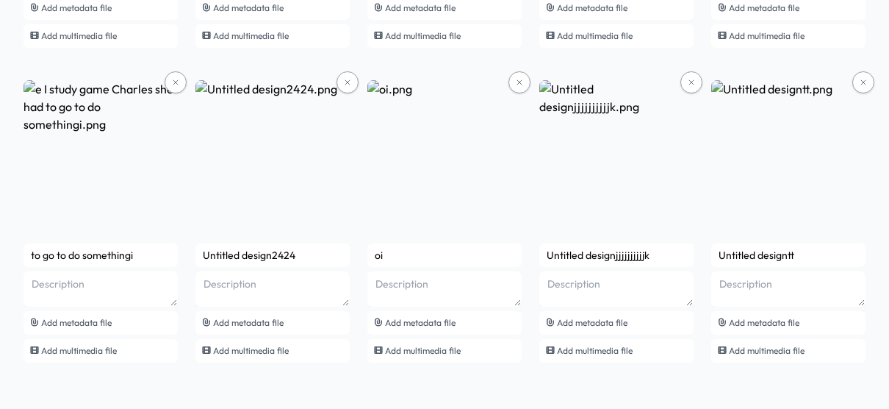
drag, startPoint x: 154, startPoint y: 252, endPoint x: -37, endPoint y: 279, distance: 192.9
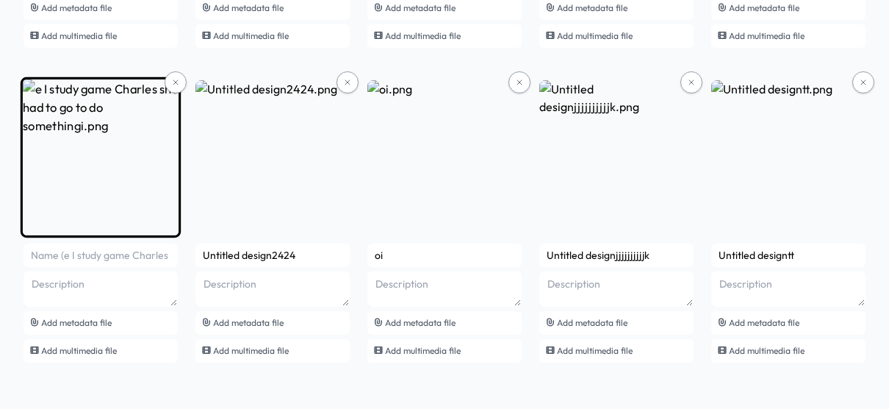
paste input "Pudgy Penguin#"
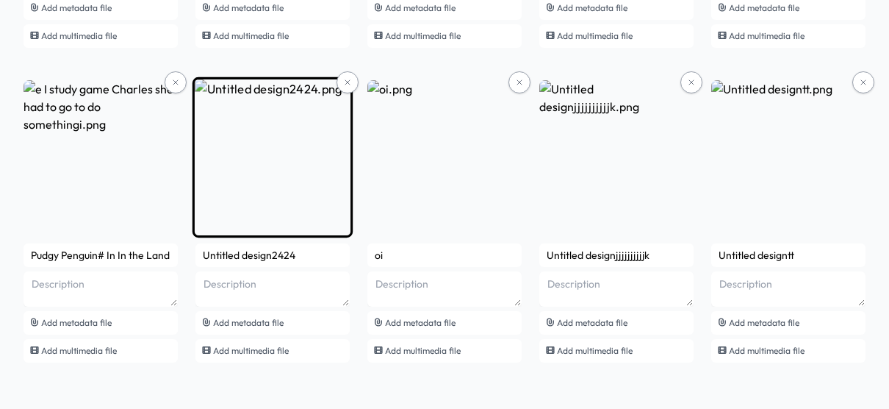
scroll to position [0, 116]
drag, startPoint x: 108, startPoint y: 257, endPoint x: 326, endPoint y: 264, distance: 218.4
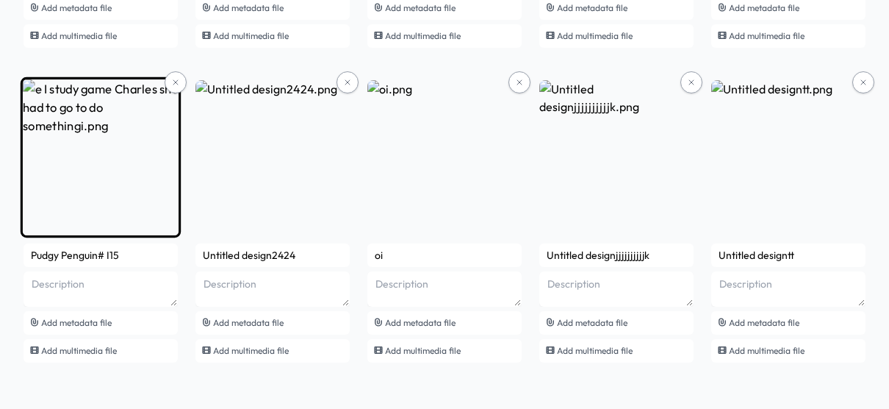
click at [111, 260] on input "Pudgy Penguin# I15" at bounding box center [101, 255] width 154 height 24
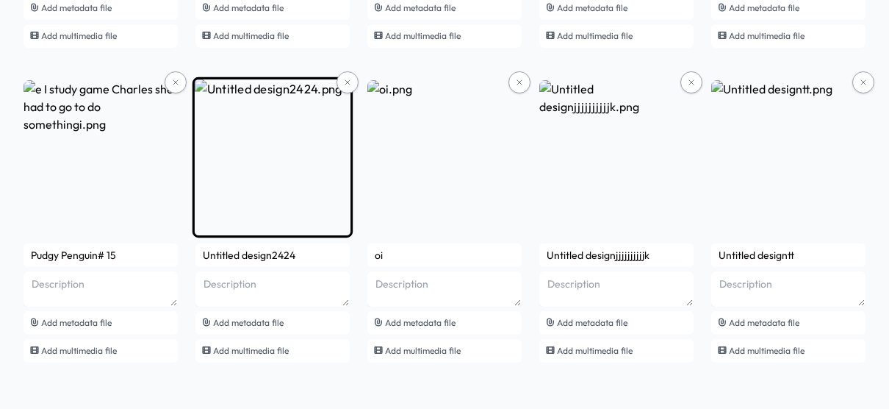
type input "Pudgy Penguin# 15"
click at [283, 226] on img at bounding box center [273, 157] width 160 height 160
click at [273, 248] on input "Untitled design2424" at bounding box center [273, 255] width 154 height 24
drag, startPoint x: 268, startPoint y: 248, endPoint x: 306, endPoint y: 248, distance: 37.5
click at [306, 248] on input "Untitled design2424" at bounding box center [273, 255] width 154 height 24
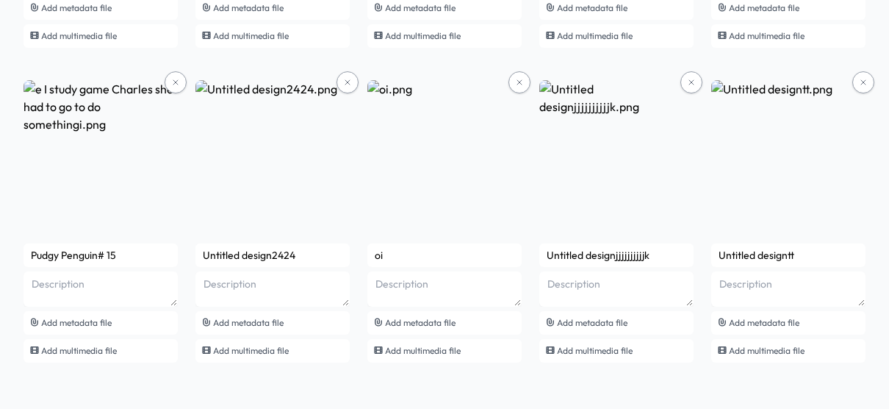
drag, startPoint x: 306, startPoint y: 248, endPoint x: 188, endPoint y: 241, distance: 117.8
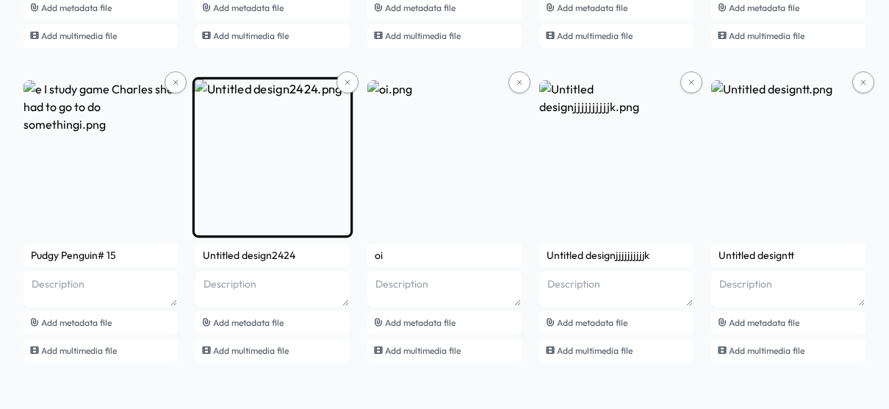
paste input "Pudgy Penguin#"
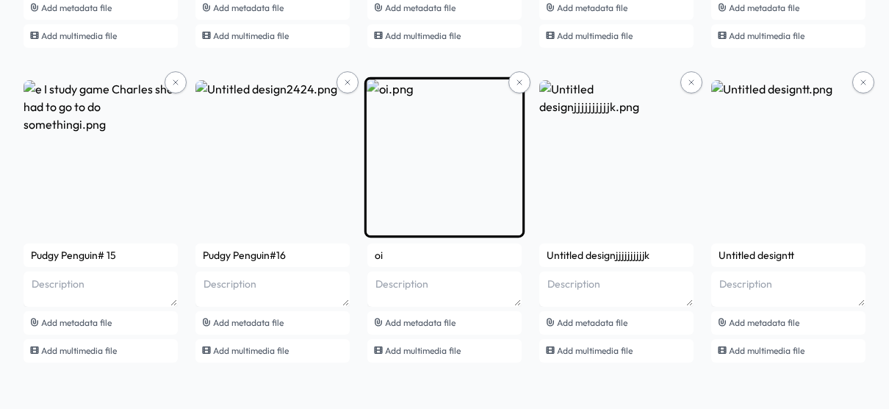
type input "Pudgy Penguin#16"
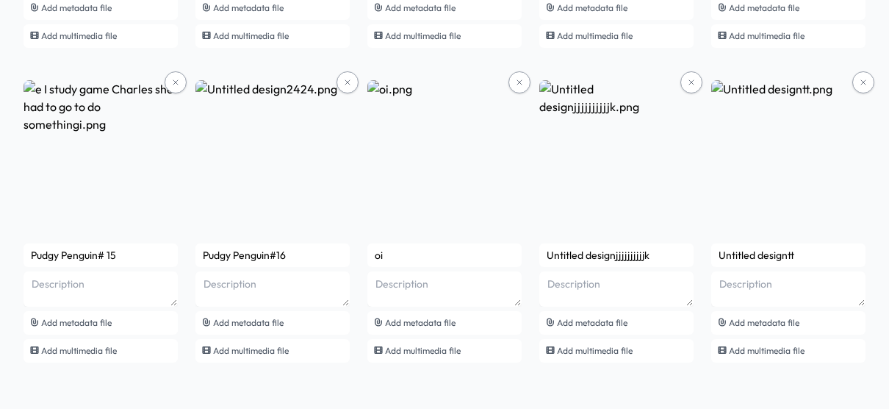
drag, startPoint x: 419, startPoint y: 256, endPoint x: 361, endPoint y: 254, distance: 58.1
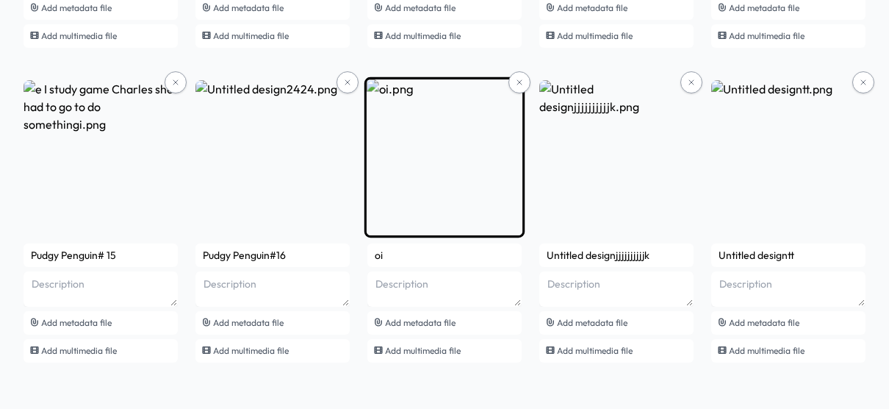
paste input "Pudgy Penguin#"
drag, startPoint x: 456, startPoint y: 250, endPoint x: 448, endPoint y: 250, distance: 8.8
click at [448, 250] on input "Pudgy Penguin#1" at bounding box center [445, 255] width 154 height 24
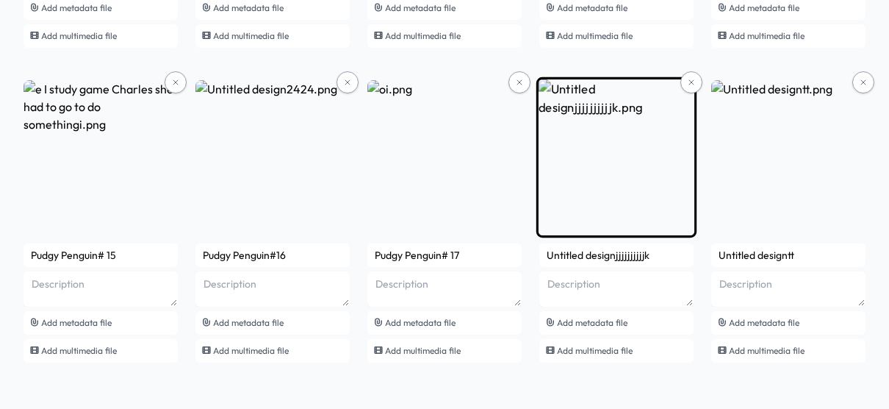
type input "Pudgy Penguin# 17"
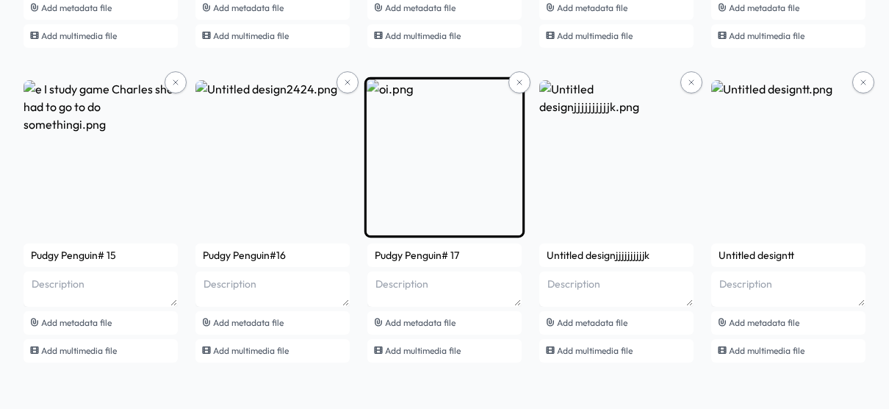
drag, startPoint x: 670, startPoint y: 248, endPoint x: 500, endPoint y: 252, distance: 169.8
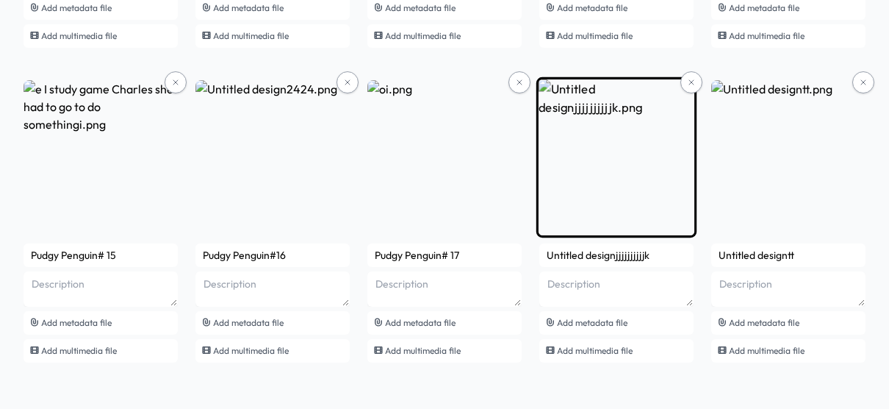
paste input "Pudgy Penguin#"
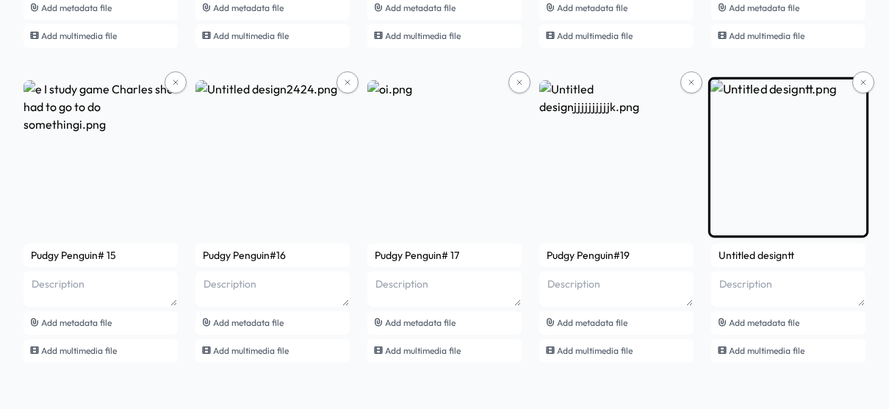
type input "Pudgy Penguin#19"
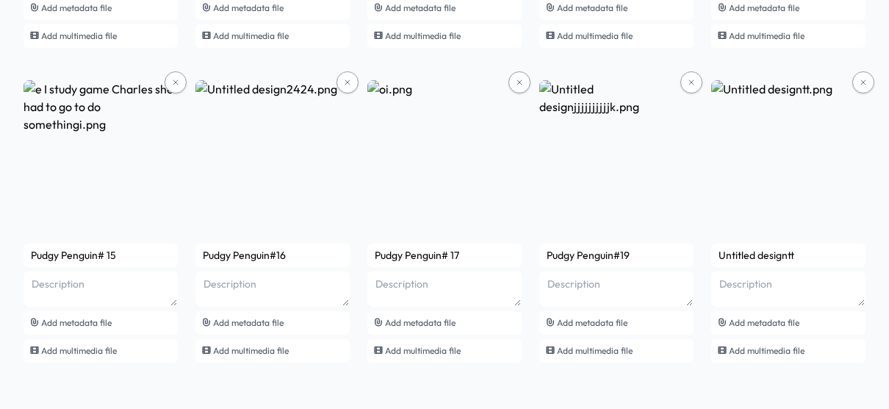
drag, startPoint x: 799, startPoint y: 256, endPoint x: 699, endPoint y: 259, distance: 100.0
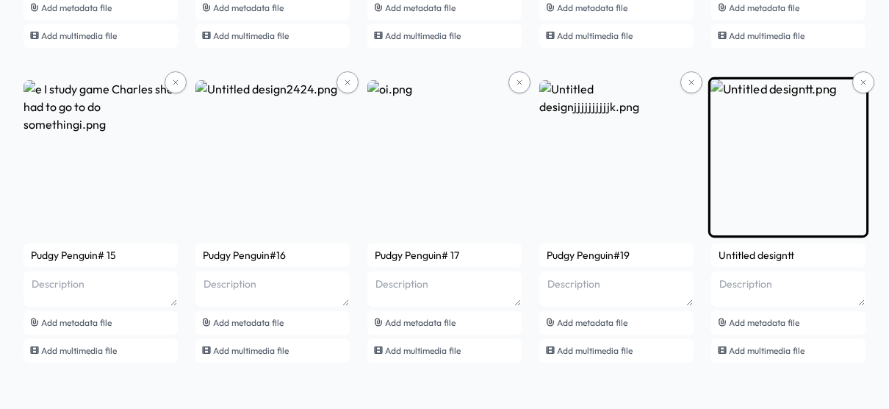
paste input "Pudgy Penguin#"
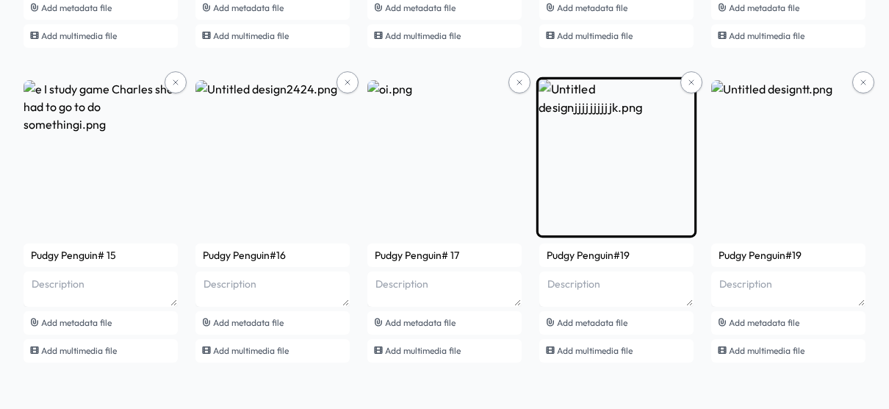
type input "Pudgy Penguin#19"
click at [653, 253] on input "Pudgy Penguin#19" at bounding box center [617, 255] width 154 height 24
drag, startPoint x: 649, startPoint y: 253, endPoint x: 625, endPoint y: 260, distance: 25.3
click at [625, 260] on input "Pudgy Penguin#19" at bounding box center [617, 255] width 154 height 24
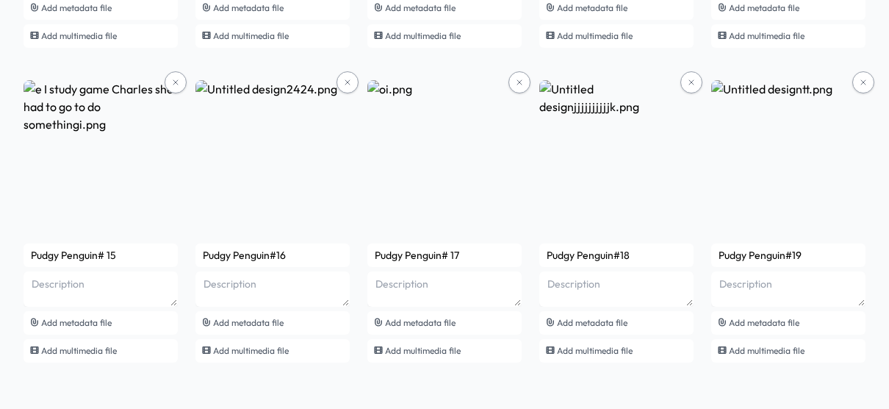
type input "Pudgy Penguin#18"
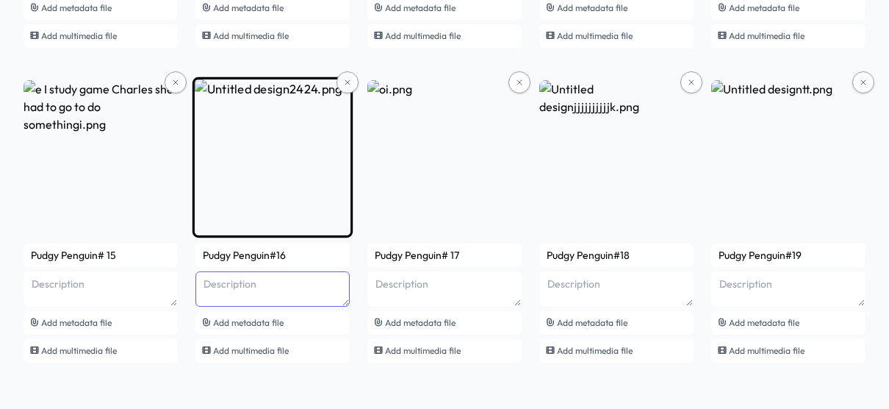
click at [320, 294] on textarea at bounding box center [273, 288] width 154 height 35
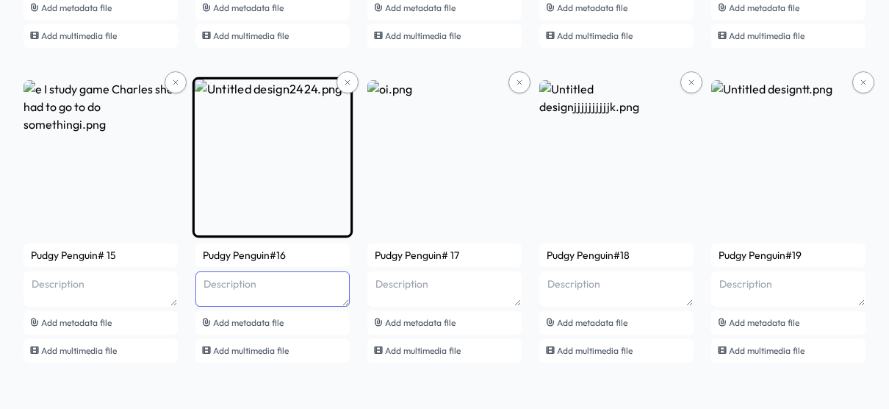
click at [223, 276] on textarea at bounding box center [273, 288] width 154 height 35
paste textarea "Pudgy Penguin with a prominent right eye and a circular Ruby left eye and a bra…"
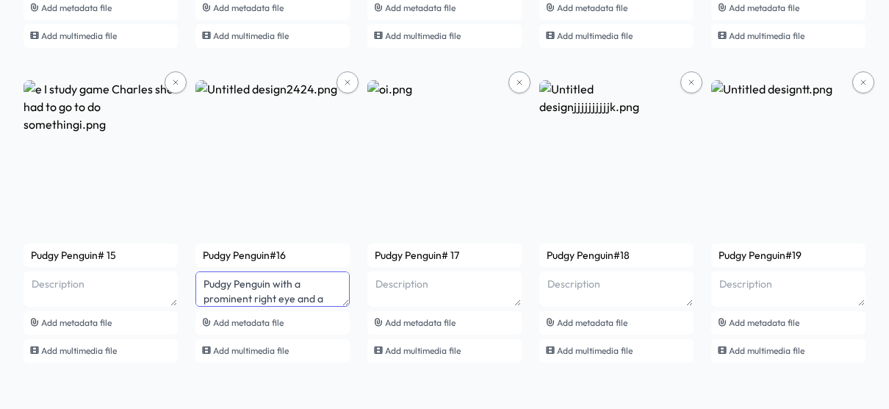
scroll to position [87, 0]
type textarea "Pudgy Penguin with a prominent right eye and a circular Ruby left eye and a bra…"
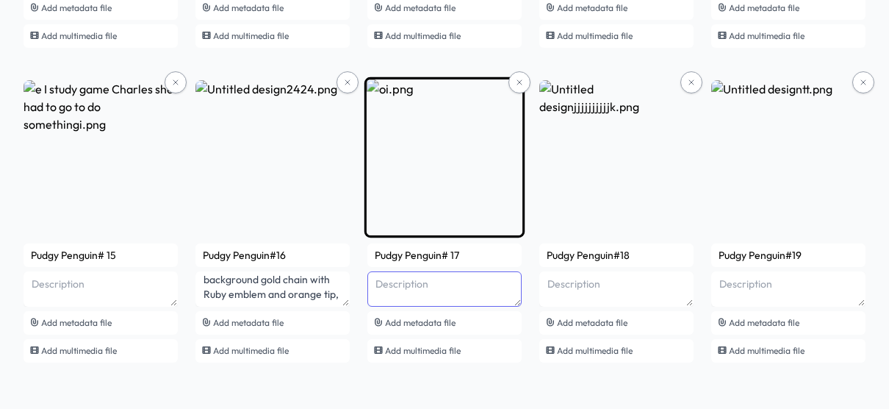
click at [464, 293] on textarea at bounding box center [445, 288] width 154 height 35
paste textarea "pudgy Penguin with rainbow glasses graduation calf diamond necklace and blue ba…"
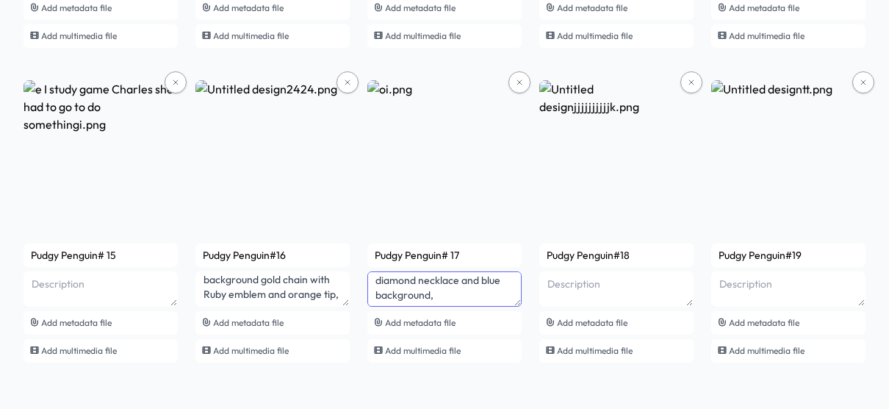
type textarea "pudgy Penguin with rainbow glasses graduation calf diamond necklace and blue ba…"
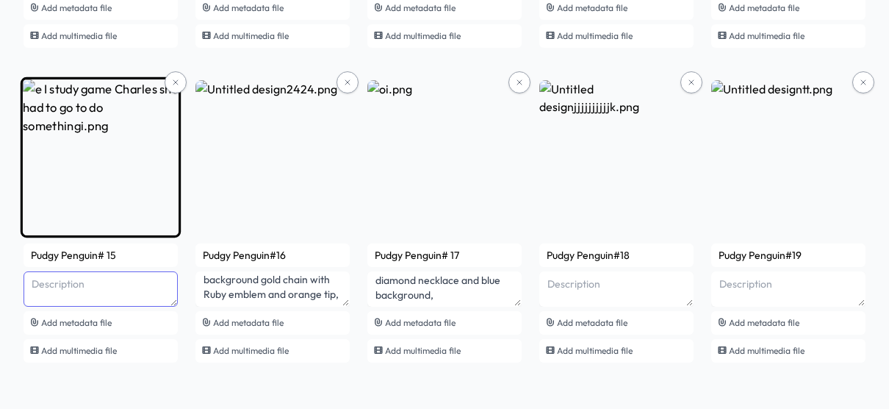
click at [114, 284] on textarea at bounding box center [101, 288] width 154 height 35
paste textarea "Pudgy Penguin with heart shaped sunglasses and a gold chain with a Ruby emblem …"
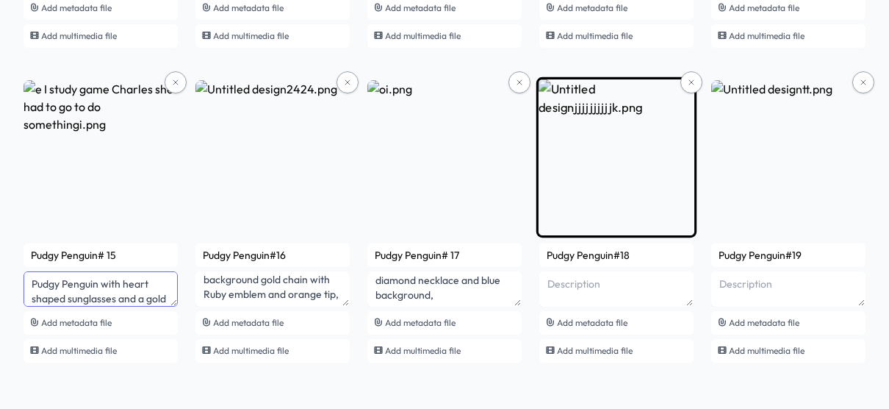
type textarea "Pudgy Penguin with heart shaped sunglasses and a gold chain with a Ruby emblem …"
click at [592, 282] on textarea at bounding box center [617, 288] width 154 height 35
type textarea "H"
click at [673, 335] on div "Pudgy Penguin#18 Add metadata file Add multimedia file" at bounding box center [617, 302] width 154 height 119
click at [596, 279] on textarea at bounding box center [617, 288] width 154 height 35
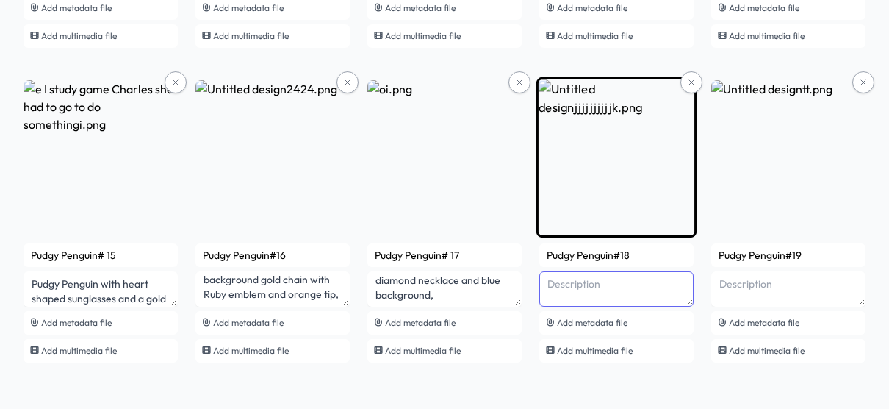
paste textarea "Pudgy Penguin With a purple wig pink comb prominent eyes purple and green jewel…"
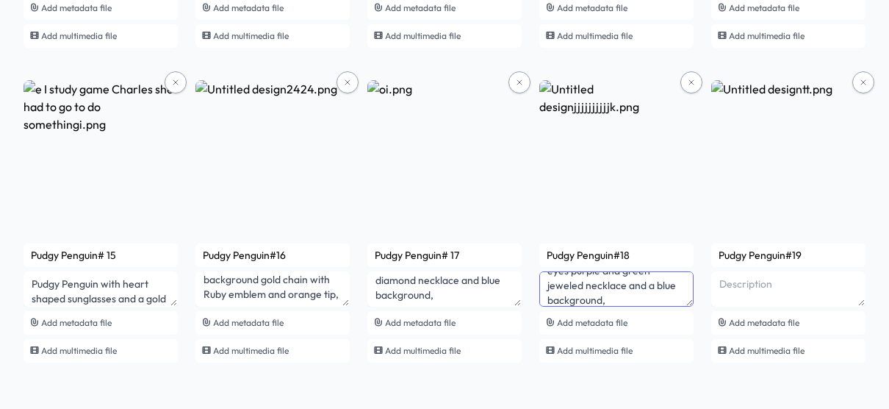
type textarea "Pudgy Penguin With a purple wig pink comb prominent eyes purple and green jewel…"
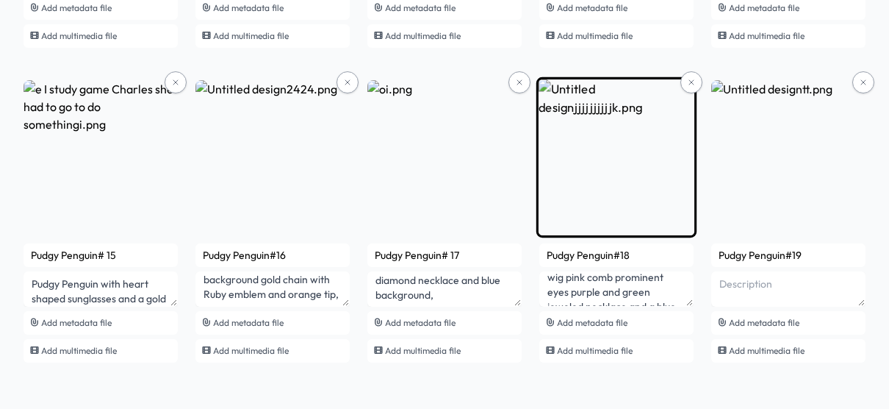
scroll to position [32, 0]
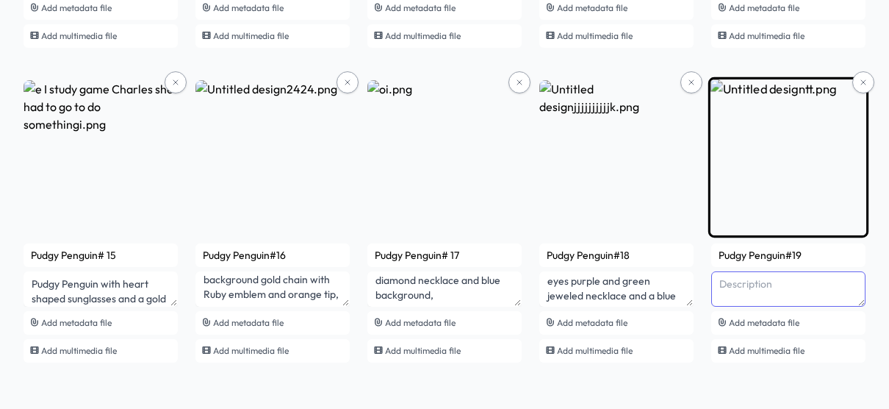
click at [806, 282] on textarea at bounding box center [789, 288] width 154 height 35
paste textarea "Pudgy Penguin With a fond red wigs and wooden comb and large prominent eyes and…"
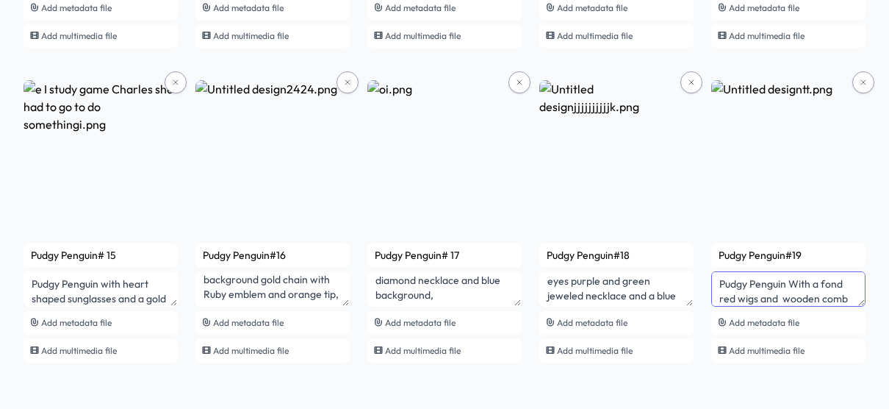
scroll to position [57, 0]
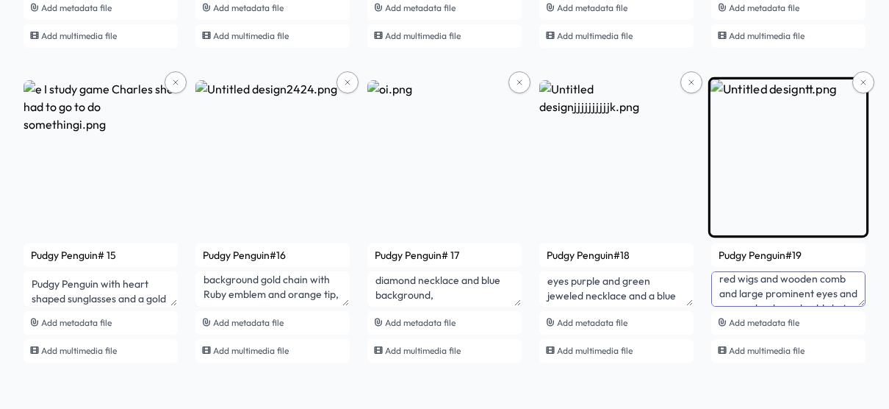
scroll to position [0, 0]
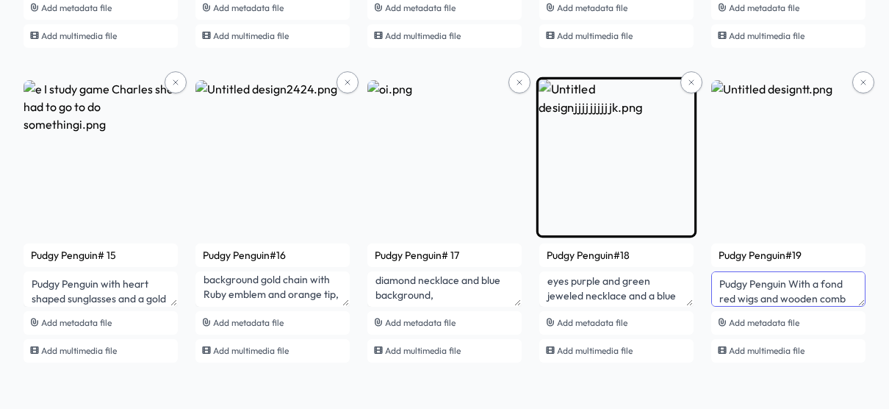
type textarea "Pudgy Penguin With a fond red wigs and wooden comb and large prominent eyes and…"
click at [605, 290] on textarea "Pudgy Penguin With a purple wig pink comb prominent eyes purple and green jewel…" at bounding box center [617, 288] width 154 height 35
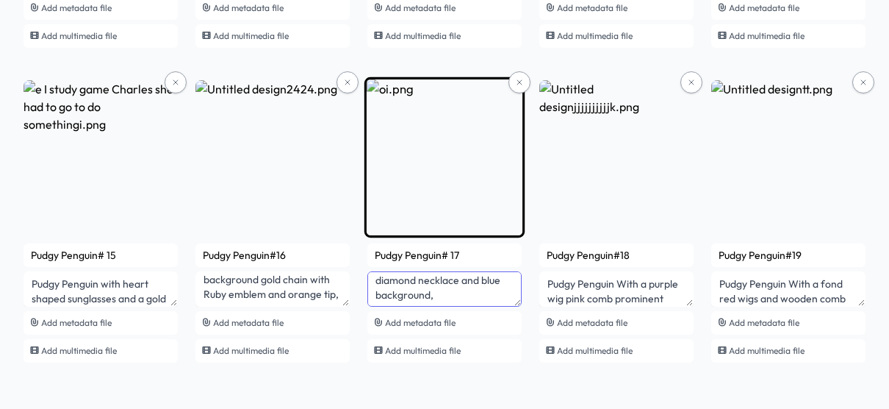
click at [483, 282] on textarea "pudgy Penguin with rainbow glasses graduation calf diamond necklace and blue ba…" at bounding box center [445, 288] width 154 height 35
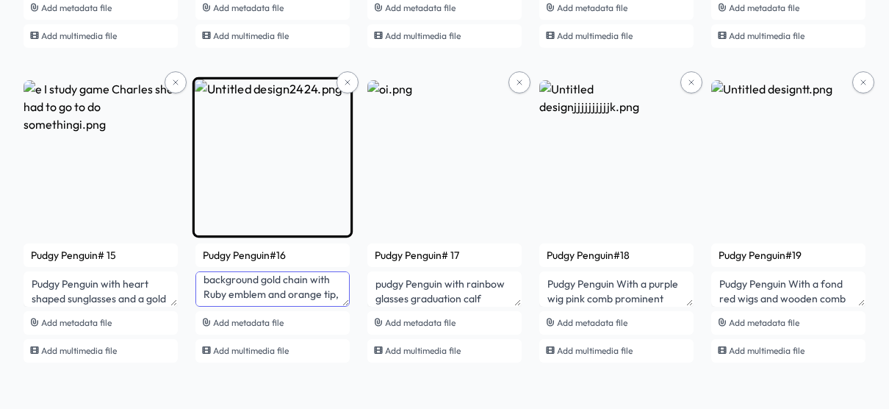
click at [305, 281] on textarea "Pudgy Penguin with a prominent right eye and a circular Ruby left eye and a bra…" at bounding box center [273, 288] width 154 height 35
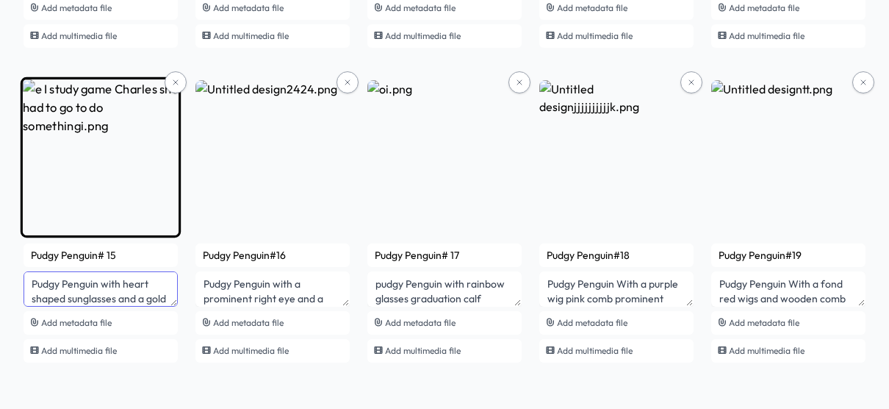
click at [123, 286] on textarea "Pudgy Penguin with heart shaped sunglasses and a gold chain with a Ruby emblem …" at bounding box center [101, 288] width 154 height 35
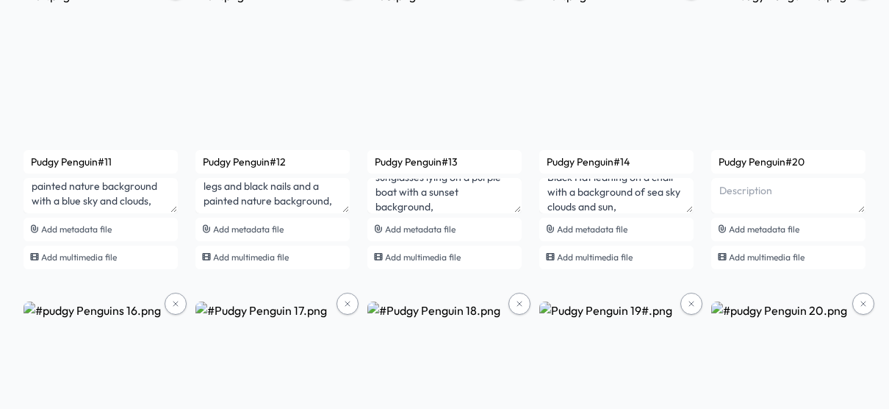
scroll to position [823, 0]
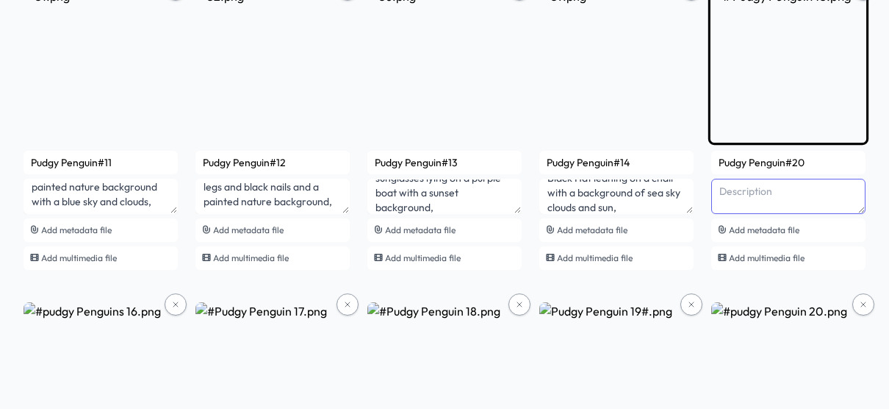
click at [728, 191] on textarea at bounding box center [789, 196] width 154 height 35
paste textarea "Pudgy Penguin with funny blue eyes and long eyelashes a cane in his left hand t…"
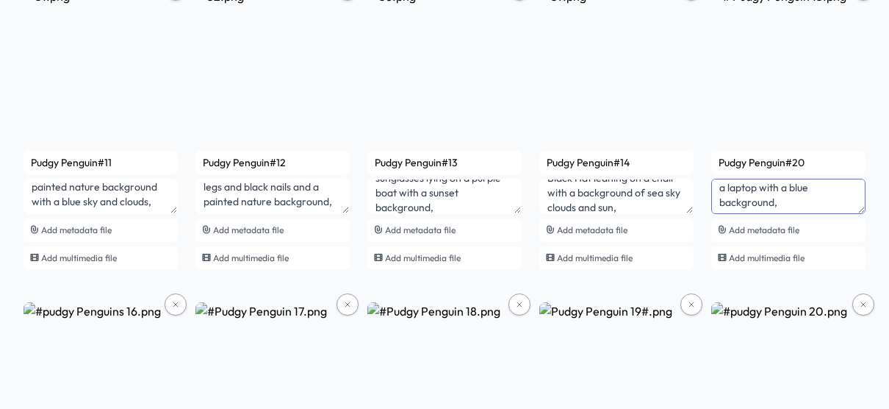
type textarea "Pudgy Penguin with funny blue eyes and long eyelashes a cane in his left hand t…"
click at [702, 219] on div "Pudgy Penguin#1 Pudgy Penguin with pink heart shaped sunglasses orange beak ora…" at bounding box center [445, 287] width 842 height 1858
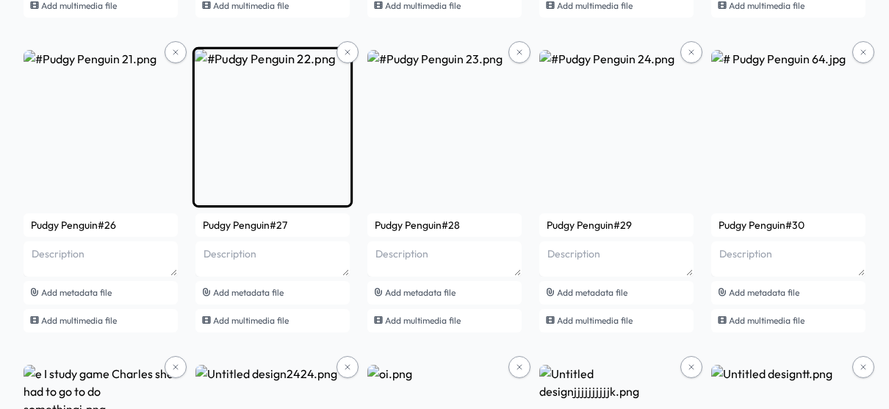
scroll to position [1380, 0]
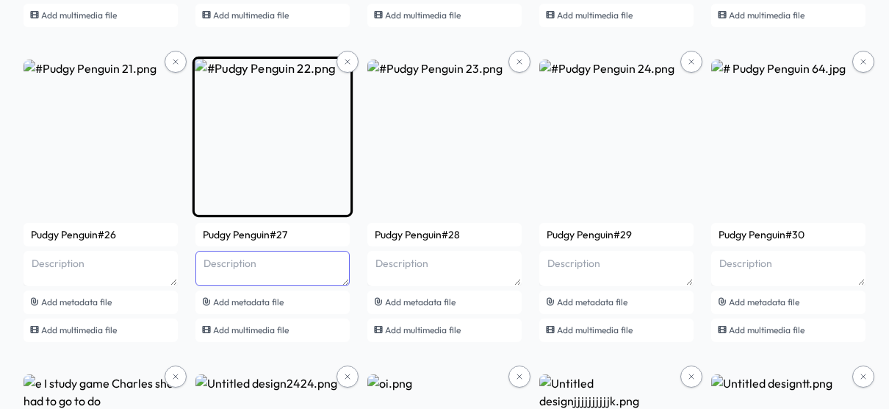
click at [281, 267] on textarea at bounding box center [273, 268] width 154 height 35
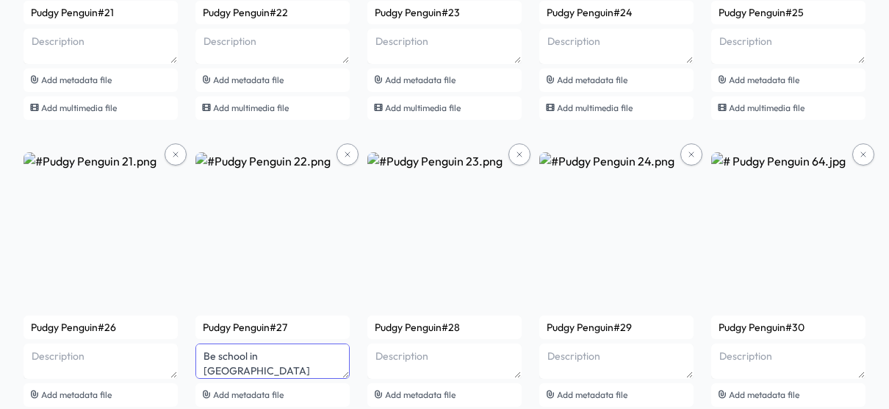
scroll to position [1289, 0]
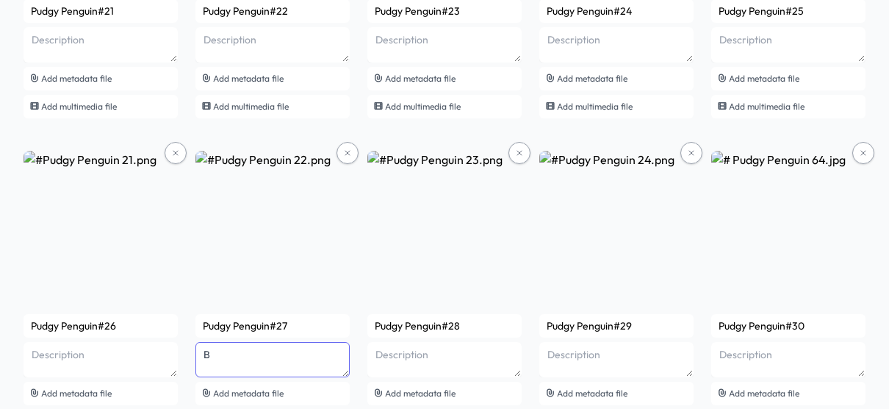
type textarea "B"
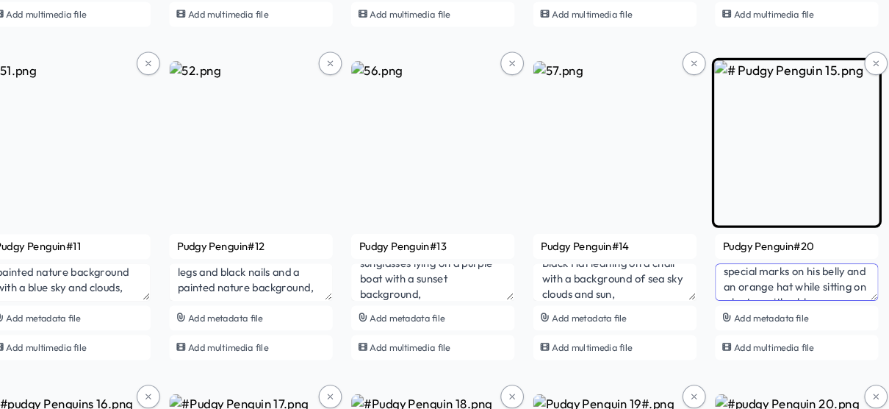
scroll to position [731, 0]
drag, startPoint x: 790, startPoint y: 290, endPoint x: 828, endPoint y: 287, distance: 38.3
click at [828, 287] on textarea "Pudgy Penguin with funny blue eyes and long eyelashes a cane in his left hand t…" at bounding box center [789, 287] width 154 height 35
click at [827, 287] on textarea "Pudgy Penguin with funny blue eyes and long eyelashes a cane in his left hand t…" at bounding box center [789, 287] width 154 height 35
drag, startPoint x: 822, startPoint y: 286, endPoint x: 789, endPoint y: 287, distance: 33.1
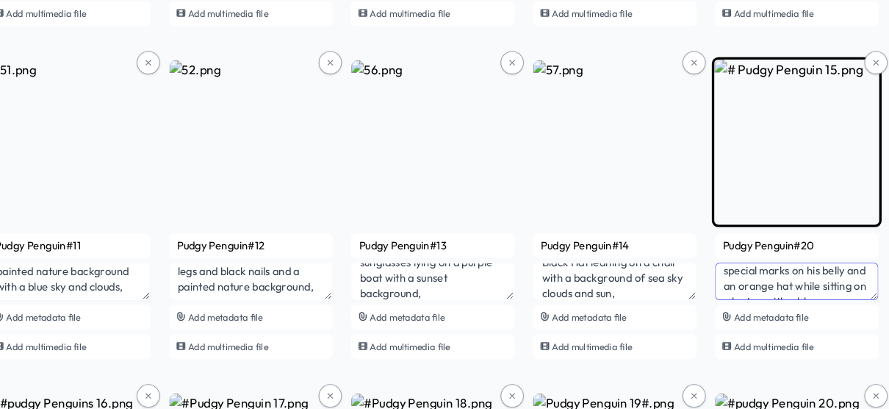
click at [789, 287] on textarea "Pudgy Penguin with funny blue eyes and long eyelashes a cane in his left hand t…" at bounding box center [789, 287] width 154 height 35
drag, startPoint x: 788, startPoint y: 294, endPoint x: 767, endPoint y: 295, distance: 21.4
click at [767, 295] on textarea "Pudgy Penguin with funny blue eyes and long eyelashes a cane in his left hand t…" at bounding box center [789, 287] width 154 height 35
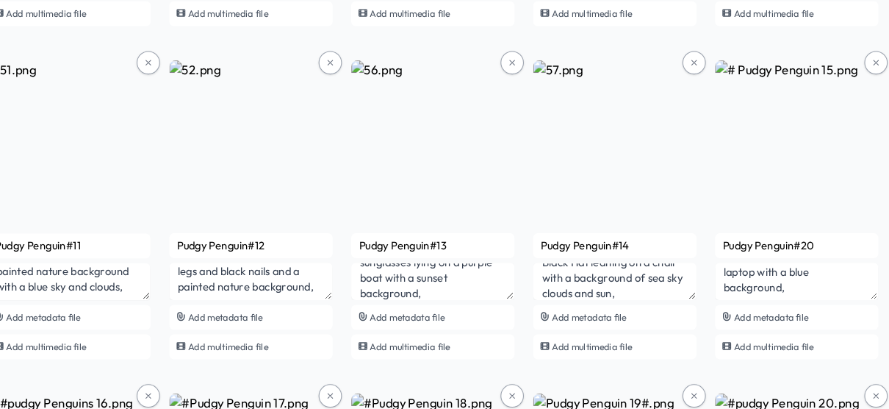
click at [870, 319] on div "pudgy Penguin See smart contract Refresh Publish (30) Add files 30 unsaved item…" at bounding box center [444, 337] width 889 height 2030
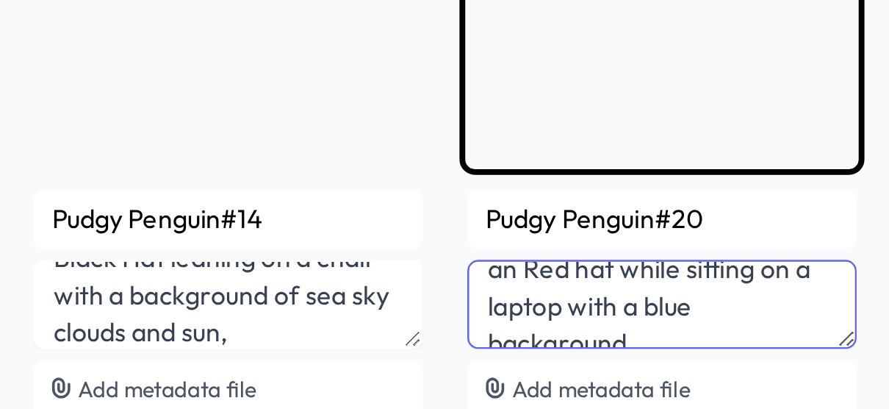
scroll to position [66, 0]
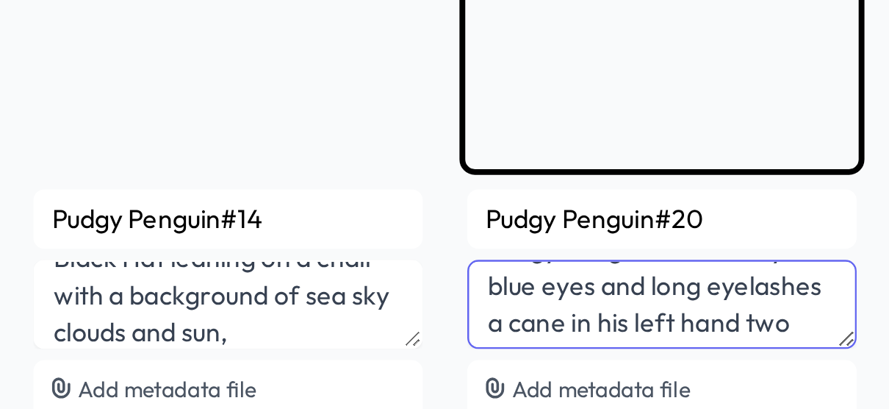
click at [782, 277] on textarea "Pudgy Penguin with funny blue eyes and long eyelashes a cane in his left hand t…" at bounding box center [789, 287] width 154 height 35
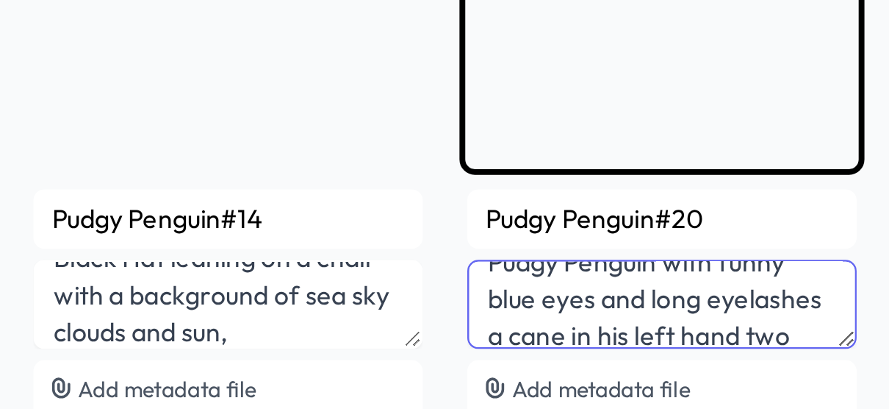
click at [825, 286] on textarea "Pudgy Penguin with funny blue eyes and long eyelashes a cane in his left hand t…" at bounding box center [789, 287] width 154 height 35
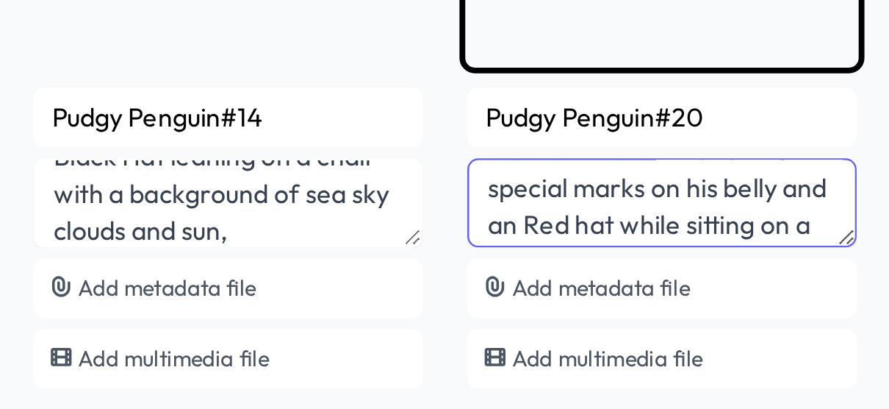
scroll to position [47, 0]
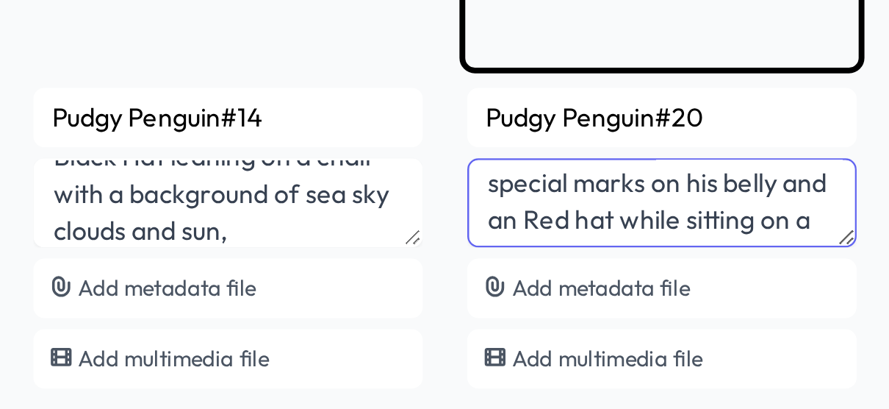
click at [778, 293] on textarea "Pudgy Penguin with funny blue eyes and long eyelashes a cane in his left hand t…" at bounding box center [789, 287] width 154 height 35
drag, startPoint x: 777, startPoint y: 293, endPoint x: 786, endPoint y: 292, distance: 9.6
click at [786, 292] on textarea "Pudgy Penguin with funny blue eyes and long eyelashes a cane in his left hand t…" at bounding box center [789, 287] width 154 height 35
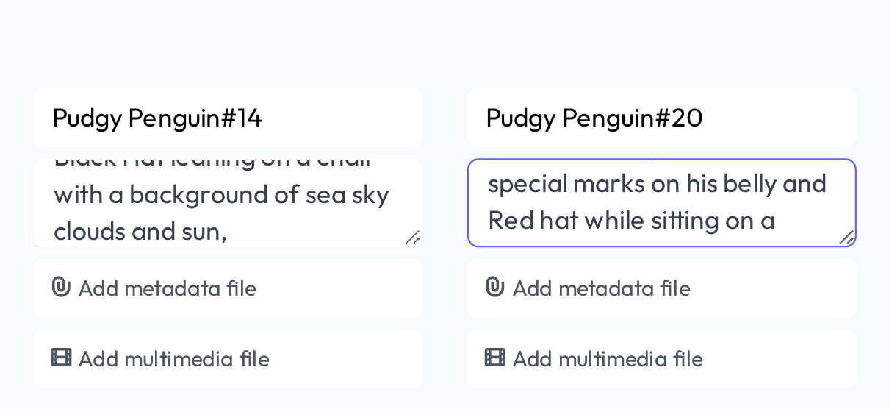
type textarea "Pudgy Penguin with funny blue eyes and long eyelashes a cane in his left hand t…"
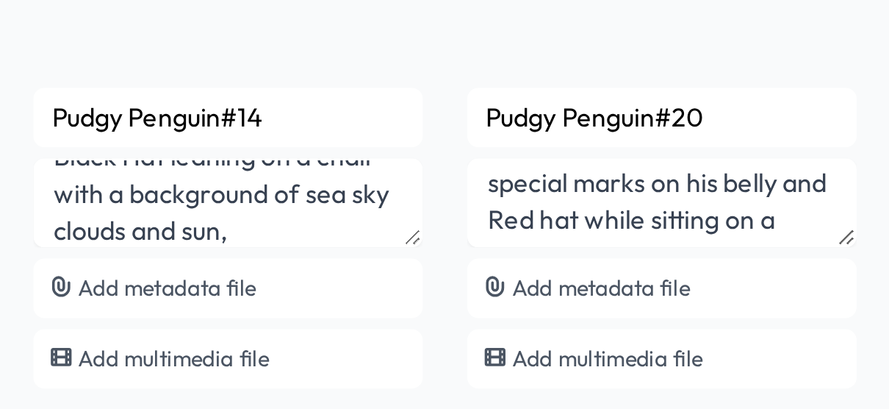
click at [871, 319] on div "pudgy Penguin See smart contract Refresh Publish (30) Add files 30 unsaved item…" at bounding box center [444, 337] width 889 height 2030
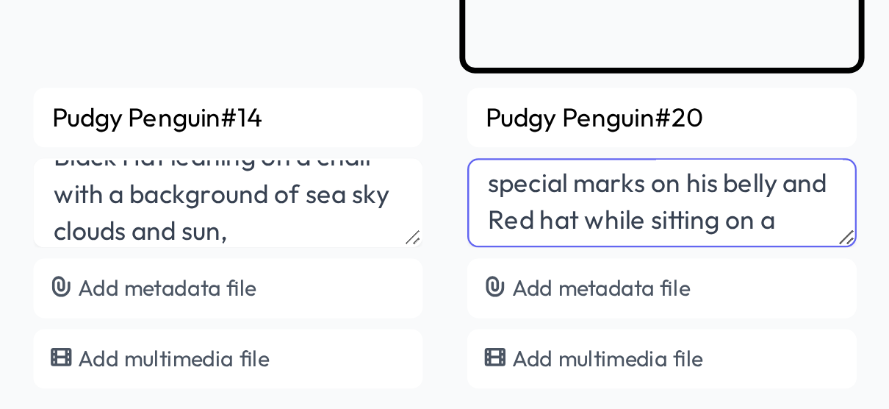
click at [787, 293] on textarea "Pudgy Penguin with funny blue eyes and long eyelashes a cane in his left hand t…" at bounding box center [789, 287] width 154 height 35
click at [780, 296] on textarea "Pudgy Penguin with funny blue eyes and long eyelashes a cane in his left hand t…" at bounding box center [789, 287] width 154 height 35
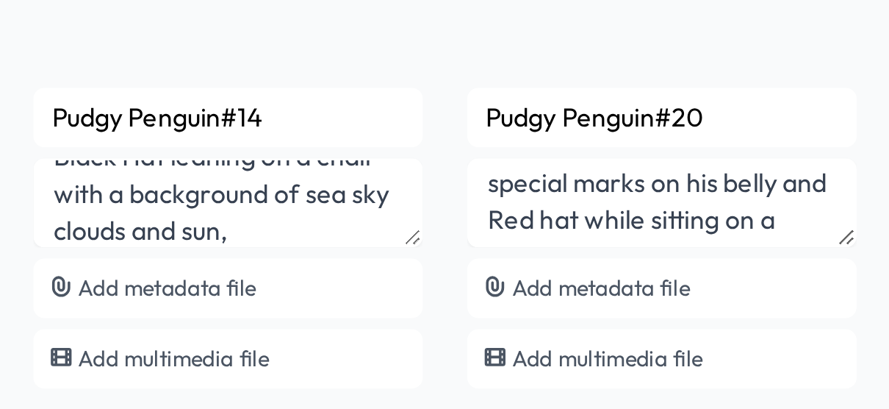
click at [872, 316] on div "pudgy Penguin See smart contract Refresh Publish (30) Add files 30 unsaved item…" at bounding box center [444, 337] width 889 height 2030
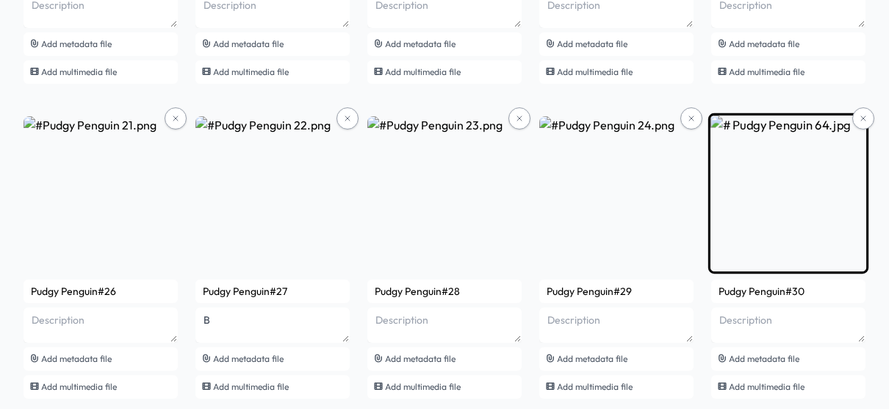
scroll to position [1326, 0]
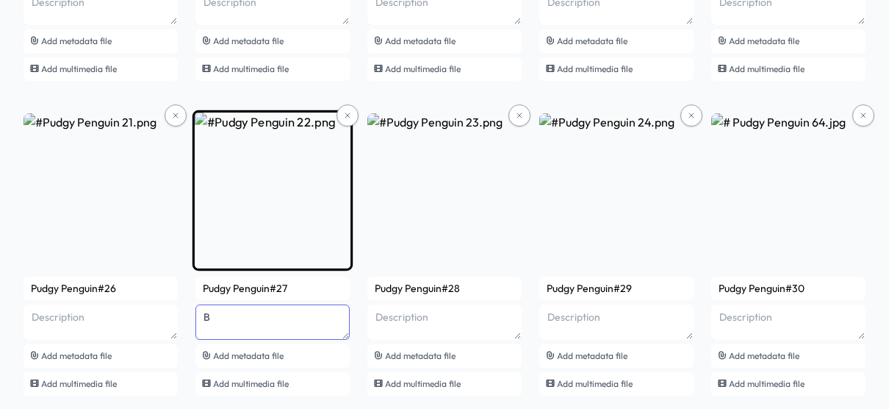
click at [301, 318] on textarea "B" at bounding box center [273, 321] width 154 height 35
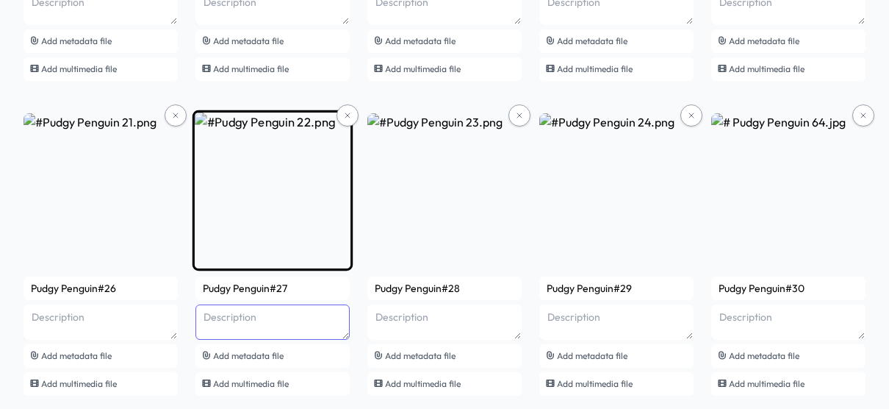
click at [290, 313] on textarea at bounding box center [273, 321] width 154 height 35
paste textarea "Pudgy Penguin with blue smoky glasses and a blue scarf standing in front of an …"
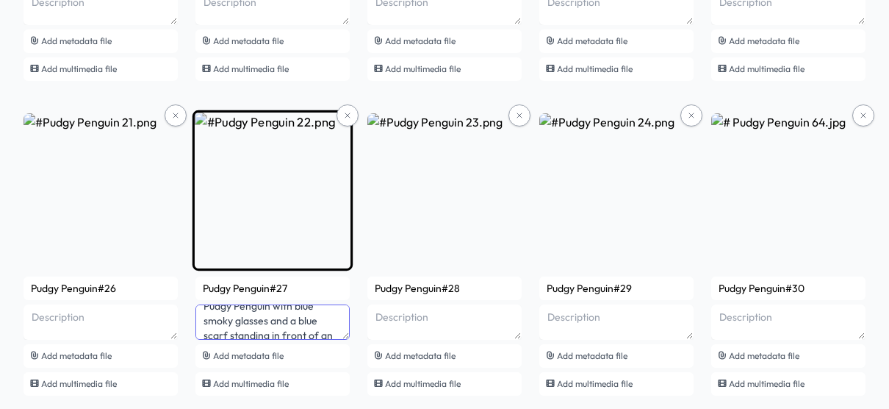
scroll to position [0, 0]
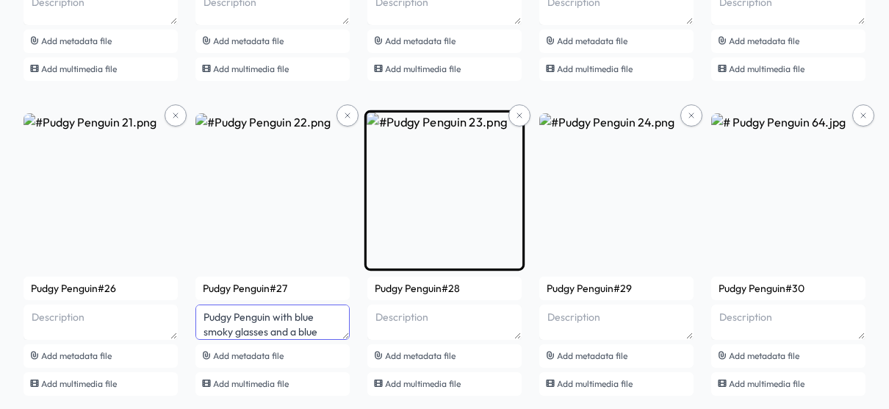
type textarea "Pudgy Penguin with blue smoky glasses and a blue scarf standing in front of an …"
click at [435, 323] on textarea at bounding box center [445, 321] width 154 height 35
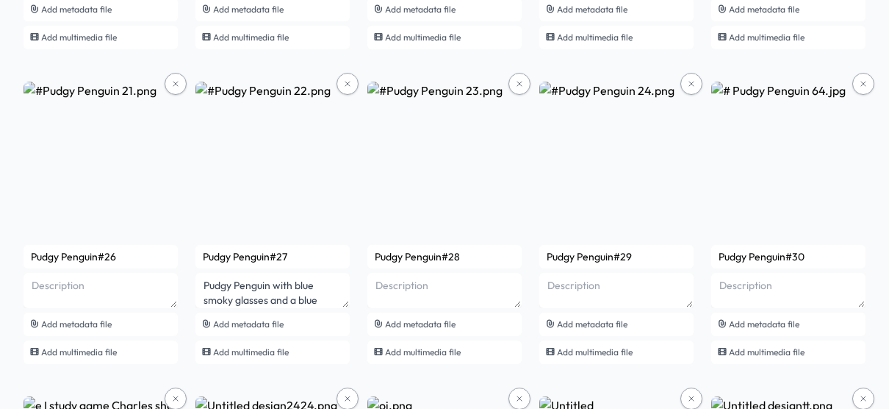
scroll to position [1355, 0]
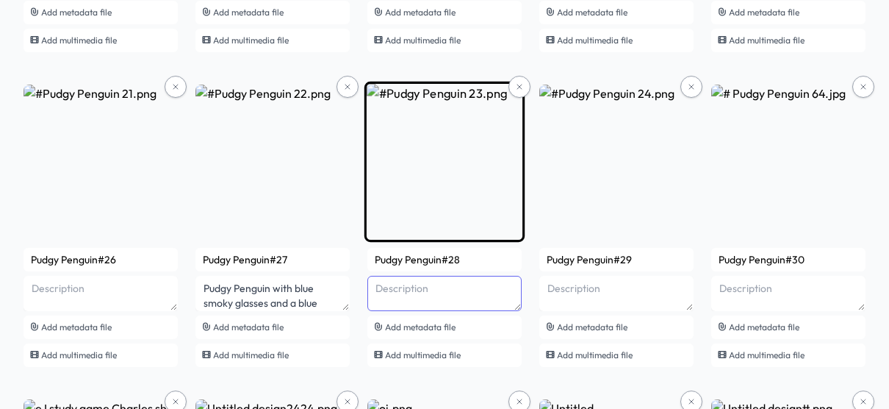
click at [439, 292] on textarea at bounding box center [445, 293] width 154 height 35
paste textarea "pudgy Penguin with a golden wig and a butterfly on his head and heart shaped su…"
type textarea "pudgy Penguin with a golden wig and a butterfly on his head and heart shaped su…"
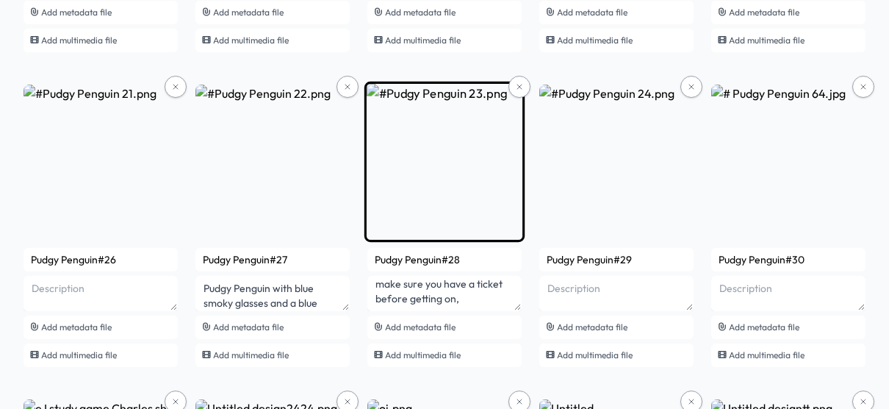
click at [517, 266] on input "Pudgy Penguin#28" at bounding box center [445, 260] width 154 height 24
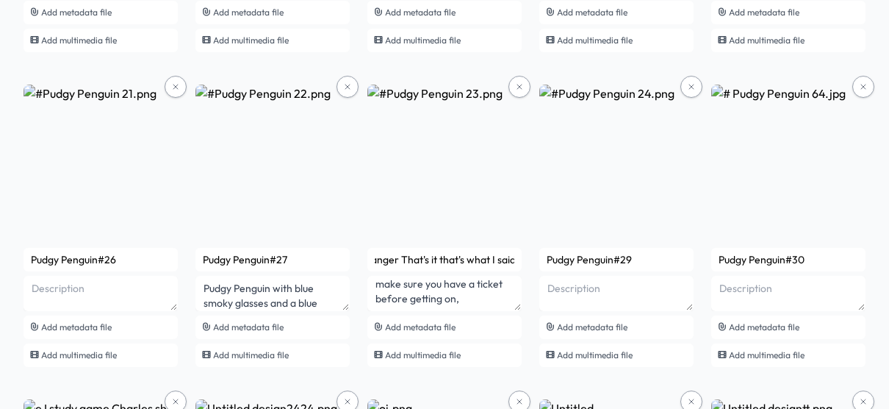
scroll to position [0, 218]
type input "Pudgy Penguin#28 Ranger That's it that's what I said His name is Tony or Begun …"
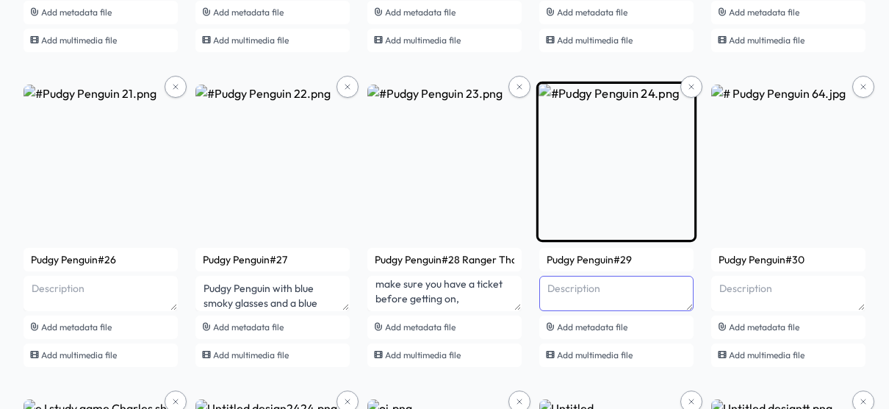
drag, startPoint x: 627, startPoint y: 304, endPoint x: 634, endPoint y: 307, distance: 8.2
click at [631, 307] on textarea at bounding box center [617, 293] width 154 height 35
paste textarea "pudgy Penguin with a blue winter hat and purple scarf and purple beacon legs in…"
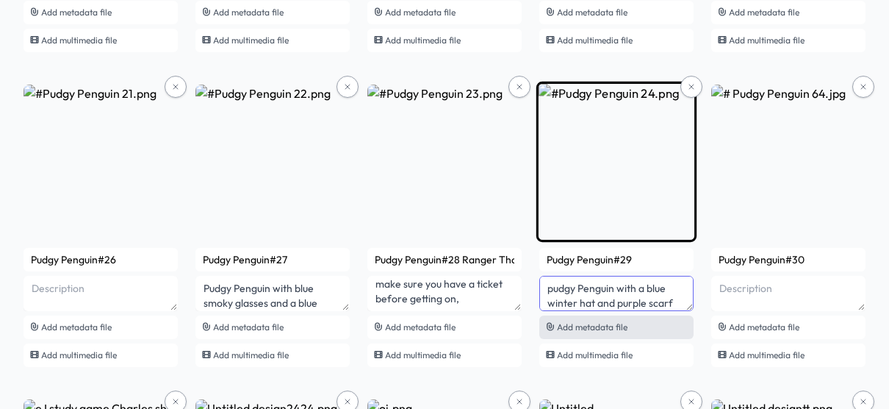
scroll to position [57, 0]
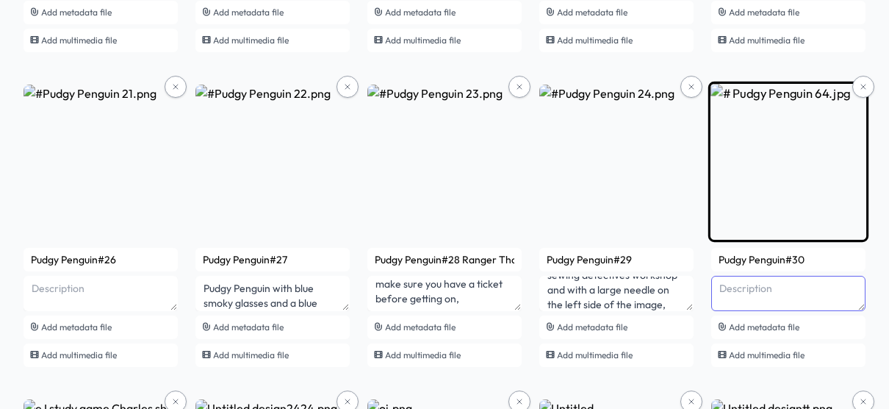
click at [748, 295] on textarea at bounding box center [789, 293] width 154 height 35
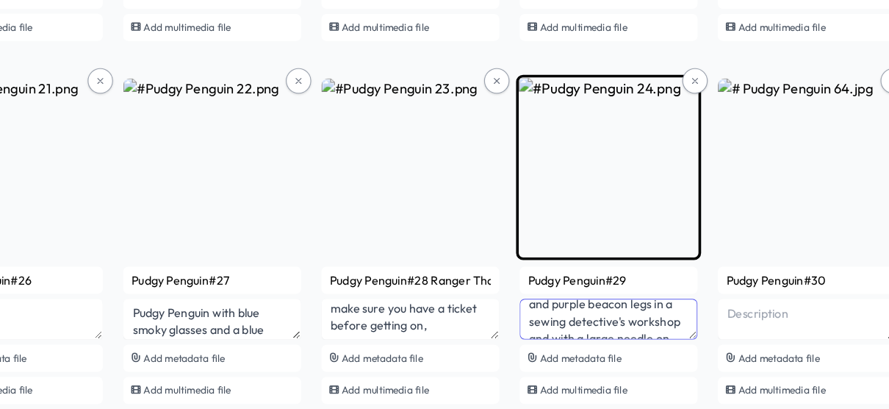
scroll to position [1355, 0]
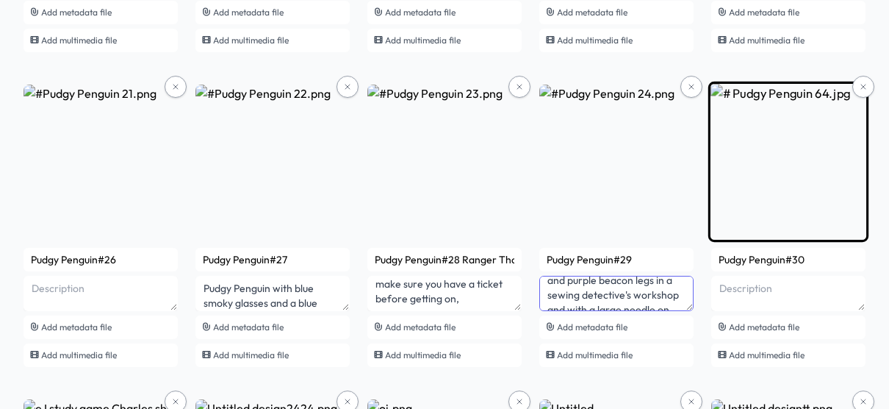
type textarea "pudgy Penguin with a blue winter hat and purple scarf and purple beacon legs in…"
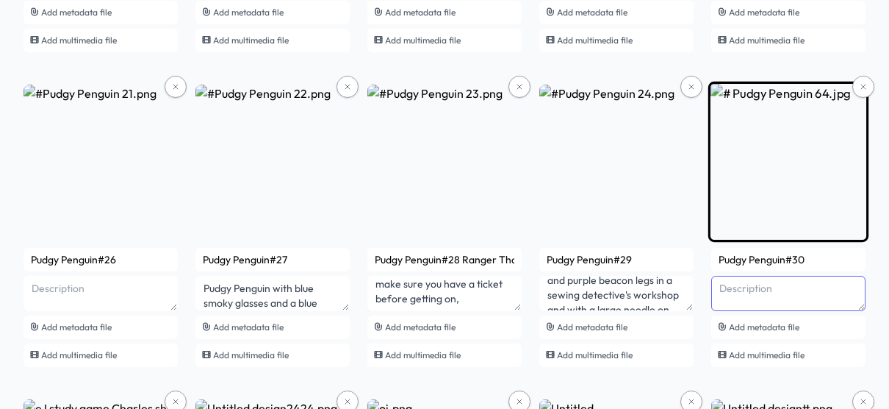
click at [759, 290] on textarea at bounding box center [789, 293] width 154 height 35
type textarea "T"
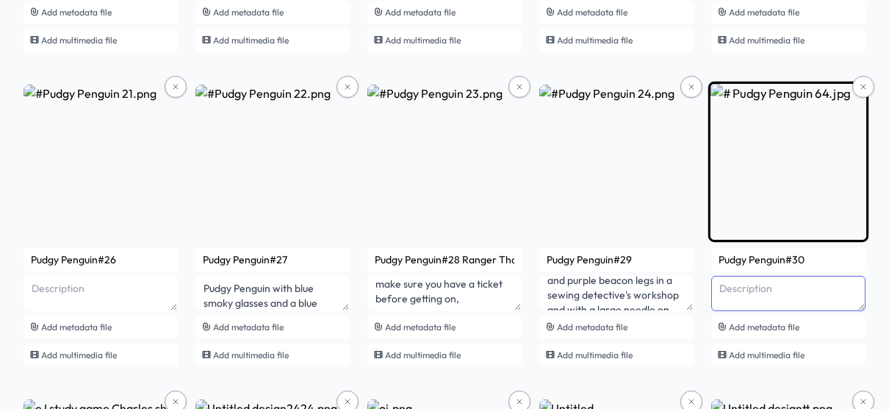
click at [778, 284] on textarea at bounding box center [789, 293] width 154 height 35
paste textarea "pudgy Penguin with bulging eyes a blue coin shaped right eye and a blue left ey…"
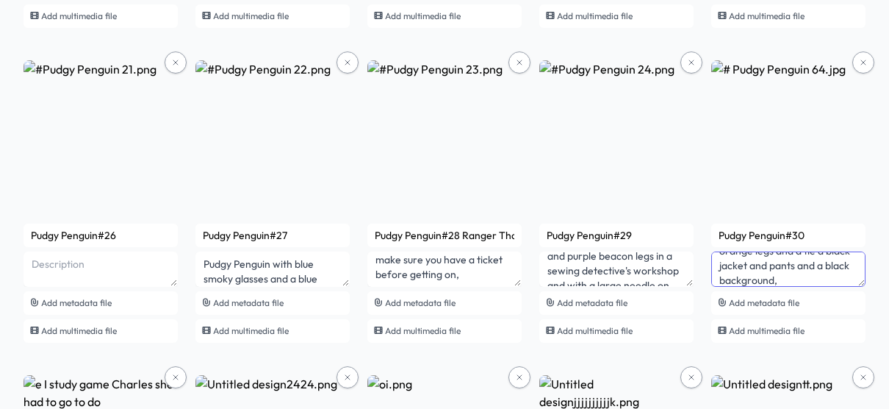
scroll to position [1383, 0]
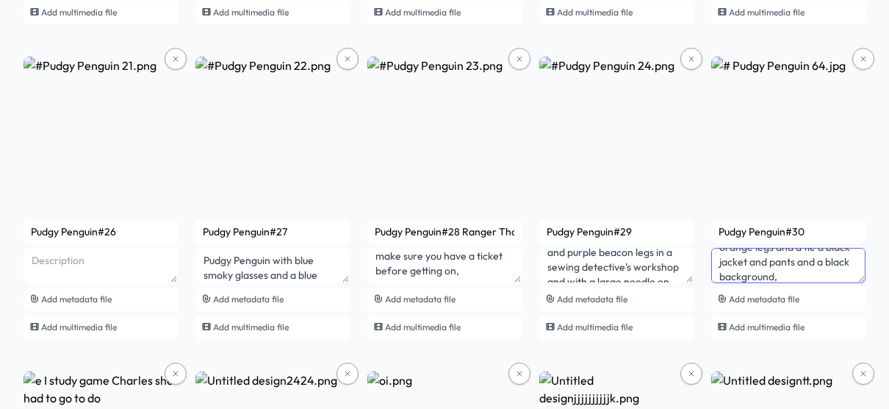
type textarea "pudgy Penguin with bulging eyes a blue coin shaped right eye and a blue left ey…"
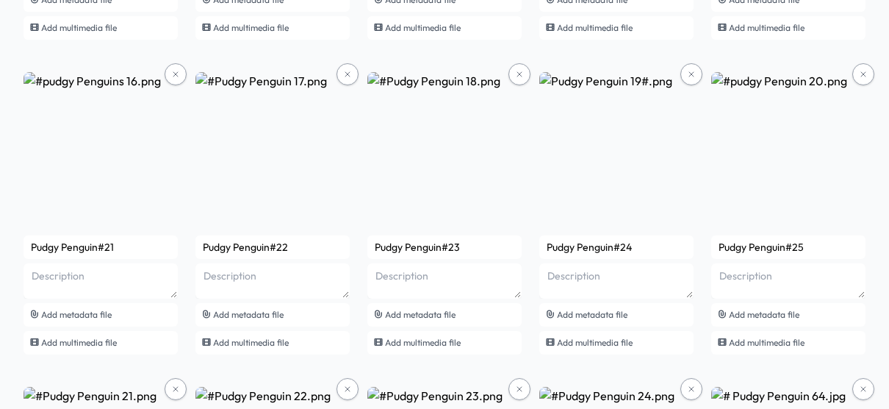
scroll to position [1043, 0]
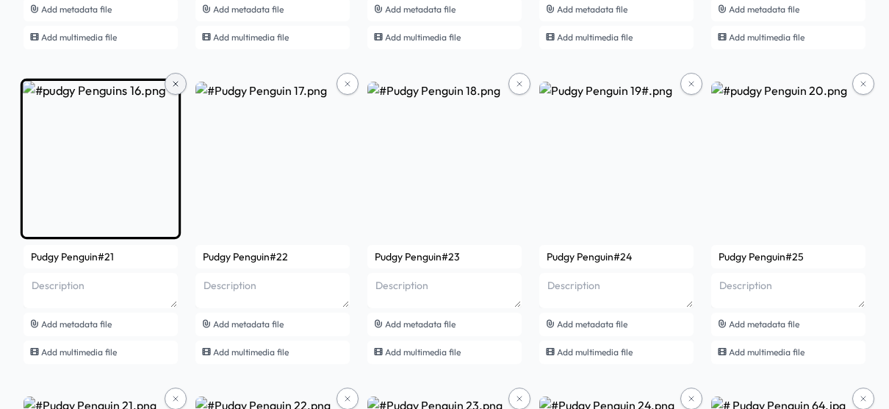
click at [178, 82] on icon at bounding box center [175, 84] width 4 height 4
click at [174, 81] on icon at bounding box center [175, 83] width 9 height 9
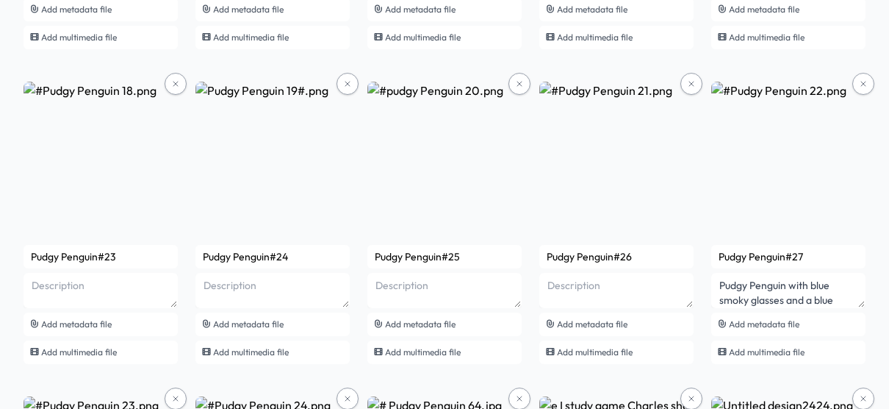
click at [174, 81] on icon at bounding box center [175, 83] width 9 height 9
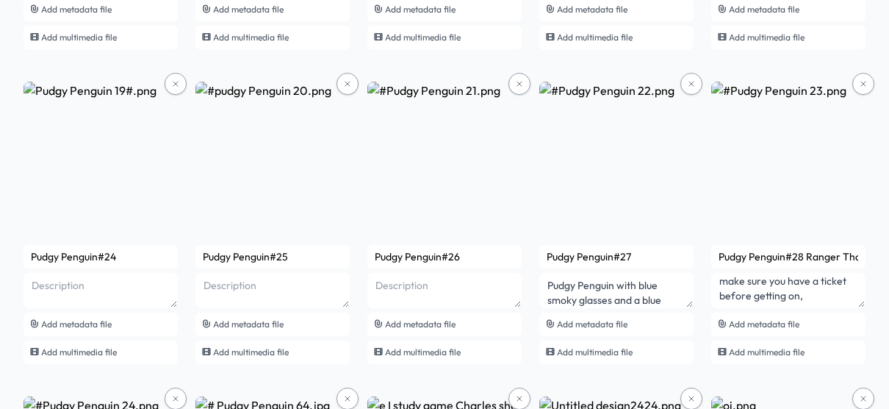
click at [174, 81] on icon at bounding box center [175, 83] width 9 height 9
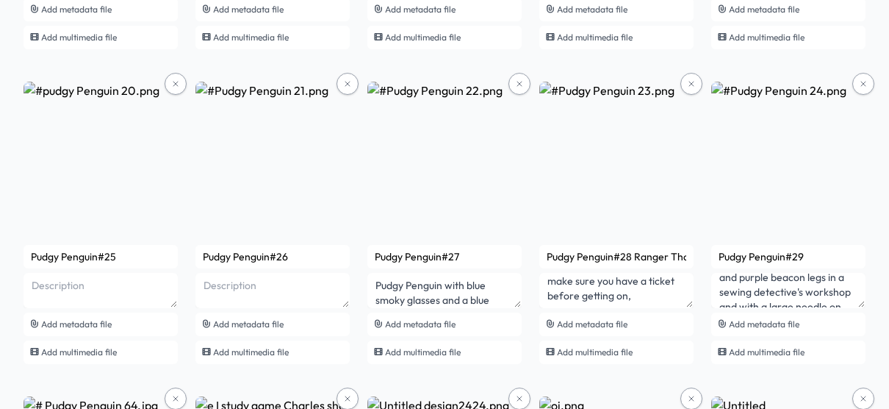
click at [174, 81] on icon at bounding box center [175, 83] width 9 height 9
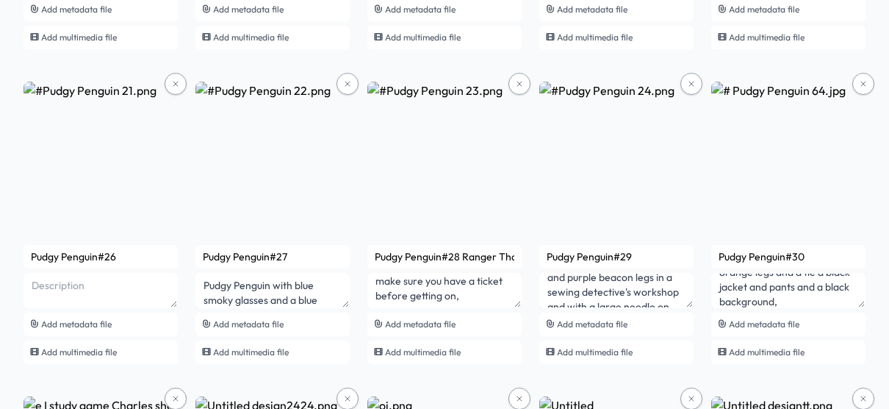
click at [174, 81] on icon at bounding box center [175, 83] width 9 height 9
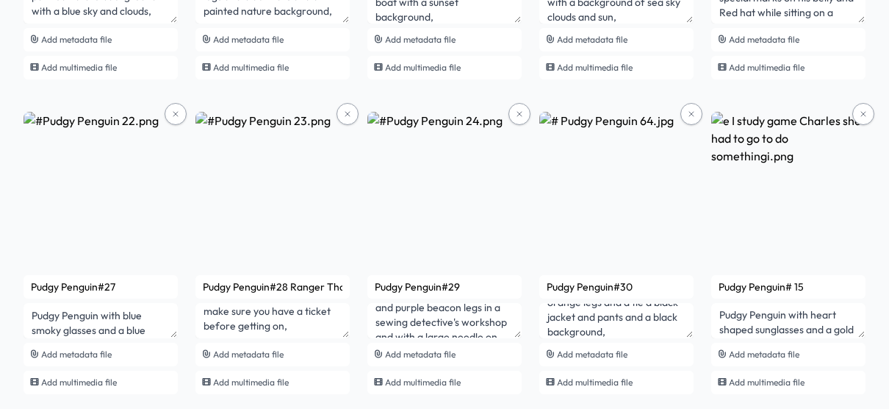
scroll to position [1359, 0]
